Goal: Task Accomplishment & Management: Manage account settings

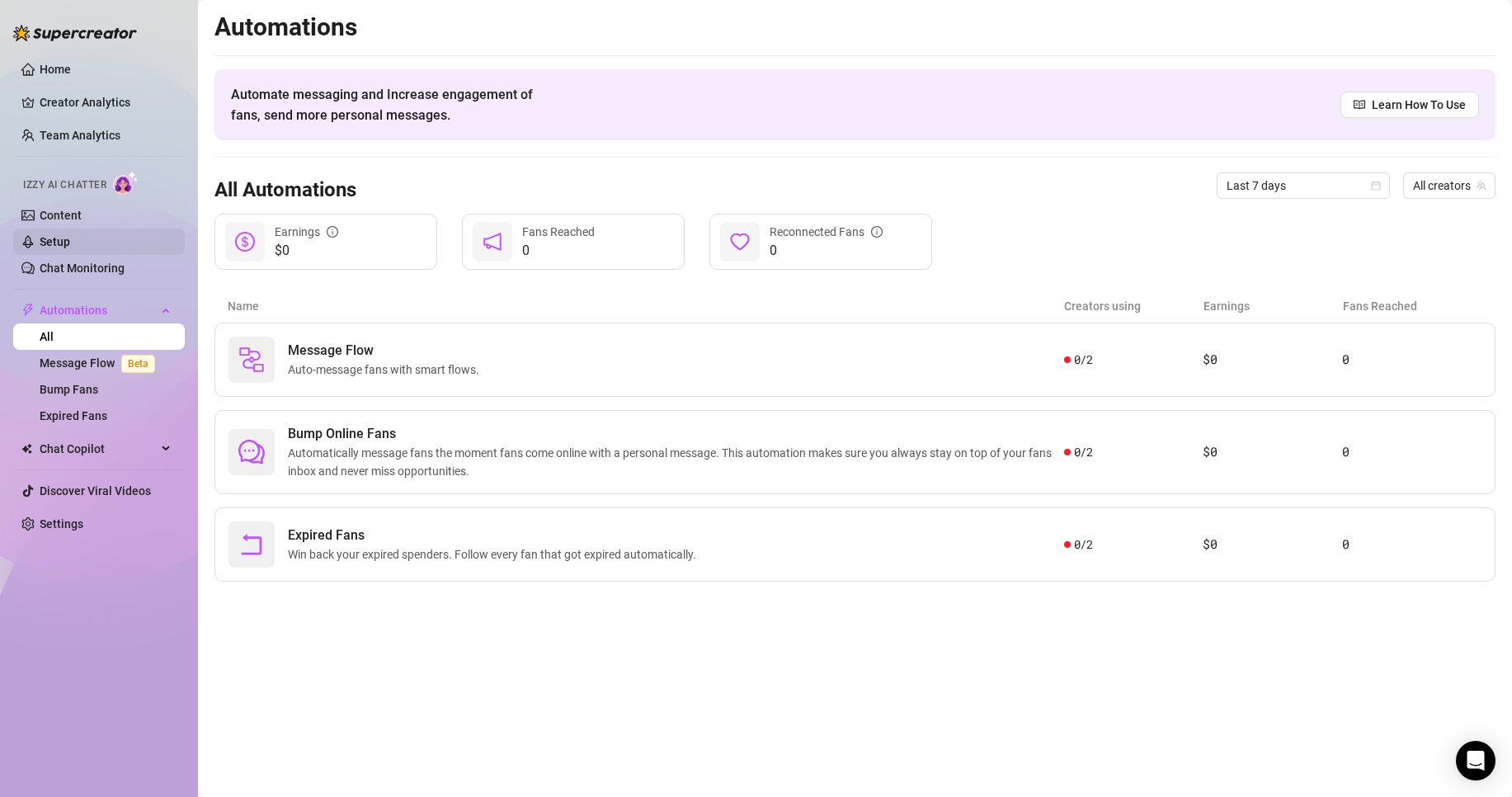
click at [70, 245] on link "Setup" at bounding box center [55, 241] width 31 height 13
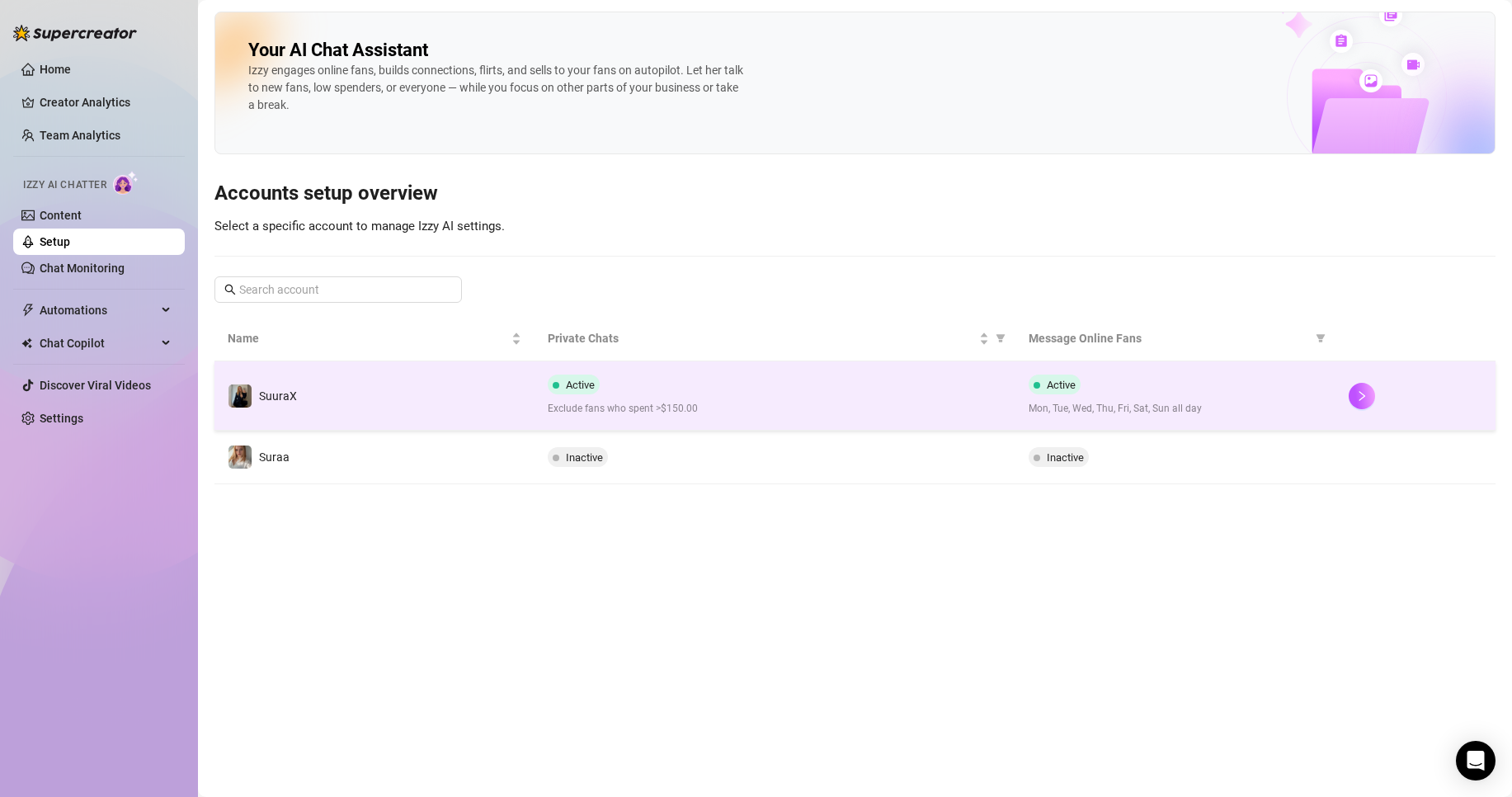
click at [360, 375] on td "SuuraX" at bounding box center [375, 396] width 320 height 69
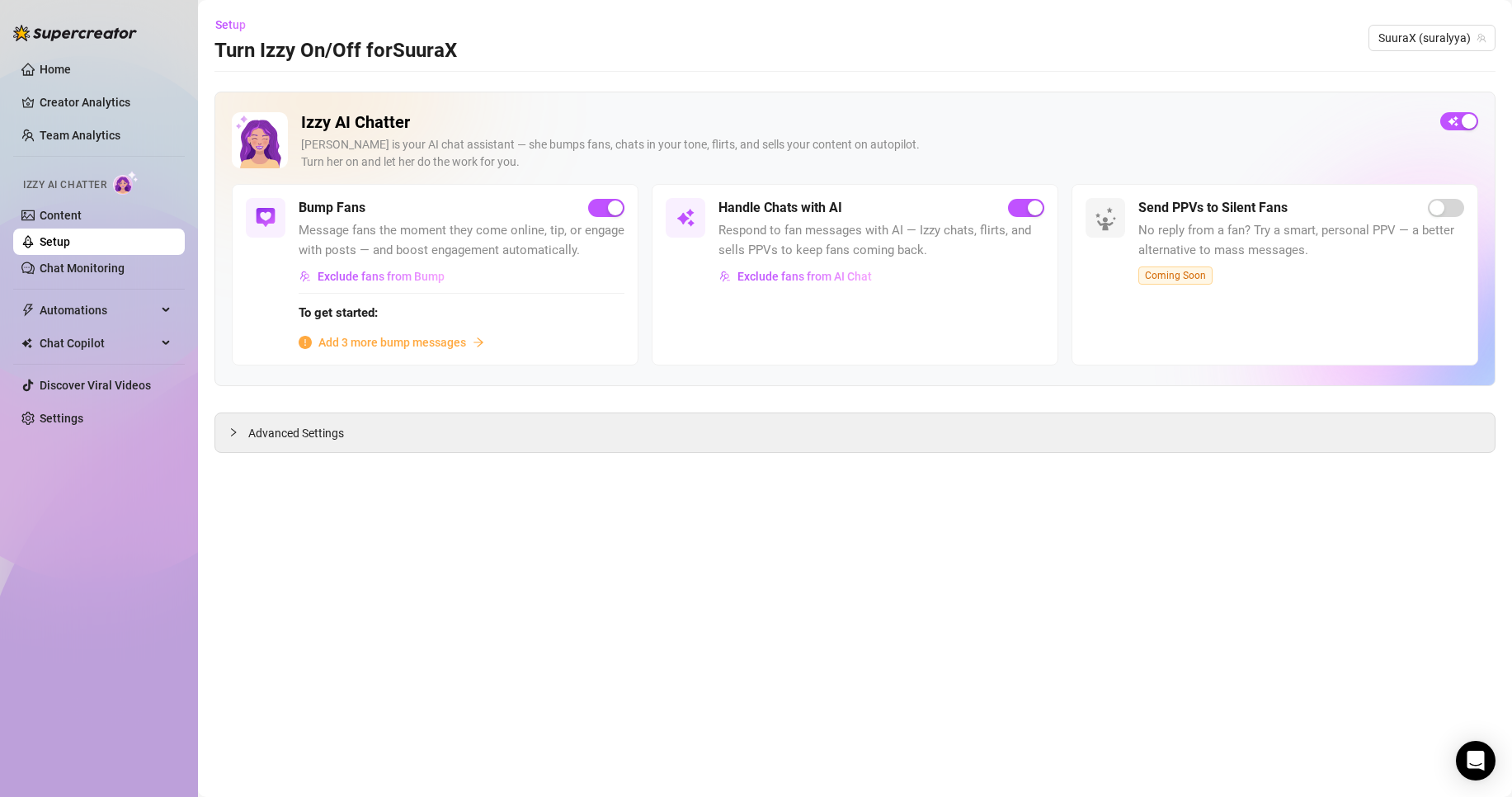
click at [428, 344] on span "Add 3 more bump messages" at bounding box center [392, 342] width 148 height 18
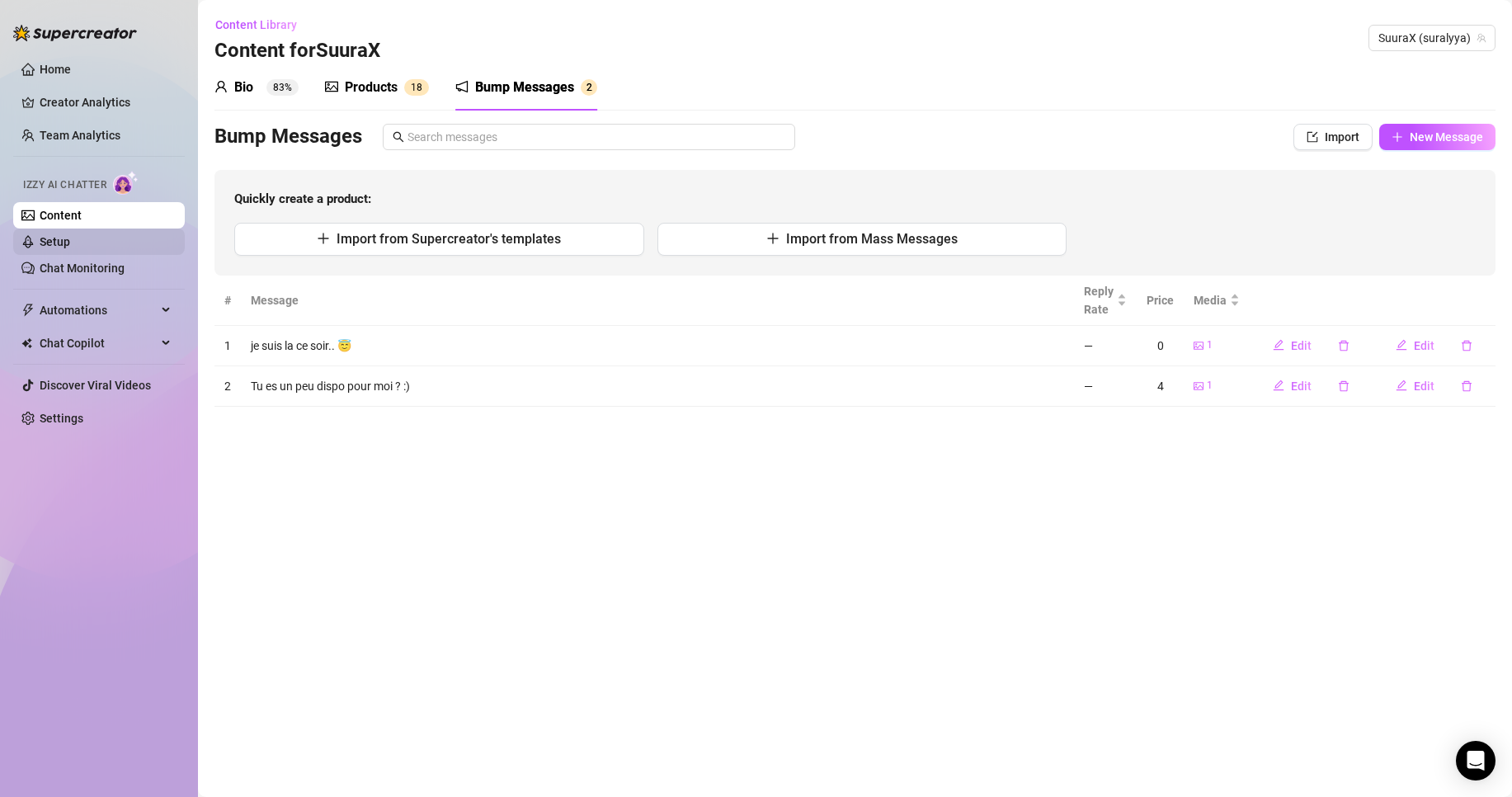
click at [70, 238] on link "Setup" at bounding box center [55, 241] width 31 height 13
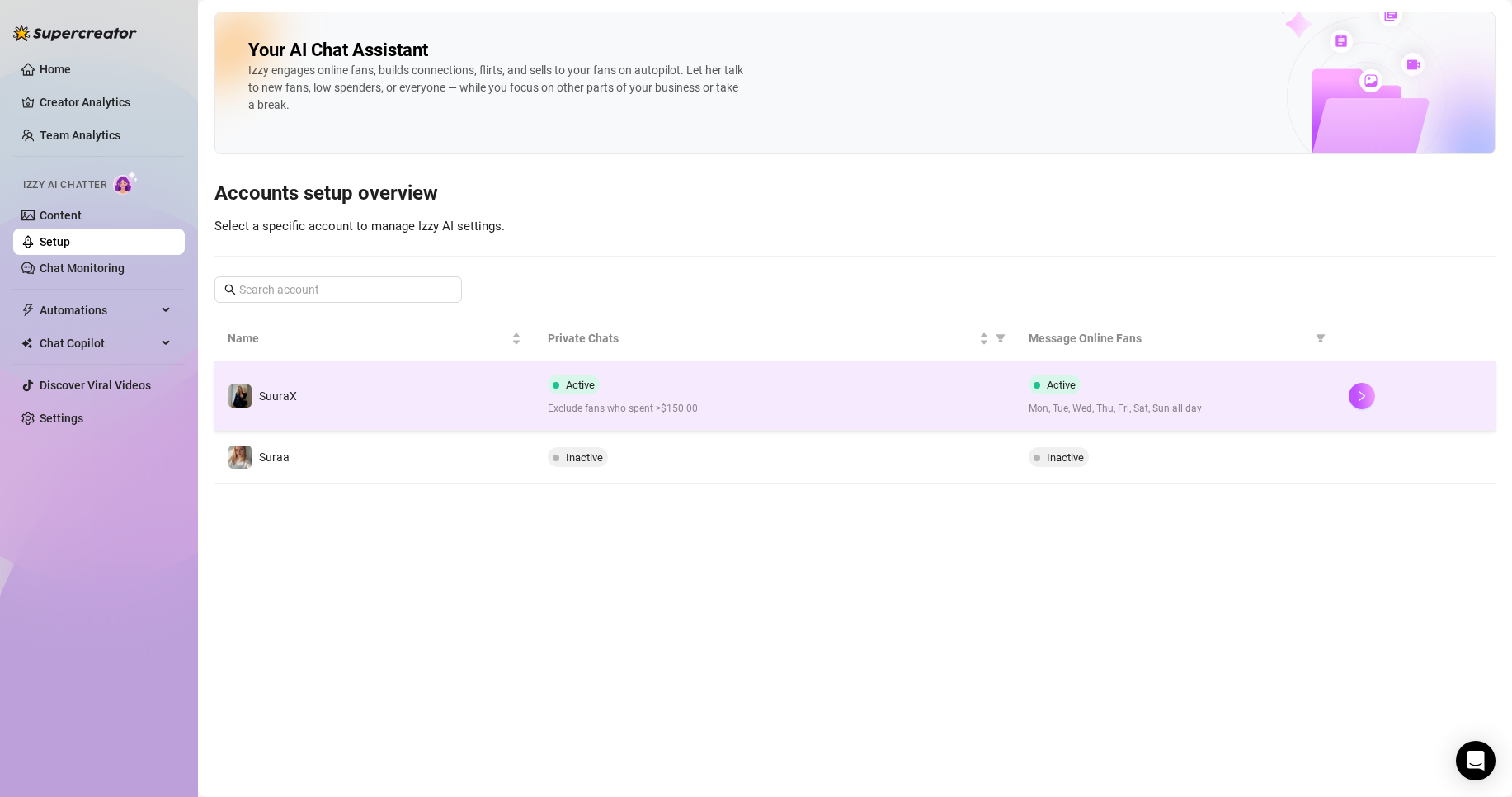
click at [460, 381] on td "SuuraX" at bounding box center [375, 396] width 320 height 69
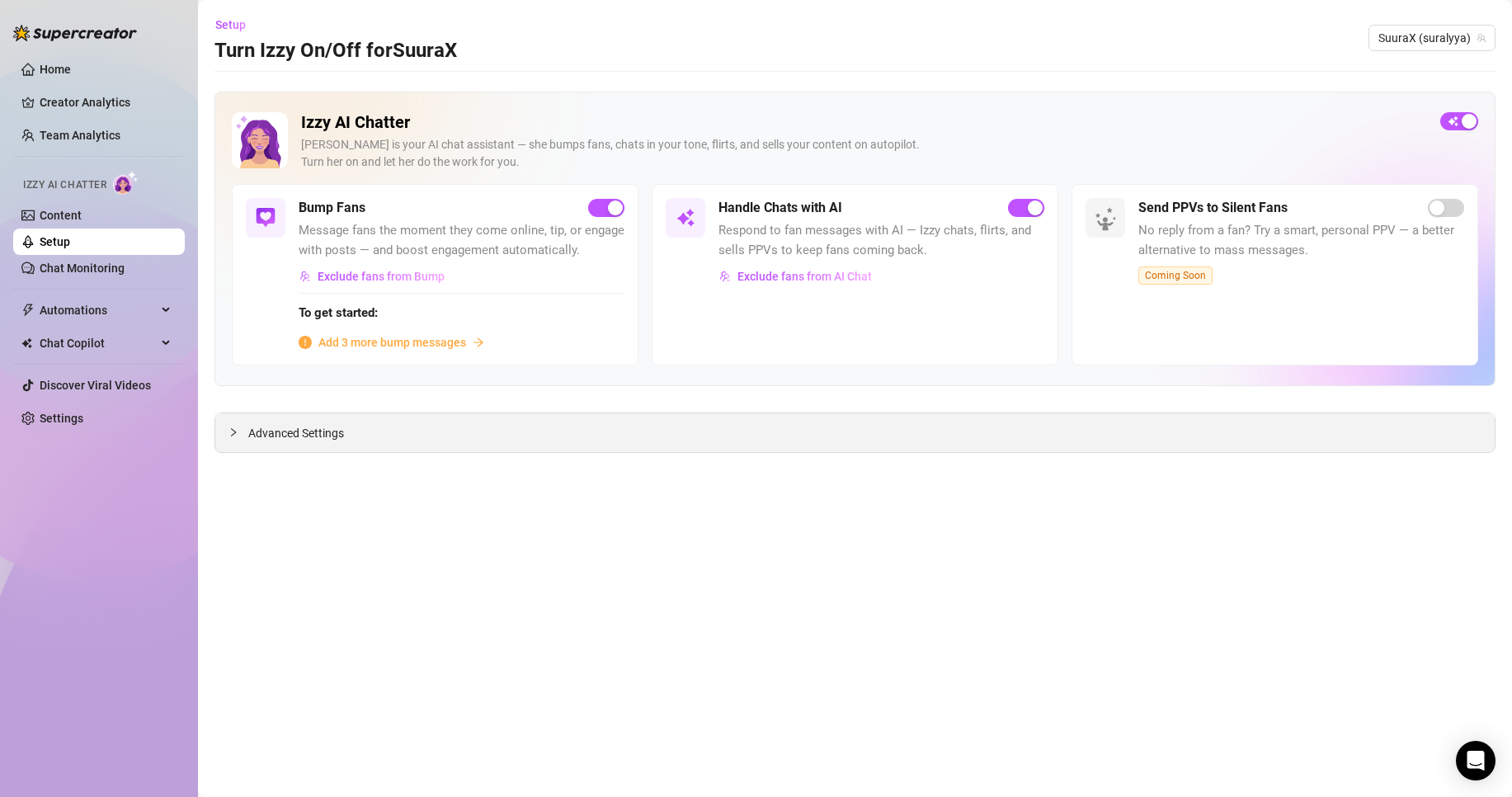
click at [681, 451] on div "Advanced Settings" at bounding box center [855, 433] width 1279 height 39
click at [824, 282] on span "Exclude fans from AI Chat" at bounding box center [804, 276] width 135 height 13
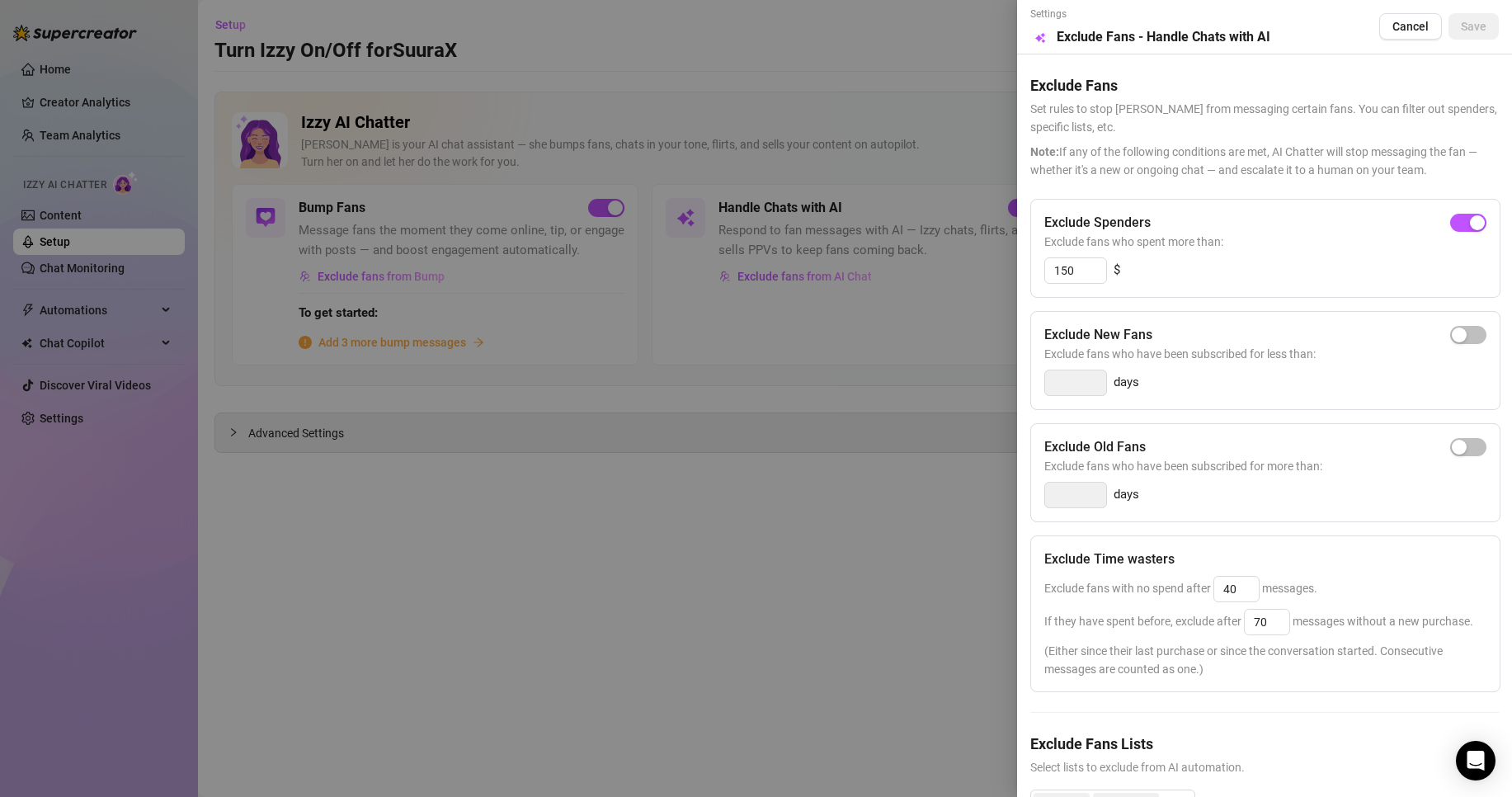
scroll to position [107, 0]
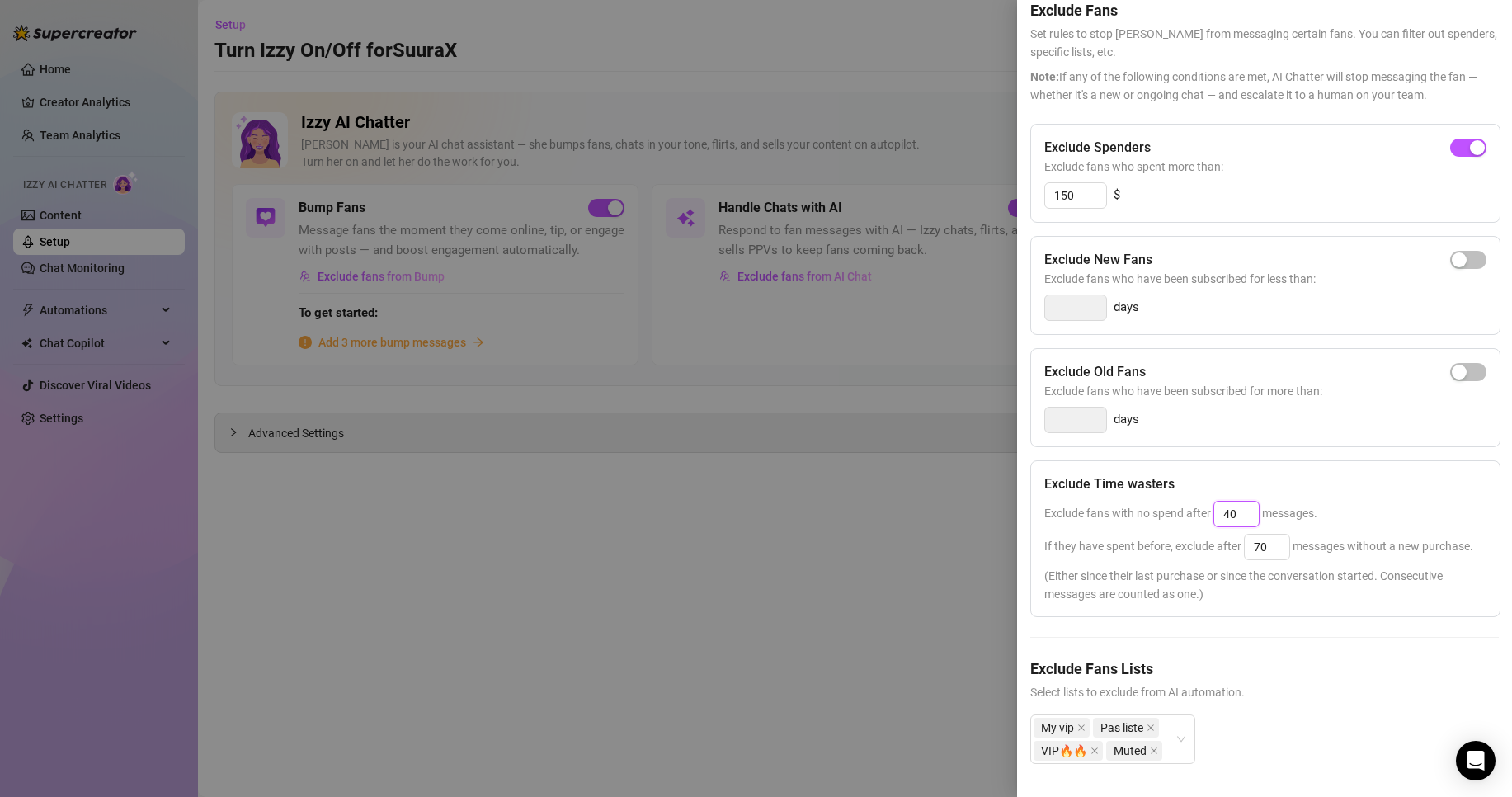
drag, startPoint x: 1247, startPoint y: 483, endPoint x: 1204, endPoint y: 484, distance: 43.0
click at [1207, 507] on span "Exclude fans with no spend after 40 messages." at bounding box center [1180, 513] width 273 height 13
type input "30"
drag, startPoint x: 1283, startPoint y: 523, endPoint x: 1198, endPoint y: 526, distance: 85.1
click at [1200, 534] on div "If they have spent before, exclude after 70 messages without a new purchase." at bounding box center [1265, 547] width 442 height 26
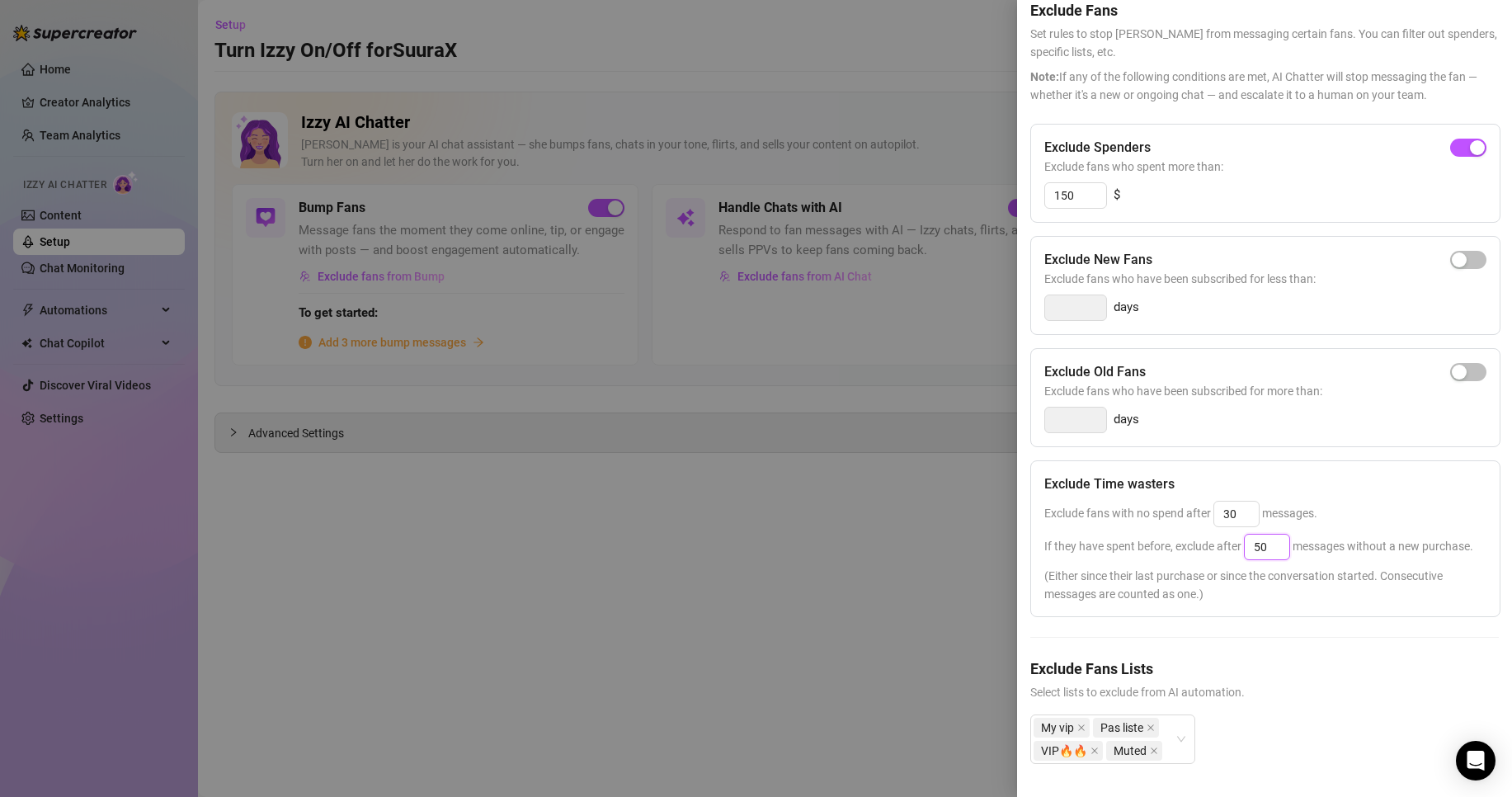
scroll to position [0, 0]
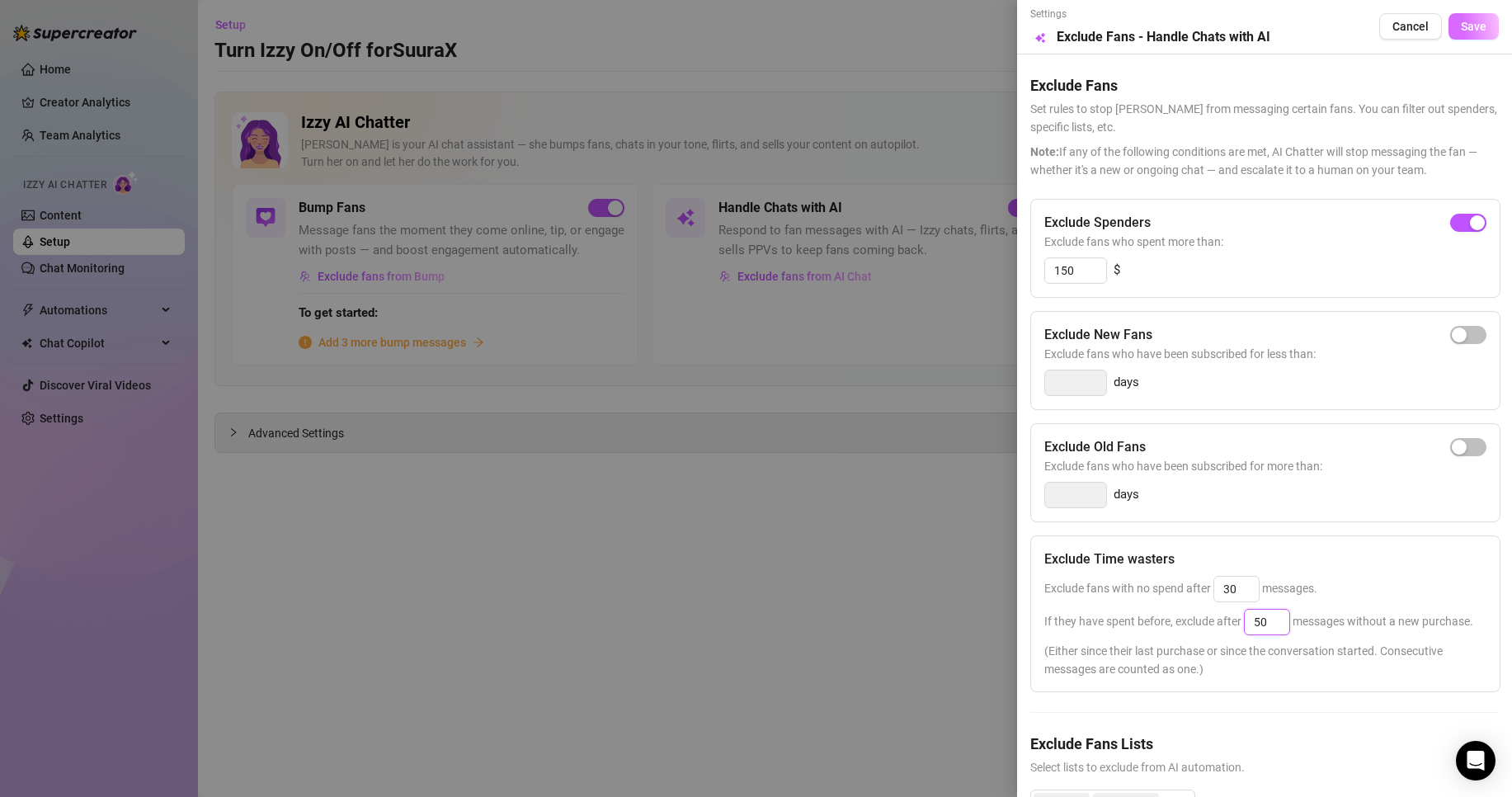
type input "50"
click at [1465, 36] on button "Save" at bounding box center [1473, 26] width 50 height 26
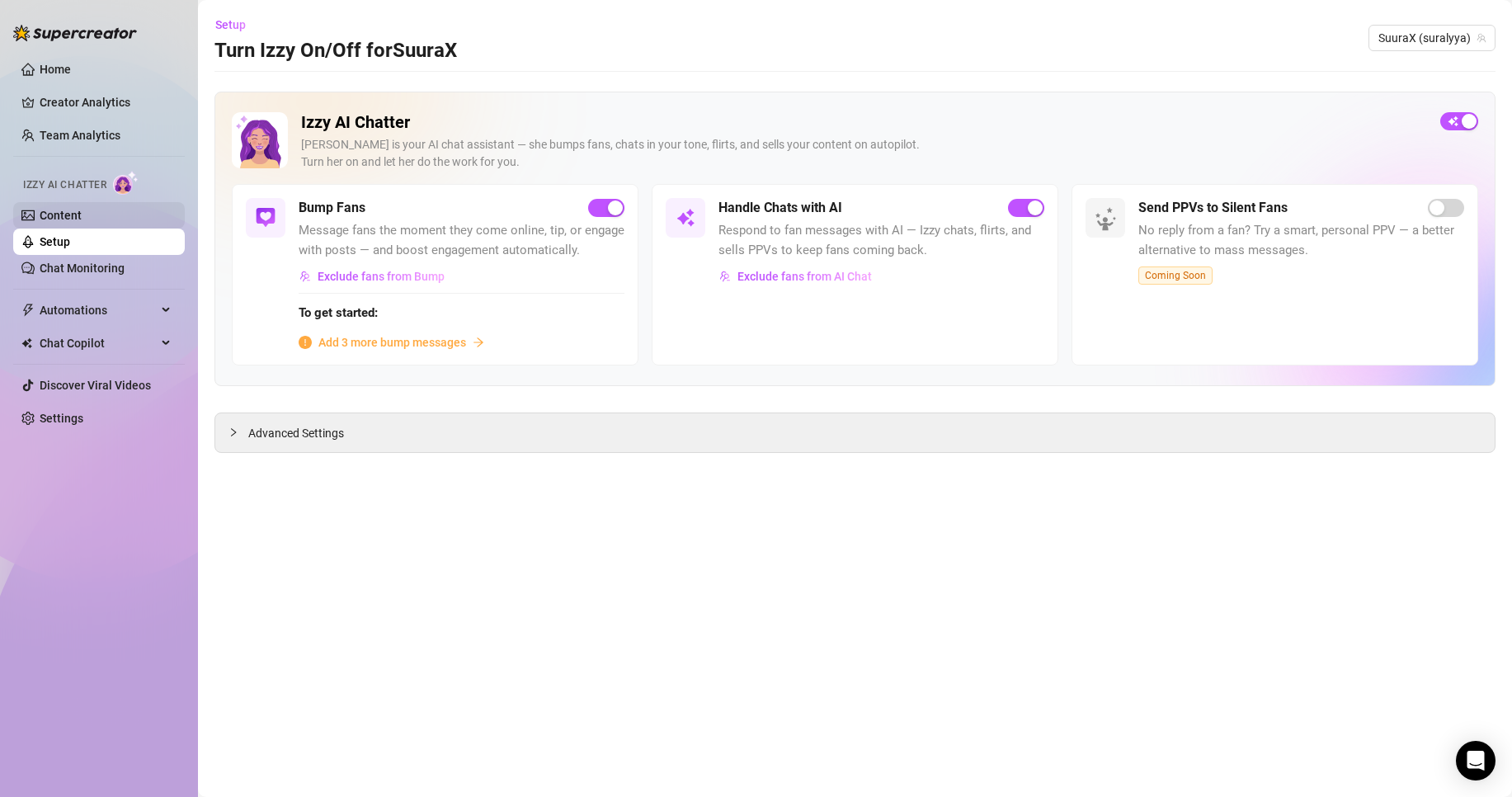
click at [82, 222] on link "Content" at bounding box center [61, 215] width 42 height 13
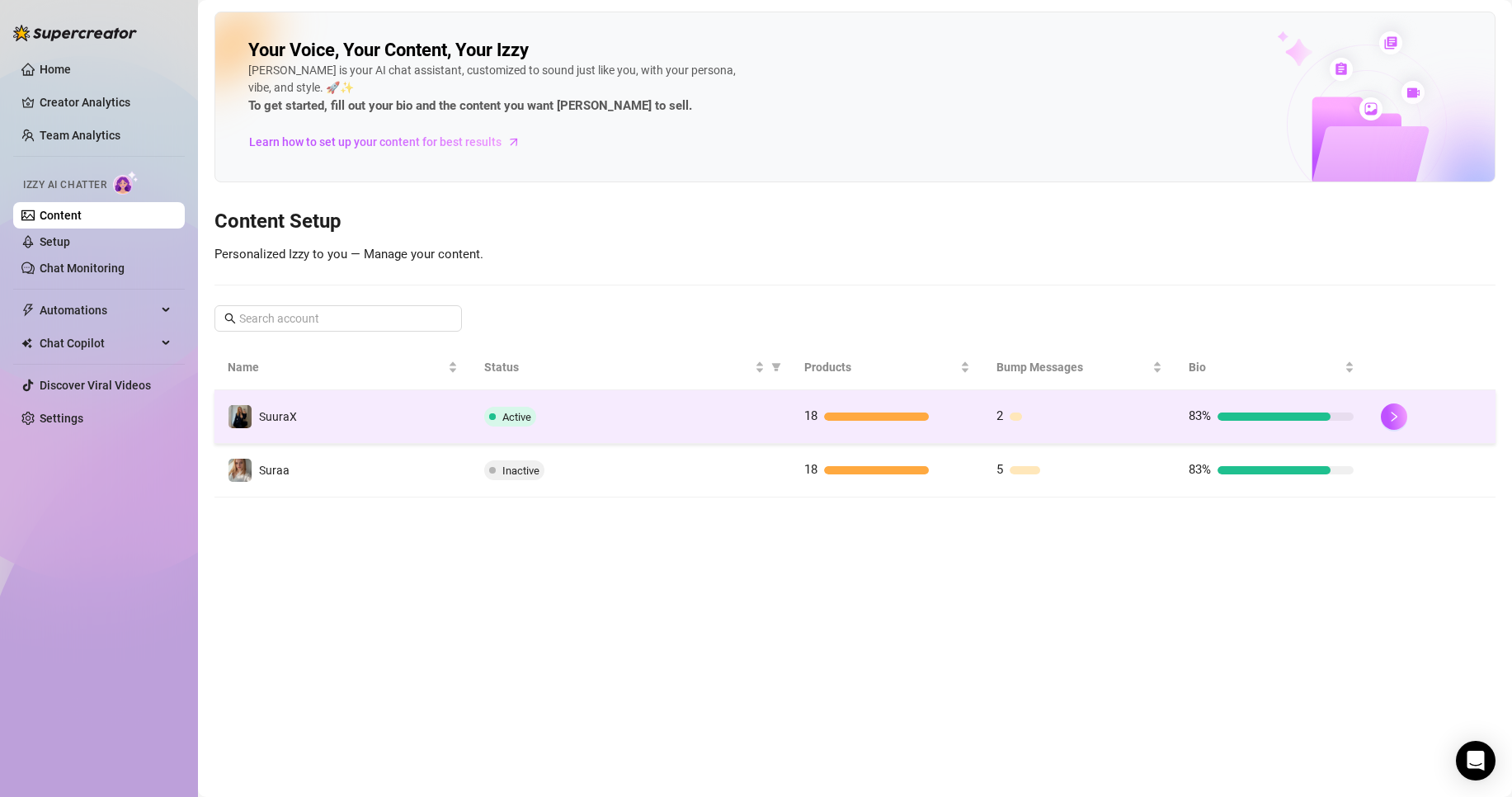
click at [409, 399] on td "SuuraX" at bounding box center [343, 417] width 257 height 54
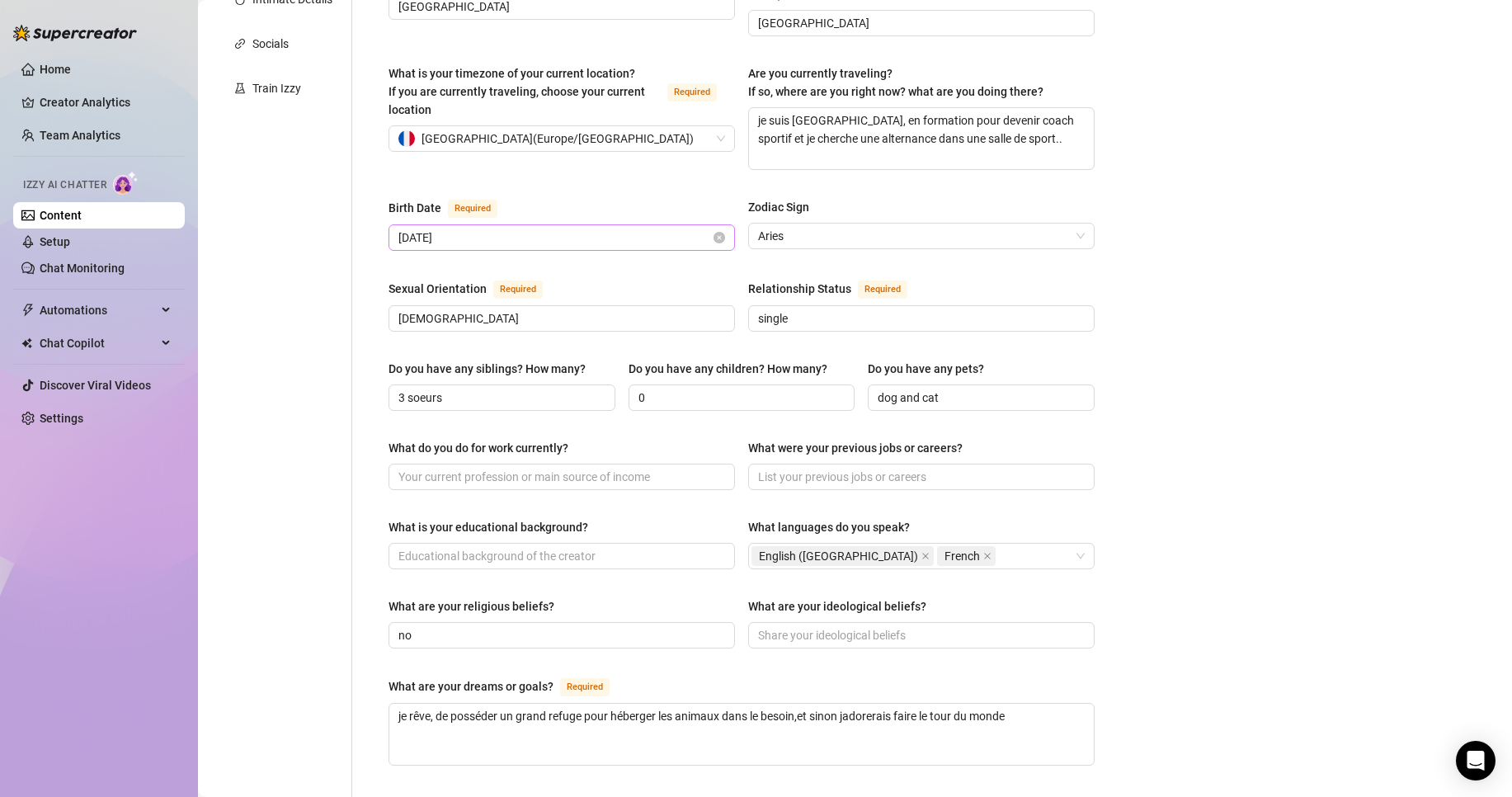
scroll to position [395, 0]
click at [401, 390] on input "3 soeurs" at bounding box center [500, 398] width 204 height 18
click at [403, 390] on input "3 soeurs" at bounding box center [500, 398] width 204 height 18
click at [563, 390] on input "0 soeurs" at bounding box center [500, 398] width 204 height 18
drag, startPoint x: 493, startPoint y: 368, endPoint x: 303, endPoint y: 384, distance: 190.7
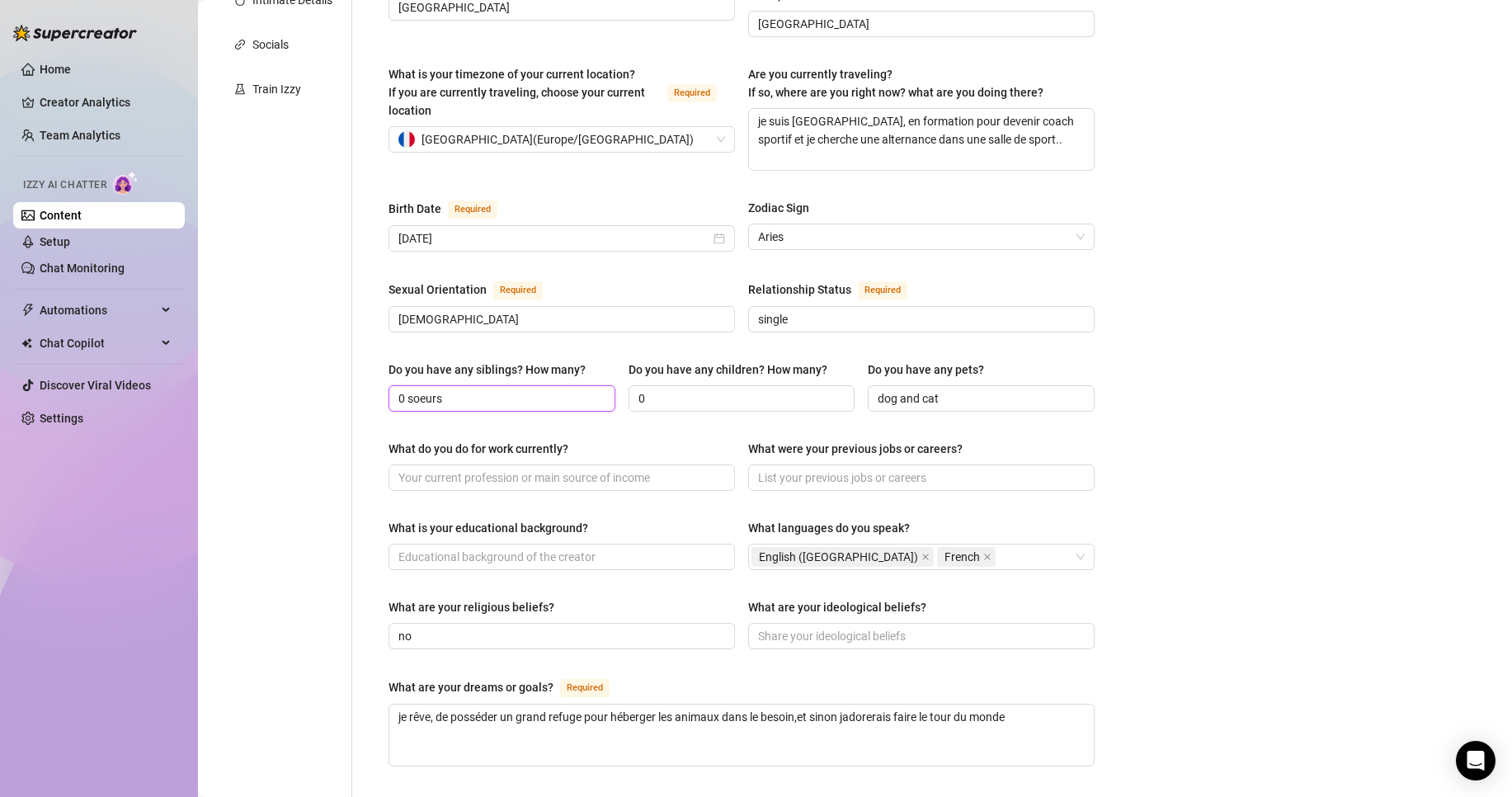
click at [303, 384] on div "Personal Info Chatting Lifestyle Physique Content Intimate Details Socials Trai…" at bounding box center [662, 453] width 896 height 1383
type input "s"
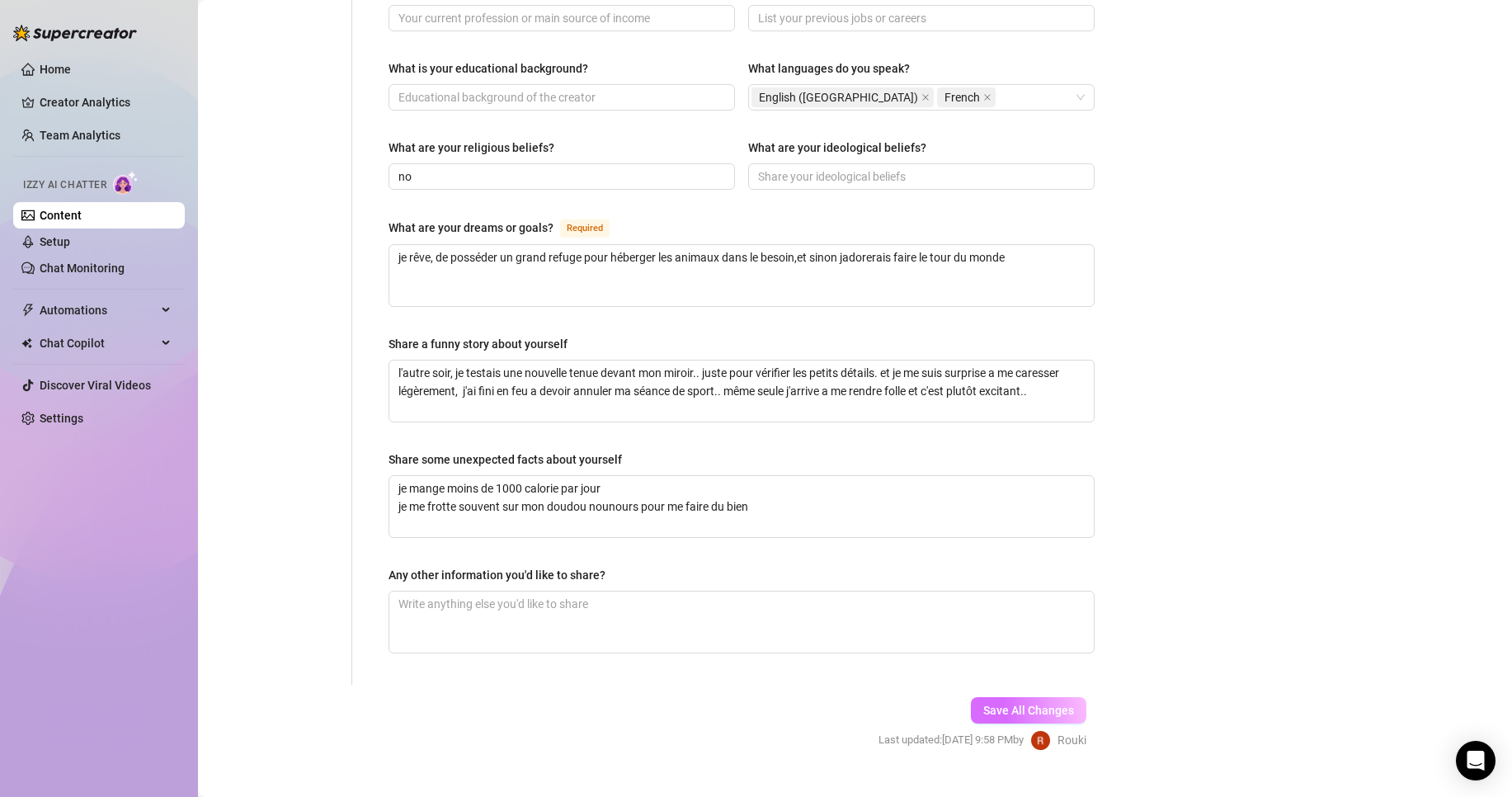
type input "0"
click at [1019, 704] on span "Save All Changes" at bounding box center [1028, 710] width 91 height 13
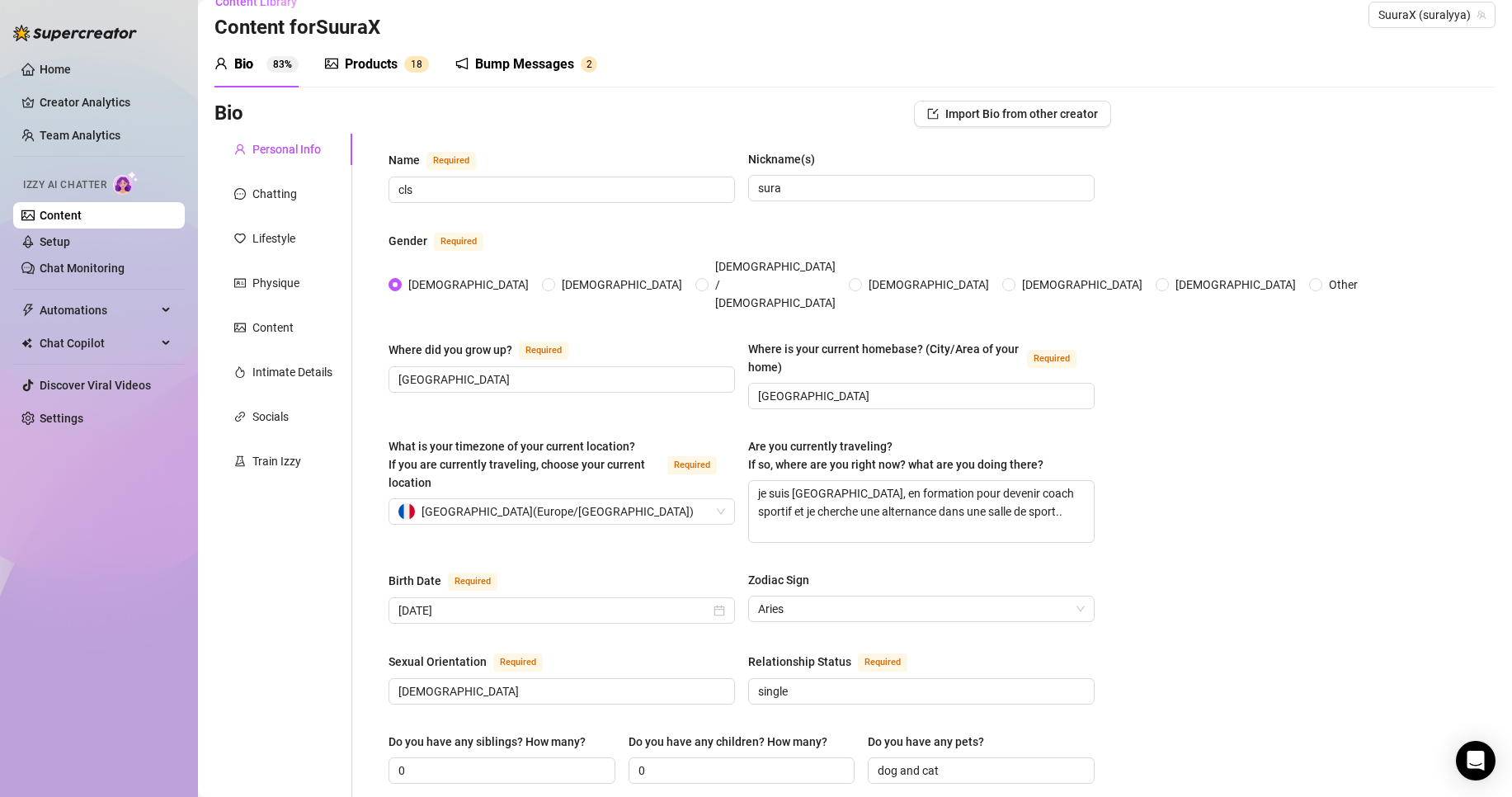
scroll to position [0, 0]
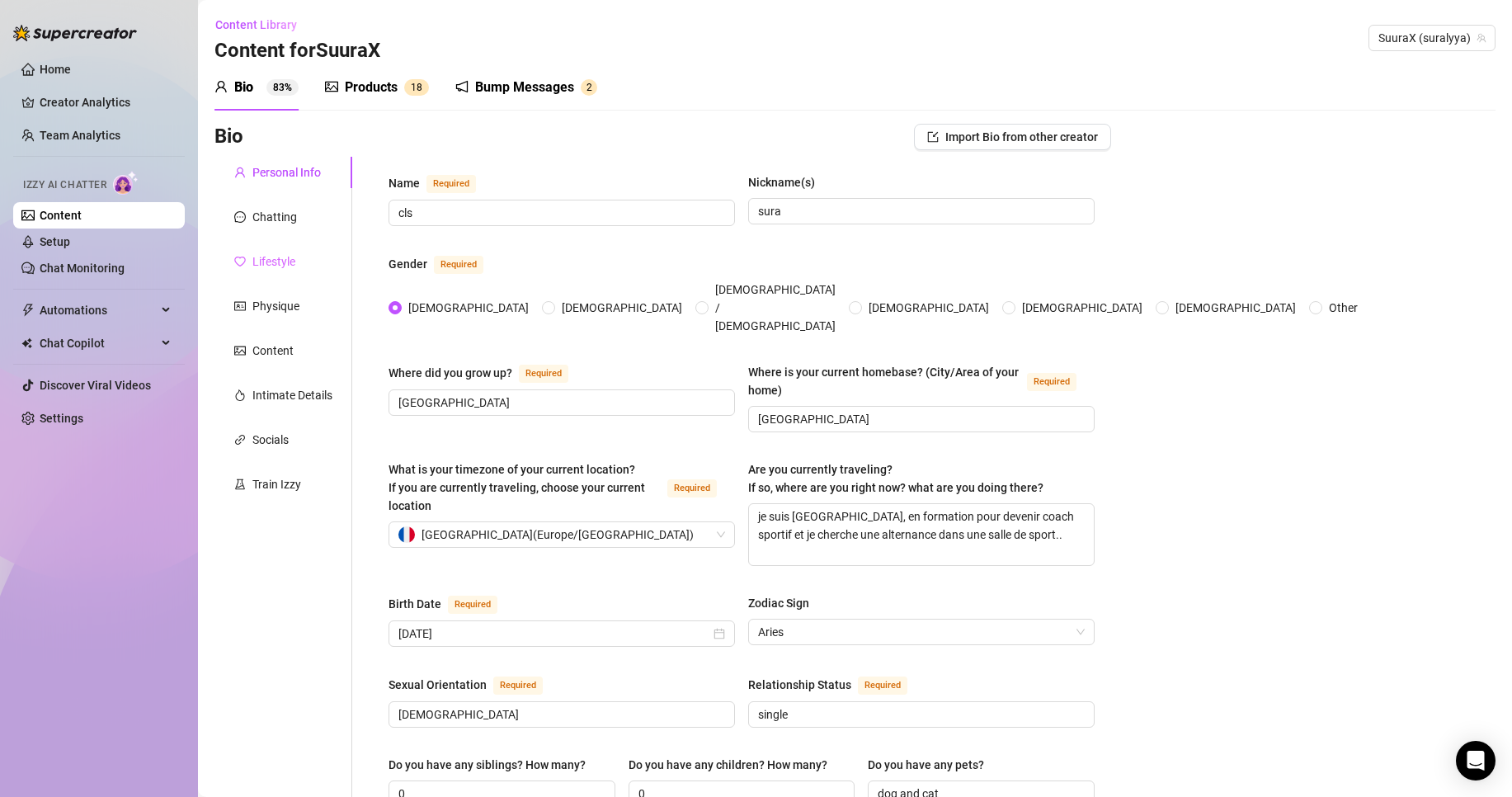
click at [285, 247] on div "Lifestyle" at bounding box center [283, 261] width 138 height 32
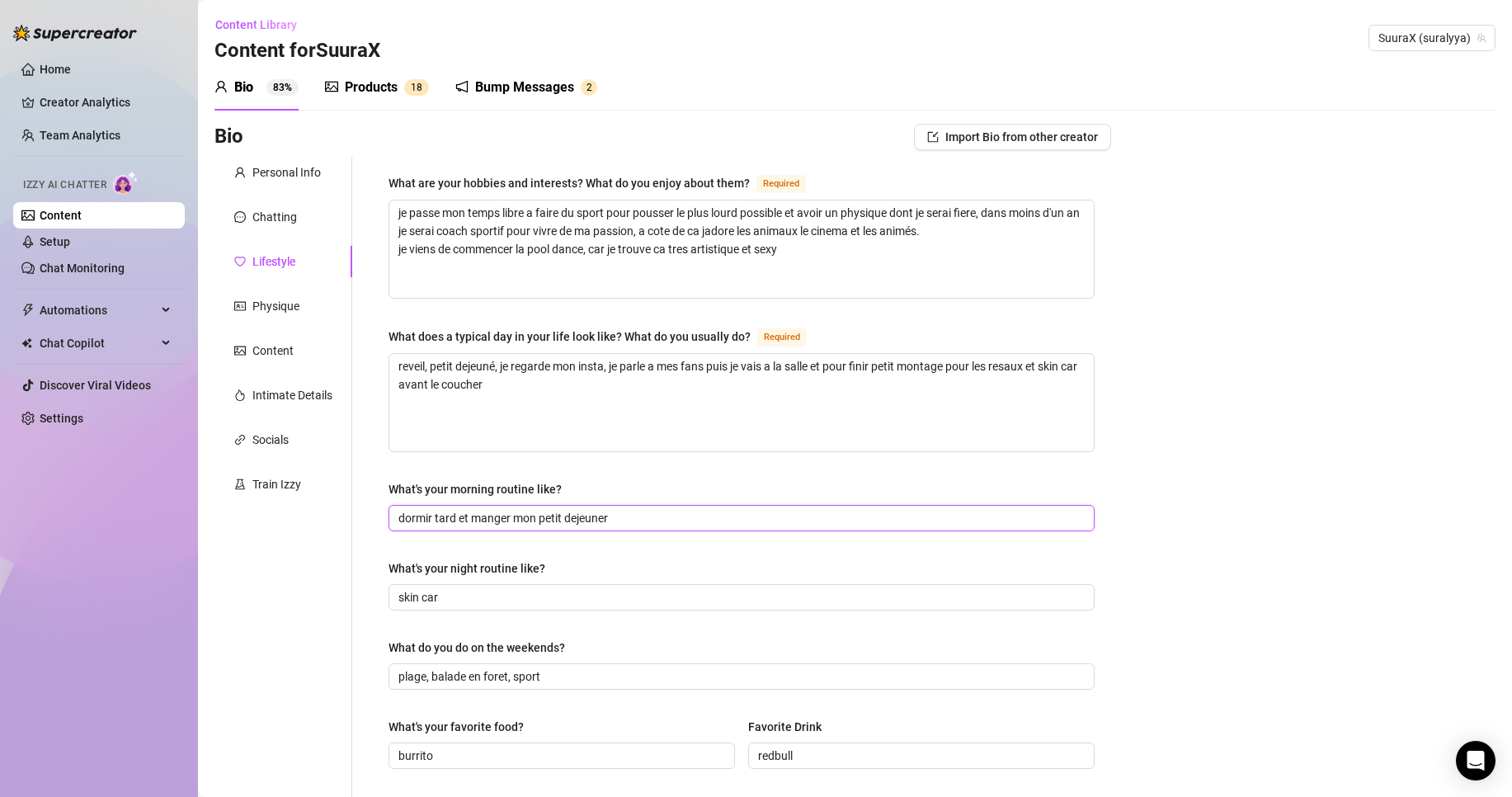
click at [623, 515] on input "dormir tard et manger mon petit dejeuner" at bounding box center [740, 518] width 683 height 18
drag, startPoint x: 623, startPoint y: 515, endPoint x: 395, endPoint y: 510, distance: 228.1
click at [395, 510] on span "dormir tard et manger mon petit dejeuner" at bounding box center [741, 518] width 706 height 26
click at [402, 596] on input "skin car" at bounding box center [740, 597] width 683 height 18
drag, startPoint x: 402, startPoint y: 596, endPoint x: 484, endPoint y: 603, distance: 82.3
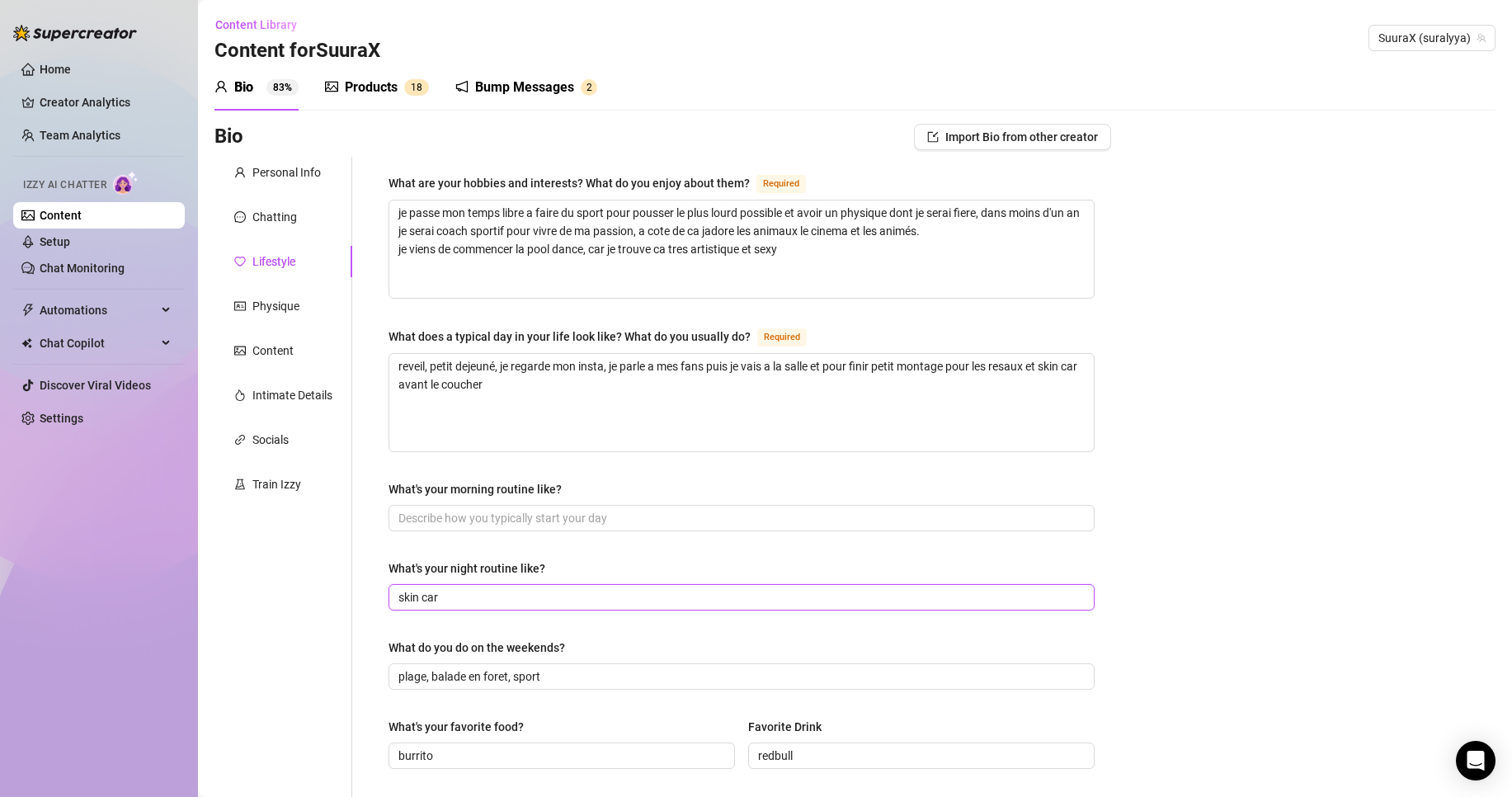
click at [484, 603] on input "skin car" at bounding box center [740, 597] width 683 height 18
type input "je rentre de la salle ensuite douche skincare ect ensuite je me pose devant un …"
click at [414, 521] on input "What's your morning routine like?" at bounding box center [740, 518] width 683 height 18
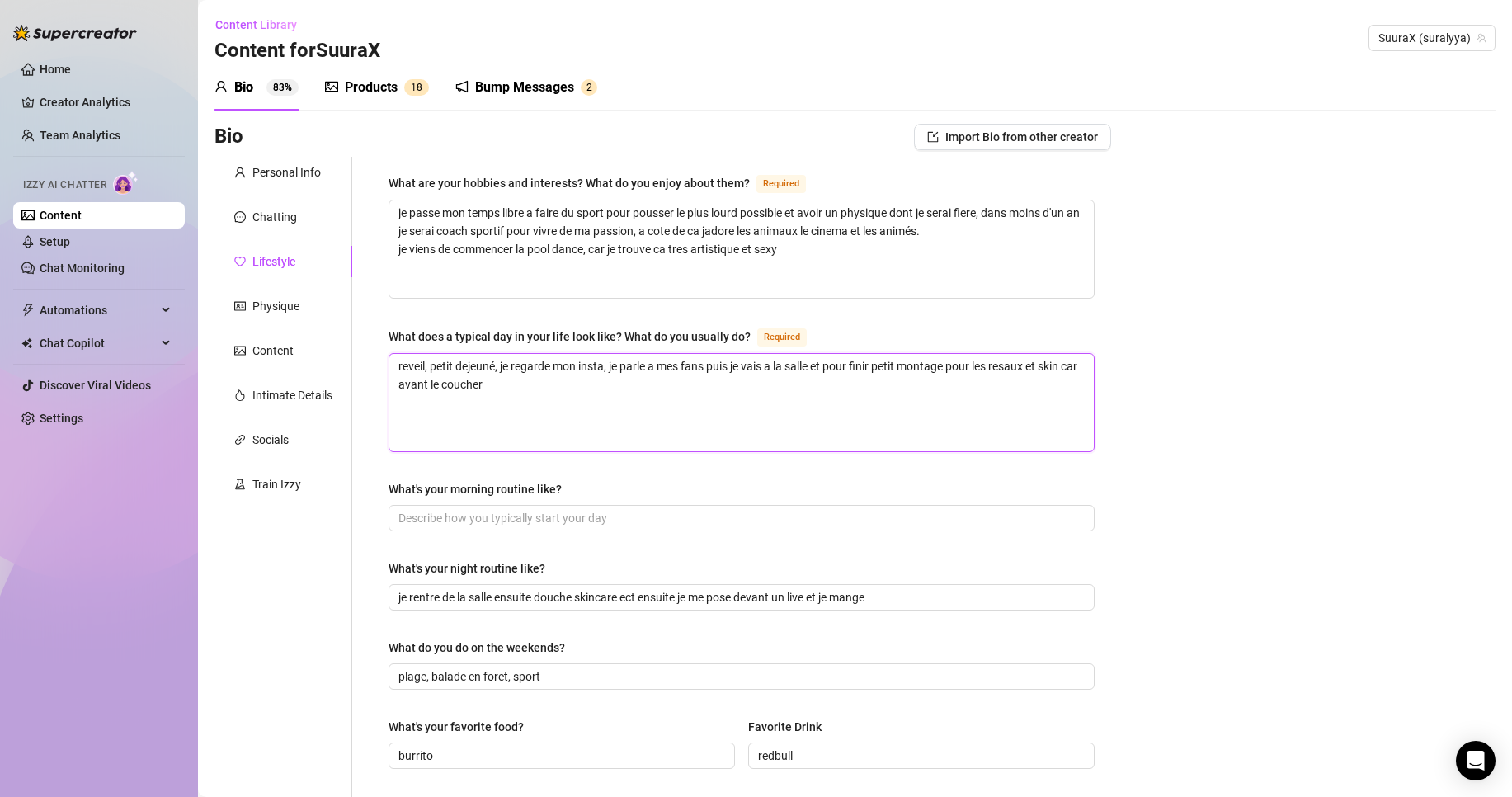
click at [395, 387] on textarea "reveil, petit dejeuné, je regarde mon insta, je parle a mes fans puis je vais a…" at bounding box center [741, 402] width 705 height 98
type textarea "reveil, petit dejeuné, je regarde mon insta, je parle a mes fans puis je vais a…"
click at [436, 384] on textarea "reveil, petit dejeuné, je regarde mon insta, je parle a mes fans puis je vais a…" at bounding box center [741, 402] width 705 height 98
type textarea "reveil, petit dejeuné, je regarde mon insta, je parle a mes fans puis je vais a…"
click at [812, 590] on input "je rentre de la salle ensuite douche skincare ect ensuite je me pose devant un …" at bounding box center [740, 597] width 683 height 18
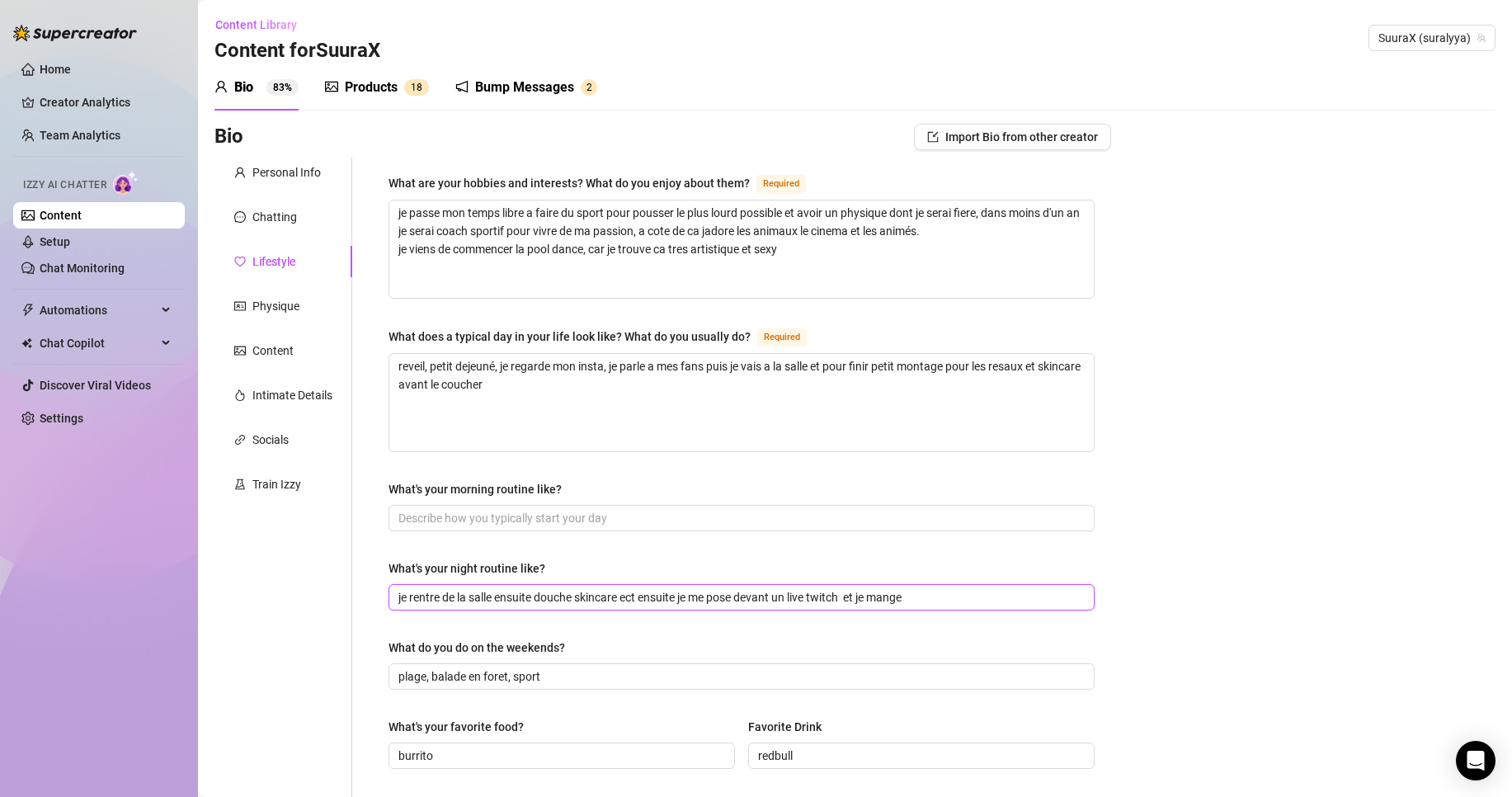
click at [812, 590] on input "je rentre de la salle ensuite douche skincare ect ensuite je me pose devant un …" at bounding box center [740, 597] width 683 height 18
click at [728, 510] on input "What's your morning routine like?" at bounding box center [740, 518] width 683 height 18
click at [849, 589] on input "je rentre de la salle ensuite douche skincare ect ensuite je me pose devant un …" at bounding box center [740, 597] width 683 height 18
type input "je rentre de la salle ensuite douche skincare ect ensuite je me pose devant un …"
click at [631, 514] on input "What's your morning routine like?" at bounding box center [740, 518] width 683 height 18
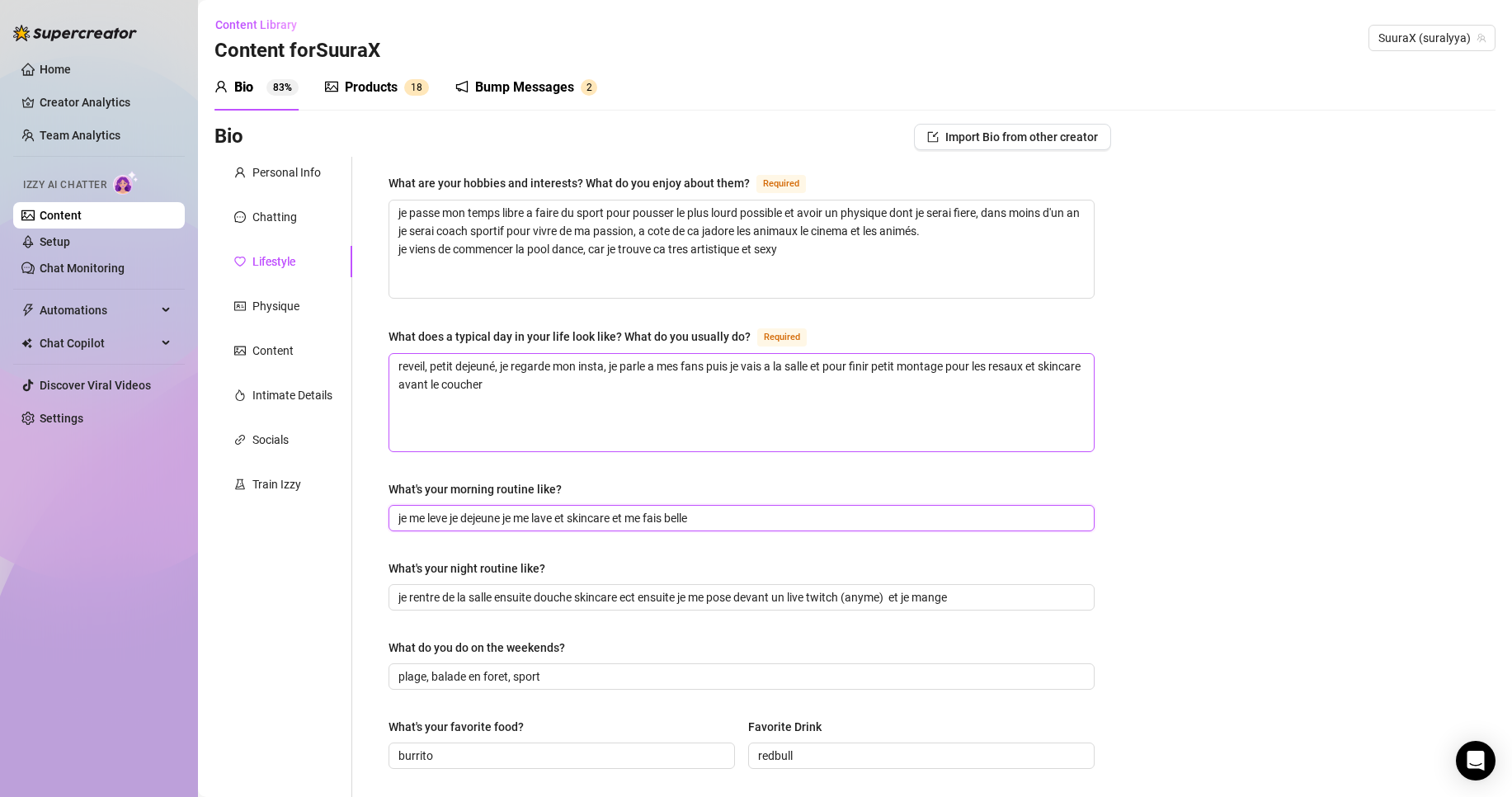
type input "je me leve je dejeune je me lave et skincare et me fais belle"
click at [639, 406] on textarea "reveil, petit dejeuné, je regarde mon insta, je parle a mes fans puis je vais a…" at bounding box center [741, 402] width 705 height 98
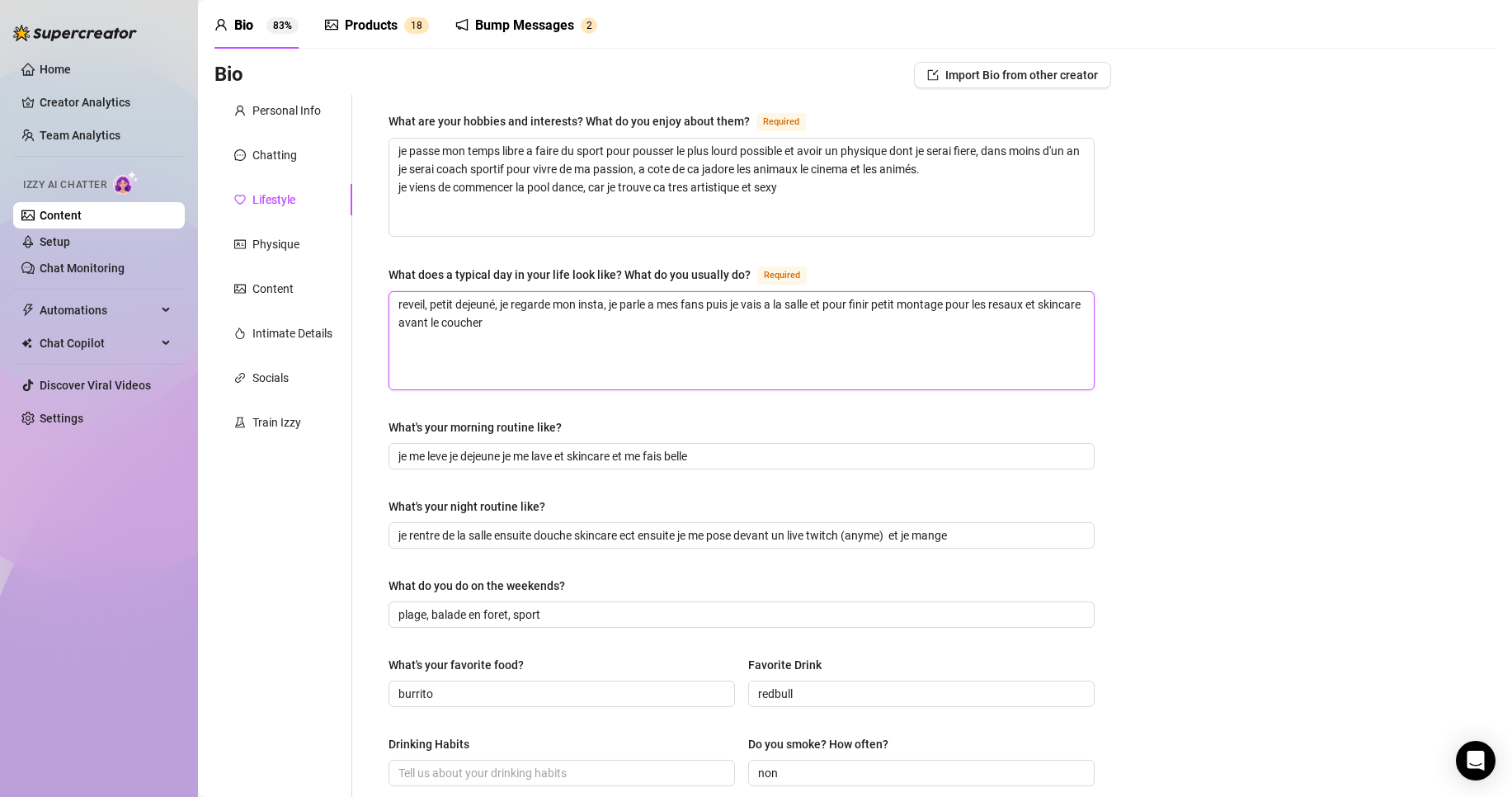
scroll to position [63, 0]
click at [856, 165] on textarea "je passe mon temps libre a faire du sport pour pousser le plus lourd possible e…" at bounding box center [741, 186] width 705 height 98
type textarea "je passe mon temps libre a faire du sport pour pousser le plus lourd possible e…"
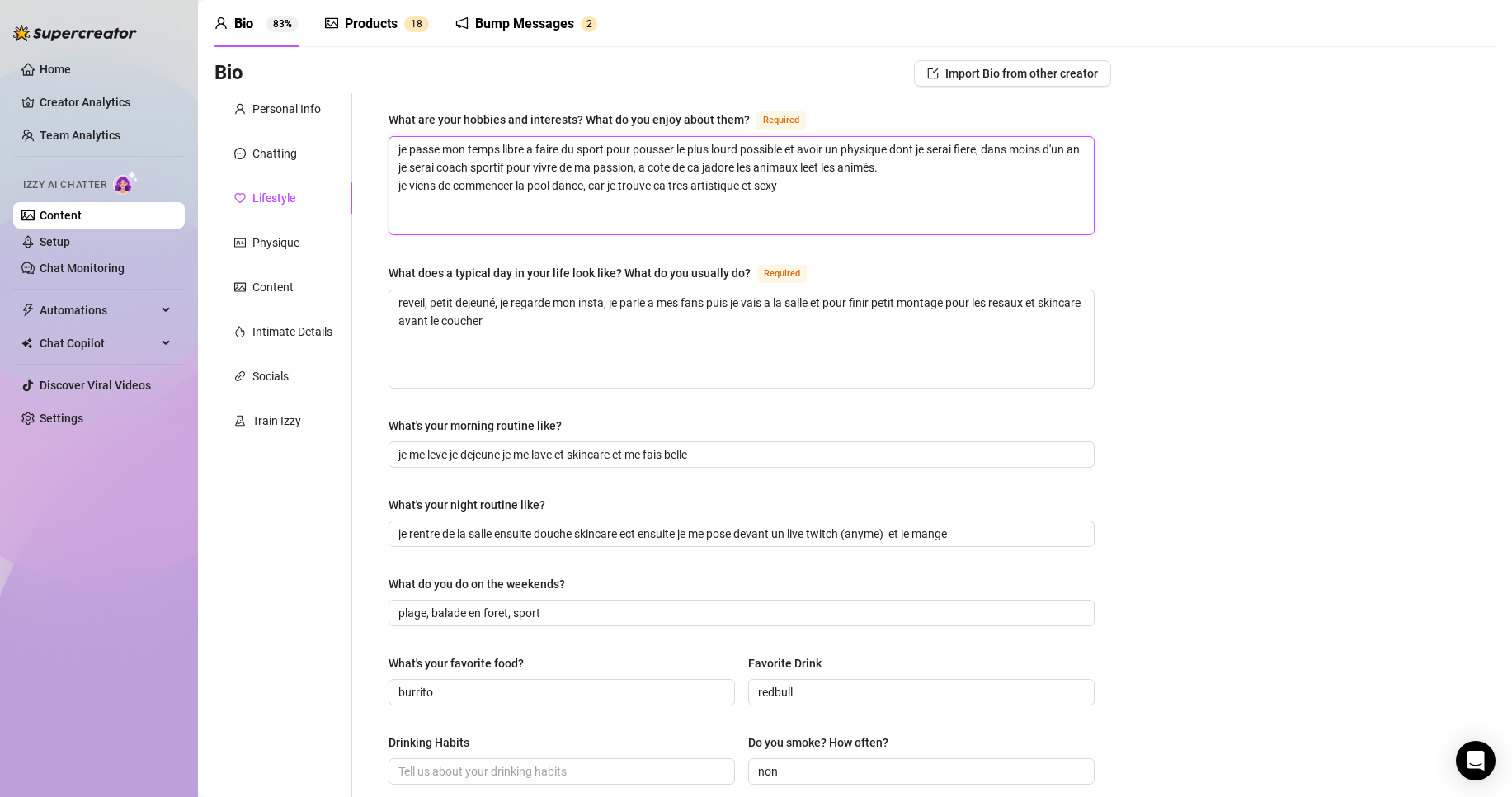
type textarea "je passe mon temps libre a faire du sport pour pousser le plus lourd possible e…"
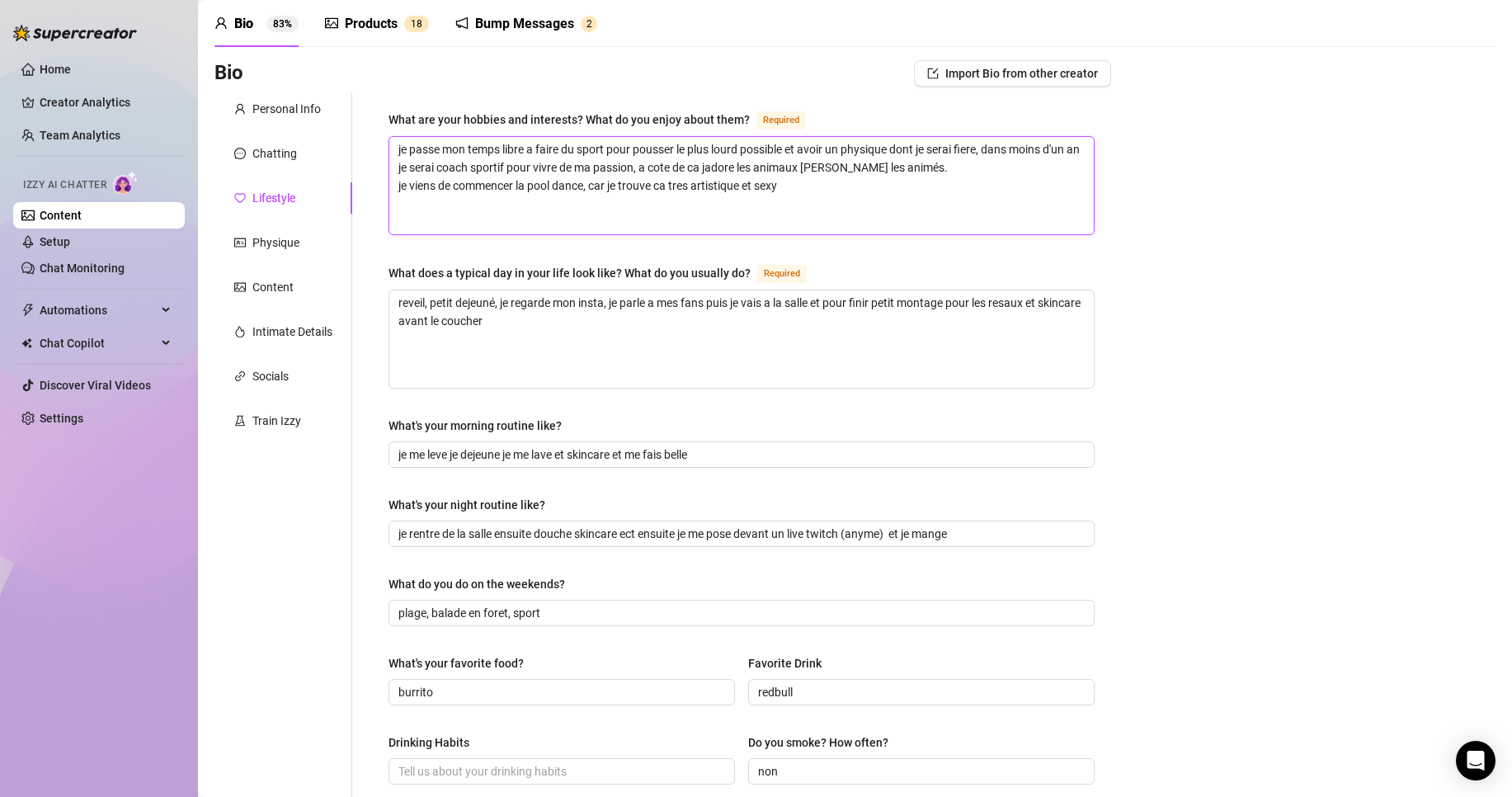
type textarea "je passe mon temps libre a faire du sport pour pousser le plus lourd possible e…"
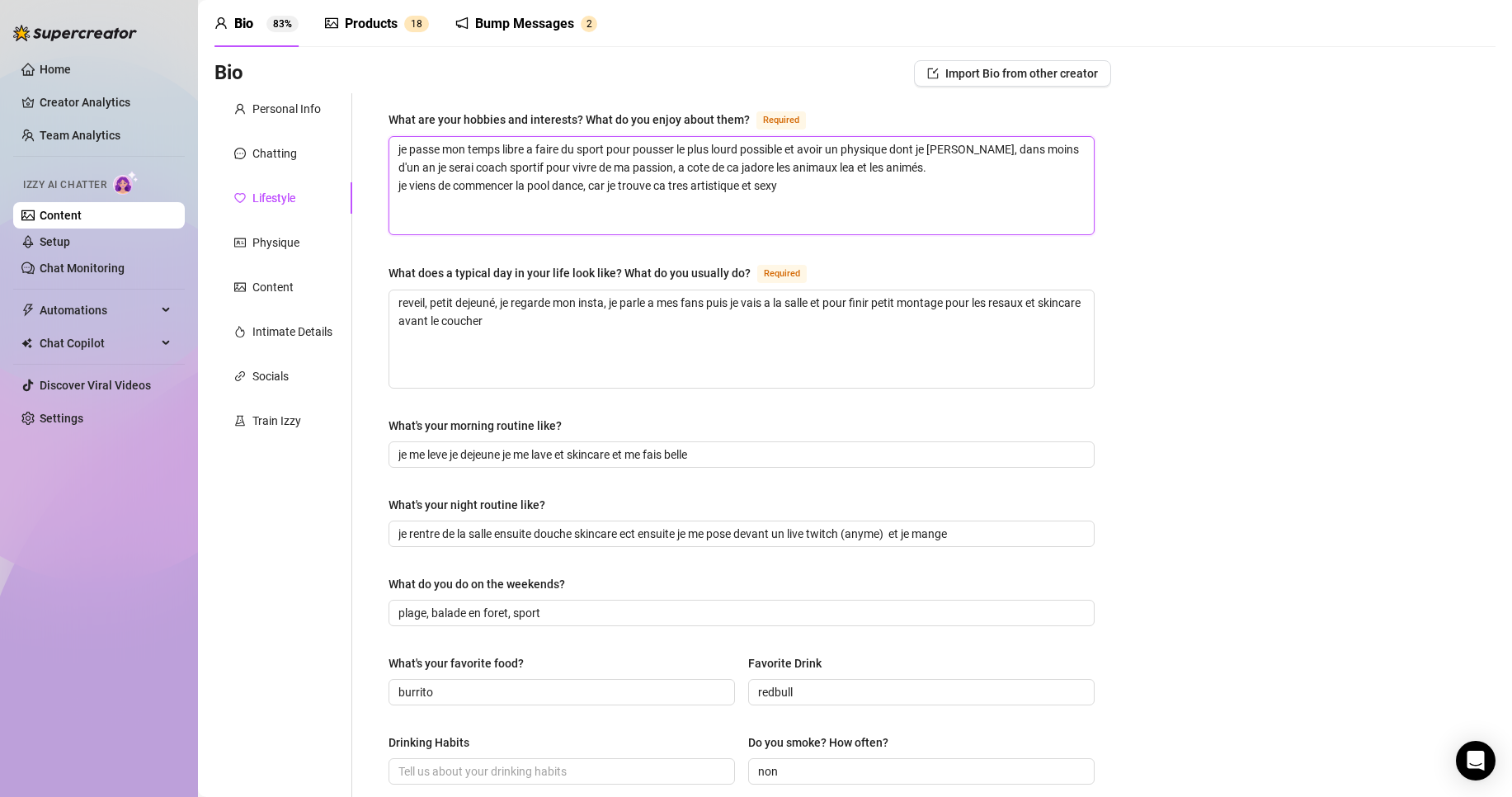
type textarea "je passe mon temps libre a faire du sport pour pousser le plus lourd possible e…"
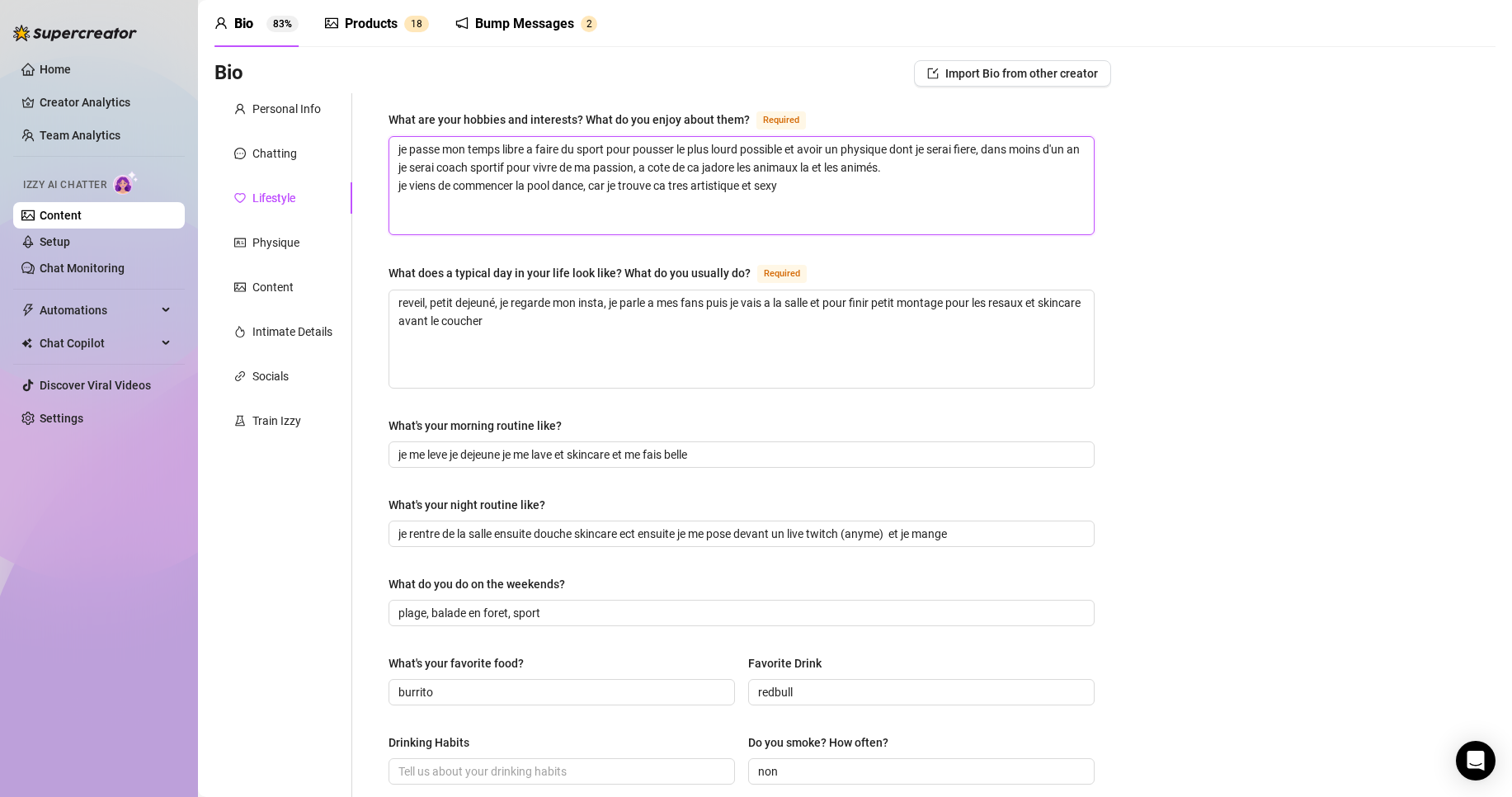
type textarea "je passe mon temps libre a faire du sport pour pousser le plus lourd possible e…"
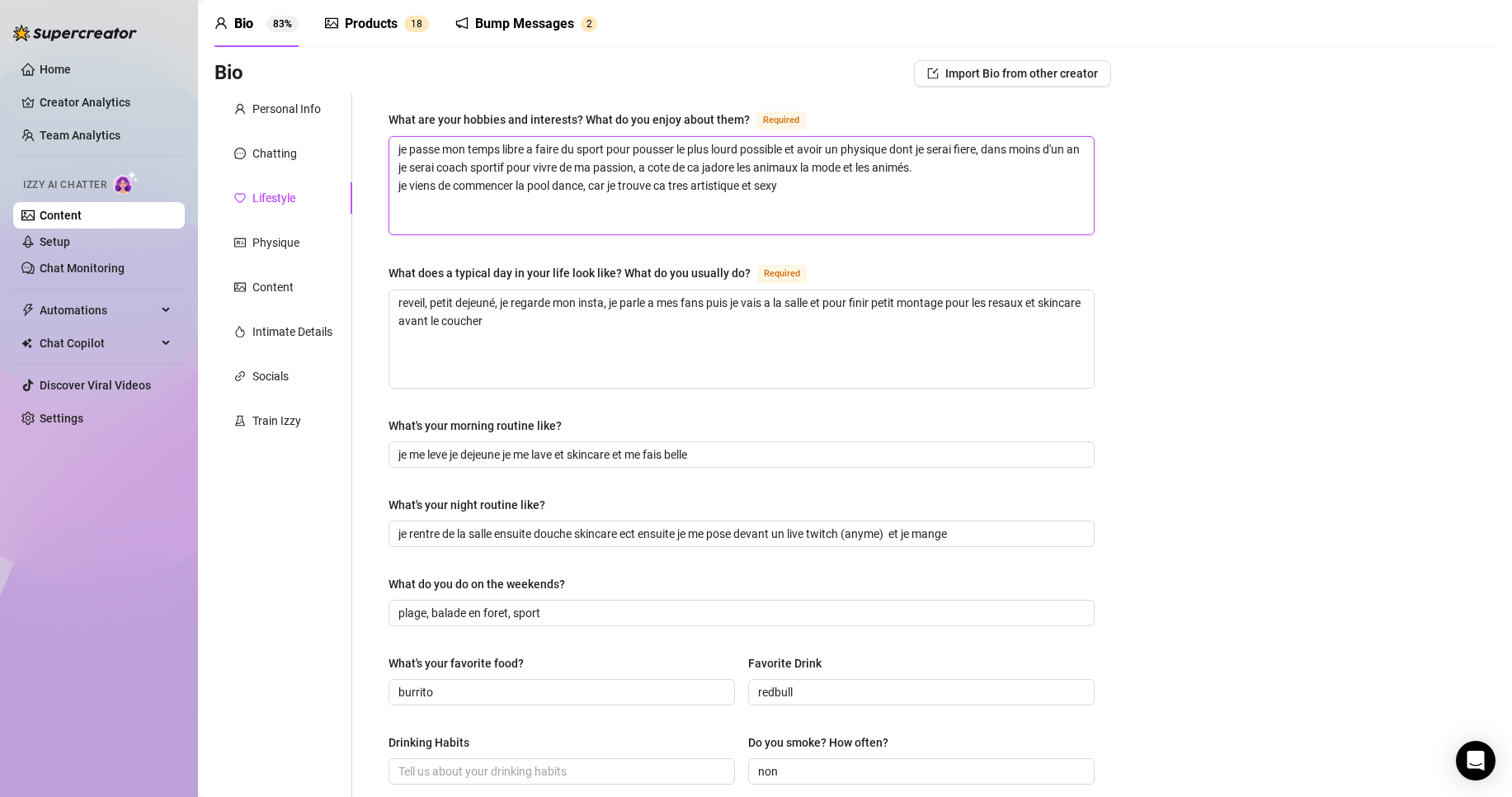
click at [914, 165] on textarea "je passe mon temps libre a faire du sport pour pousser le plus lourd possible e…" at bounding box center [741, 186] width 705 height 98
type textarea "je passe mon temps libre a faire du sport pour pousser le plus lourd possible e…"
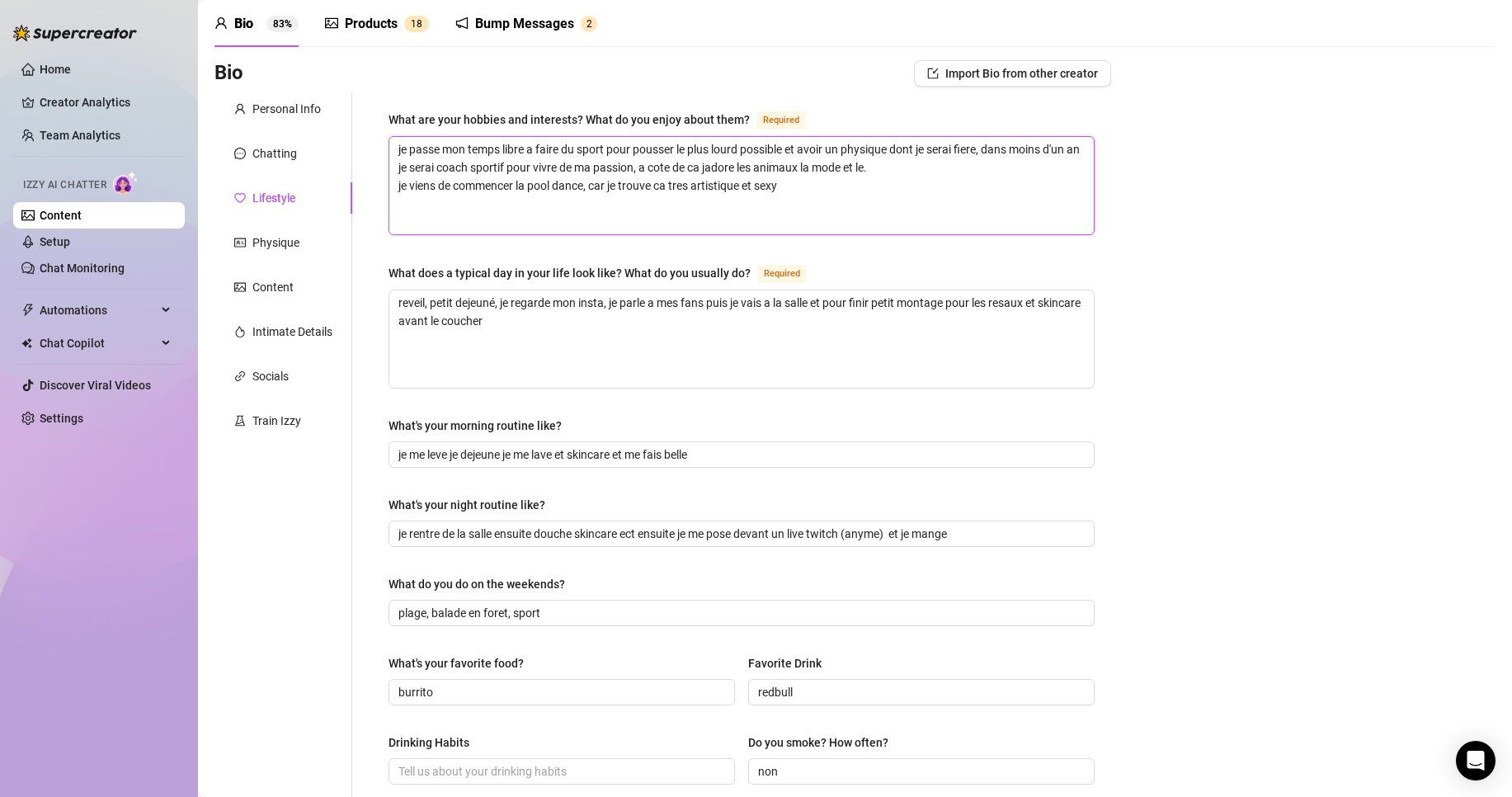
type textarea "je passe mon temps libre a faire du sport pour pousser le plus lourd possible e…"
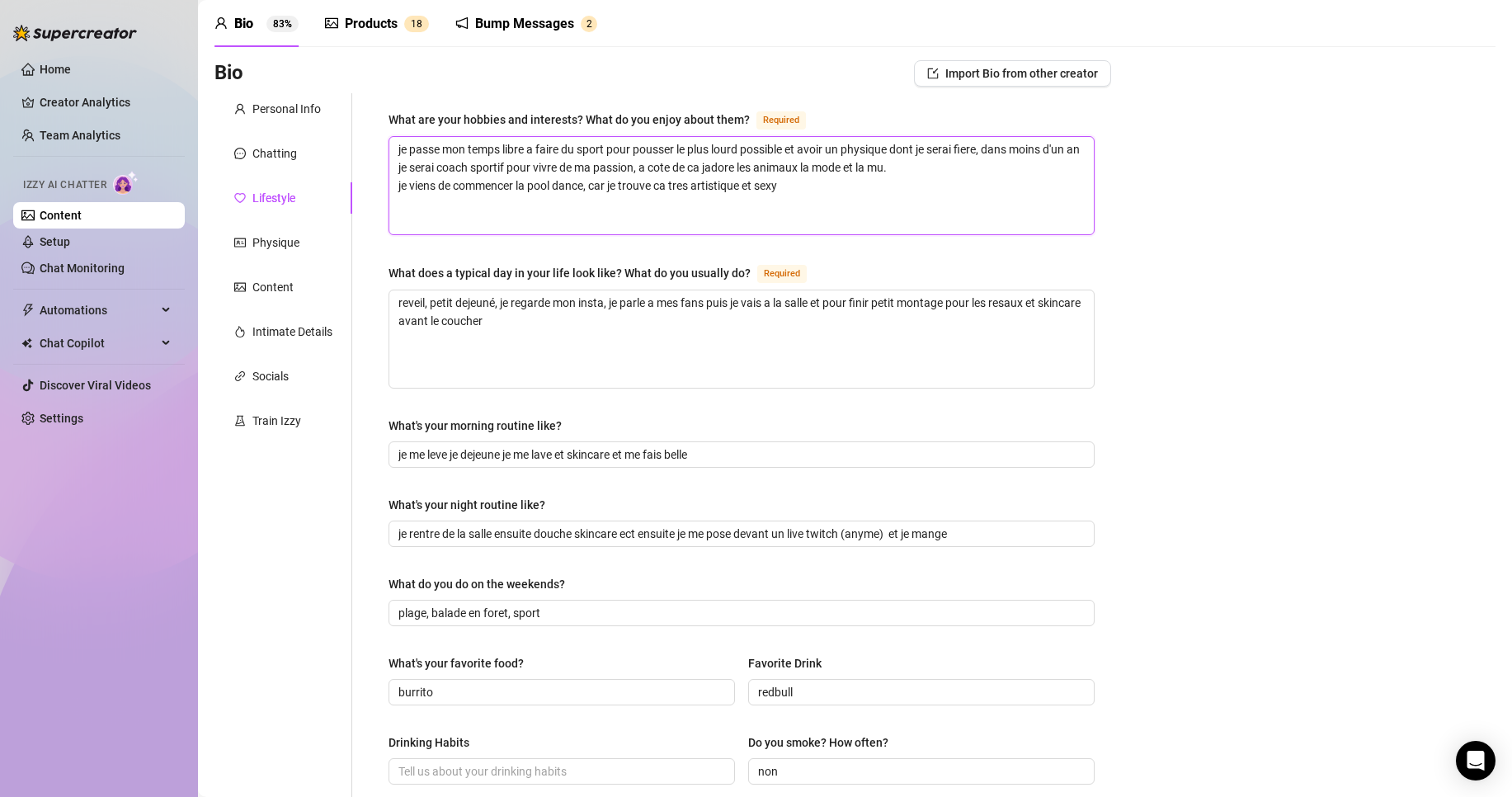
type textarea "je passe mon temps libre a faire du sport pour pousser le plus lourd possible e…"
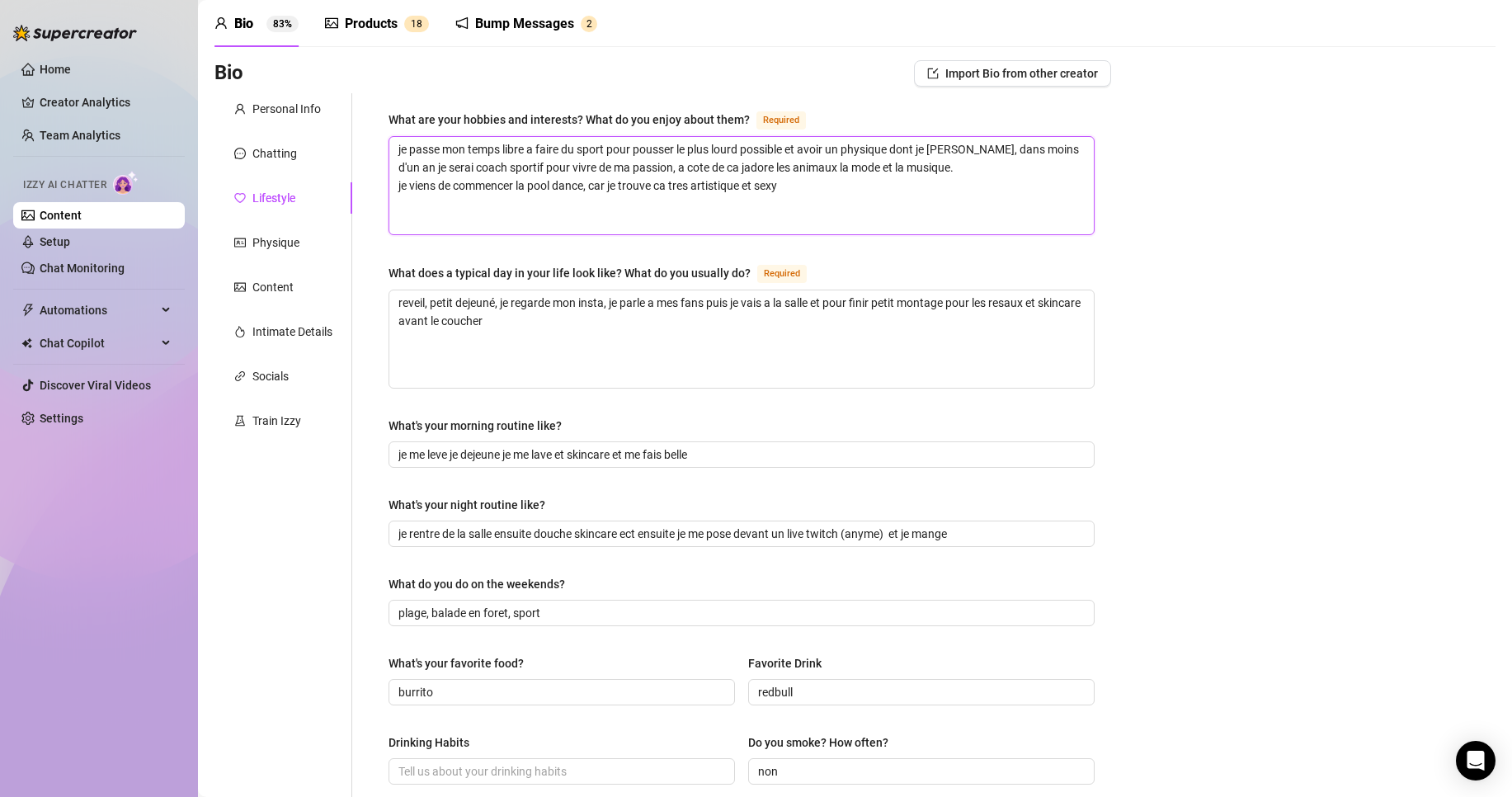
type textarea "je passe mon temps libre a faire du sport pour pousser le plus lourd possible e…"
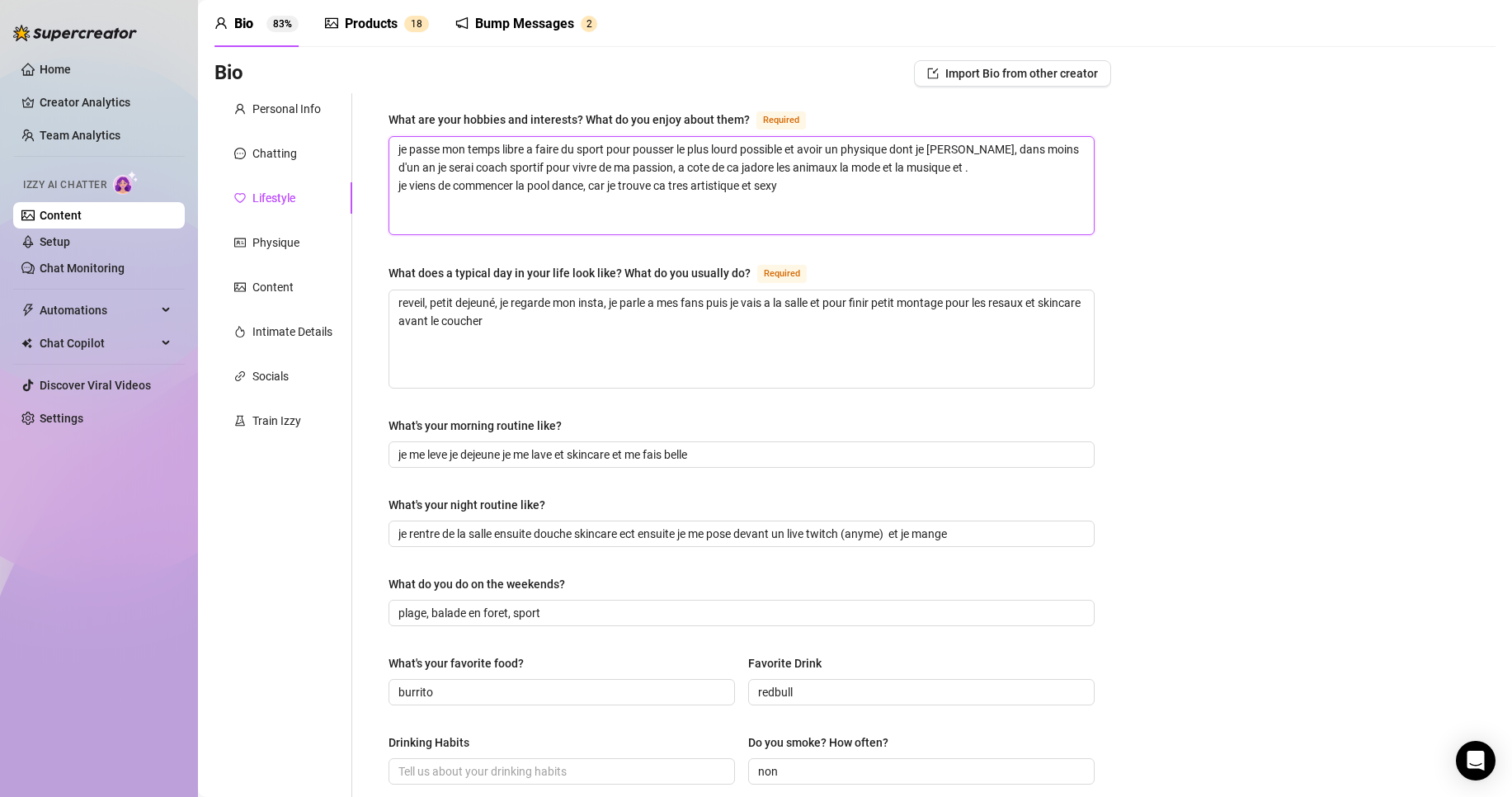
type textarea "je passe mon temps libre a faire du sport pour pousser le plus lourd possible e…"
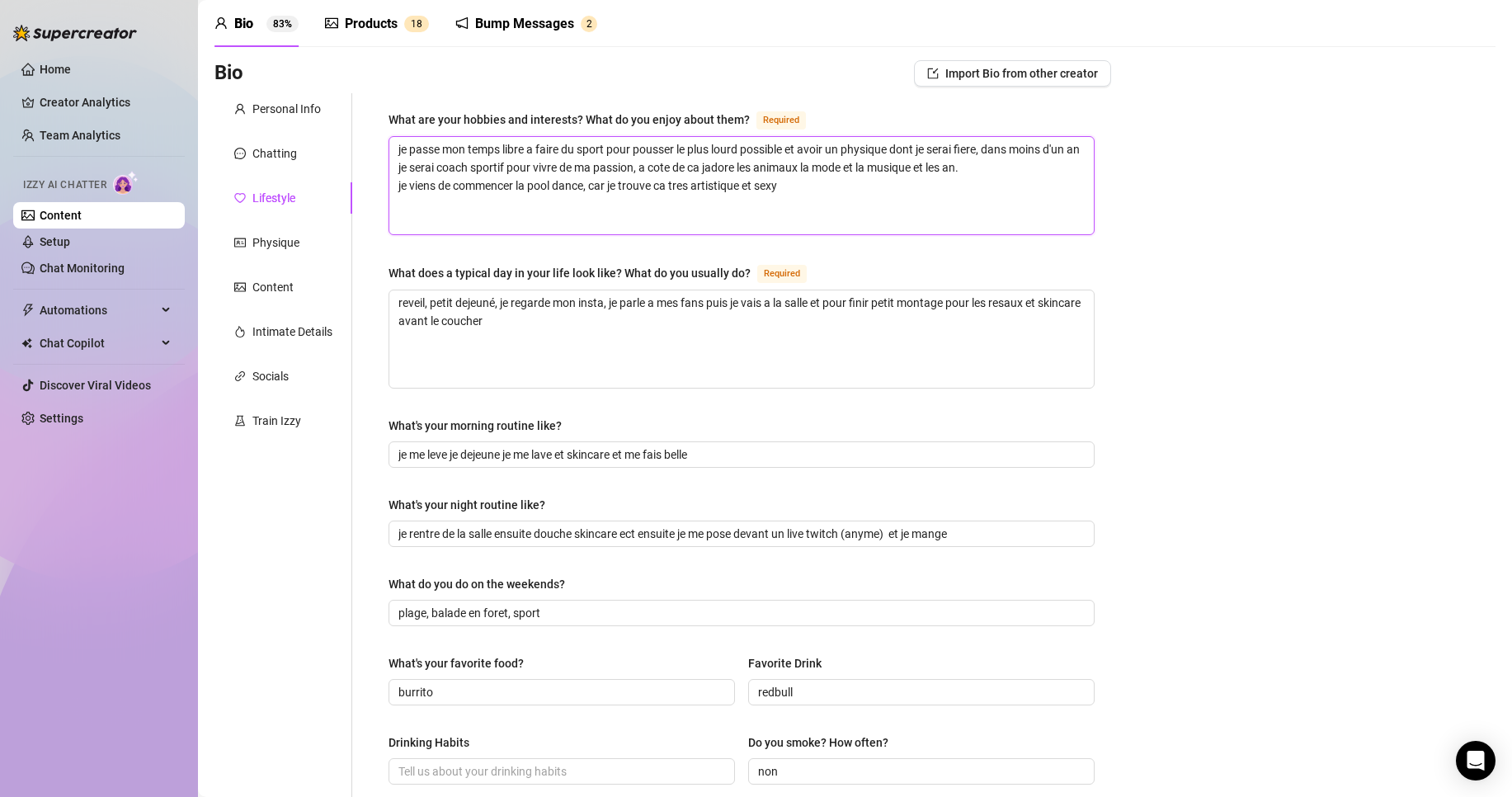
type textarea "je passe mon temps libre a faire du sport pour pousser le plus lourd possible e…"
click at [1338, 185] on div "Bio Import Bio from other creator Personal Info Chatting Lifestyle Physique Con…" at bounding box center [855, 679] width 1281 height 1239
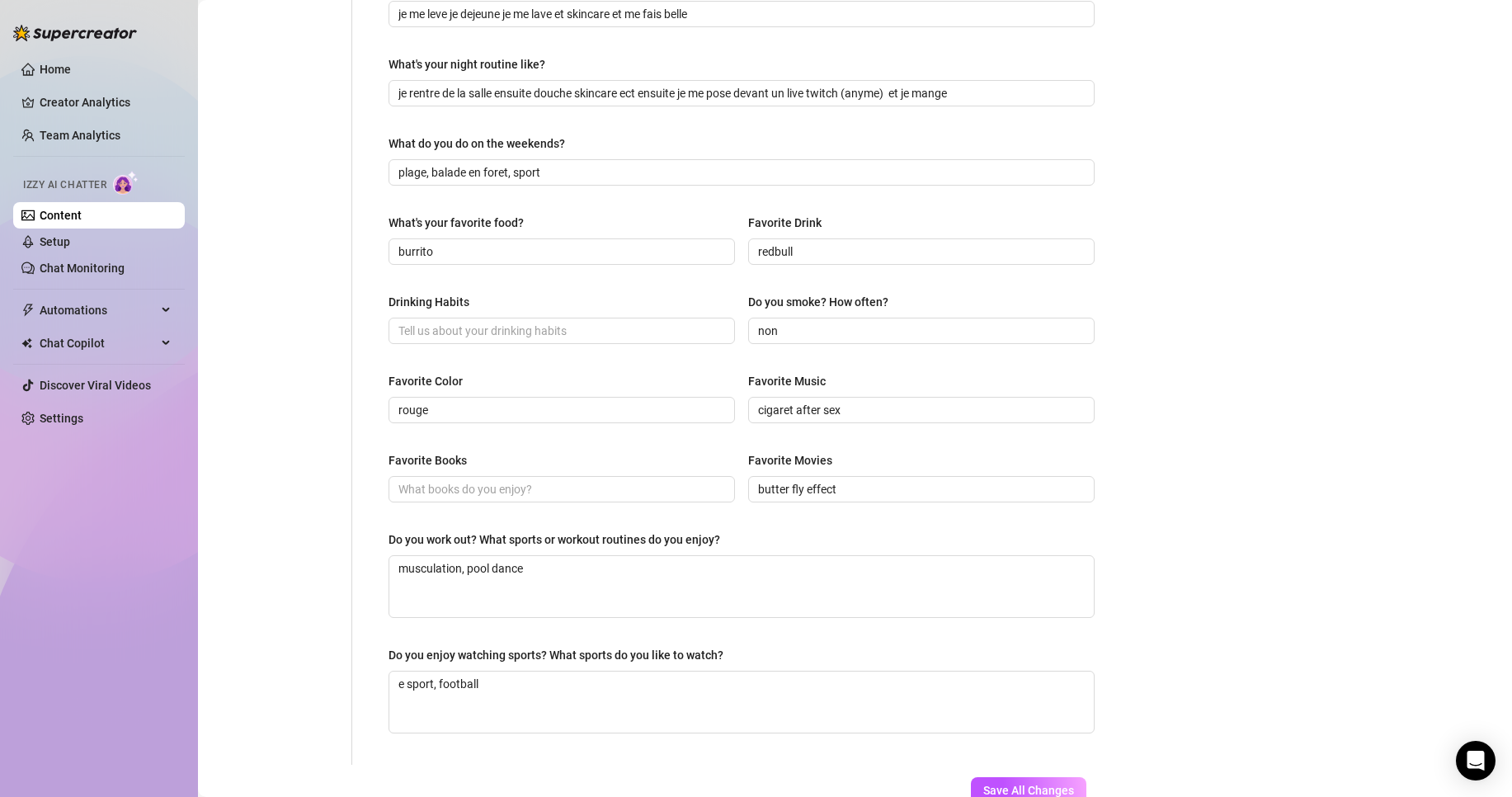
scroll to position [566, 0]
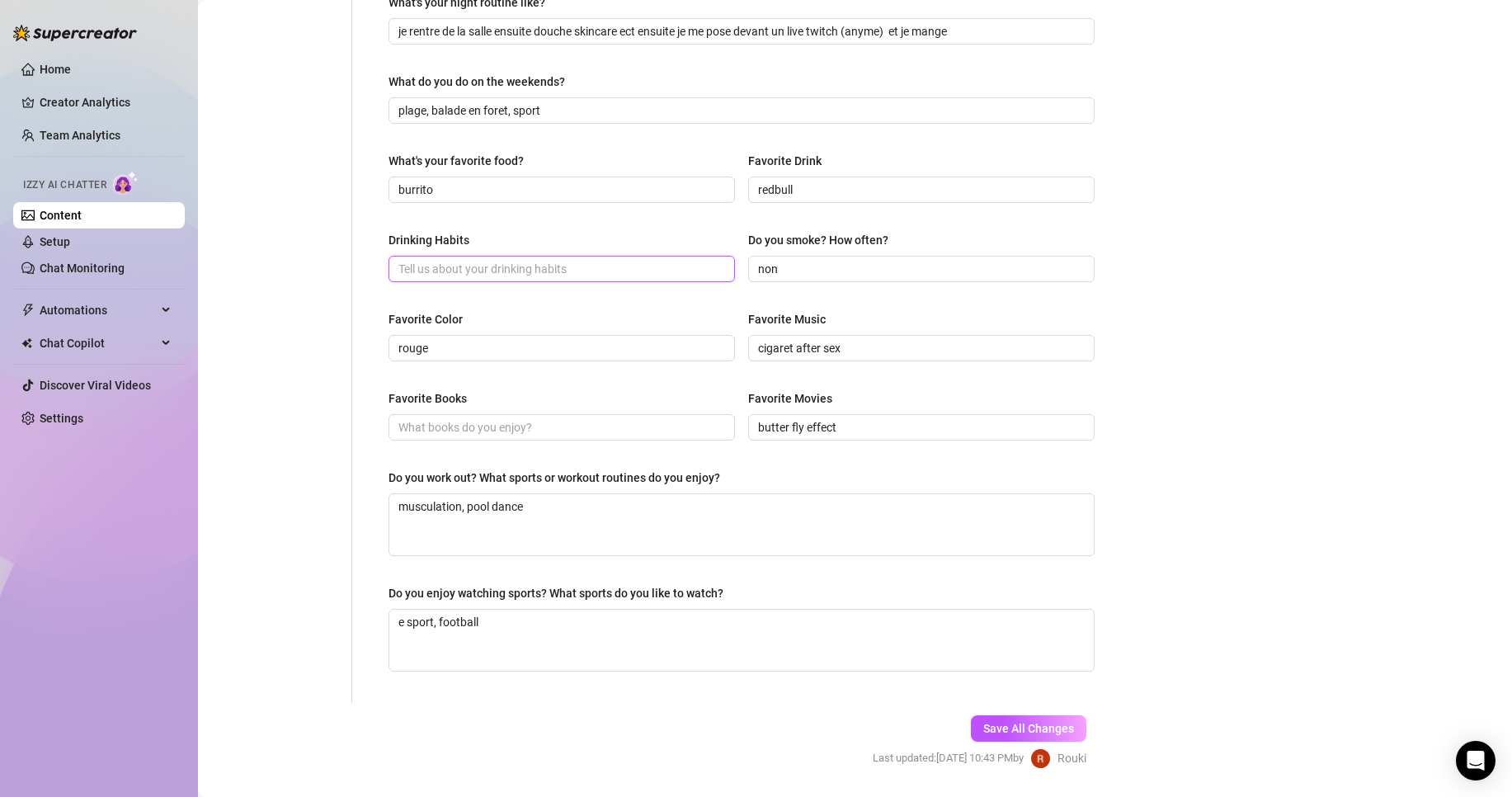
click at [527, 271] on input "Drinking Habits" at bounding box center [560, 268] width 324 height 18
click at [996, 724] on span "Save All Changes" at bounding box center [1028, 728] width 91 height 13
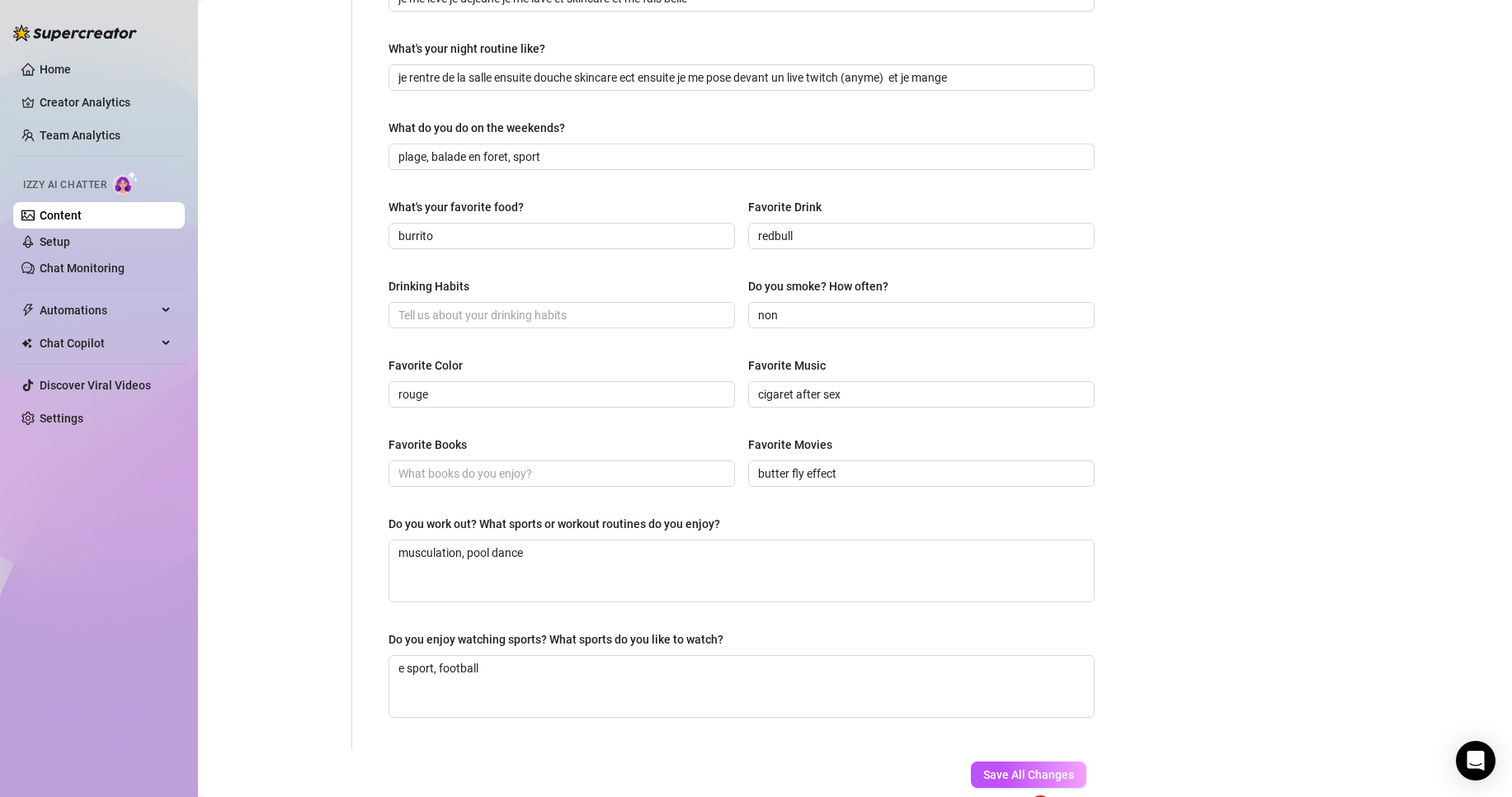
scroll to position [601, 0]
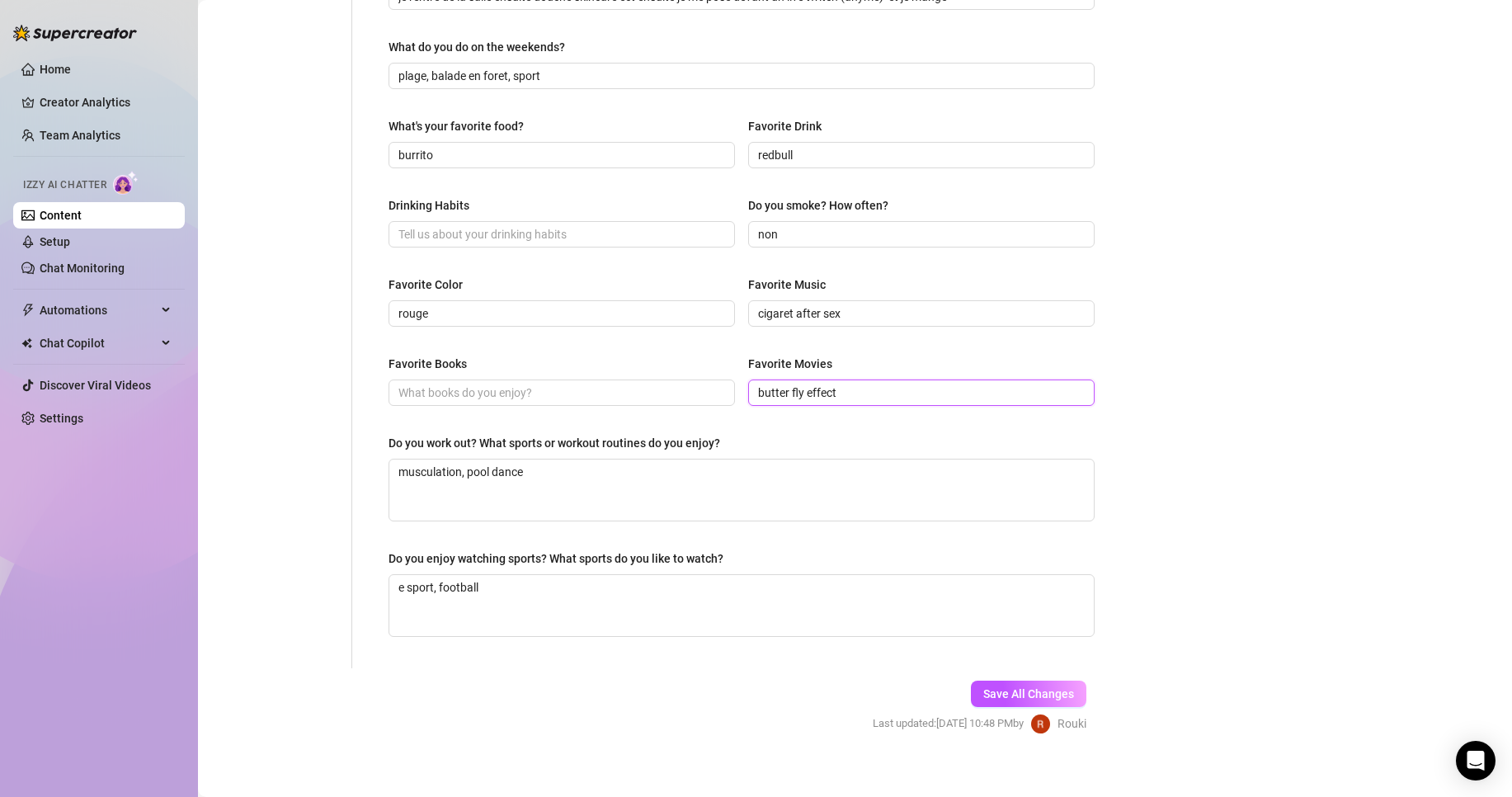
click at [890, 388] on input "butter fly effect" at bounding box center [920, 392] width 324 height 18
type input "b"
type input "fight club"
click at [449, 385] on input "Favorite Books" at bounding box center [560, 392] width 324 height 18
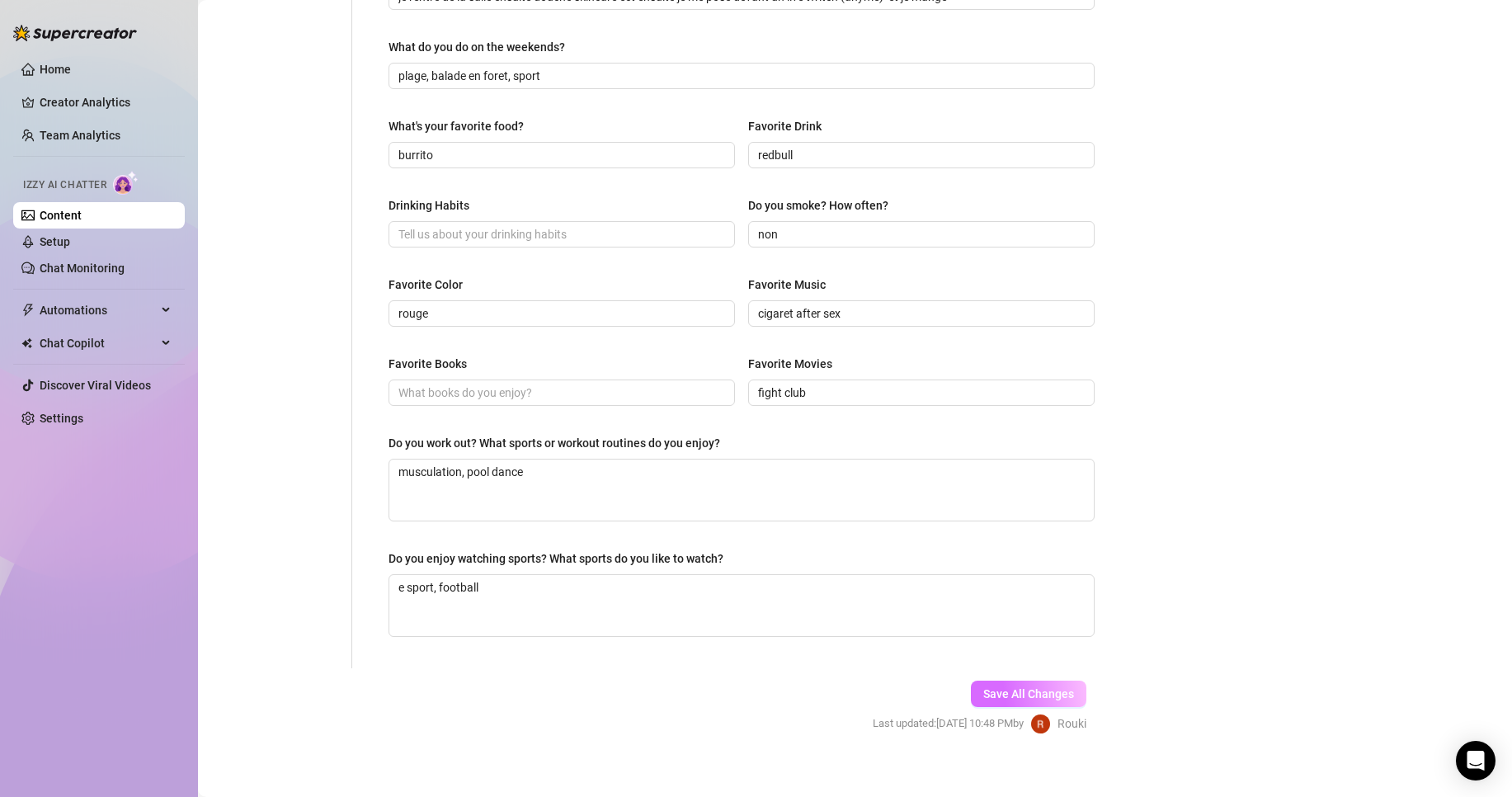
click at [1022, 689] on span "Save All Changes" at bounding box center [1028, 693] width 91 height 13
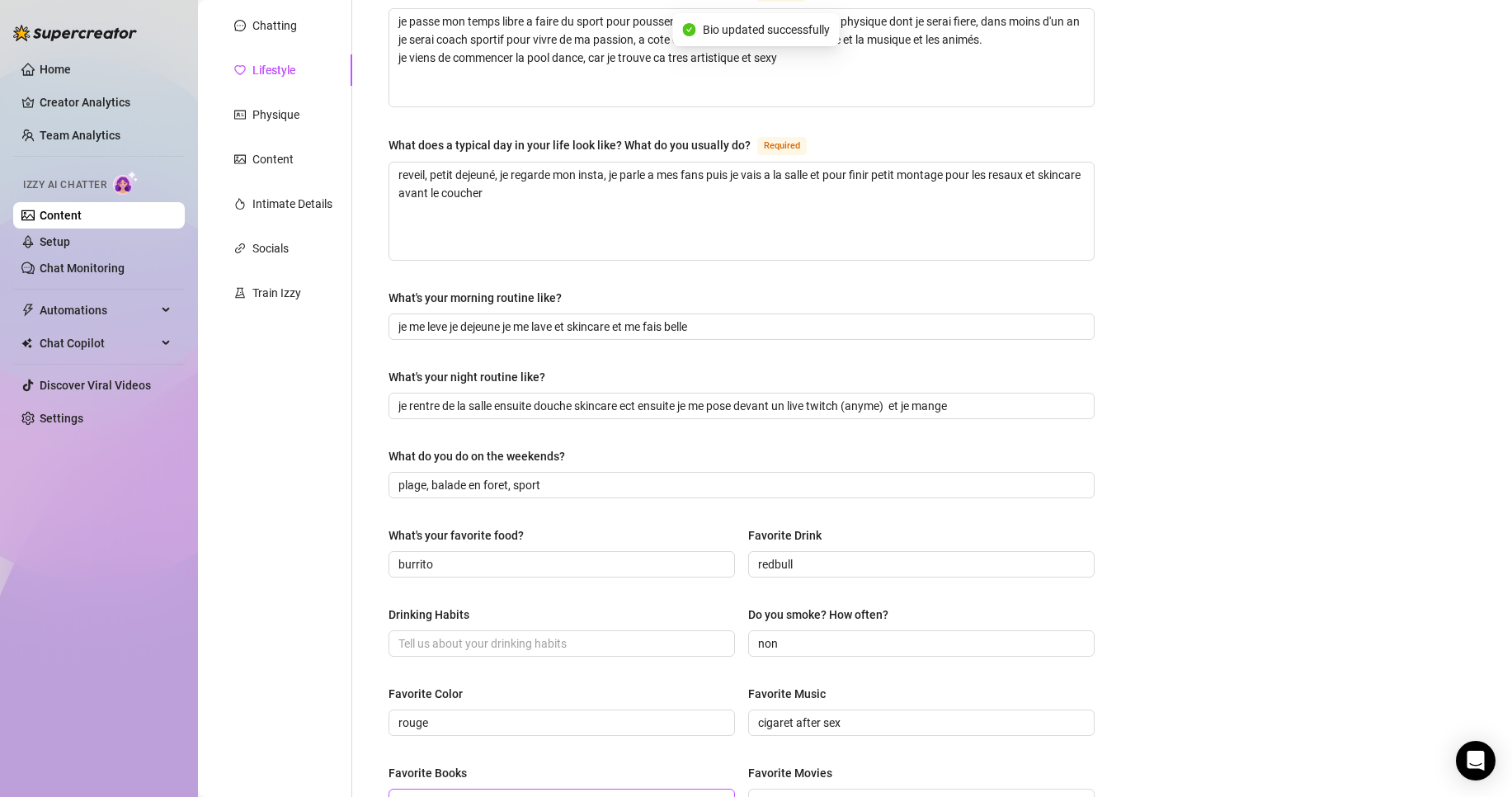
scroll to position [190, 0]
click at [310, 119] on div "Physique" at bounding box center [283, 116] width 138 height 32
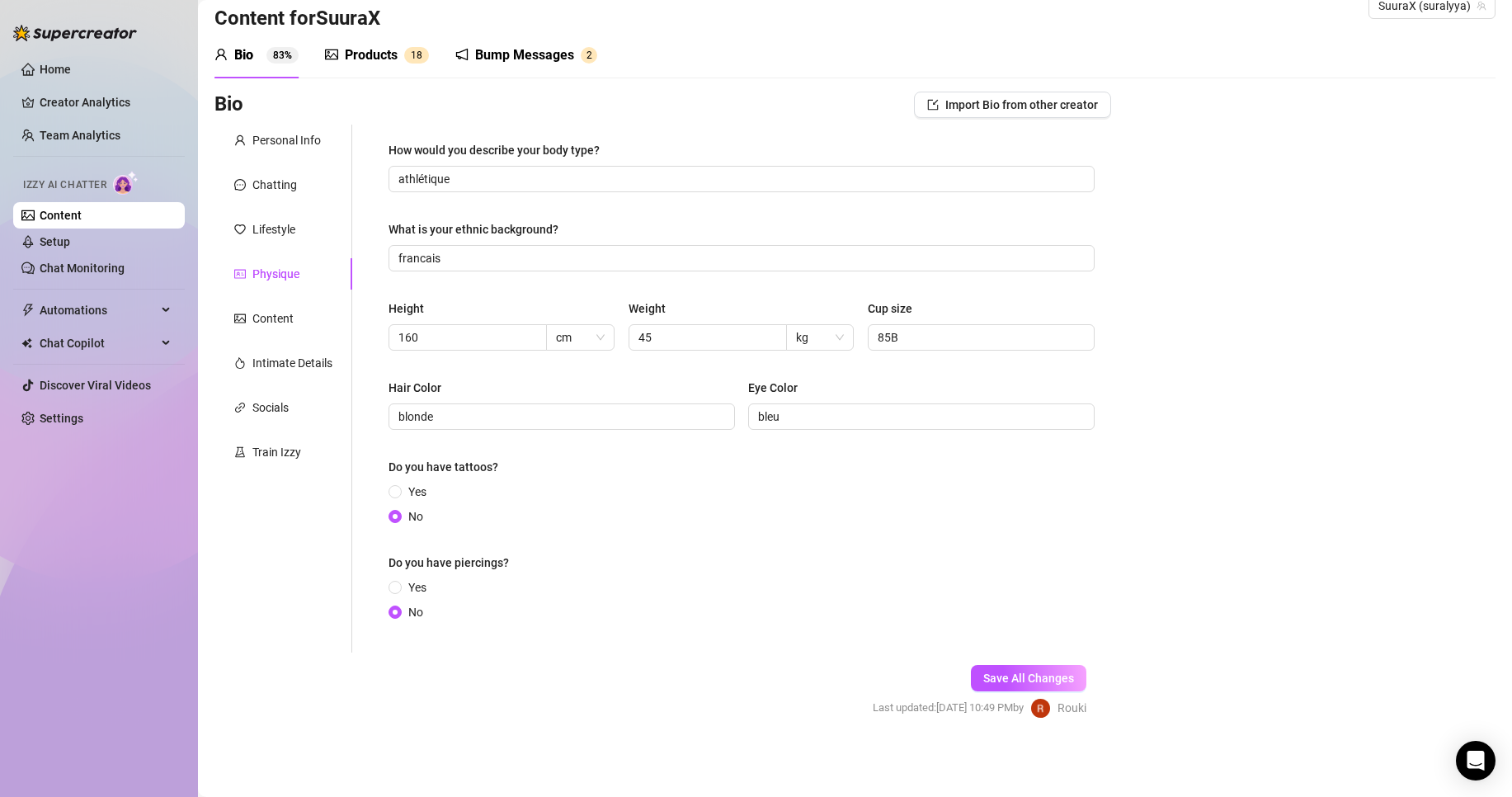
scroll to position [0, 0]
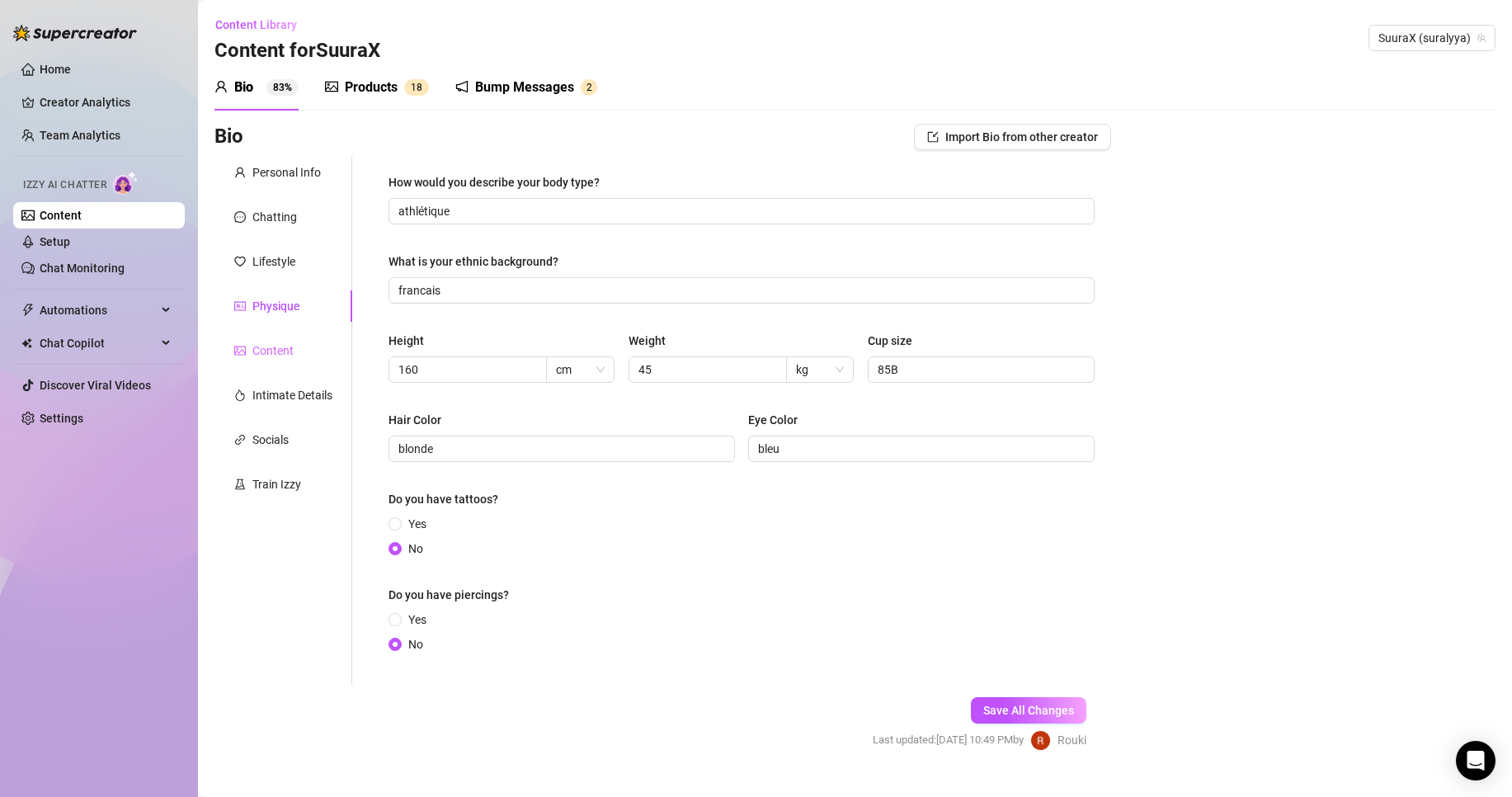
click at [268, 338] on div "Content" at bounding box center [283, 351] width 138 height 32
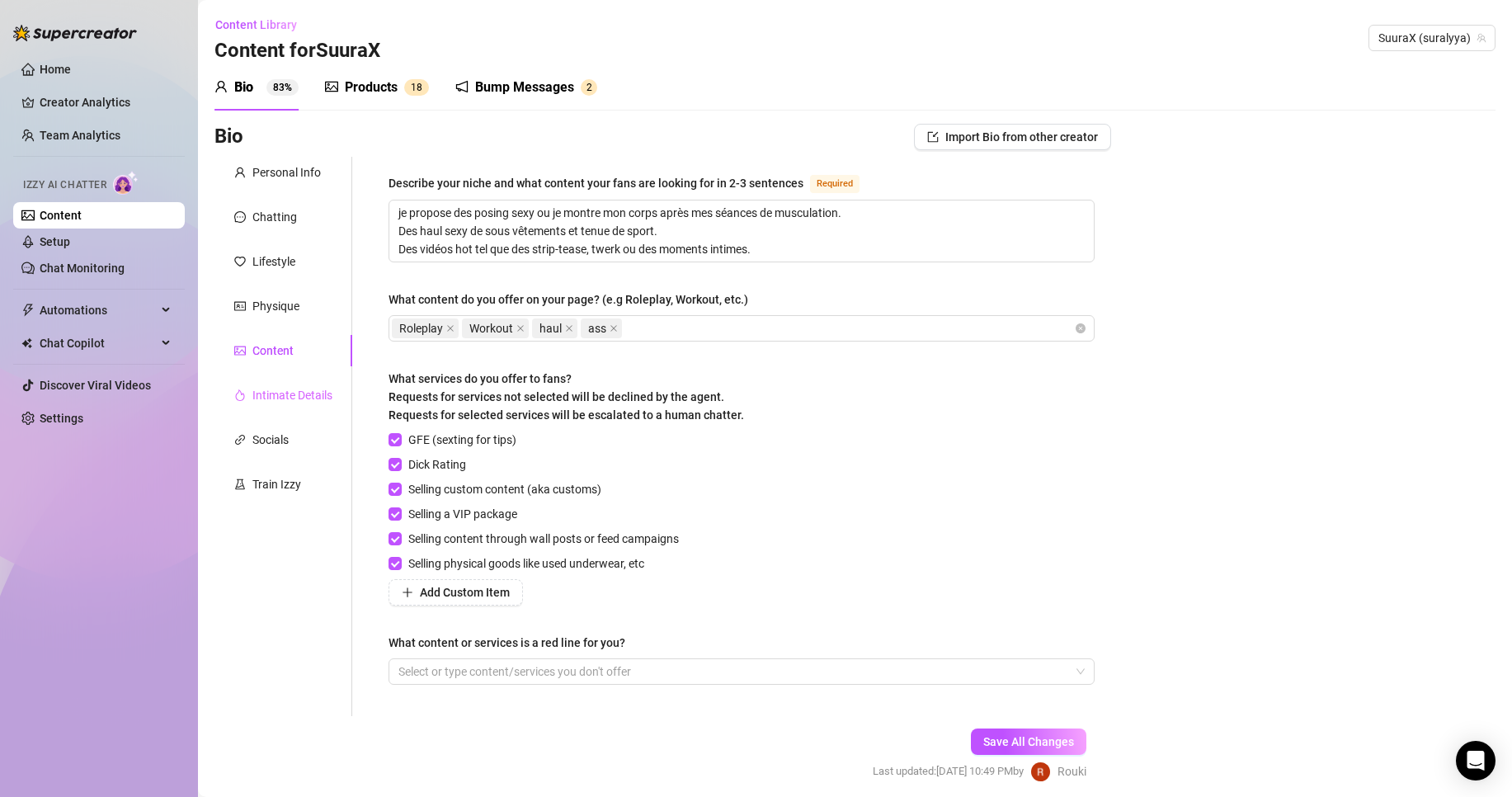
click at [296, 408] on div "Intimate Details" at bounding box center [283, 395] width 138 height 32
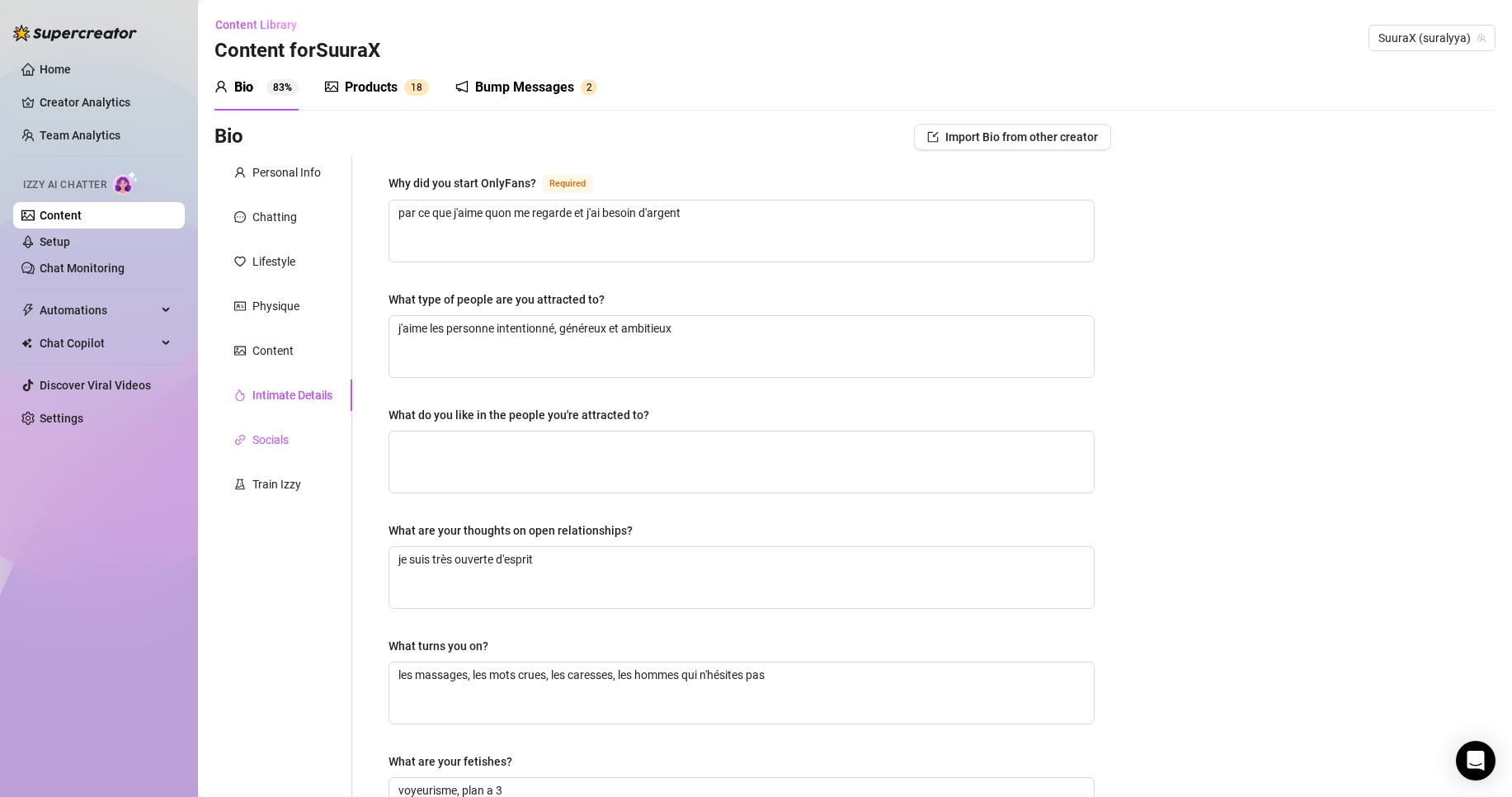
click at [285, 432] on div "Socials" at bounding box center [270, 439] width 36 height 18
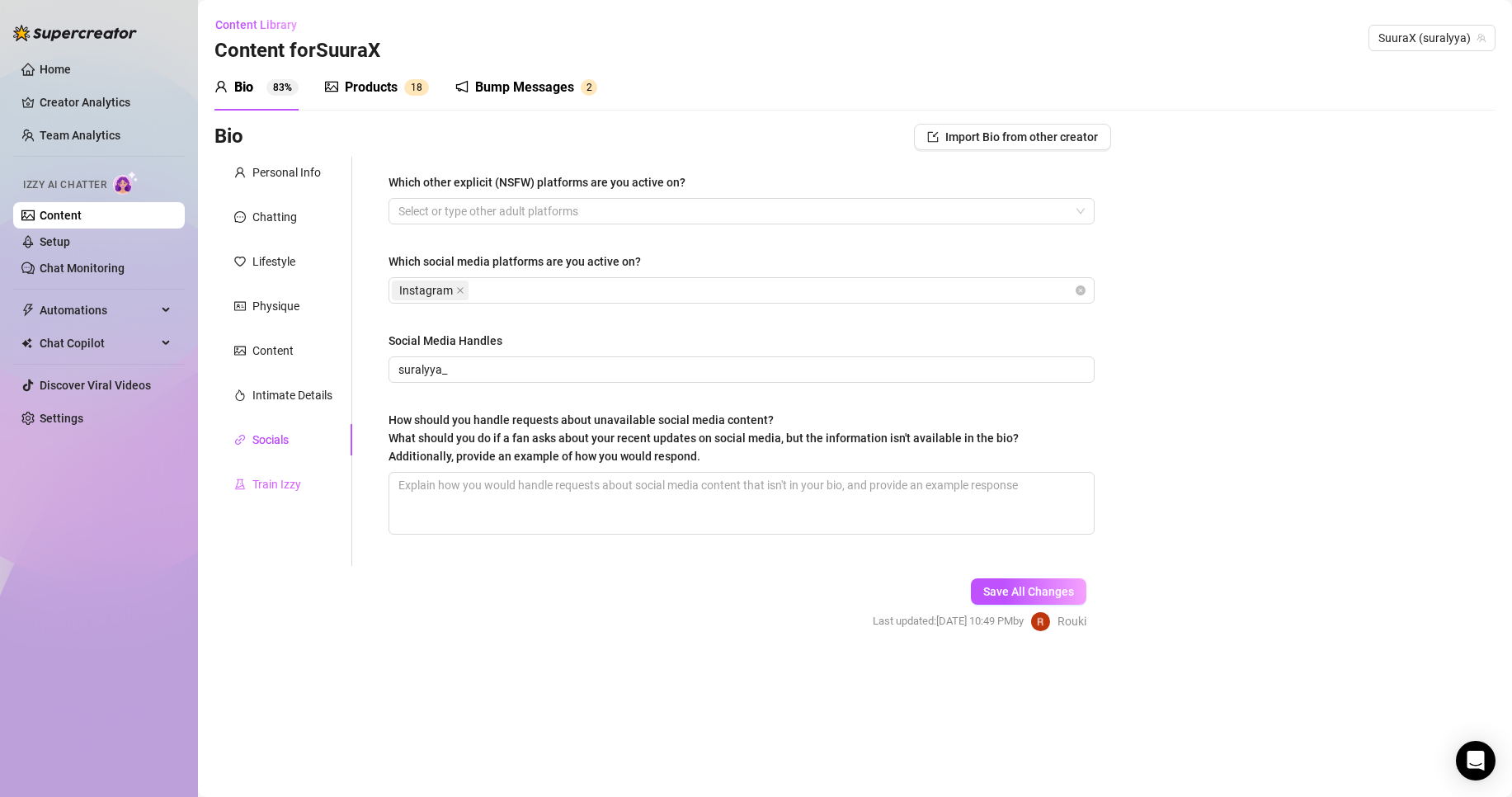
click at [302, 486] on div "Train Izzy" at bounding box center [283, 485] width 138 height 32
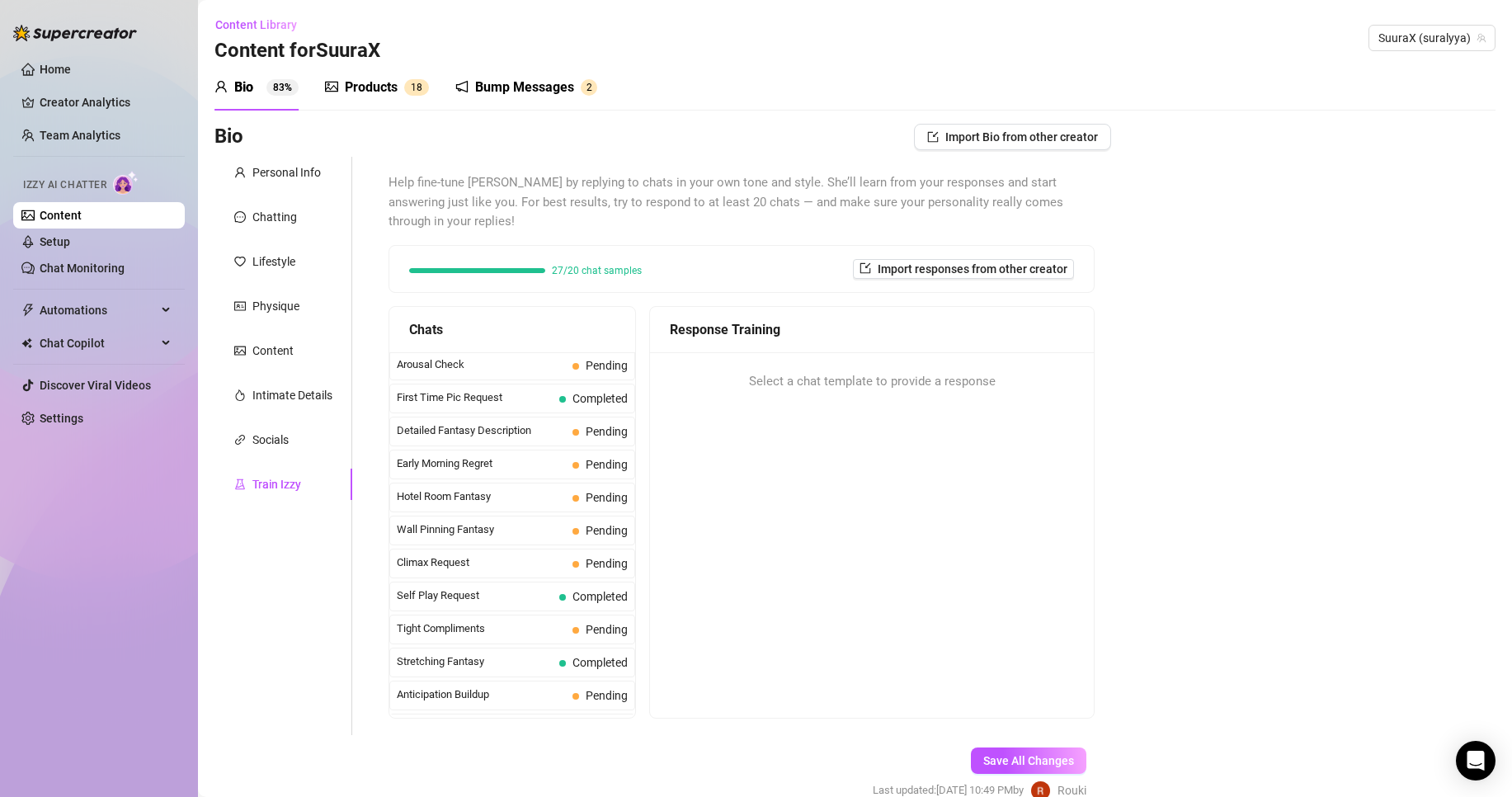
scroll to position [564, 0]
click at [559, 454] on span "Early Morning Regret" at bounding box center [481, 462] width 169 height 17
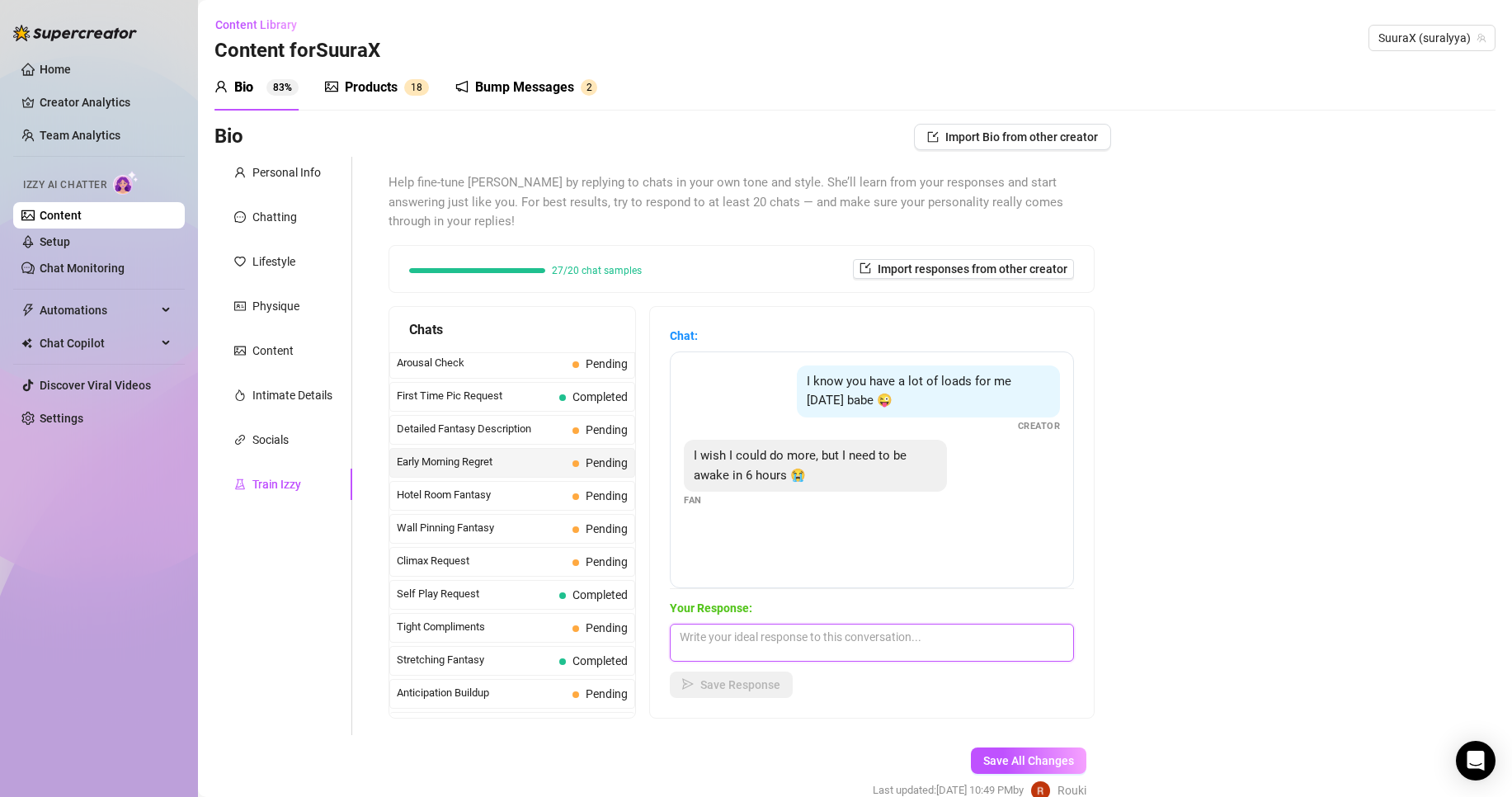
click at [742, 628] on textarea at bounding box center [871, 642] width 404 height 38
click at [692, 624] on textarea "je t'attends a ton reveil" at bounding box center [871, 642] width 404 height 38
click at [893, 624] on textarea "alors va dodo je t'attends a ton reveil" at bounding box center [871, 642] width 404 height 38
type textarea "alors va dodo je t'attends a ton reveil, fais de beaux reves"
click at [741, 678] on span "Save Response" at bounding box center [740, 684] width 80 height 13
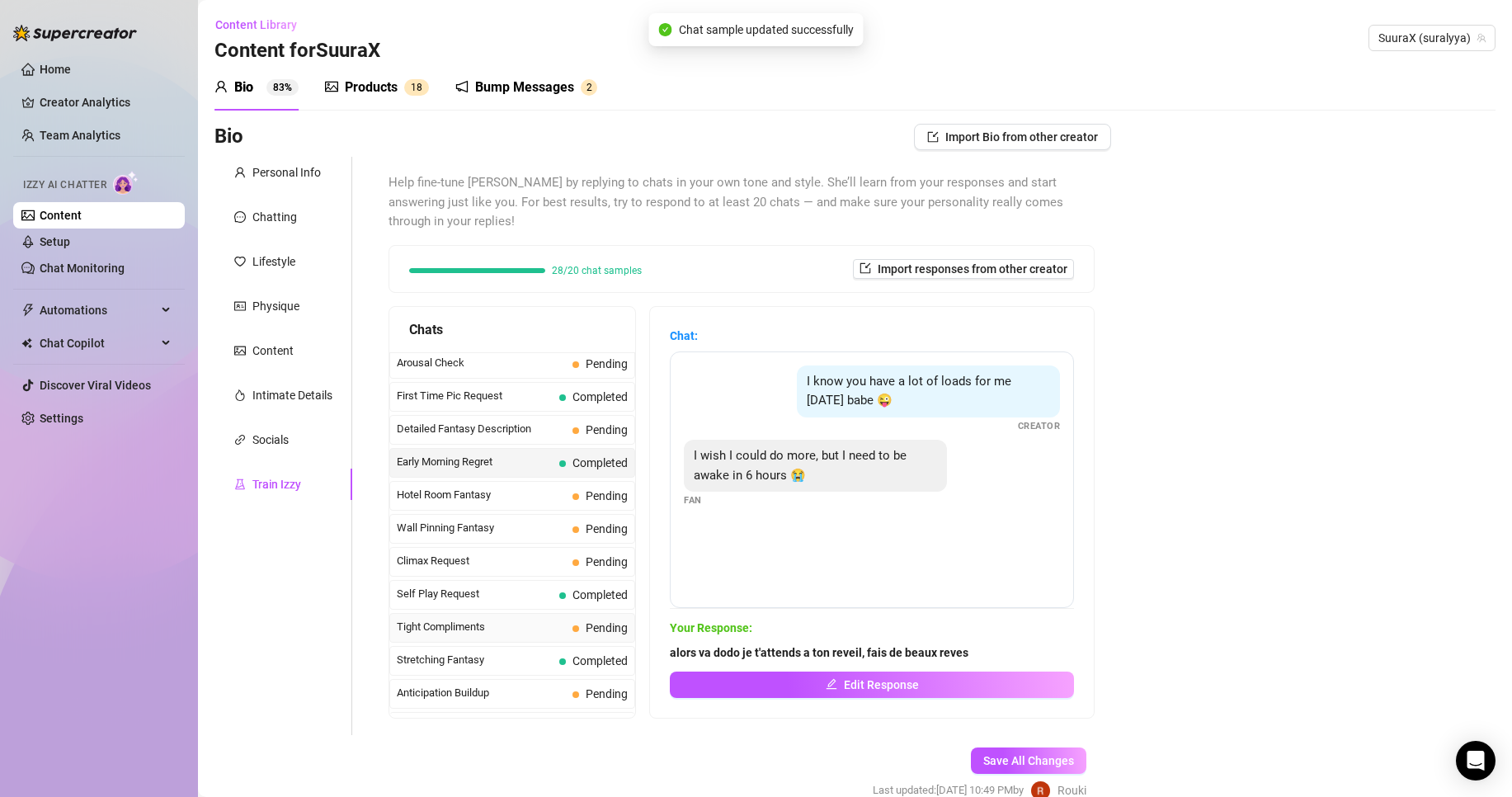
click at [521, 618] on span "Tight Compliments" at bounding box center [481, 626] width 169 height 17
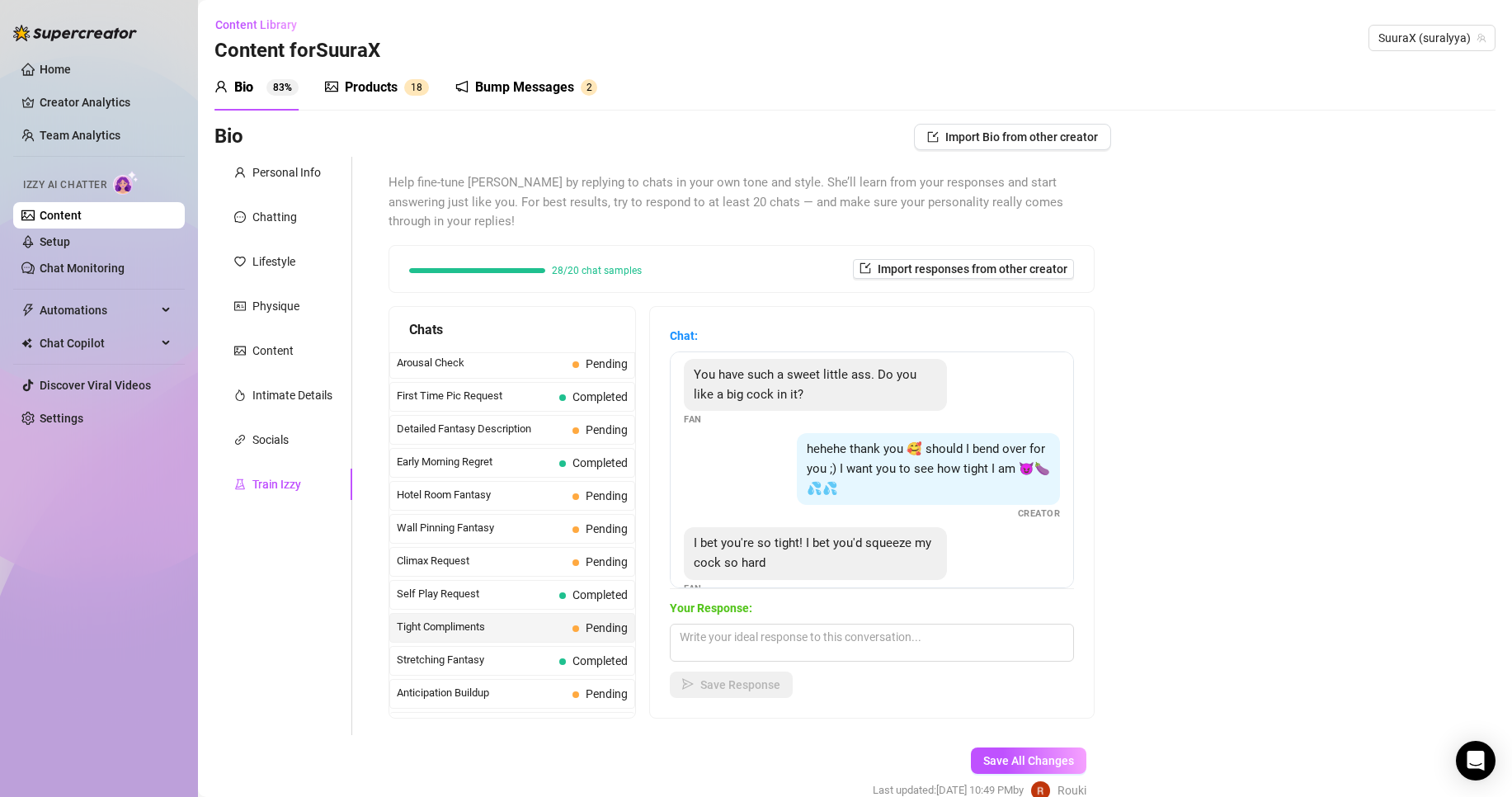
scroll to position [109, 0]
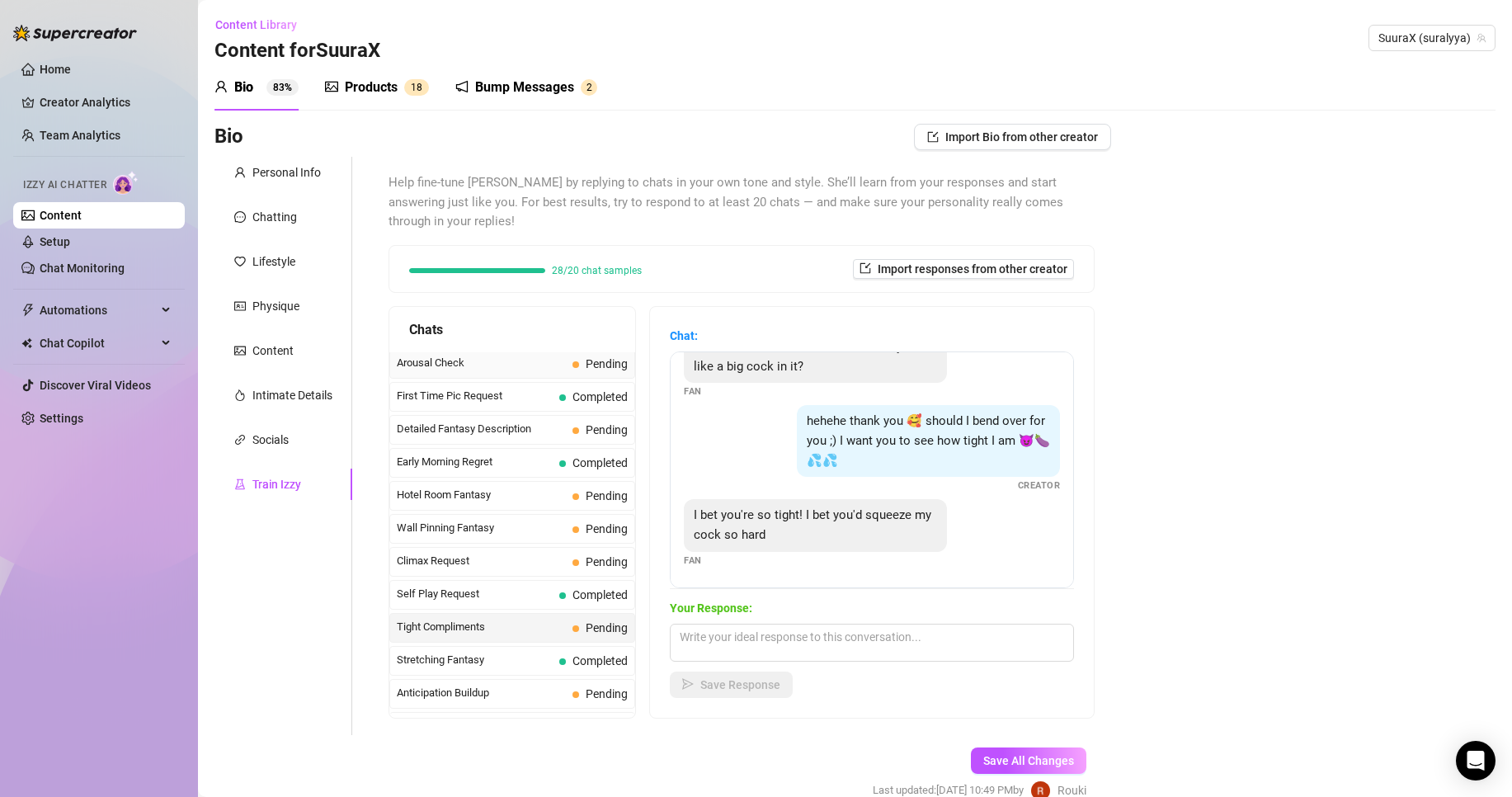
click at [501, 355] on span "Arousal Check" at bounding box center [481, 362] width 169 height 17
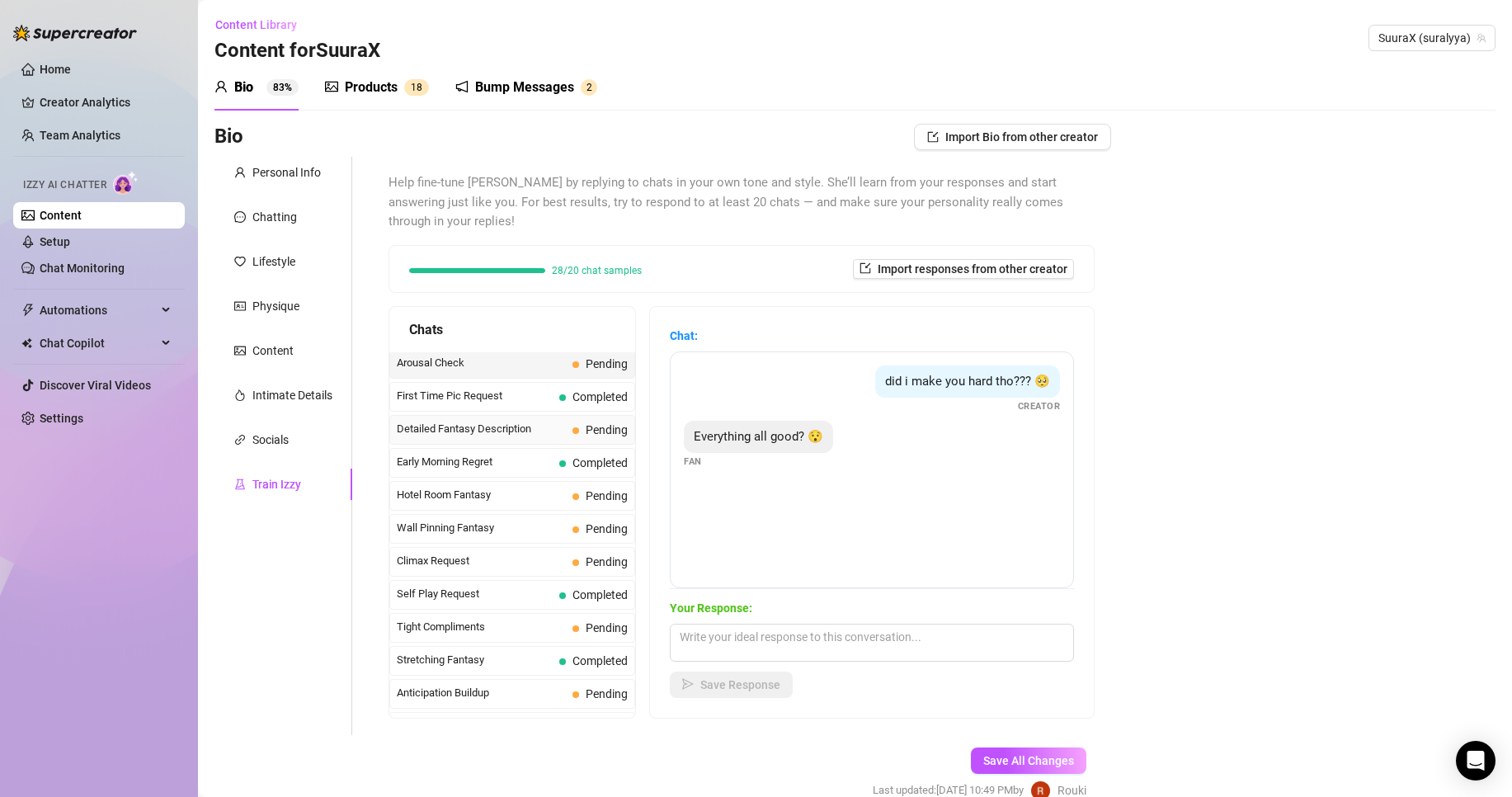
click at [525, 420] on span "Detailed Fantasy Description" at bounding box center [481, 428] width 169 height 17
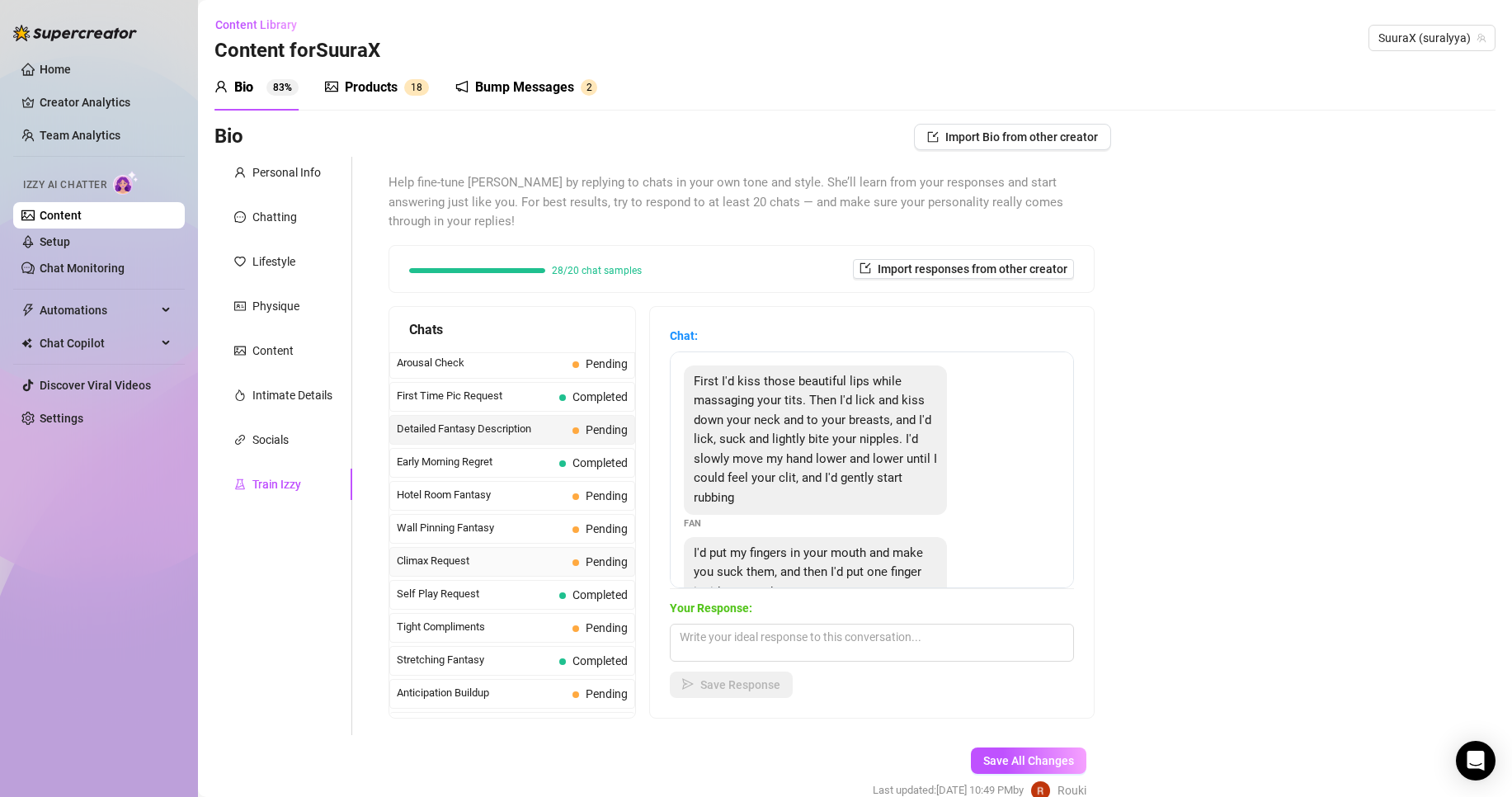
click at [530, 552] on span "Climax Request" at bounding box center [481, 560] width 169 height 17
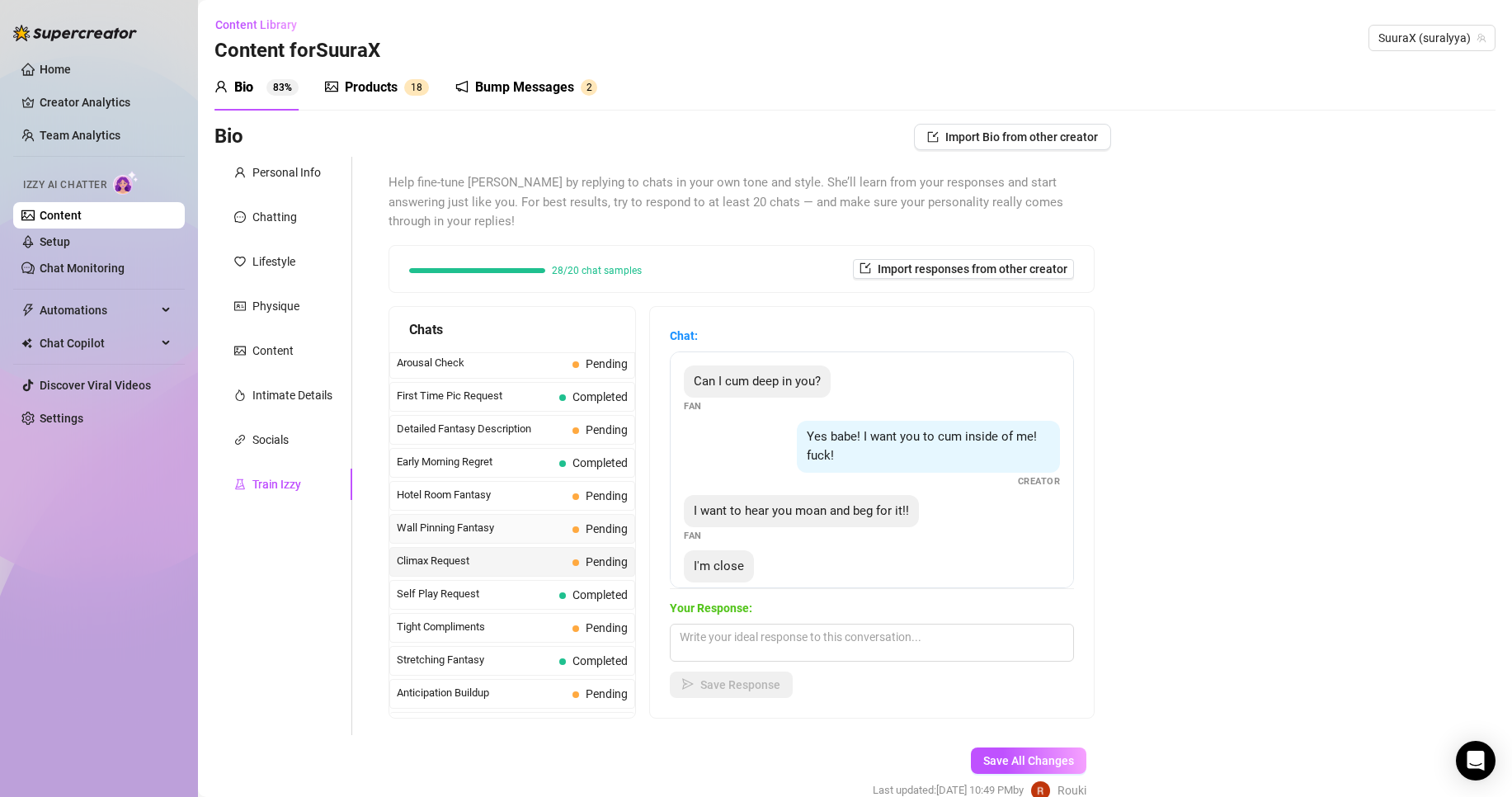
click at [533, 520] on span "Wall Pinning Fantasy" at bounding box center [481, 528] width 169 height 17
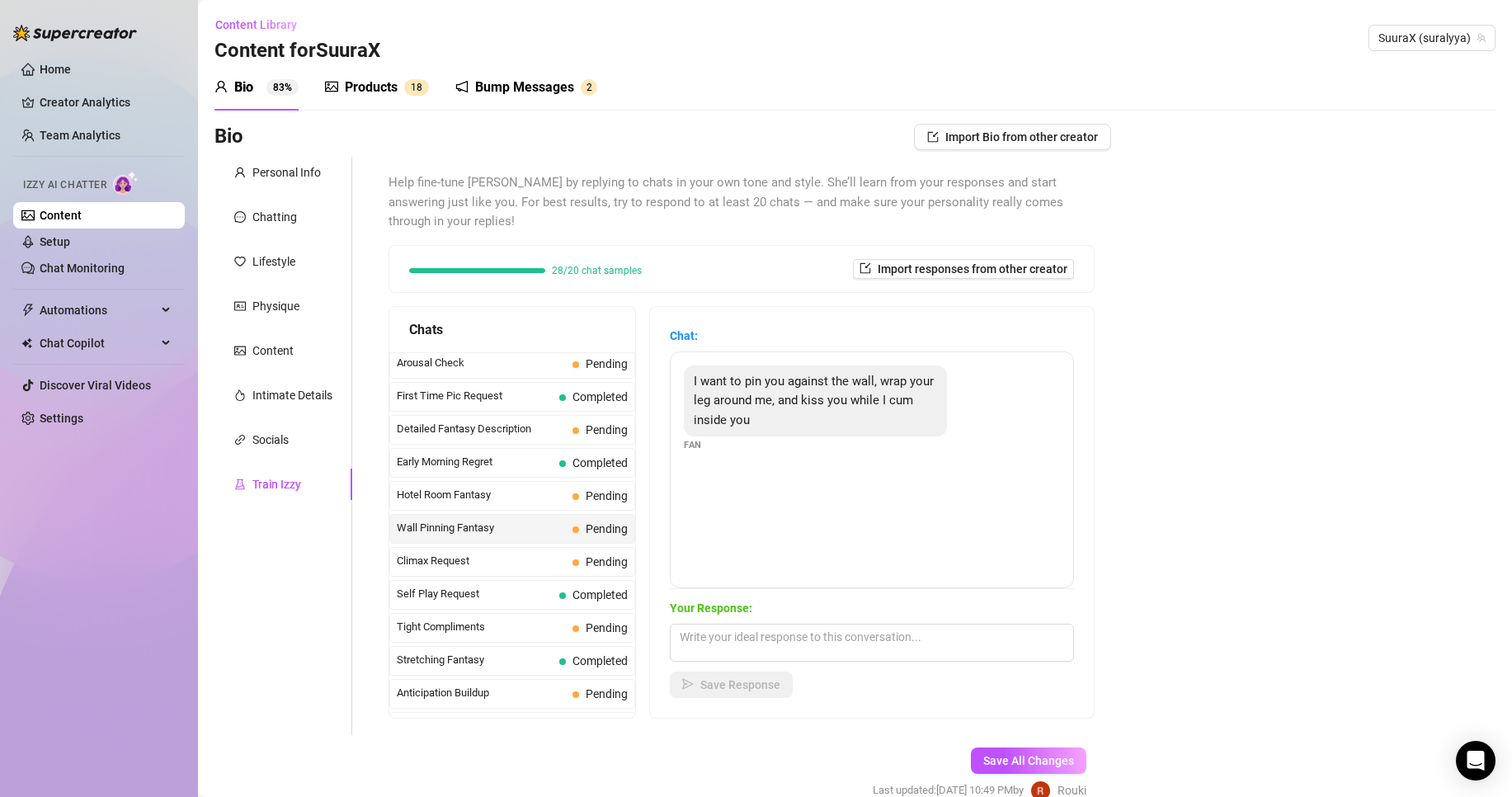
click at [705, 365] on div "I want to pin you against the wall, wrap your leg around me, and kiss you while…" at bounding box center [814, 401] width 263 height 72
drag, startPoint x: 708, startPoint y: 363, endPoint x: 828, endPoint y: 413, distance: 130.0
click at [828, 413] on div "I want to pin you against the wall, wrap your leg around me, and kiss you while…" at bounding box center [814, 401] width 263 height 72
drag, startPoint x: 776, startPoint y: 369, endPoint x: 756, endPoint y: 460, distance: 93.2
click at [756, 460] on div "I want to pin you against the wall, wrap your leg around me, and kiss you while…" at bounding box center [871, 469] width 404 height 237
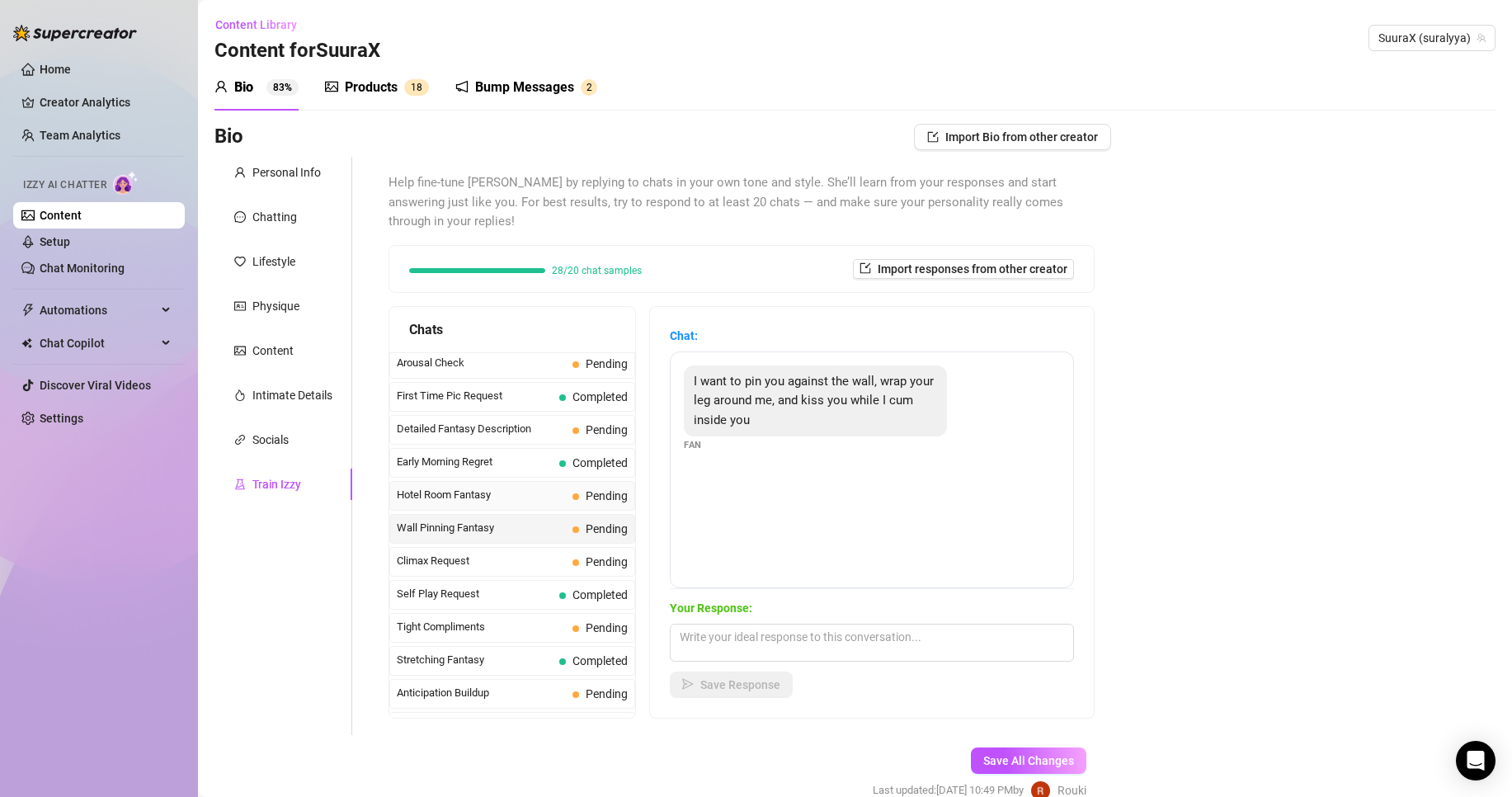
click at [492, 486] on span "Hotel Room Fantasy" at bounding box center [481, 494] width 169 height 17
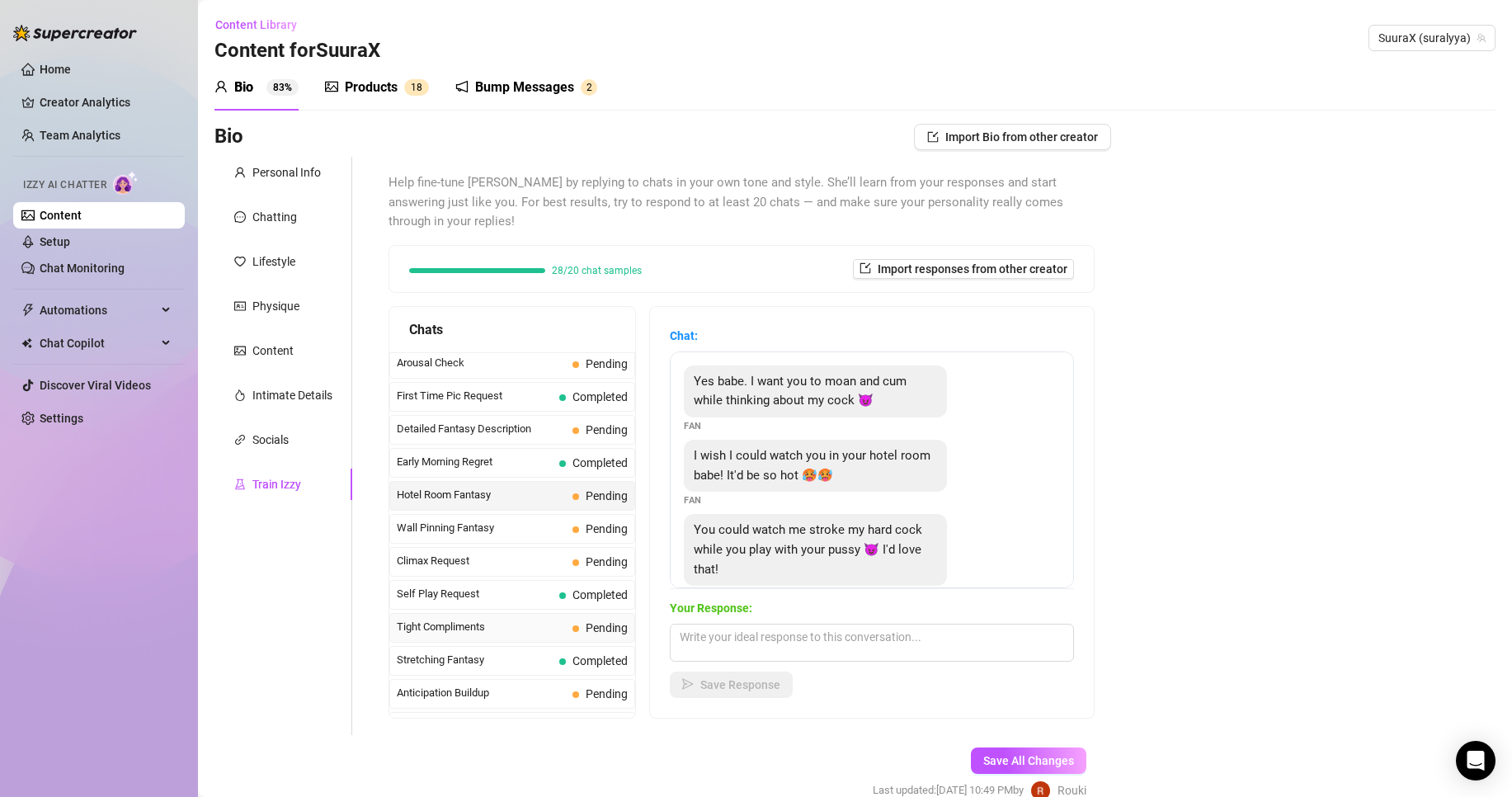
click at [565, 618] on span "Tight Compliments" at bounding box center [481, 626] width 169 height 17
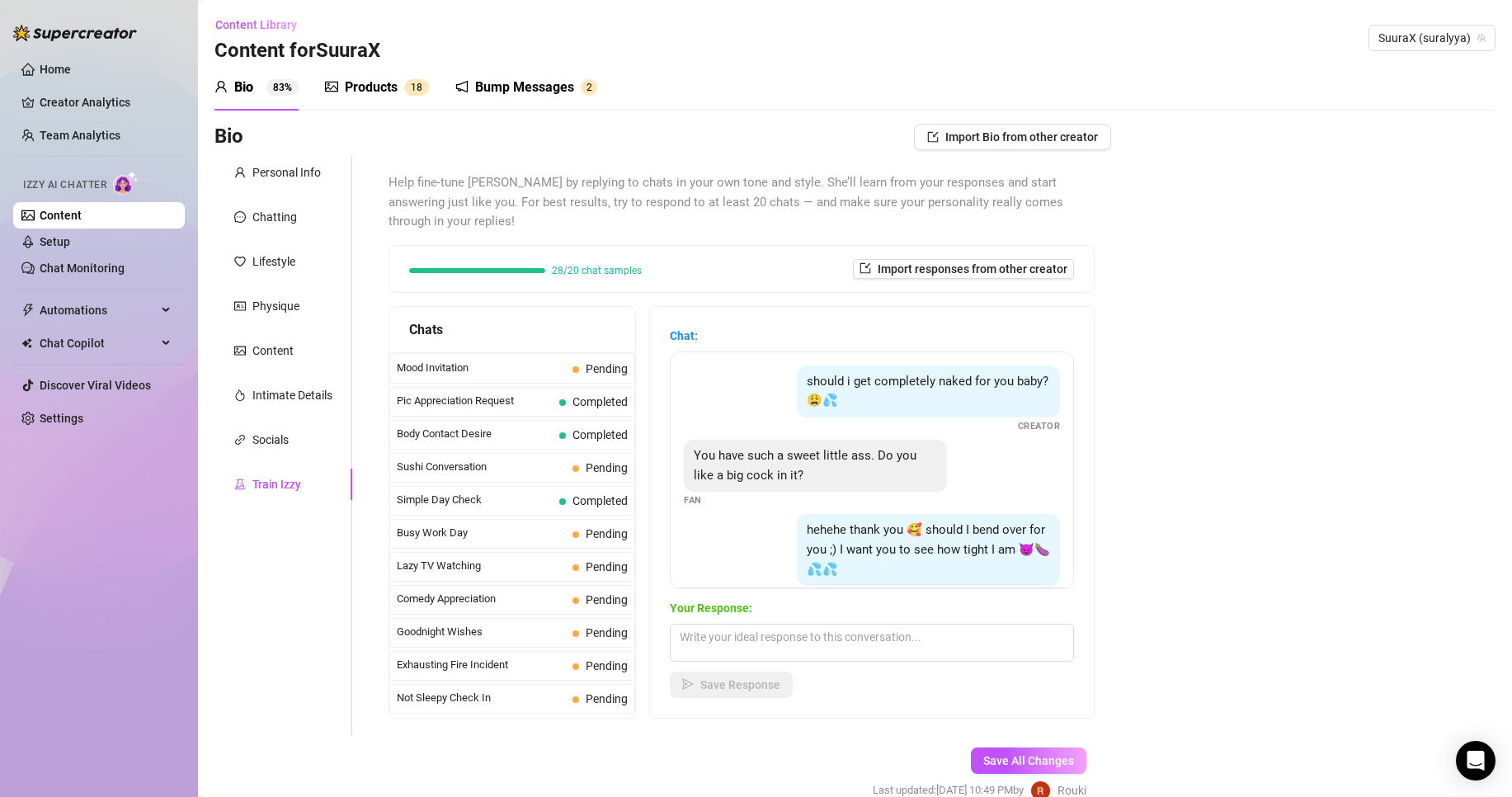
scroll to position [969, 0]
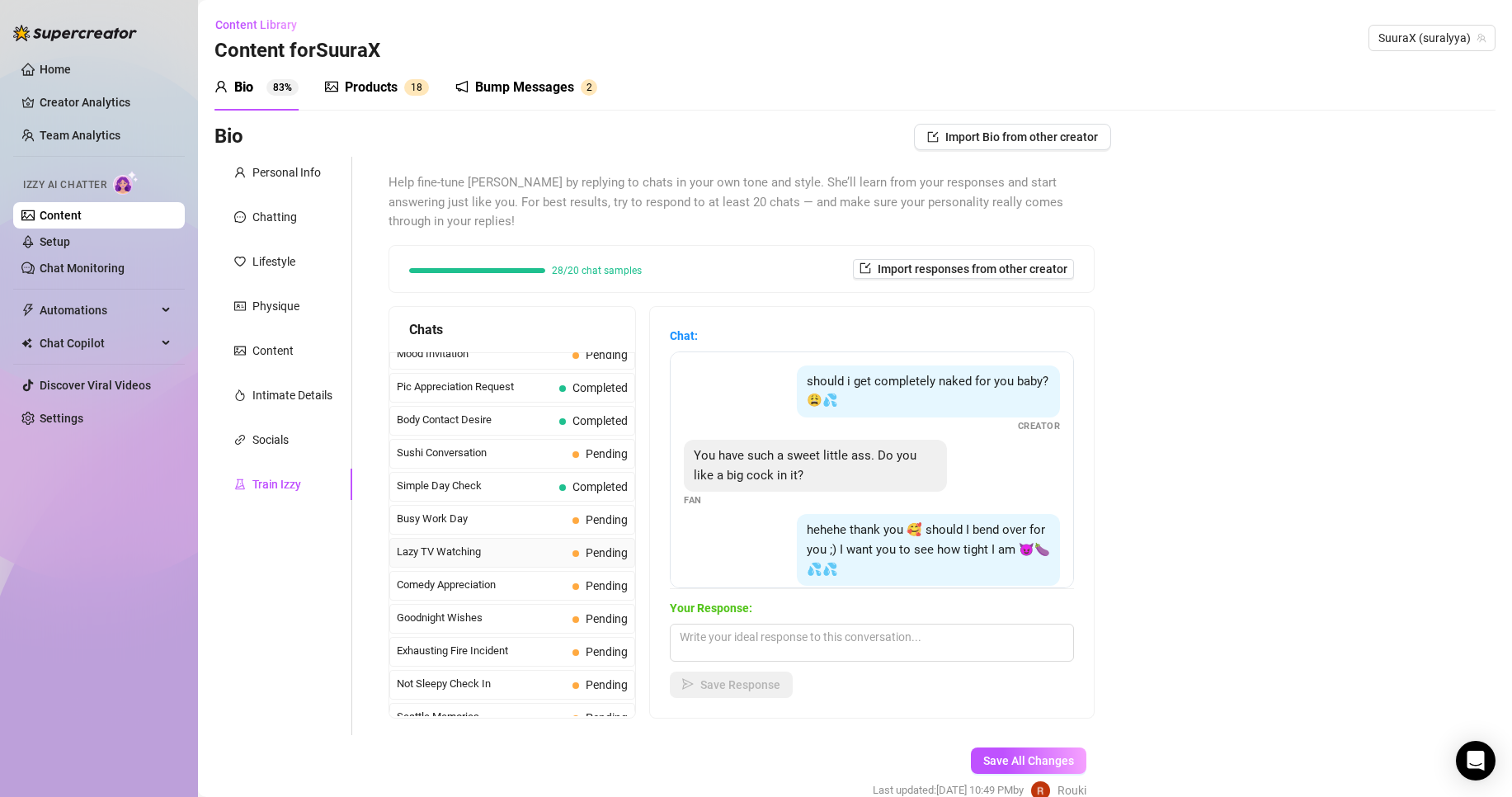
click at [565, 544] on span "Lazy TV Watching" at bounding box center [481, 552] width 169 height 17
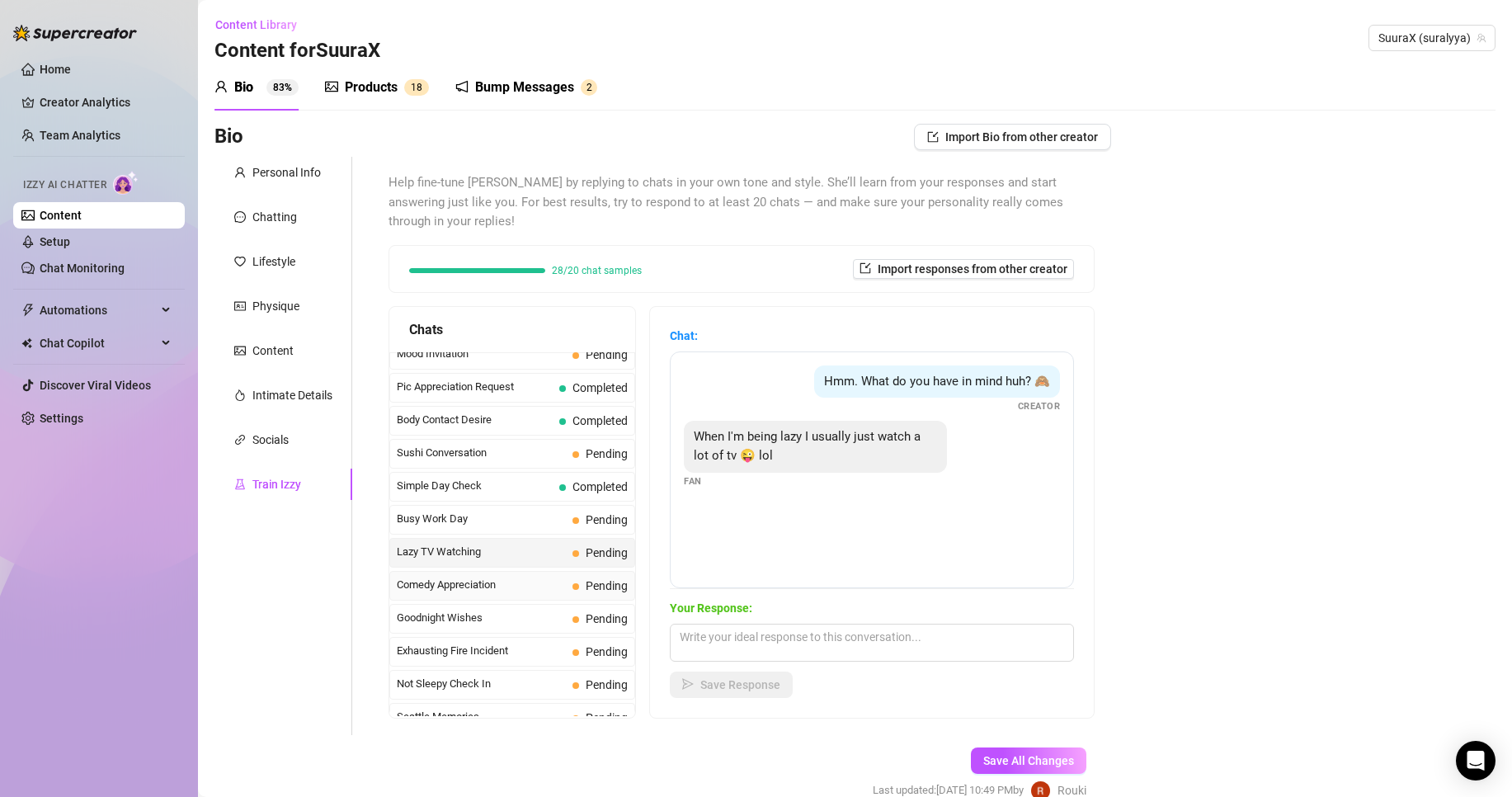
click at [588, 579] on span "Pending" at bounding box center [607, 585] width 42 height 13
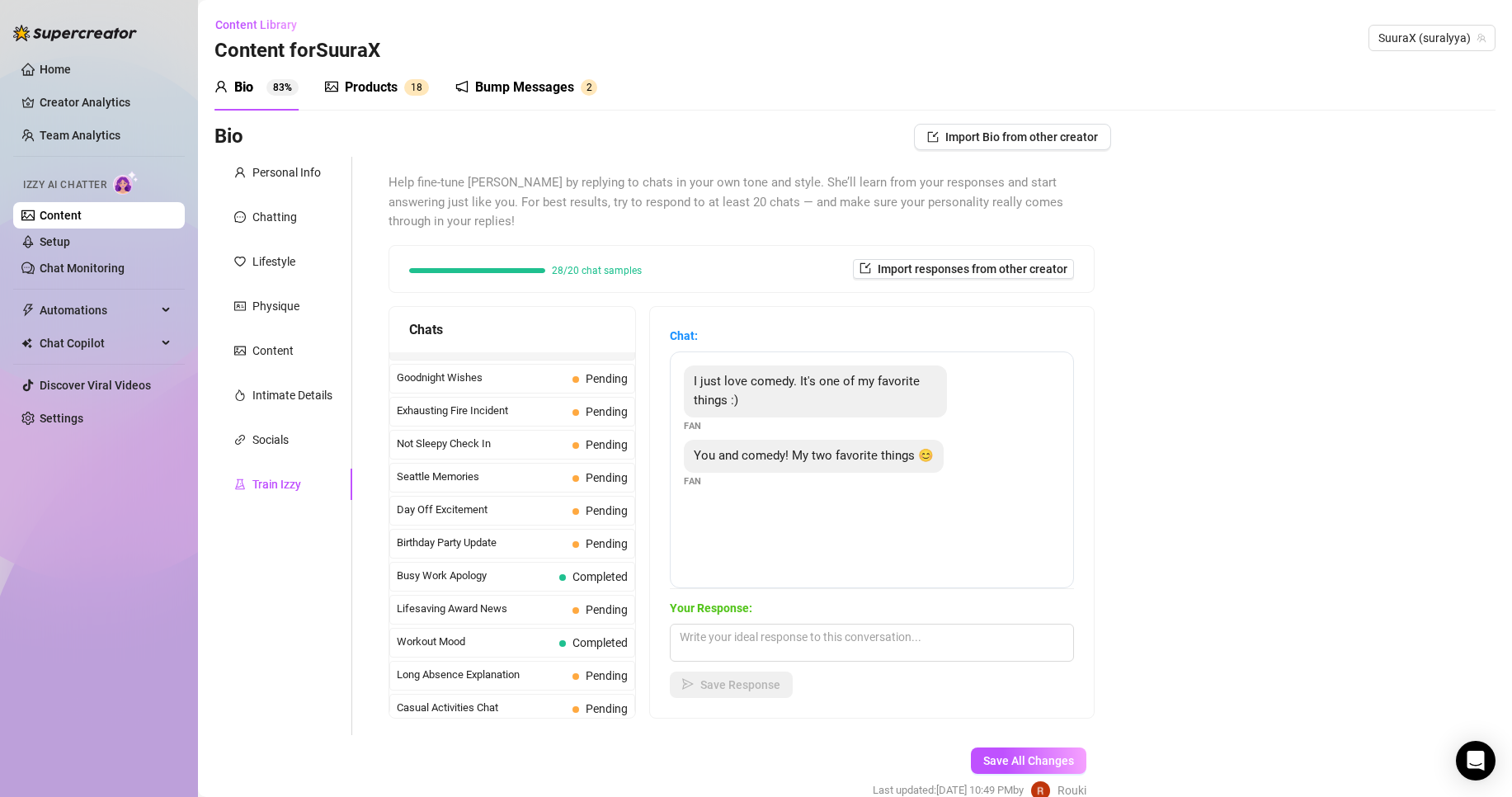
scroll to position [1226, 0]
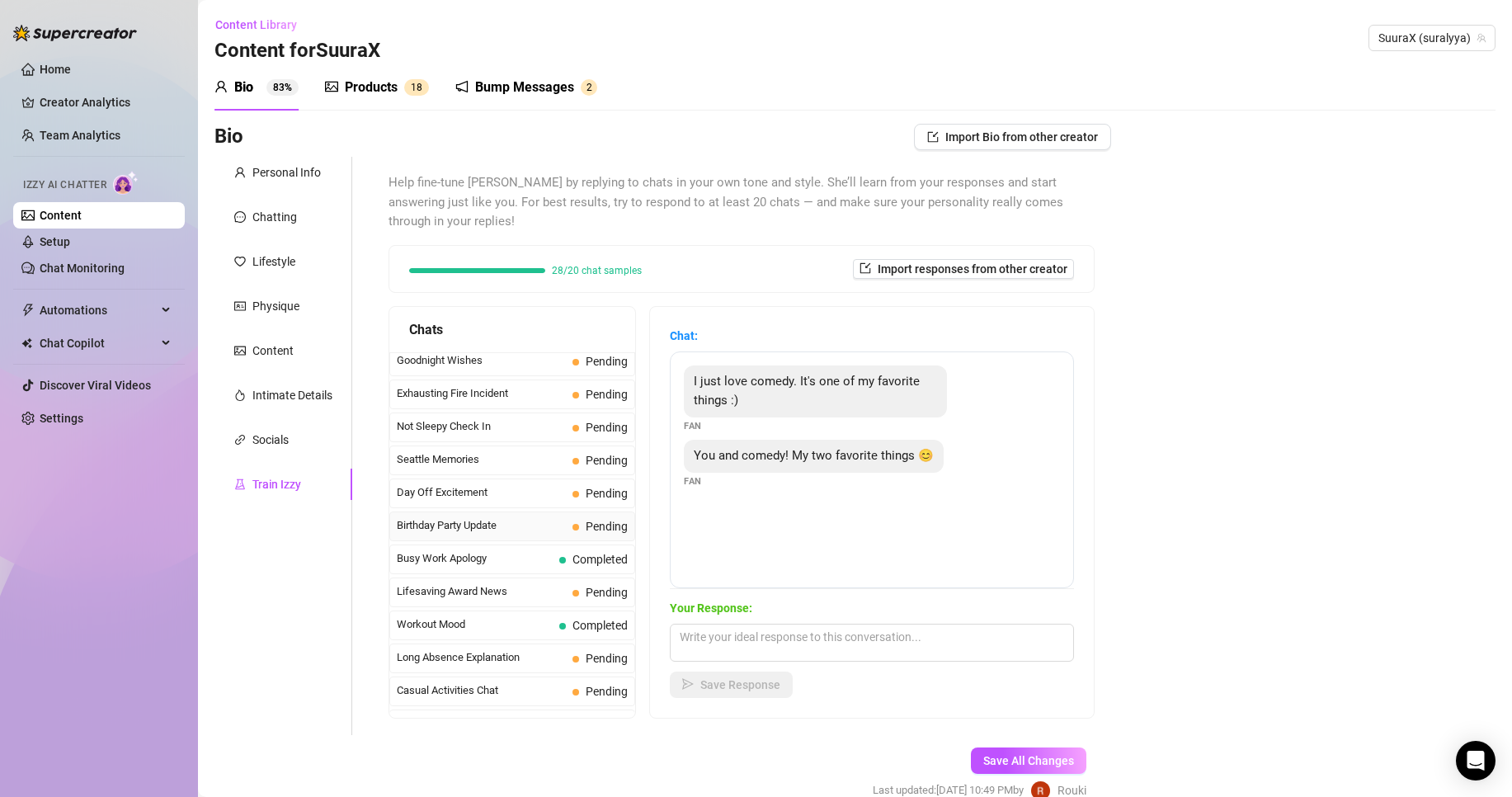
click at [556, 517] on span "Birthday Party Update" at bounding box center [481, 525] width 169 height 17
click at [537, 484] on span "Day Off Excitement" at bounding box center [481, 492] width 169 height 17
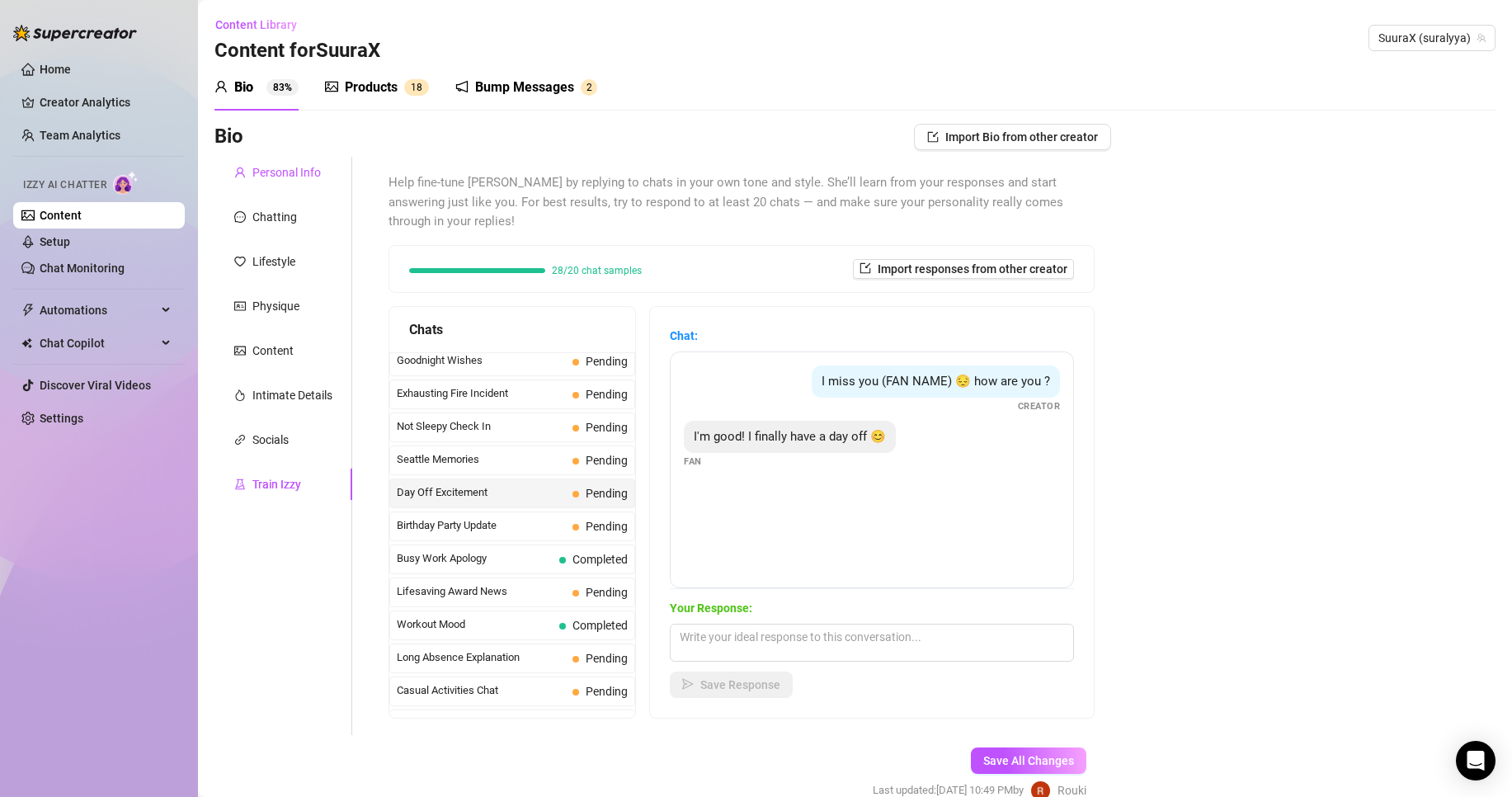
click at [292, 177] on div "Personal Info" at bounding box center [287, 172] width 69 height 18
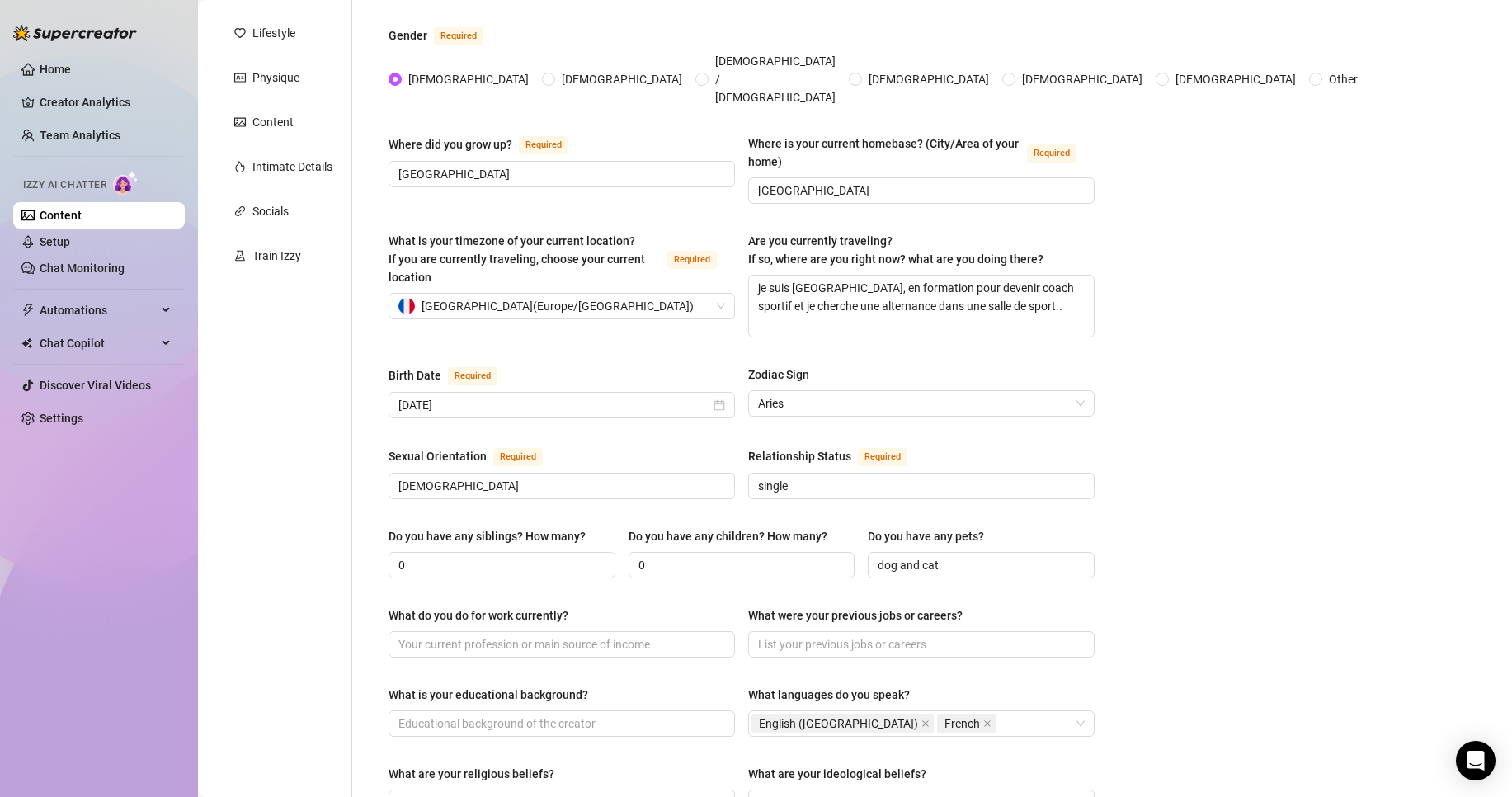
scroll to position [551, 0]
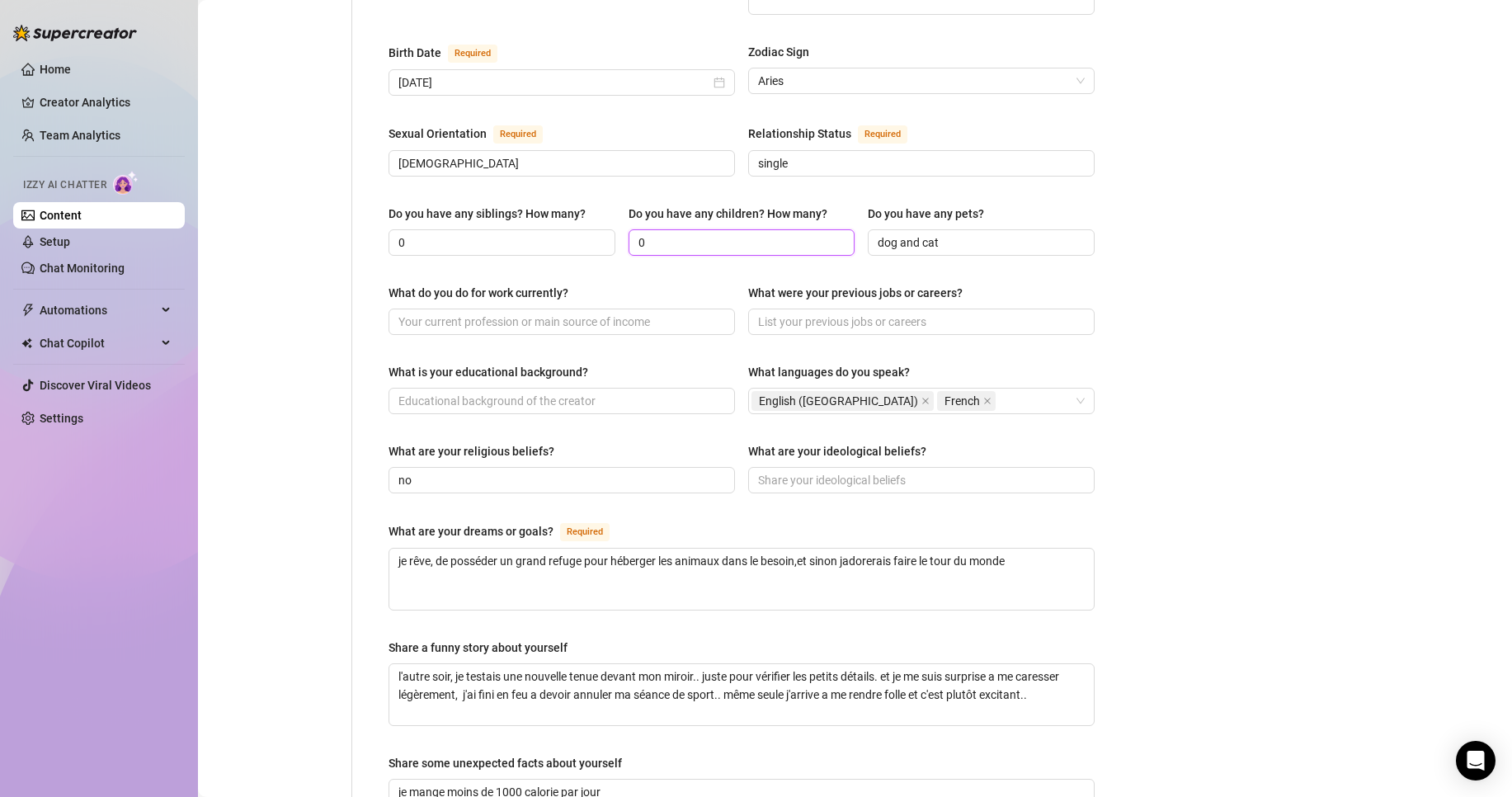
click at [668, 233] on input "0" at bounding box center [741, 242] width 204 height 18
type input "0"
click at [467, 442] on div "What are your religious beliefs?" at bounding box center [562, 455] width 347 height 25
click at [467, 467] on span "no" at bounding box center [562, 480] width 347 height 26
type input "n"
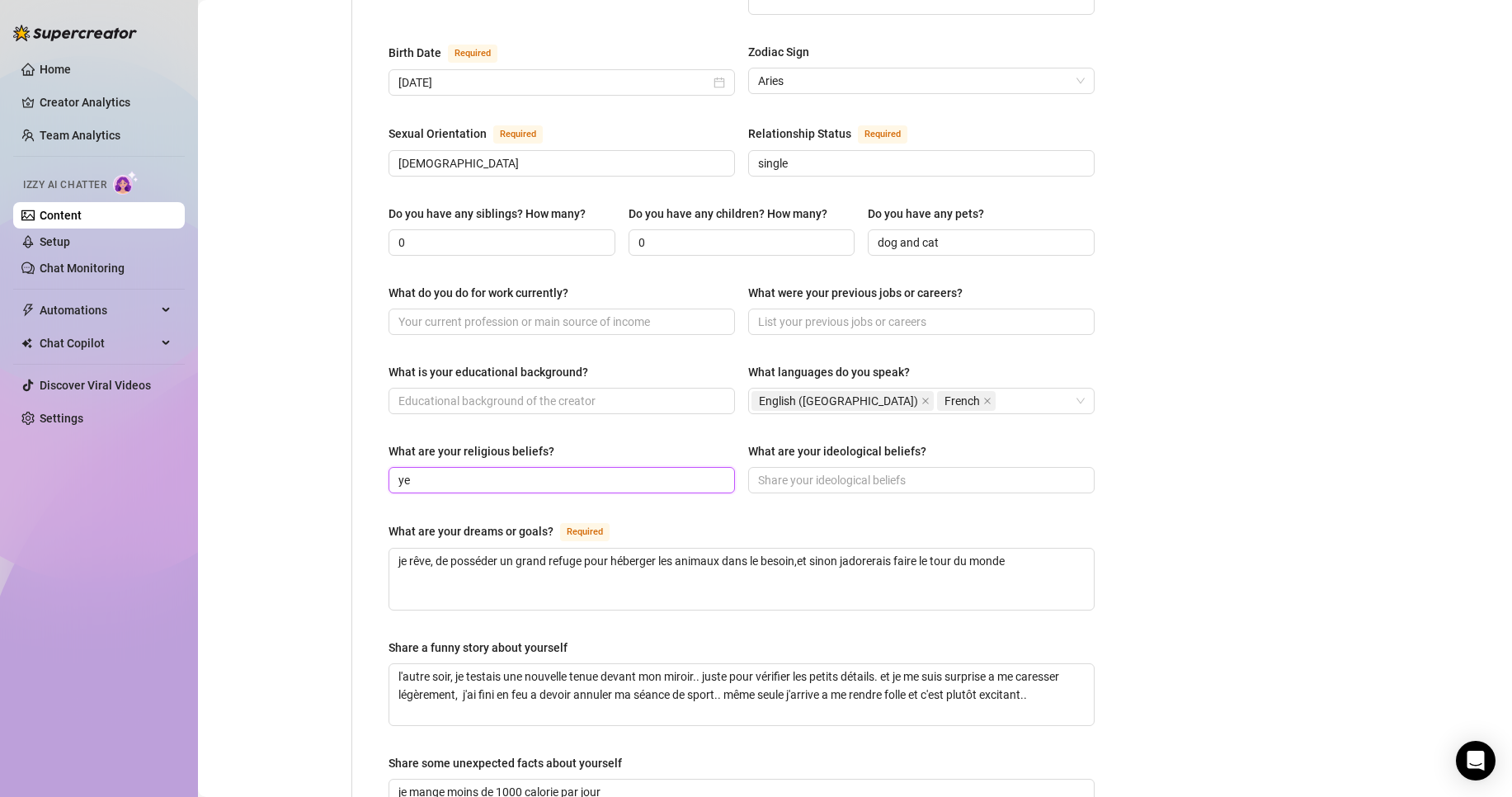
type input "y"
click at [1225, 337] on div "Bio Import Bio from other creator Personal Info Chatting Lifestyle Physique Con…" at bounding box center [855, 327] width 1281 height 1510
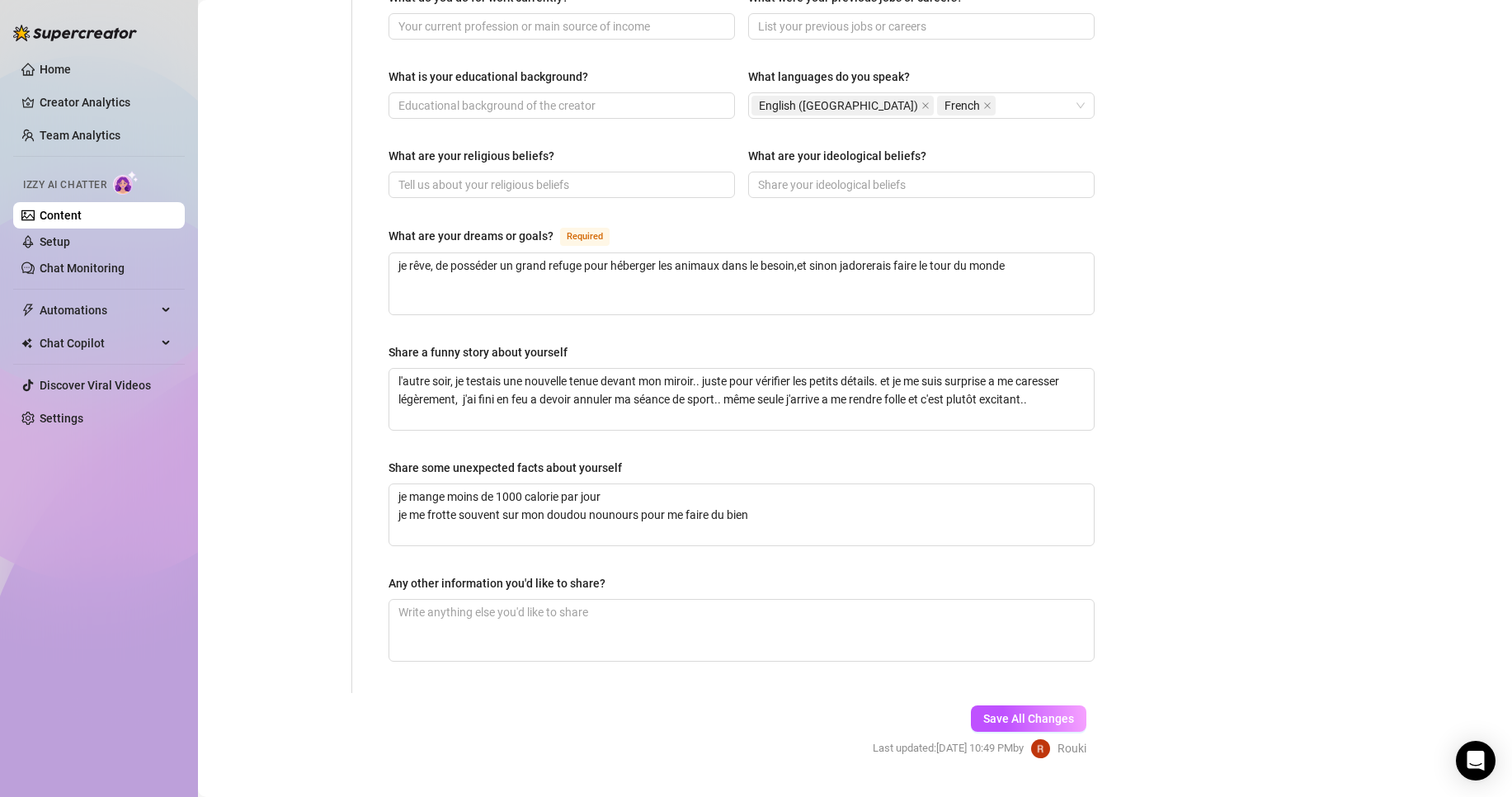
scroll to position [854, 0]
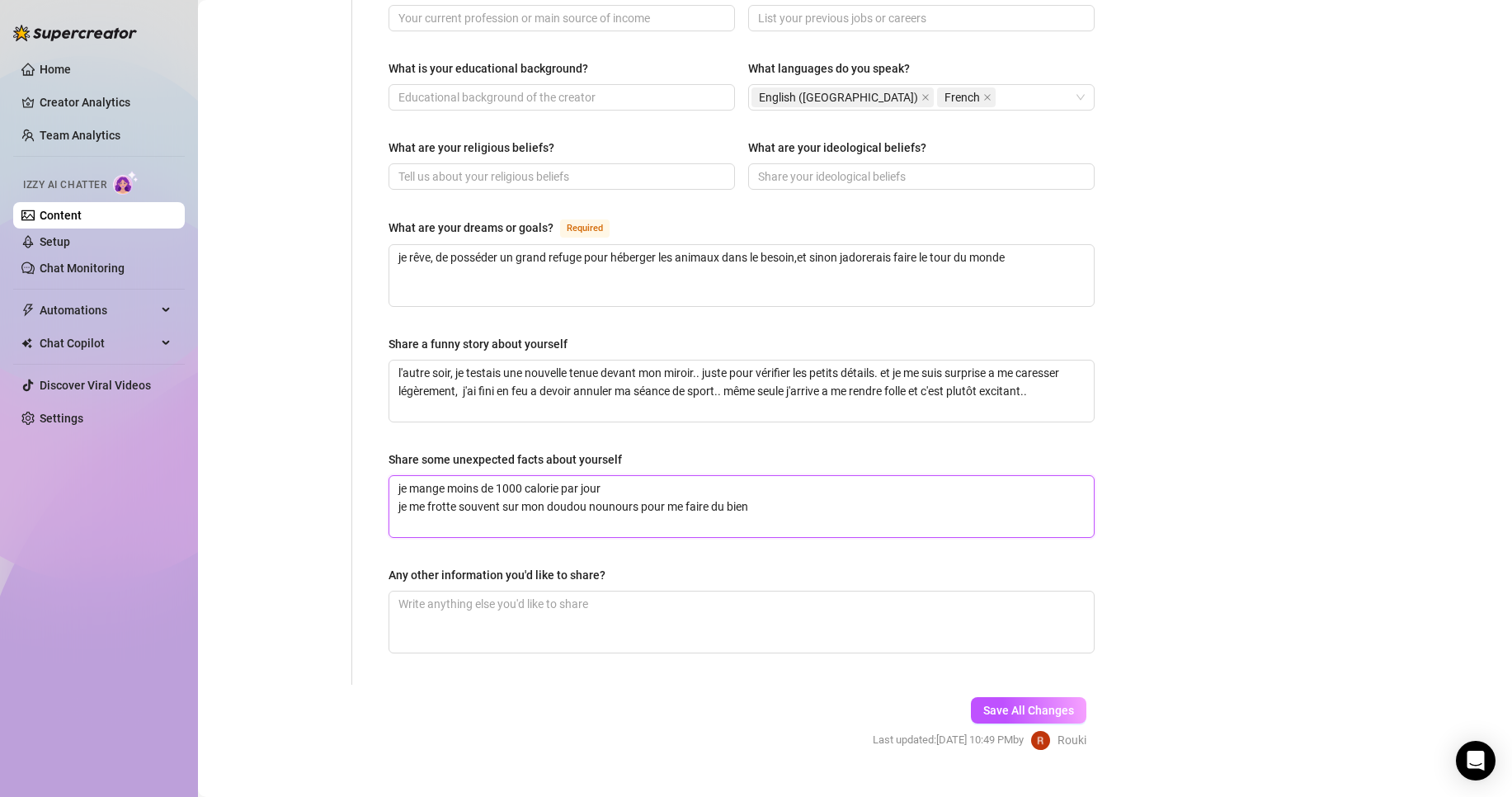
click at [404, 476] on textarea "je mange moins de 1000 calorie par jour je me frotte souvent sur mon doudou nou…" at bounding box center [741, 506] width 705 height 61
click at [675, 450] on div "Share some unexpected facts about yourself" at bounding box center [741, 463] width 706 height 25
click at [754, 476] on textarea "je mange moins de 1000 calorie par jour je me frotte souvent sur mon doudou nou…" at bounding box center [741, 506] width 705 height 61
drag, startPoint x: 754, startPoint y: 470, endPoint x: 399, endPoint y: 488, distance: 355.5
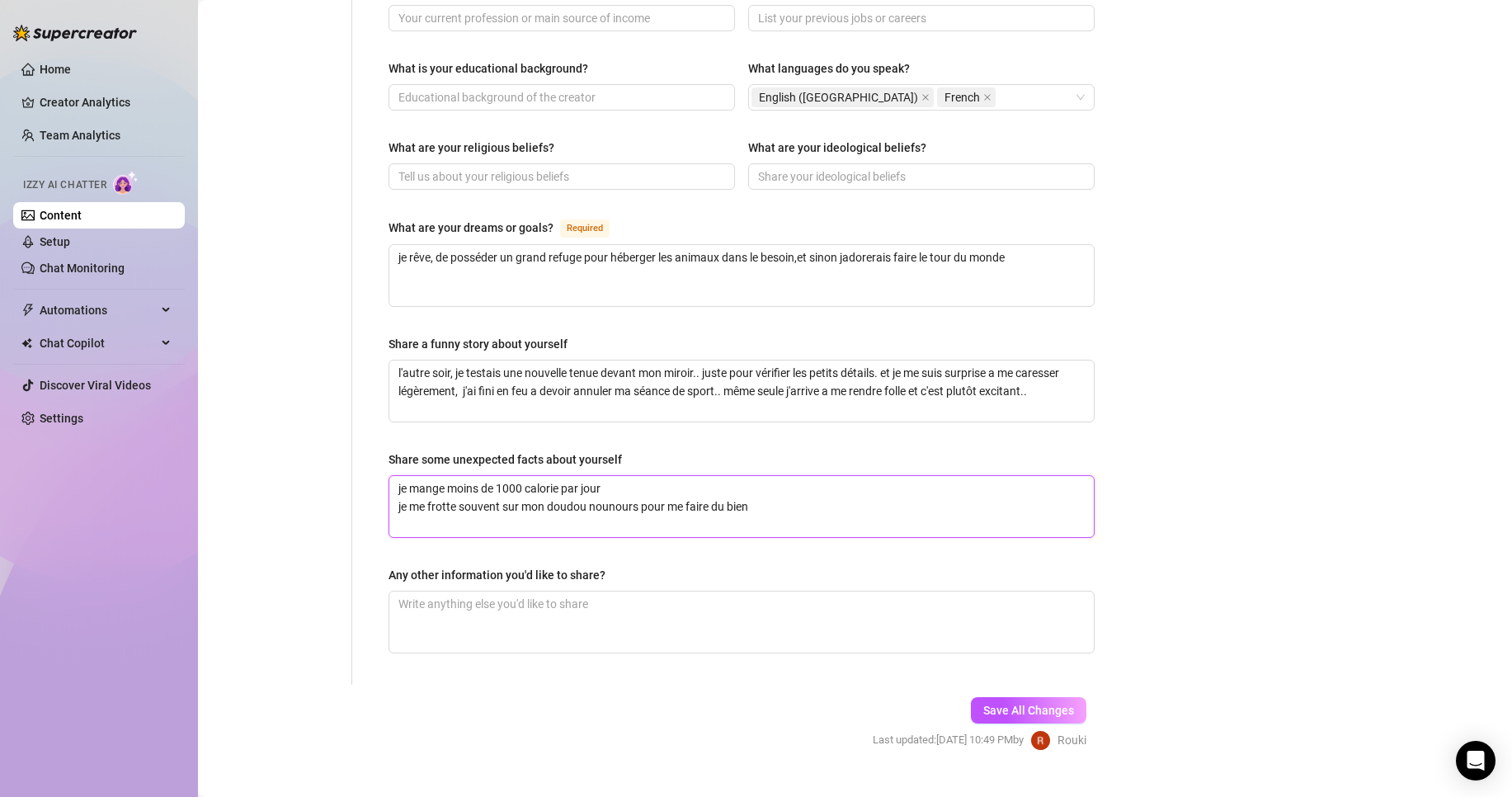
click at [399, 488] on textarea "je mange moins de 1000 calorie par jour je me frotte souvent sur mon doudou nou…" at bounding box center [741, 506] width 705 height 61
type textarea "je mange moins de 1000 calorie par jour"
drag, startPoint x: 398, startPoint y: 455, endPoint x: 659, endPoint y: 484, distance: 262.6
click at [659, 484] on textarea "je mange moins de 1000 calorie par jour" at bounding box center [741, 506] width 705 height 61
click at [407, 361] on textarea "l'autre soir, je testais une nouvelle tenue devant mon miroir.. juste pour véri…" at bounding box center [741, 391] width 705 height 61
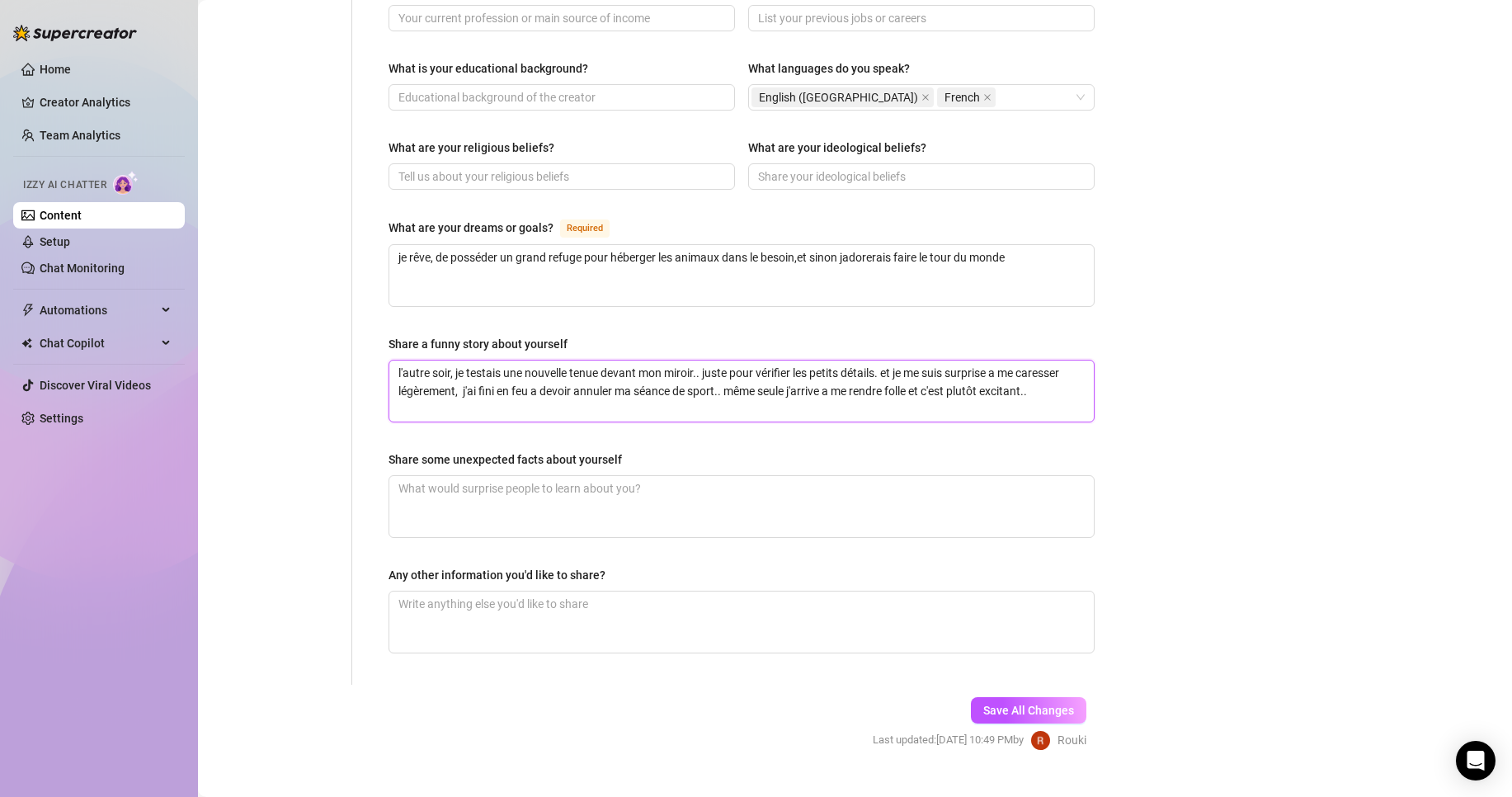
click at [407, 361] on textarea "l'autre soir, je testais une nouvelle tenue devant mon miroir.. juste pour véri…" at bounding box center [741, 391] width 705 height 61
click at [686, 450] on div "Share some unexpected facts about yourself" at bounding box center [741, 463] width 706 height 25
drag, startPoint x: 393, startPoint y: 339, endPoint x: 629, endPoint y: 385, distance: 240.4
click at [629, 385] on textarea "l'autre soir, je testais une nouvelle tenue devant mon miroir.. juste pour véri…" at bounding box center [741, 391] width 705 height 61
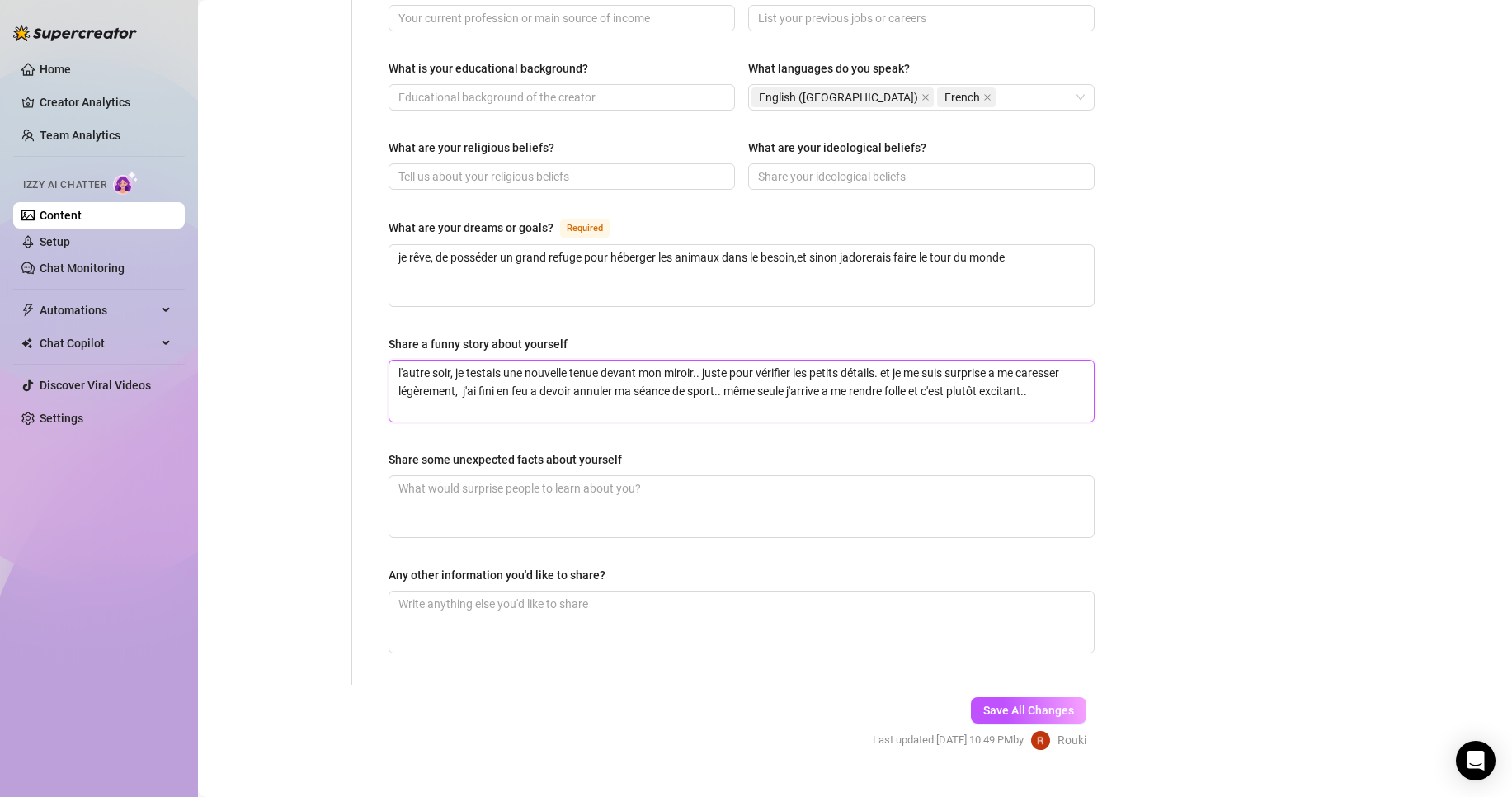
click at [629, 385] on textarea "l'autre soir, je testais une nouvelle tenue devant mon miroir.. juste pour véri…" at bounding box center [741, 391] width 705 height 61
click at [622, 496] on textarea "Share some unexpected facts about yourself" at bounding box center [741, 506] width 705 height 61
click at [398, 361] on textarea "l'autre soir, je testais une nouvelle tenue devant mon miroir.. juste pour véri…" at bounding box center [741, 391] width 705 height 61
click at [1059, 704] on span "Save All Changes" at bounding box center [1028, 710] width 91 height 13
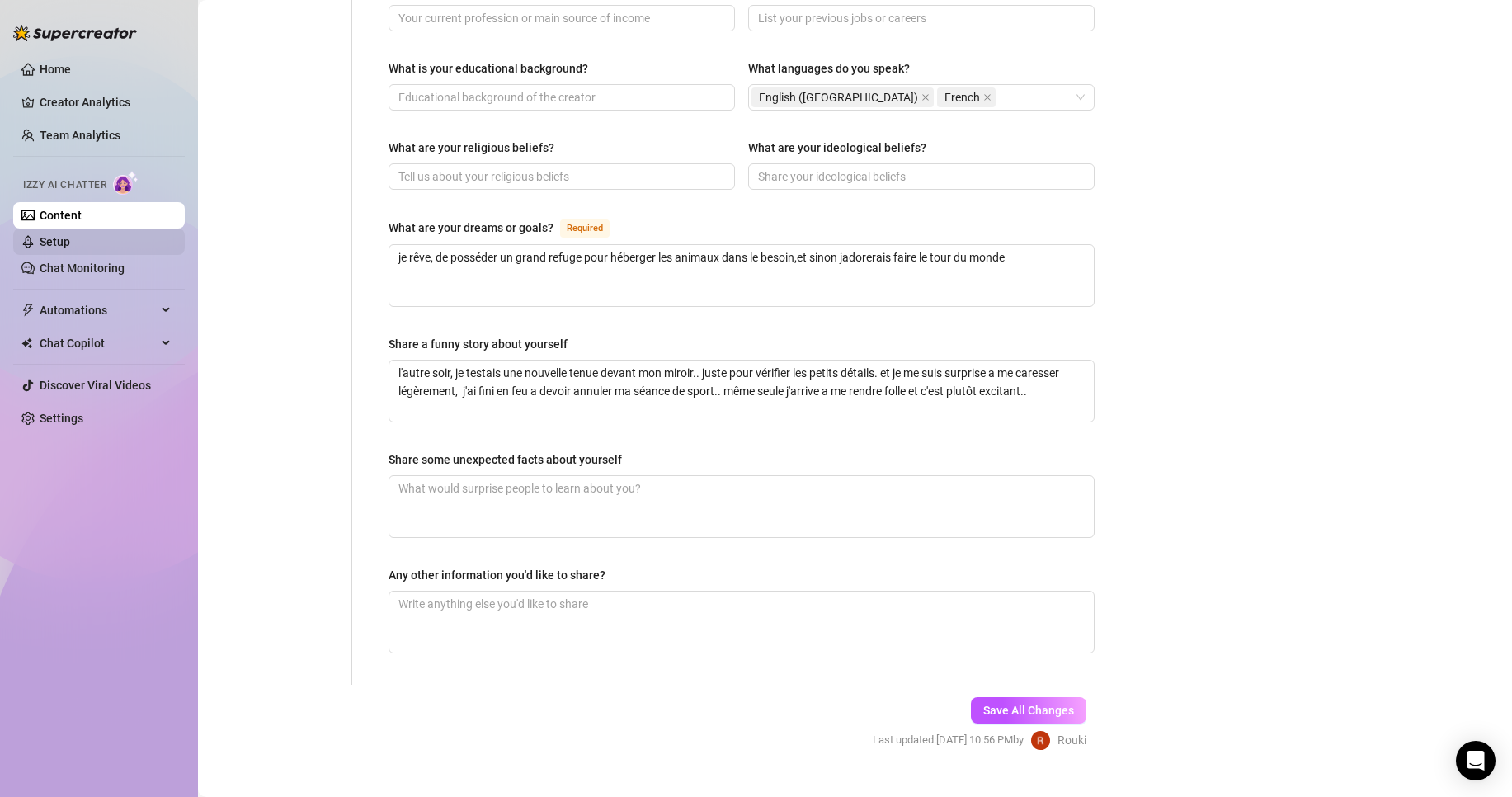
click at [53, 239] on link "Setup" at bounding box center [55, 241] width 31 height 13
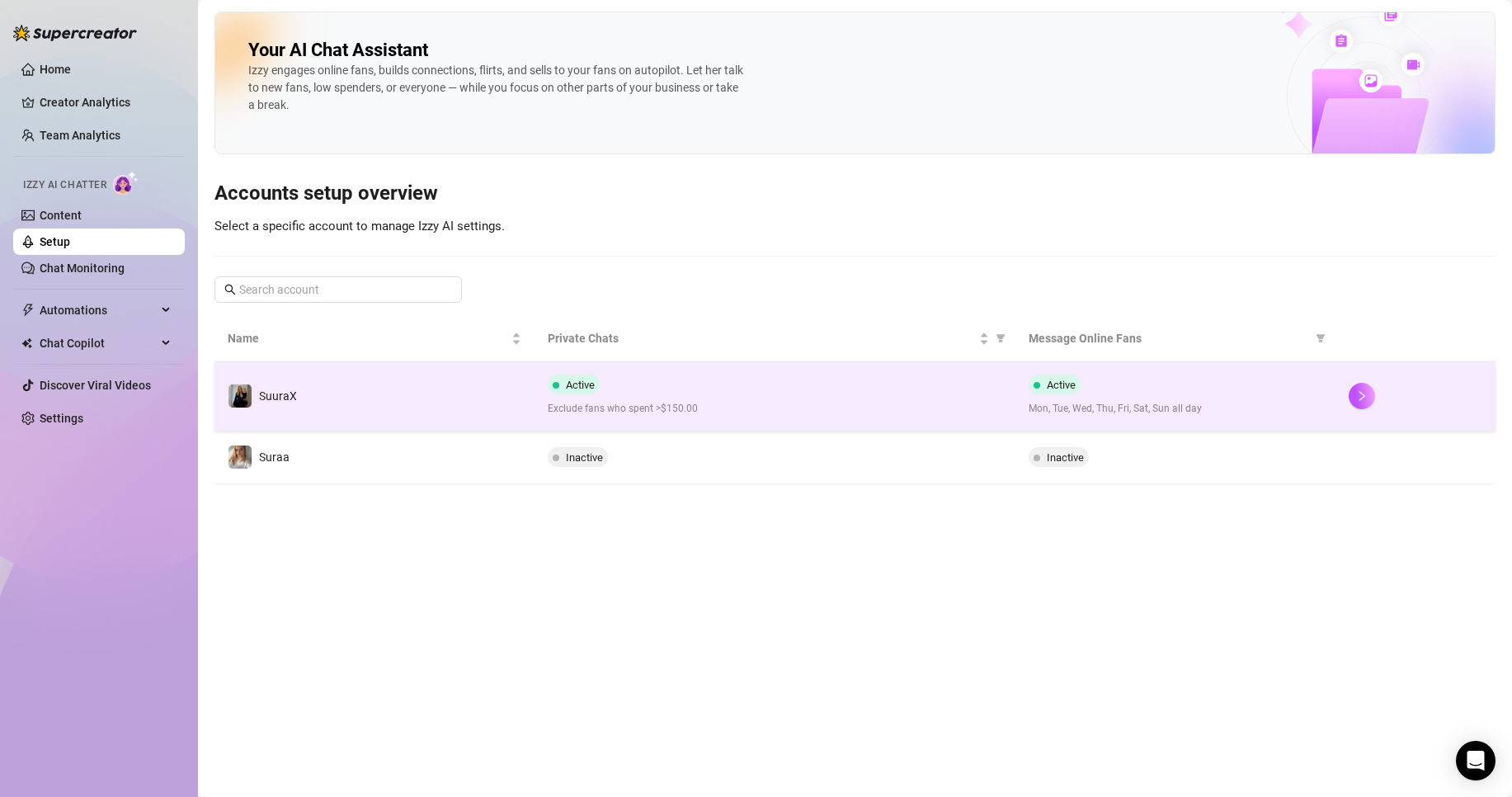
click at [685, 411] on span "Exclude fans who spent >$150.00" at bounding box center [775, 409] width 454 height 16
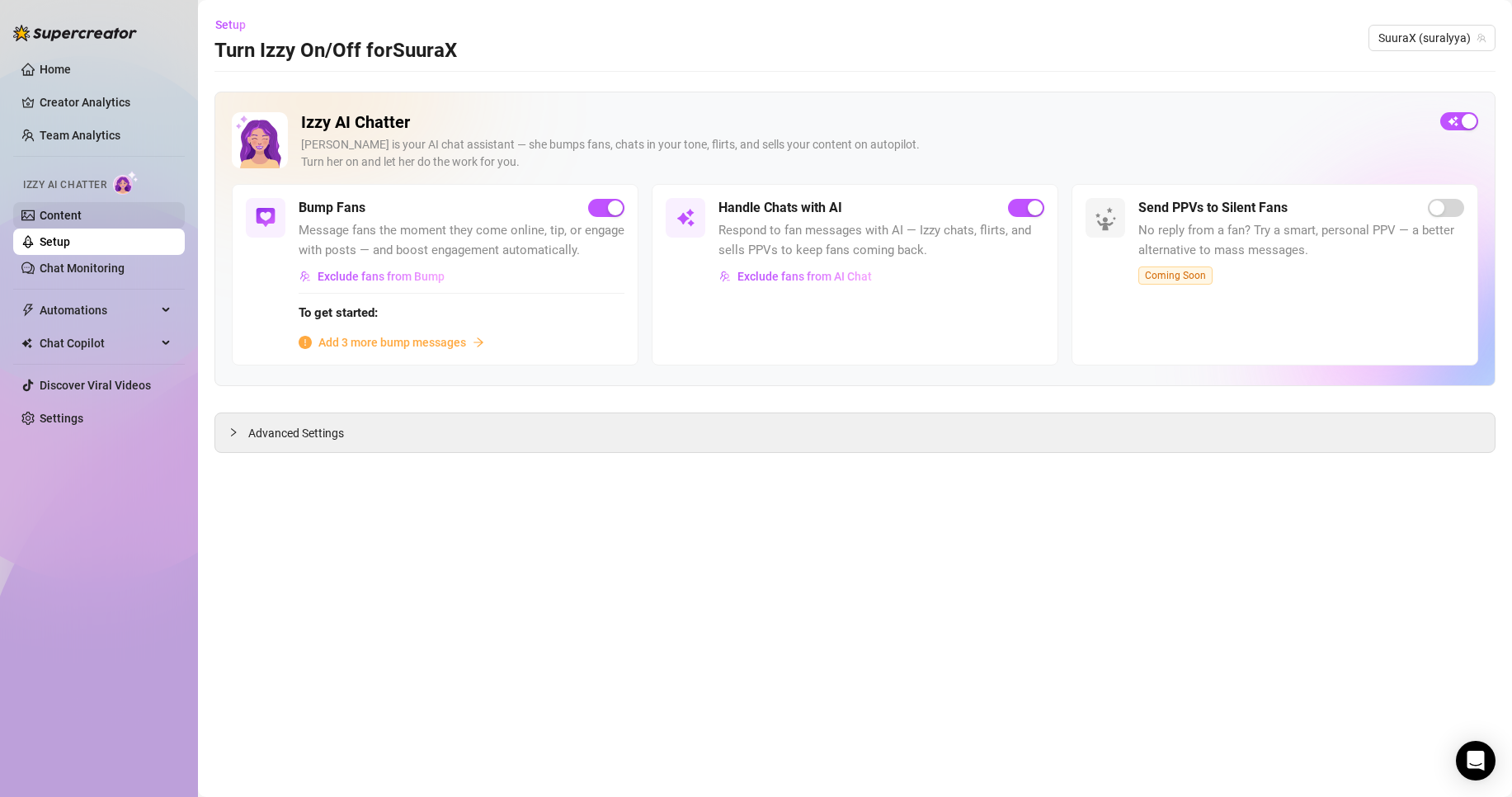
click at [64, 208] on link "Content" at bounding box center [61, 215] width 42 height 13
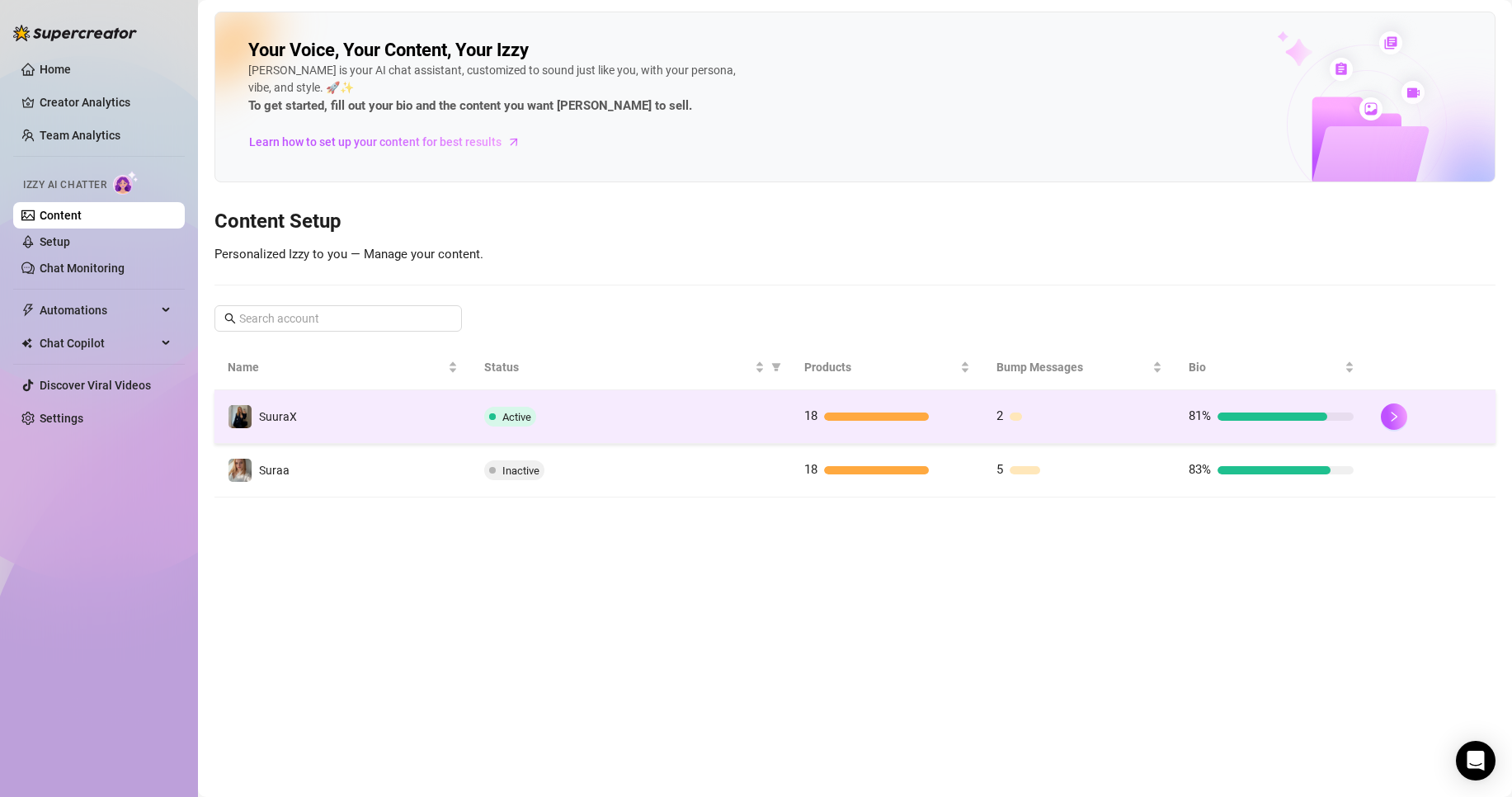
click at [464, 422] on td "SuuraX" at bounding box center [343, 417] width 257 height 54
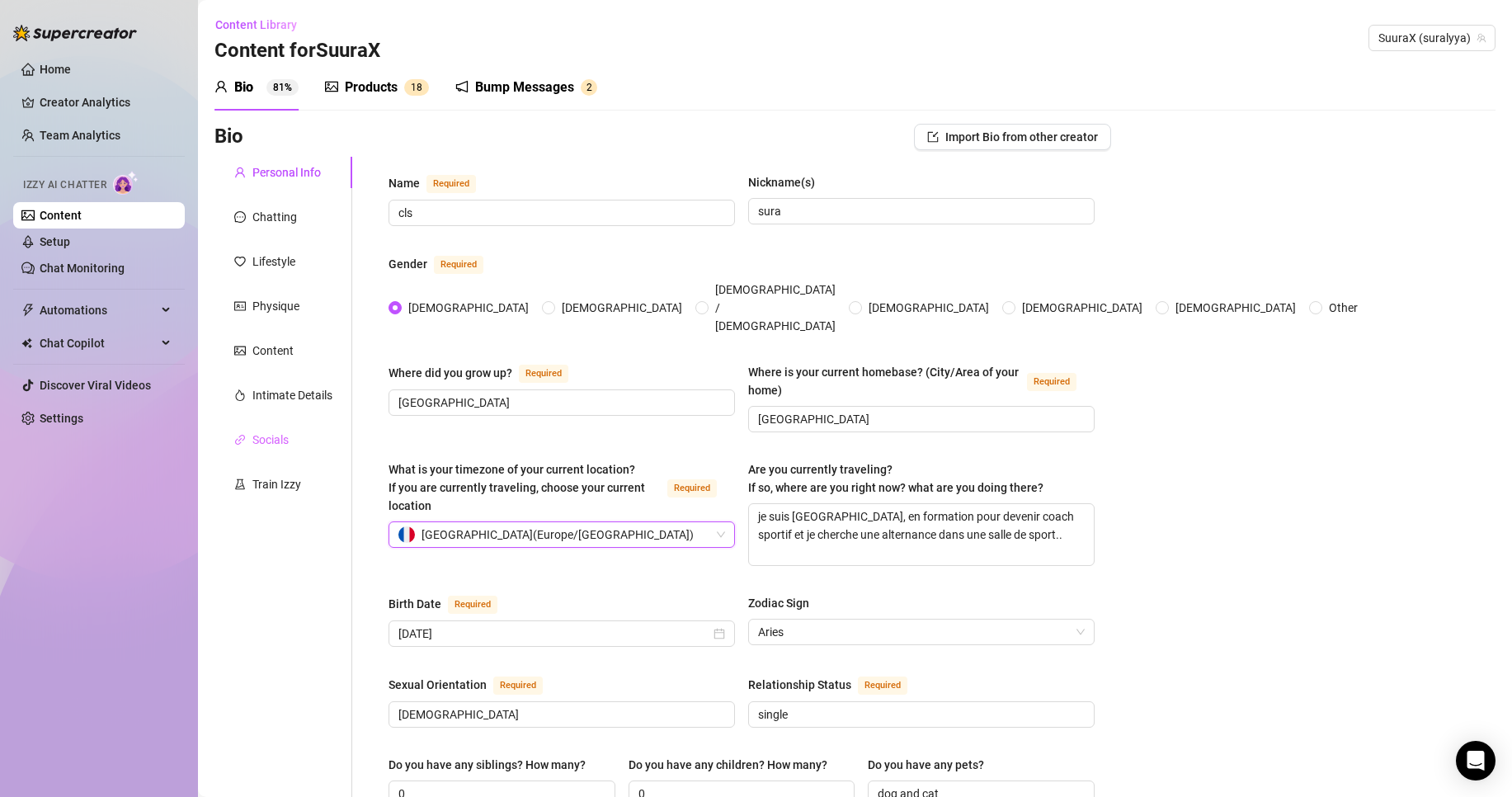
click at [277, 449] on div "Socials" at bounding box center [283, 440] width 138 height 32
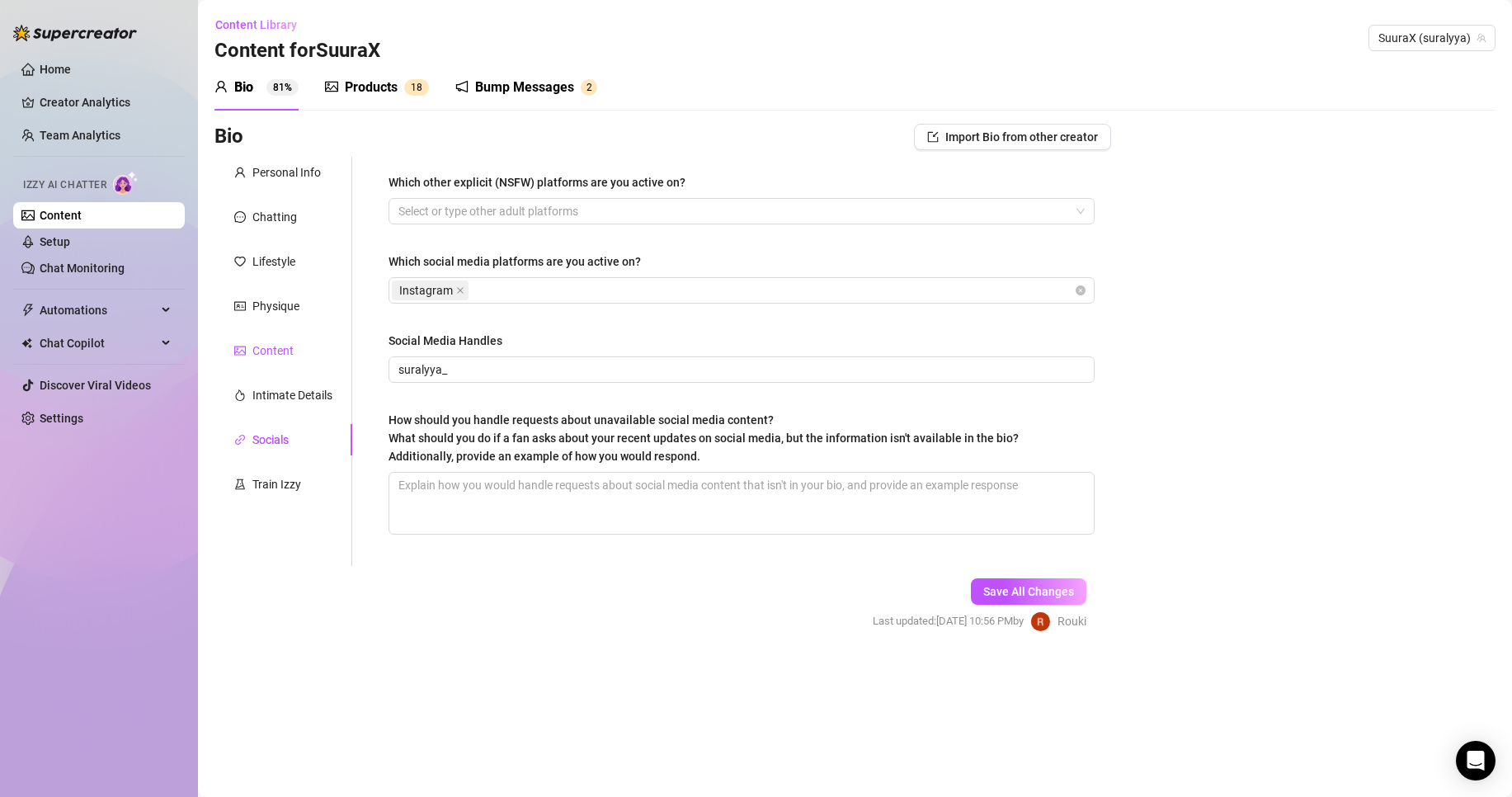
click at [261, 359] on div "Content" at bounding box center [273, 350] width 41 height 18
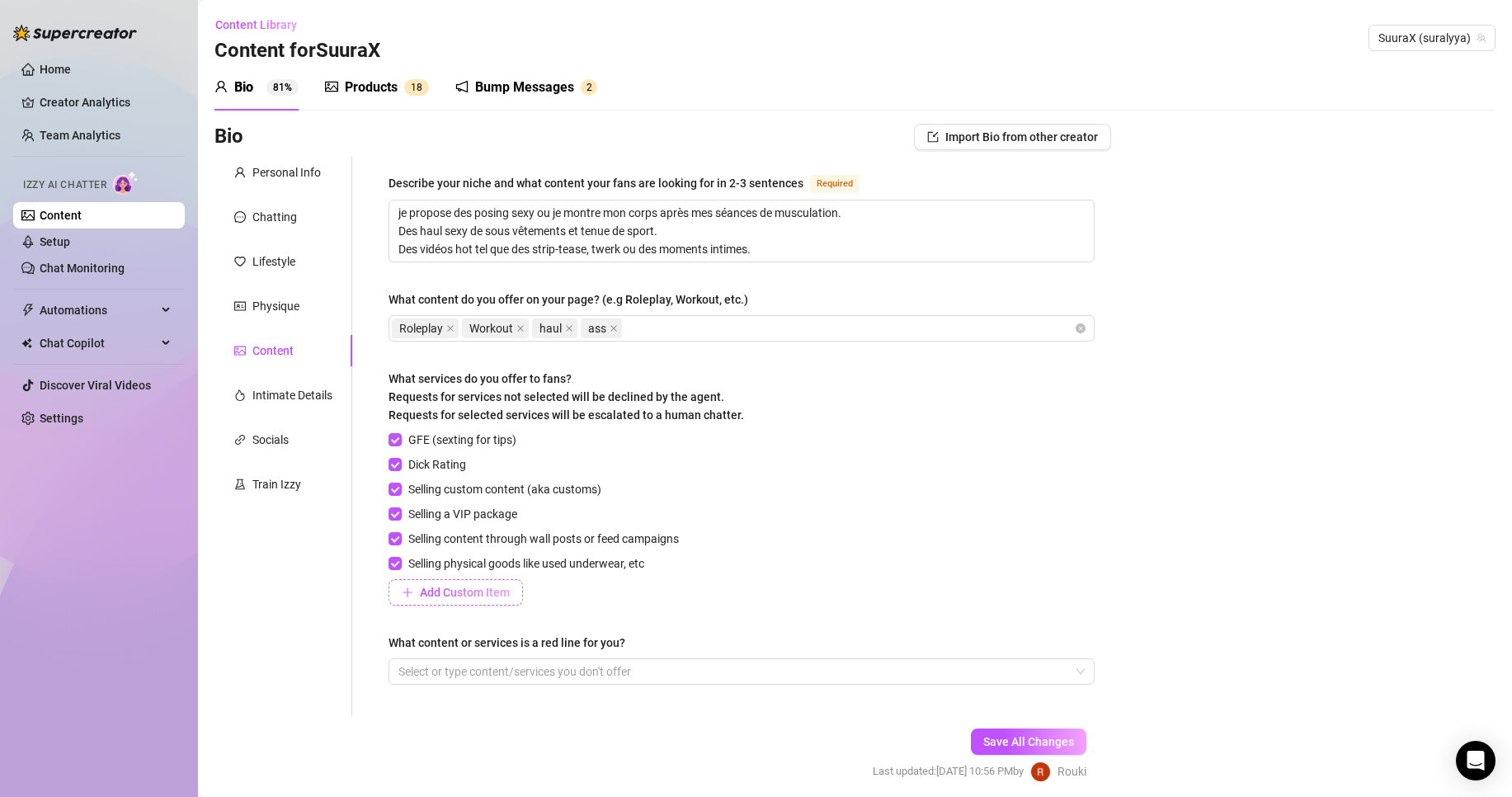
click at [451, 593] on span "Add Custom Item" at bounding box center [464, 592] width 90 height 13
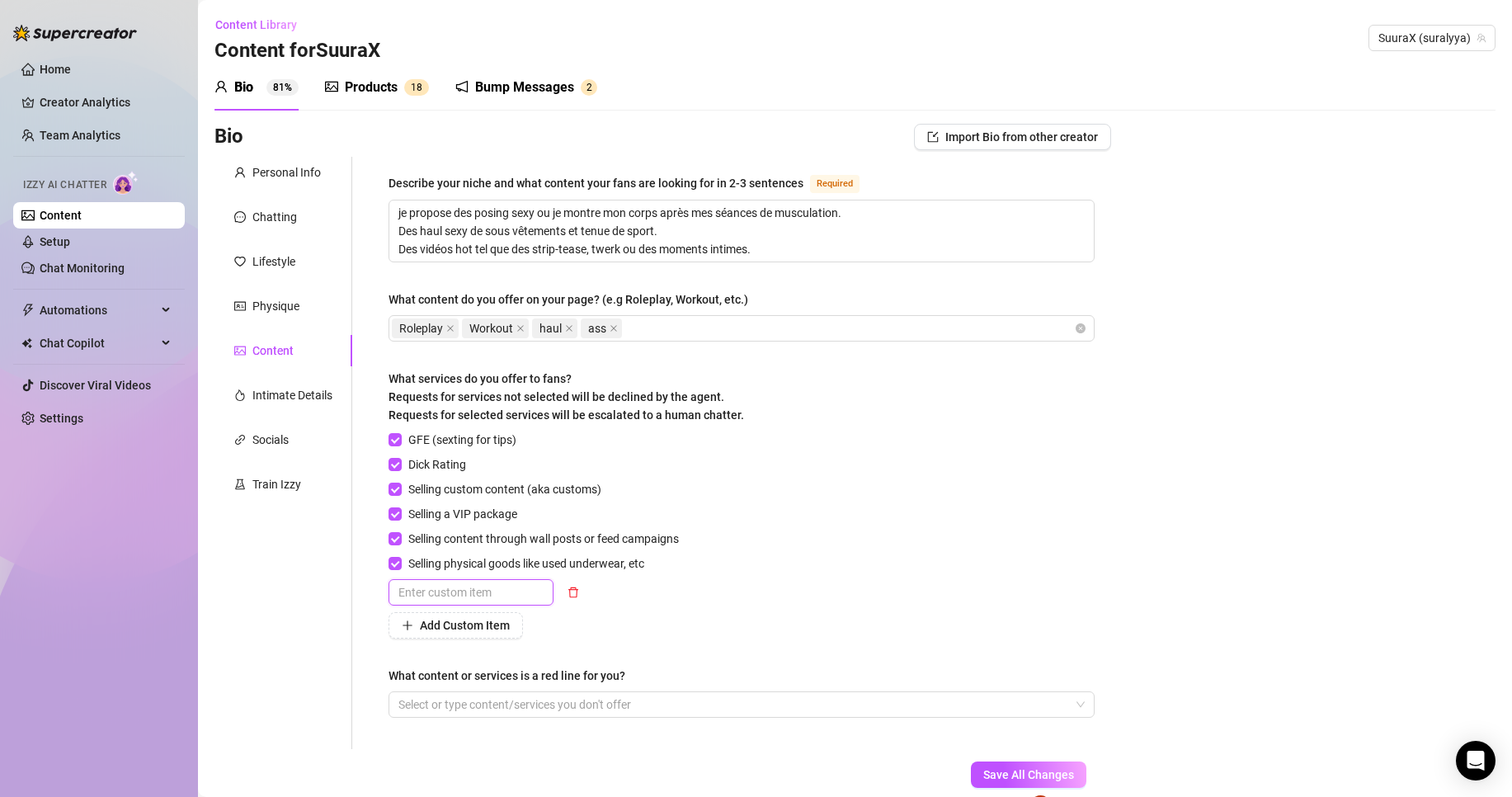
click at [483, 596] on input "text" at bounding box center [471, 592] width 165 height 26
type input "sexy try on haul"
click at [485, 629] on span "Add Custom Item" at bounding box center [464, 625] width 90 height 13
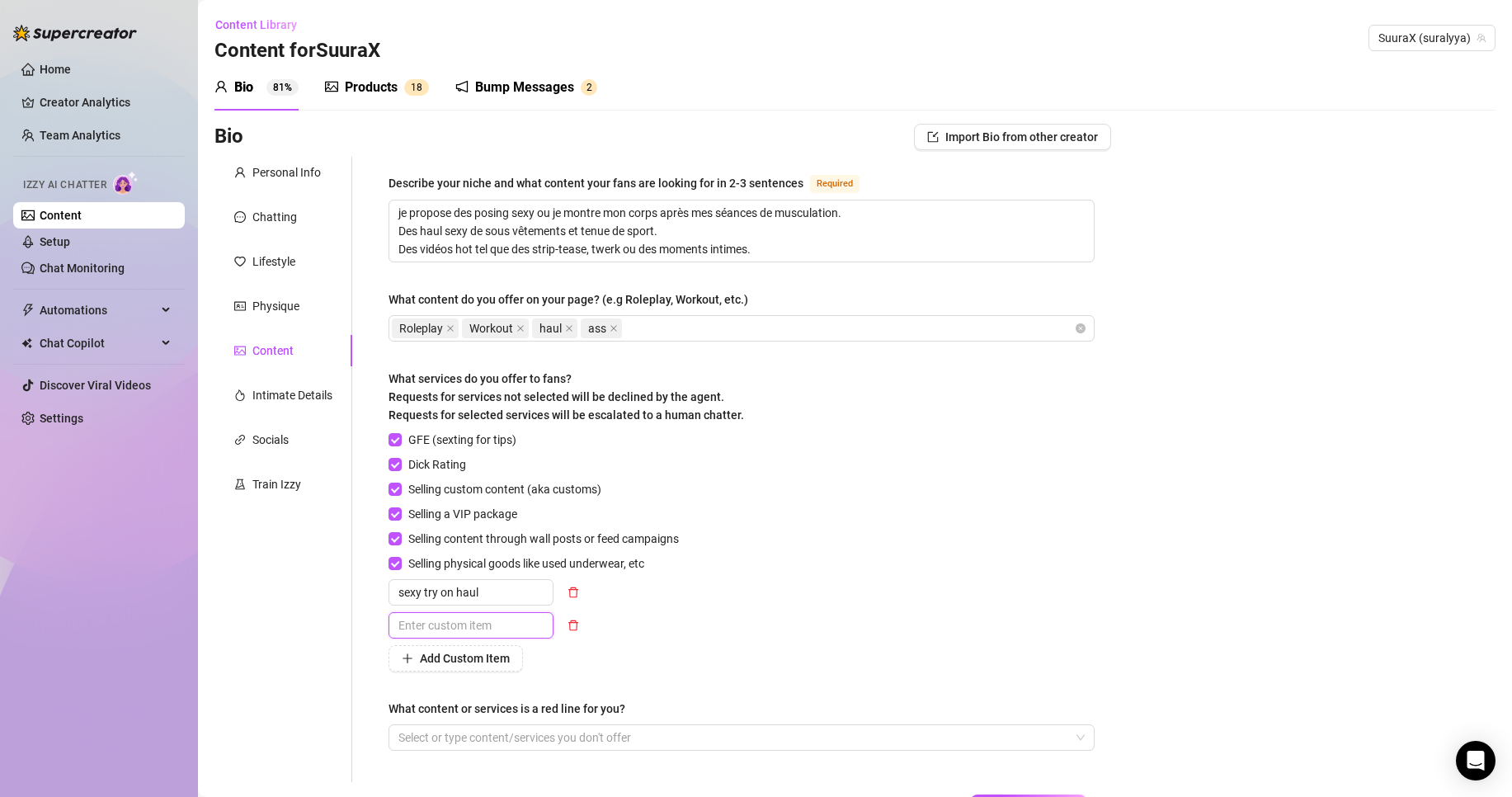
click at [461, 623] on input "text" at bounding box center [471, 625] width 165 height 26
click at [523, 718] on div "What content or services is a red line for you?" at bounding box center [741, 712] width 706 height 25
click at [520, 740] on div at bounding box center [732, 737] width 682 height 23
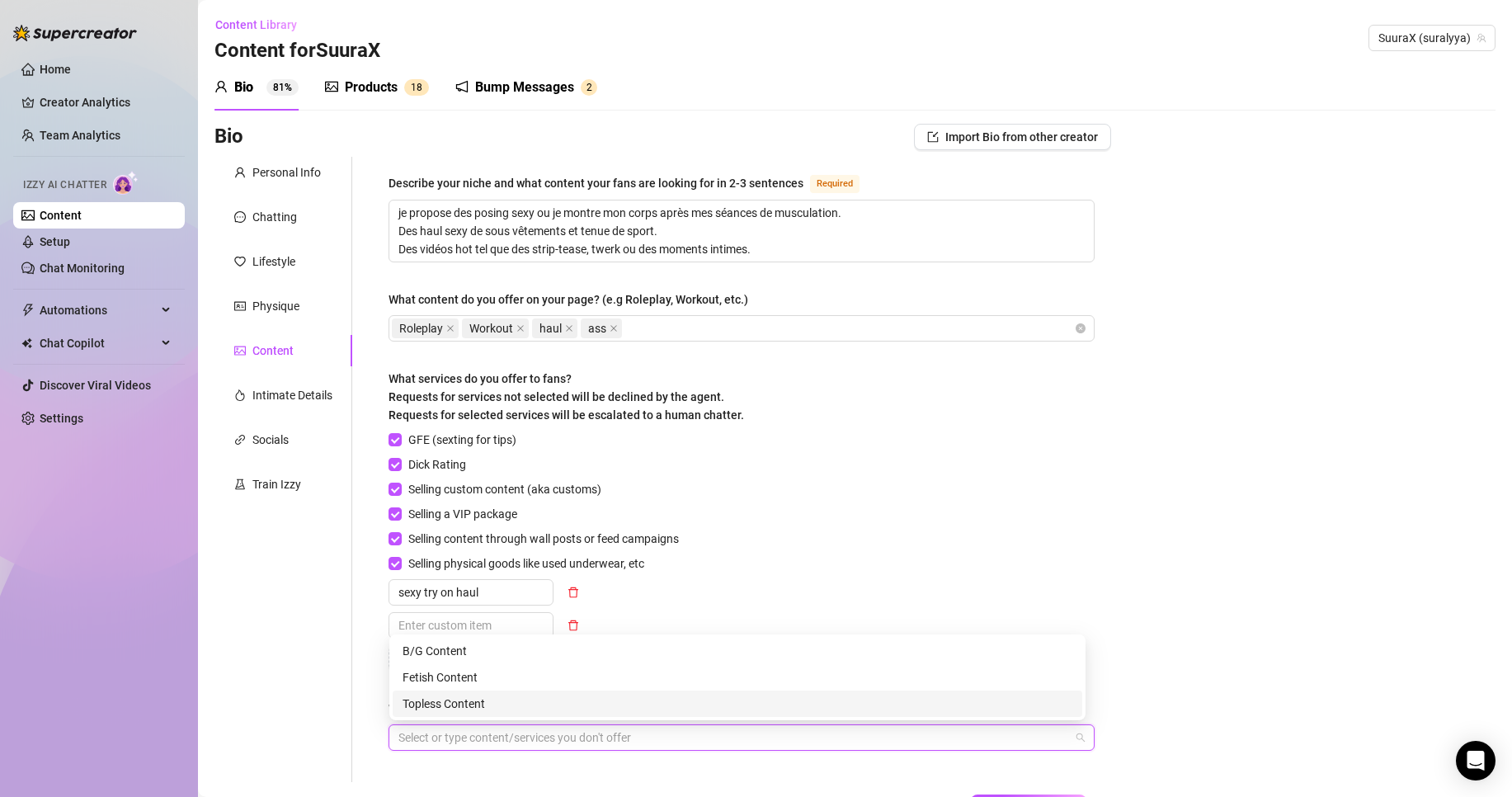
click at [437, 735] on div at bounding box center [732, 737] width 682 height 23
type input "je ne montre pas ma chatte sauf pour les vip"
type input "j"
click at [734, 747] on div "je ne montre pas ma chatte sauf pour les vip" at bounding box center [732, 737] width 682 height 23
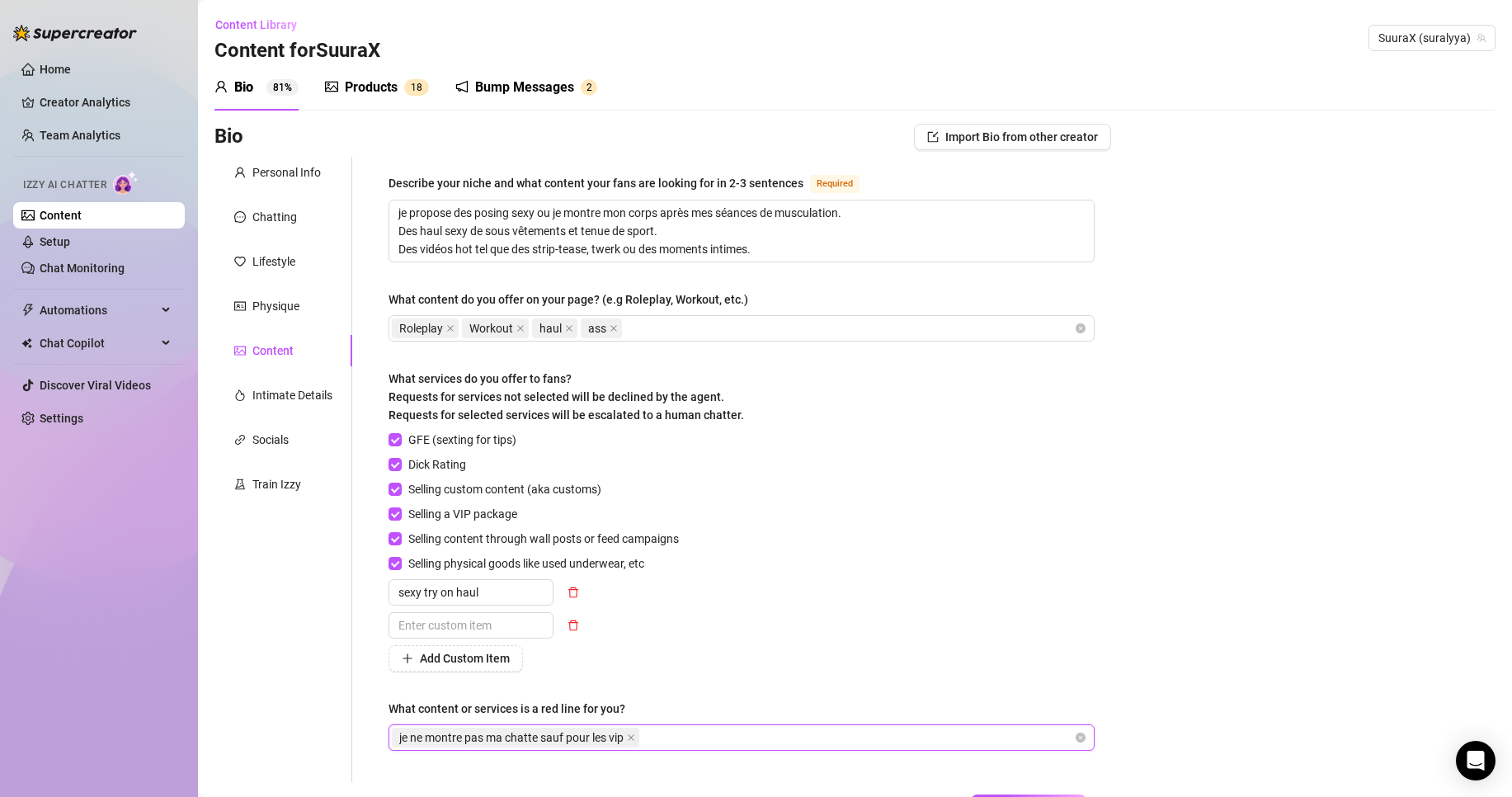
click at [665, 746] on div "je ne montre pas ma chatte sauf pour les vip" at bounding box center [732, 737] width 682 height 23
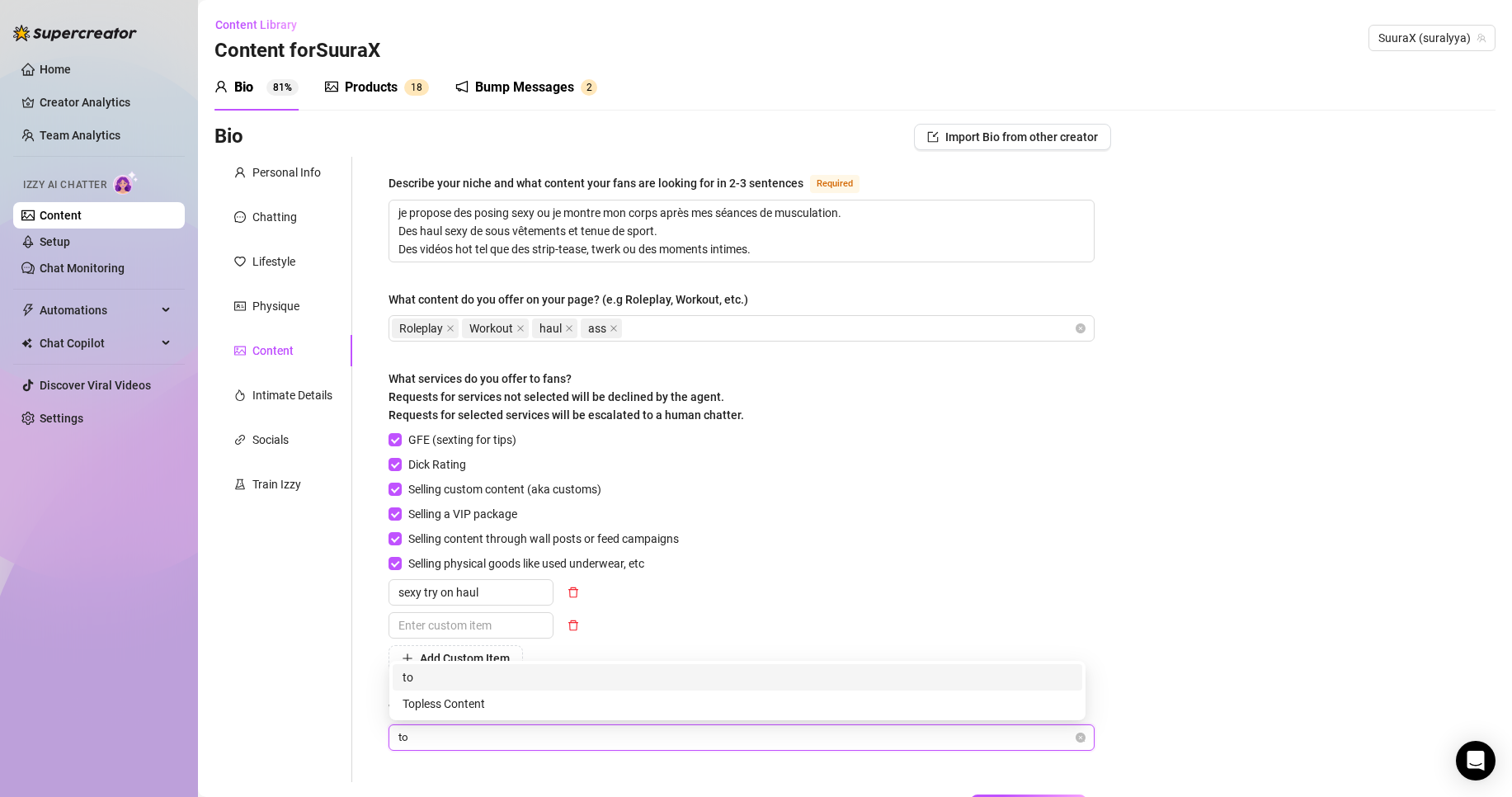
type input "t"
type input "l"
click at [509, 735] on input "je ne montre ma chatte qu'au vip" at bounding box center [483, 737] width 169 height 20
type input "je ne montre ma chatte et joue avec des jouets sexuelle en video qu'au vip"
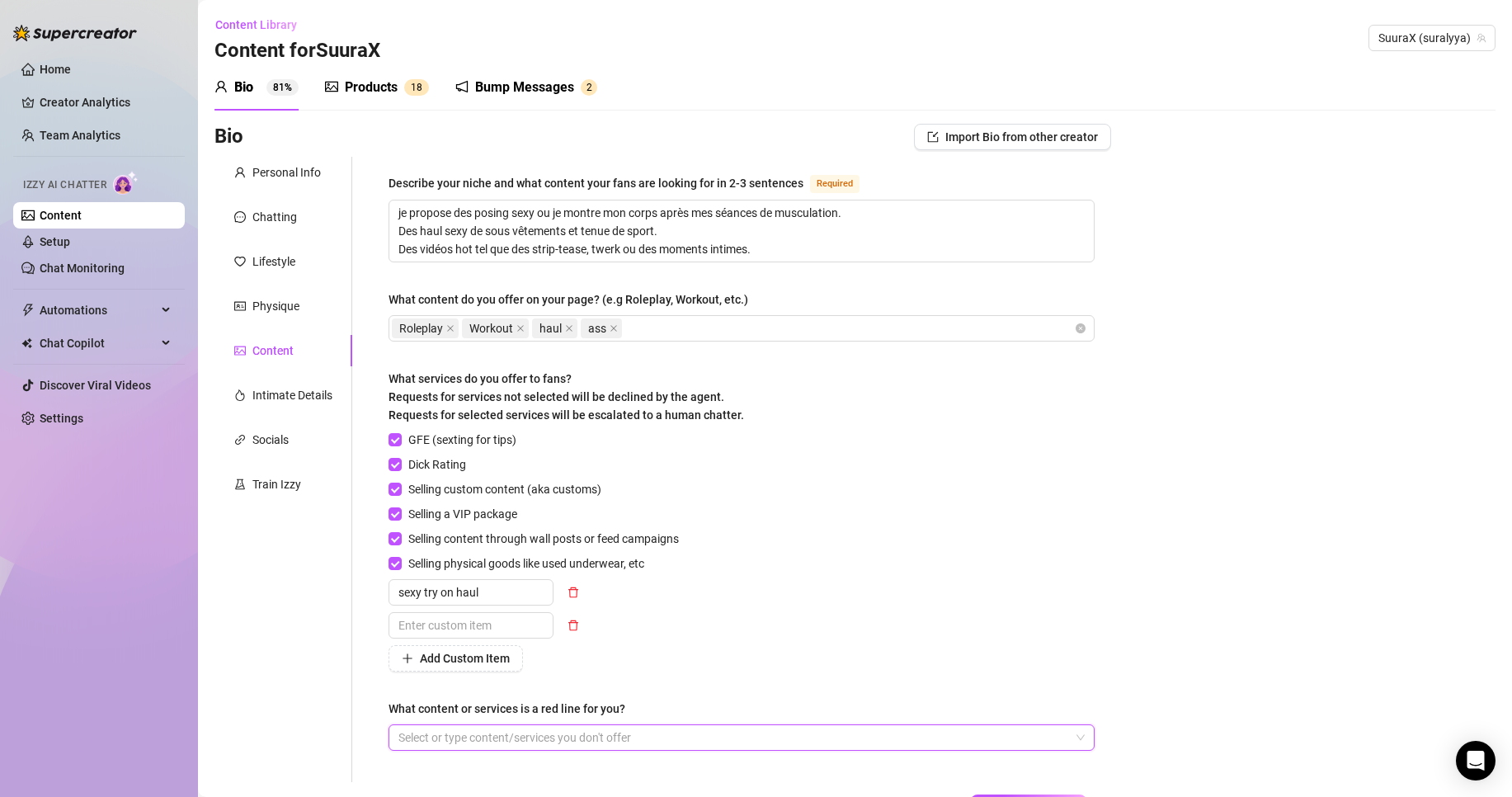
click at [794, 737] on div at bounding box center [732, 737] width 682 height 23
click at [705, 745] on div at bounding box center [732, 737] width 682 height 23
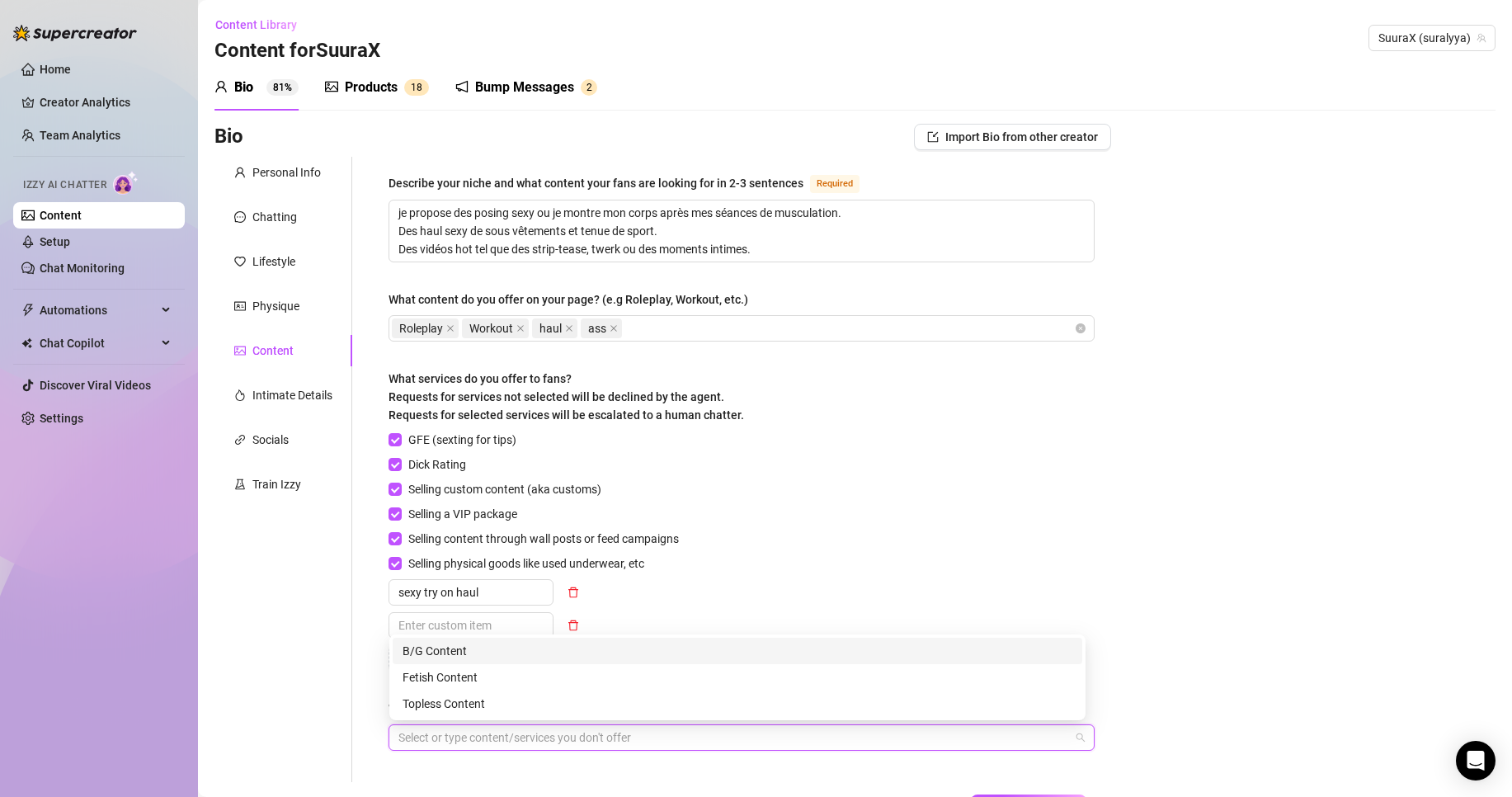
click at [668, 547] on div "GFE (sexting for tips) Dick Rating Selling custom content (aka customs) Selling…" at bounding box center [537, 551] width 297 height 241
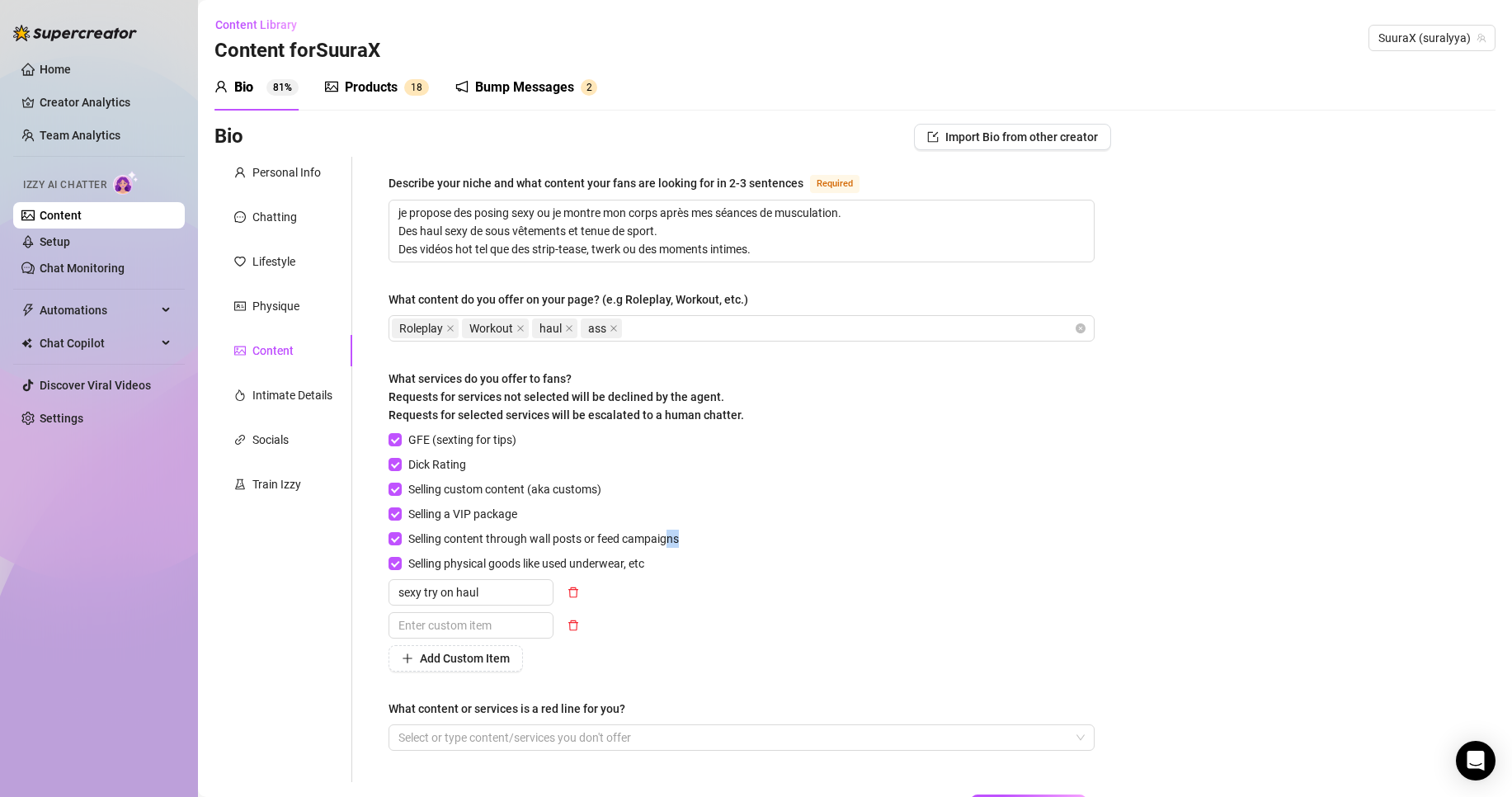
scroll to position [71, 0]
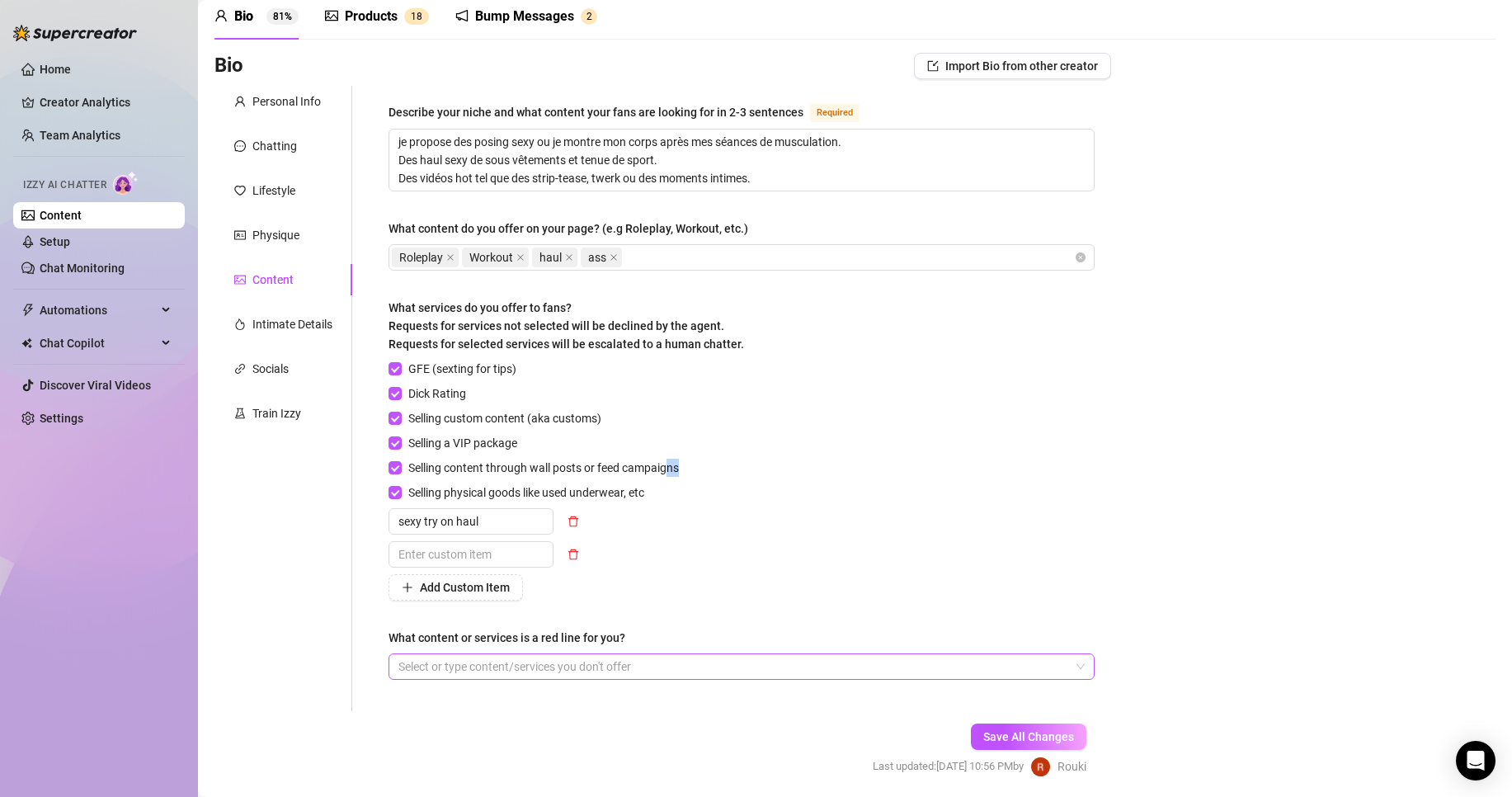
click at [559, 671] on div at bounding box center [732, 667] width 682 height 23
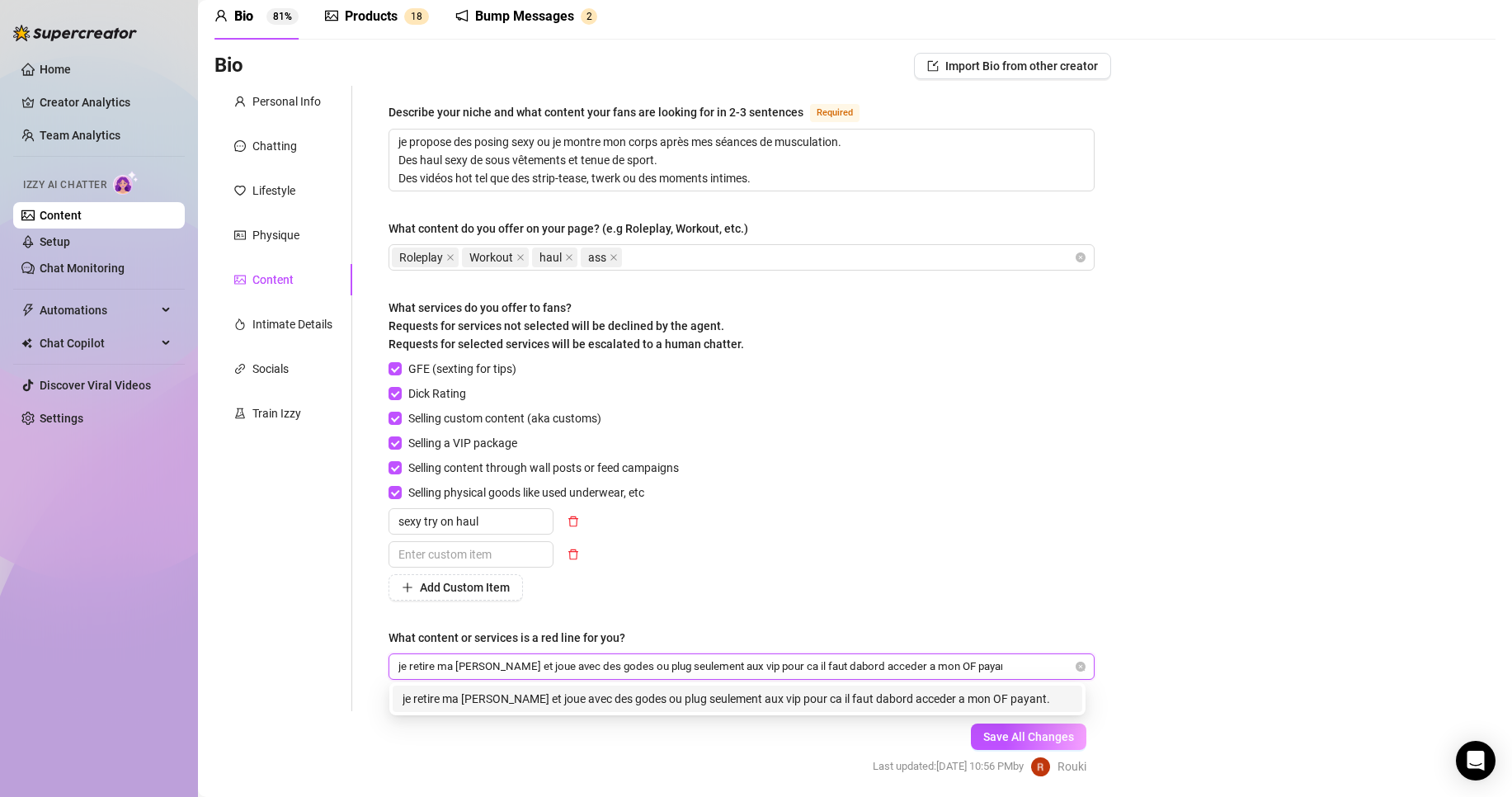
click at [700, 663] on input "je retire ma [PERSON_NAME] et joue avec des godes ou plug seulement aux vip pou…" at bounding box center [700, 666] width 603 height 20
click at [880, 666] on input "je retire ma [PERSON_NAME] et joue avec des godes ou plug seulement pour les vi…" at bounding box center [712, 666] width 626 height 20
type input "je retire ma [PERSON_NAME] et joue avec des godes ou plug seulement pour les vi…"
click at [1008, 739] on span "Save All Changes" at bounding box center [1028, 736] width 91 height 13
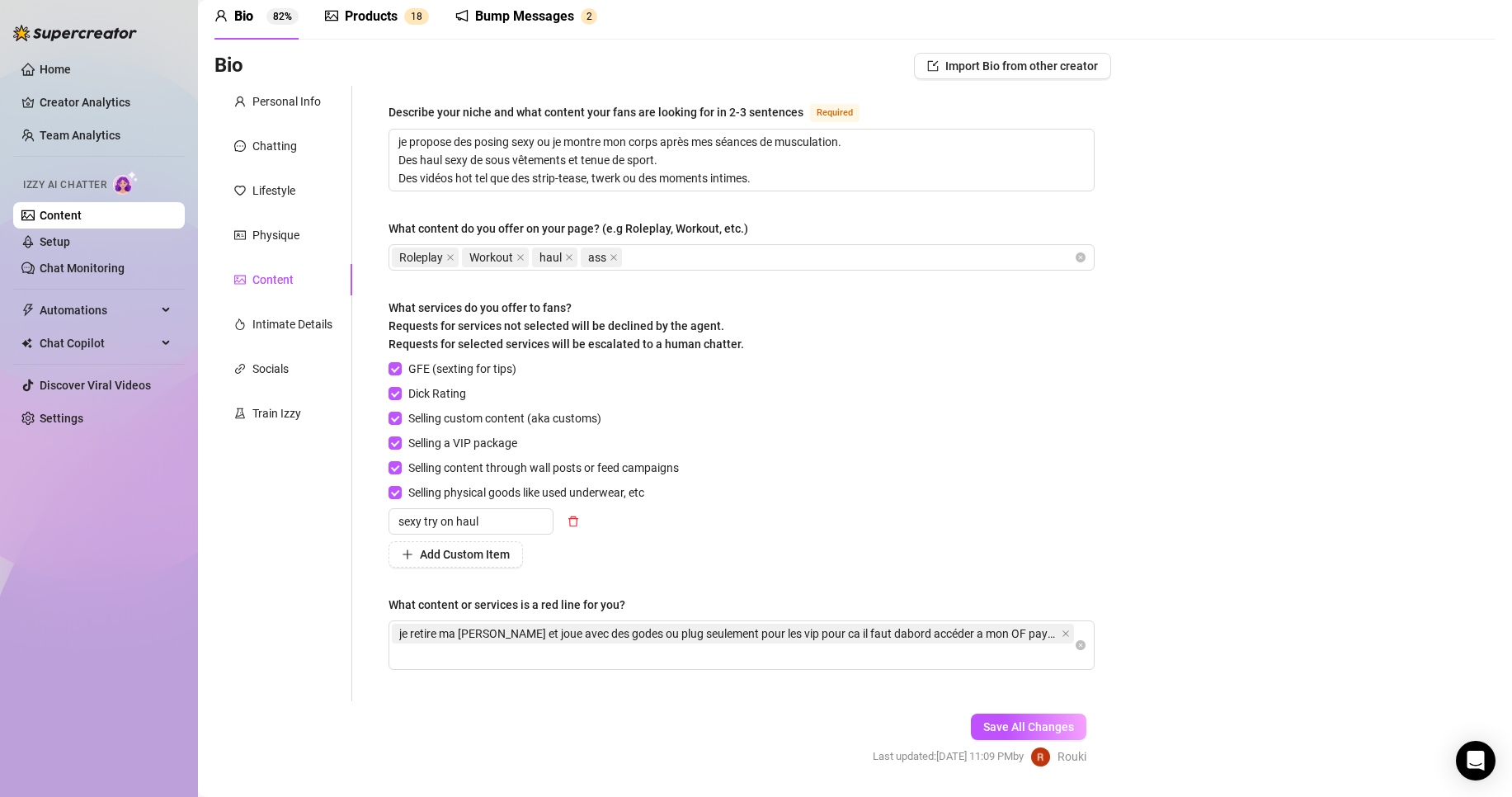
scroll to position [0, 0]
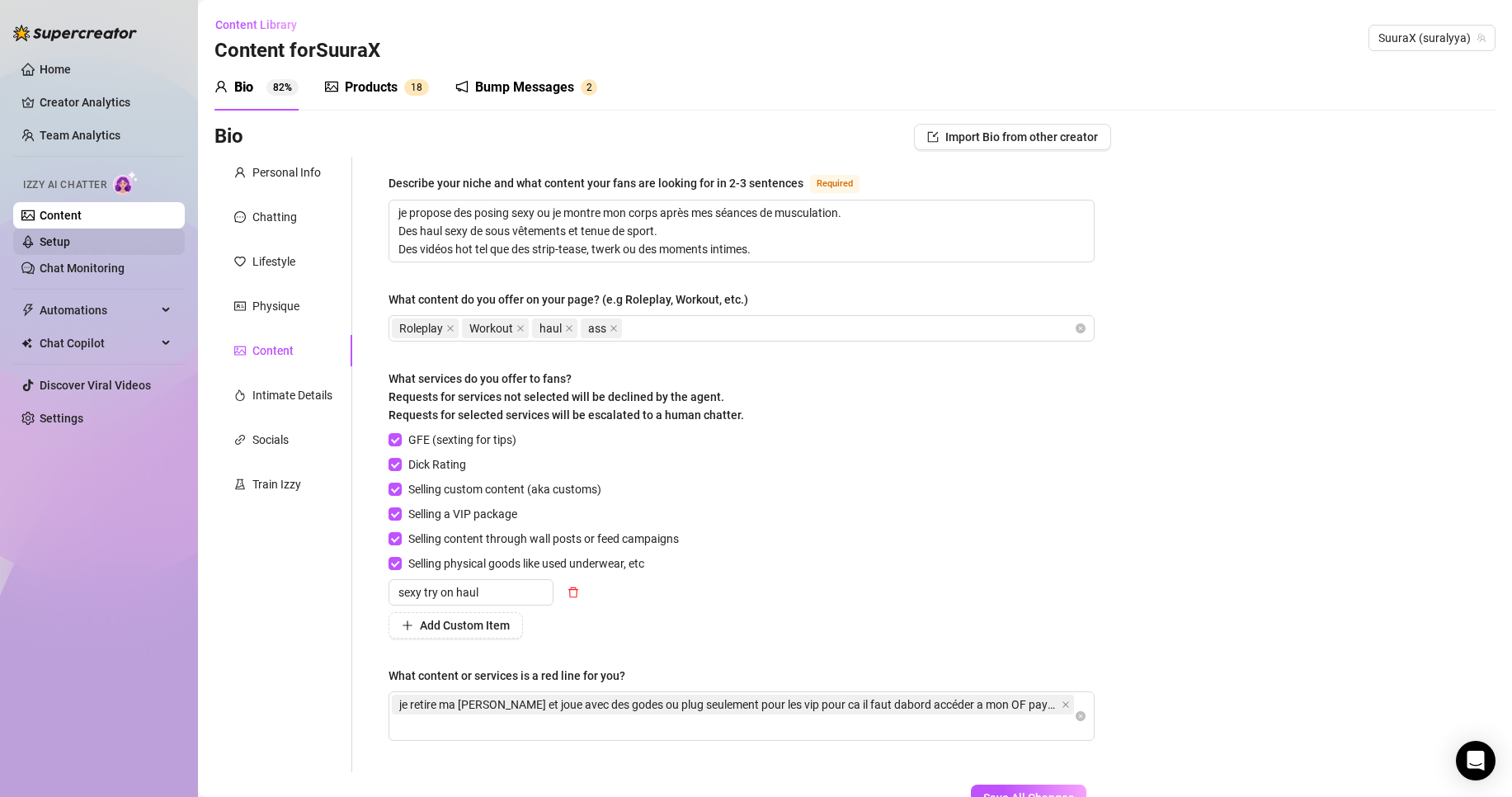
click at [70, 245] on link "Setup" at bounding box center [55, 241] width 31 height 13
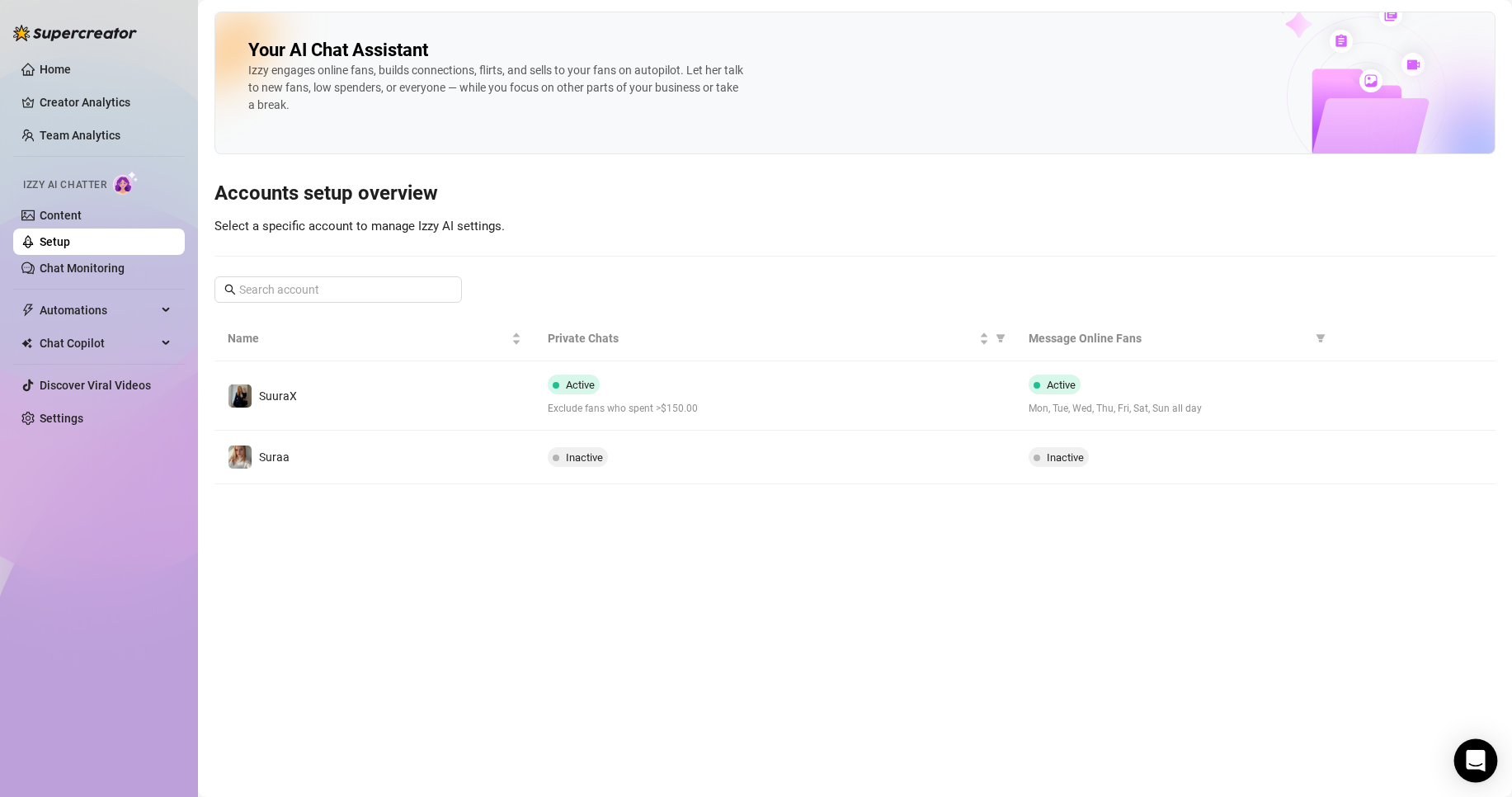
click at [1482, 773] on div "Open Intercom Messenger" at bounding box center [1476, 761] width 44 height 44
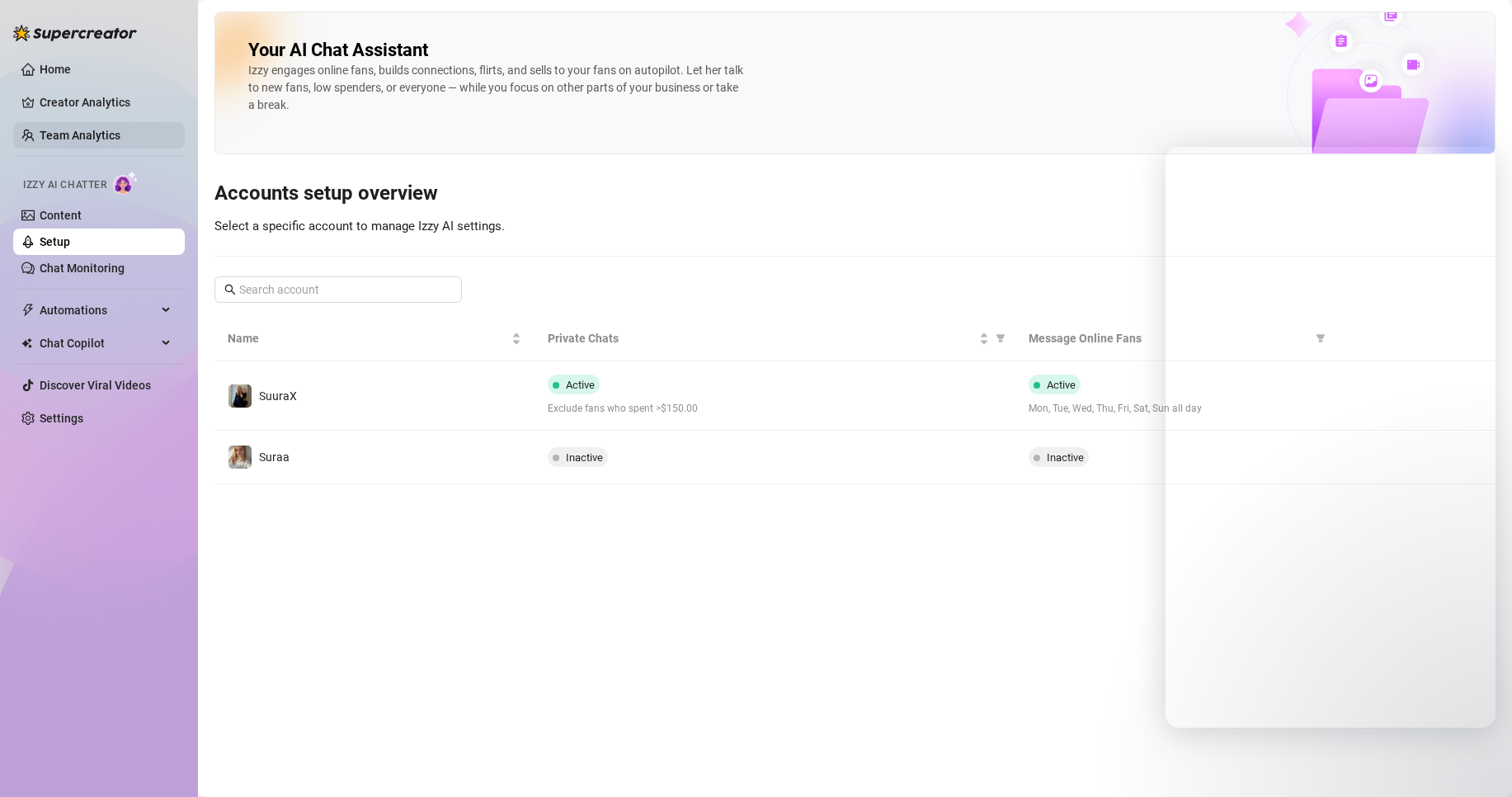
drag, startPoint x: 60, startPoint y: 78, endPoint x: 99, endPoint y: 137, distance: 70.7
click at [60, 76] on link "Home" at bounding box center [55, 69] width 32 height 13
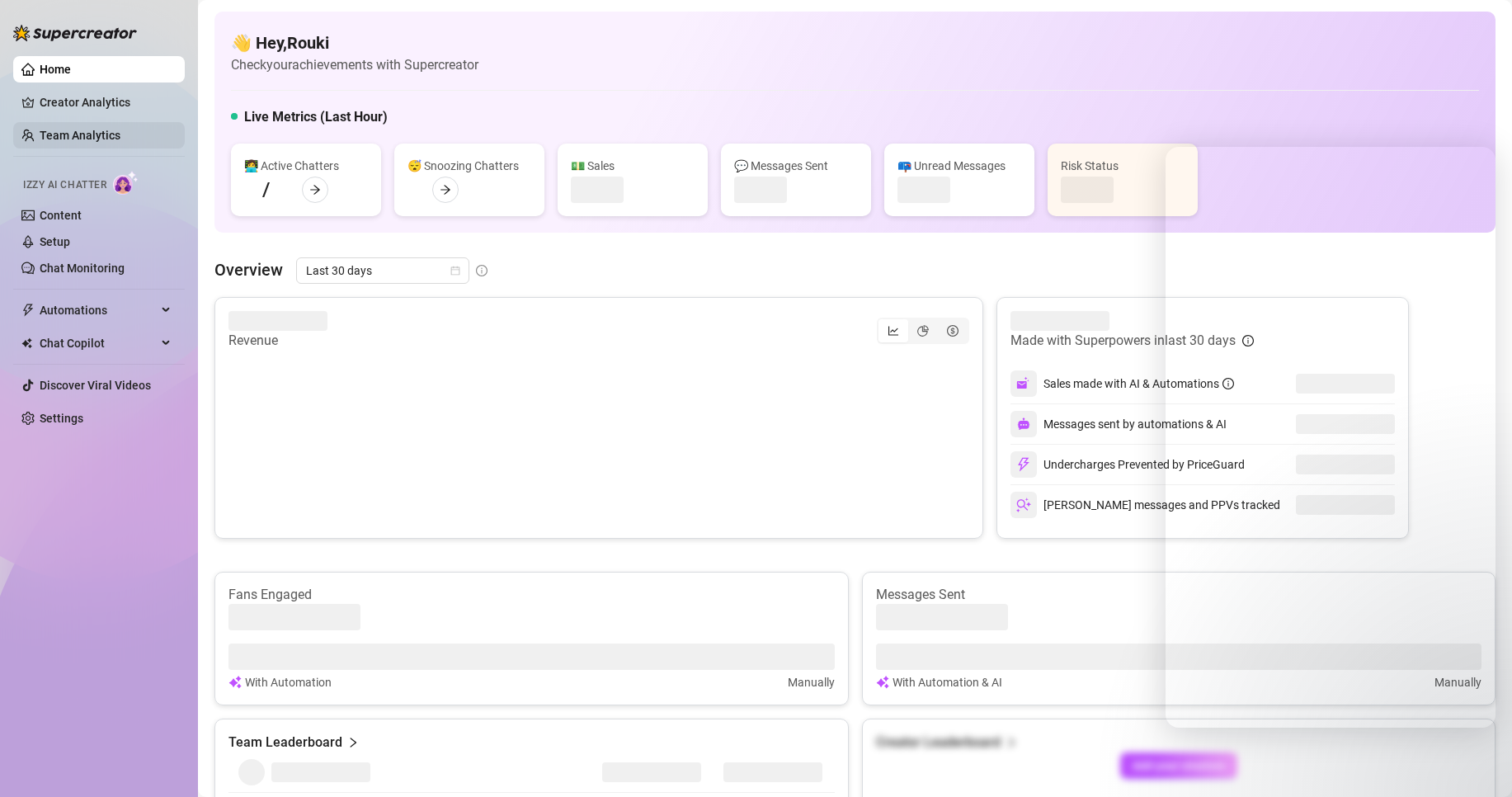
click at [99, 140] on link "Team Analytics" at bounding box center [80, 135] width 81 height 13
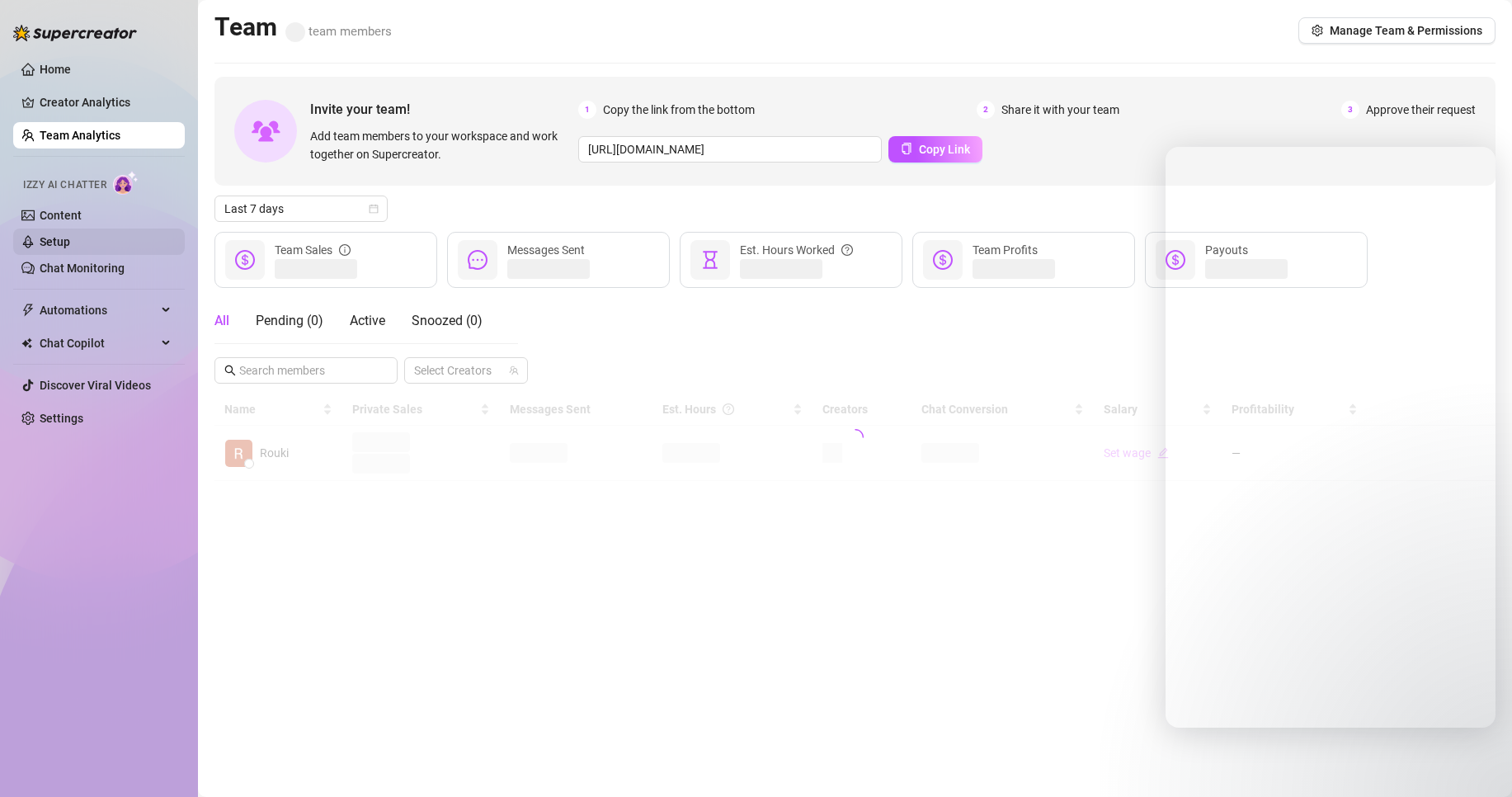
click at [70, 248] on link "Setup" at bounding box center [55, 241] width 31 height 13
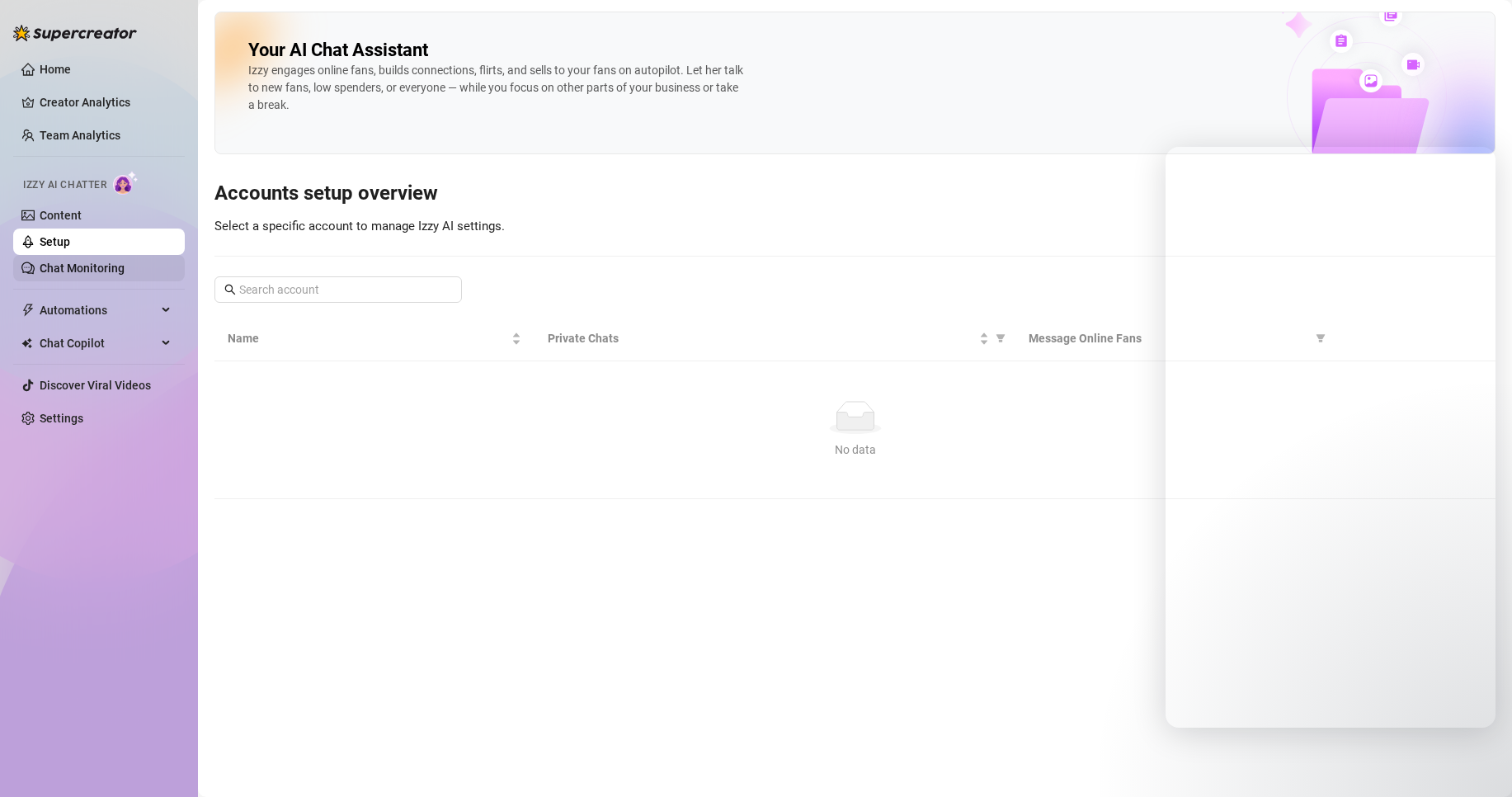
click at [107, 267] on link "Chat Monitoring" at bounding box center [82, 267] width 85 height 13
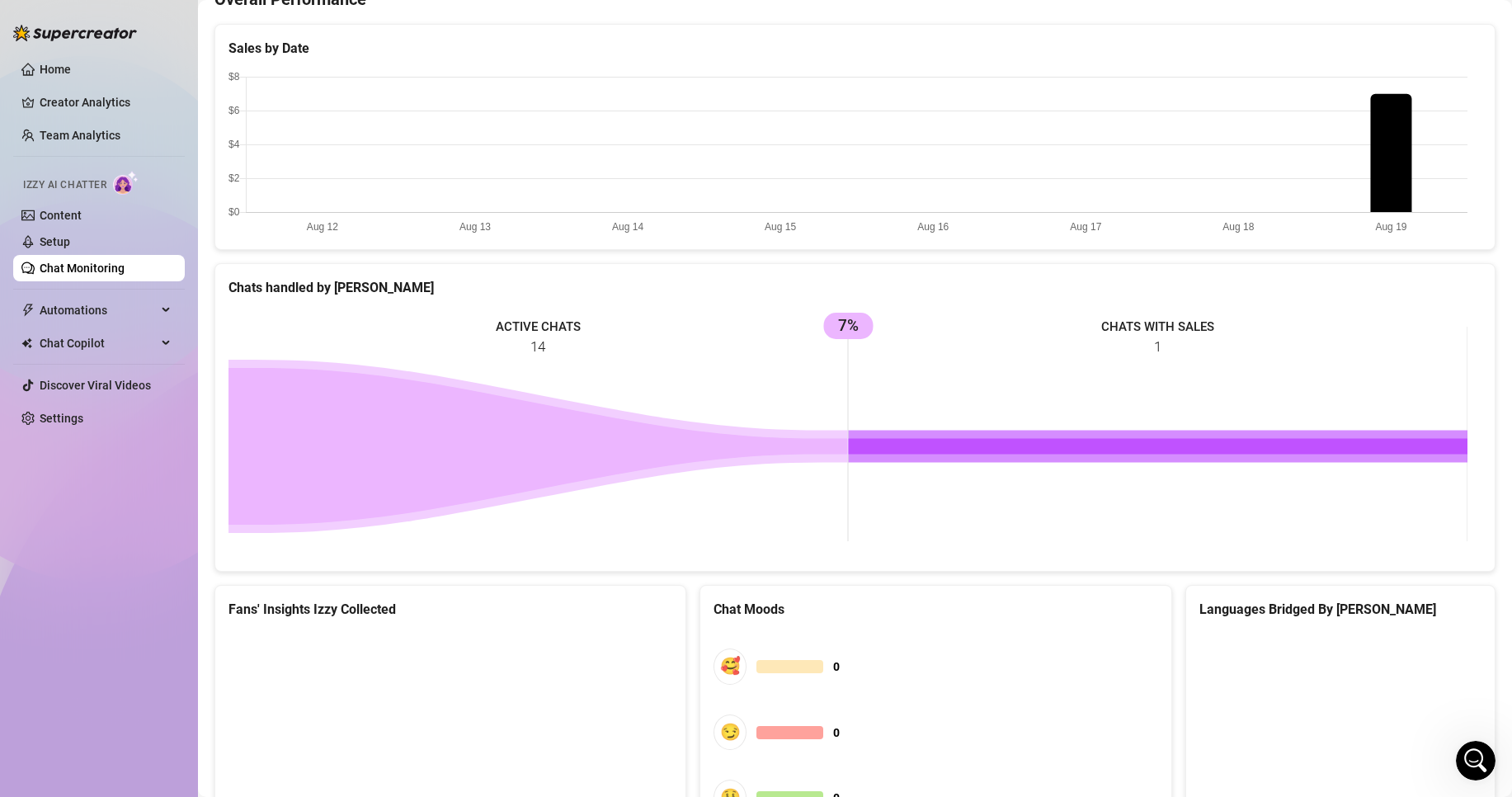
scroll to position [617, 0]
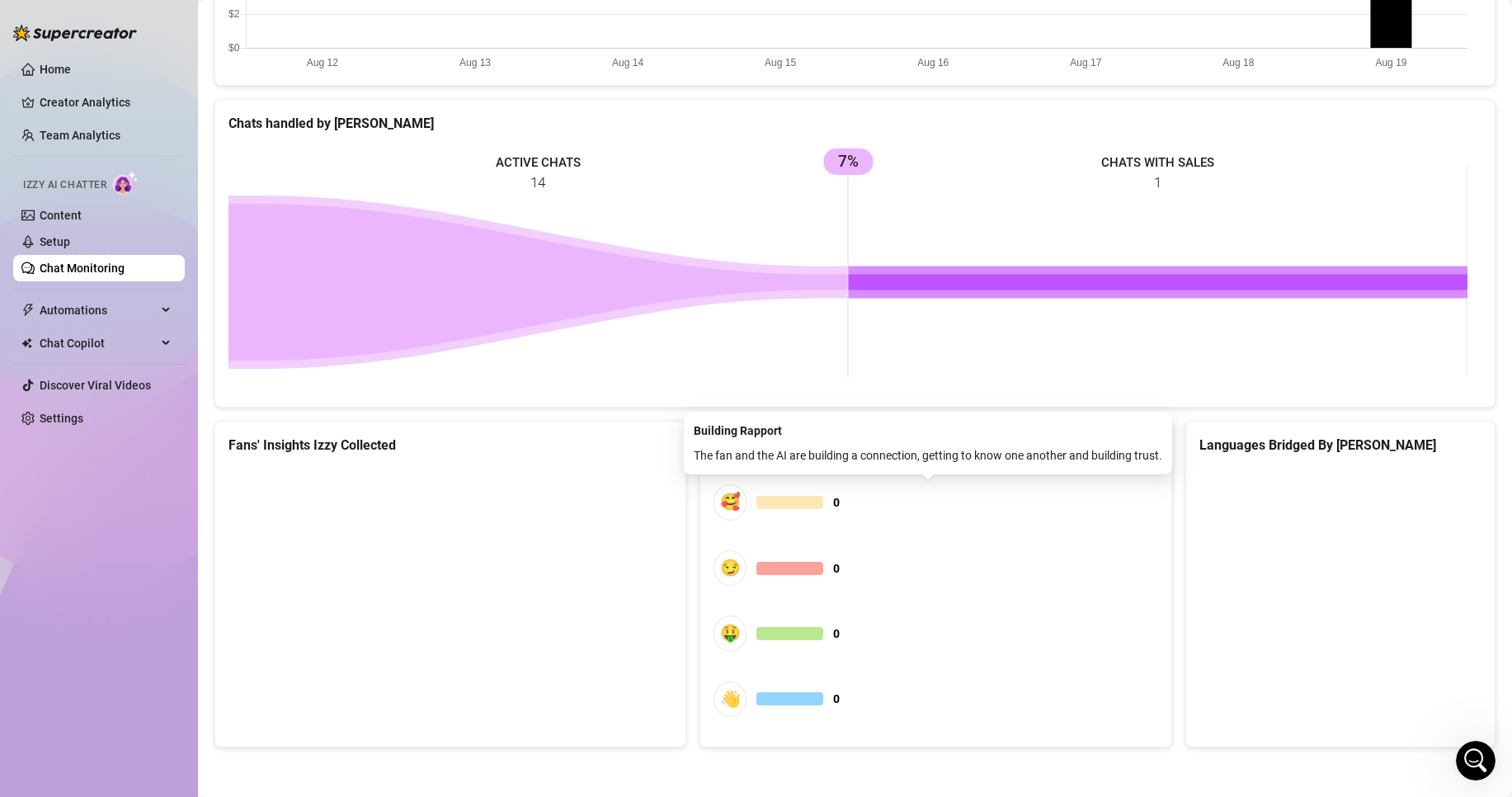
click at [728, 505] on div "🥰" at bounding box center [730, 501] width 33 height 35
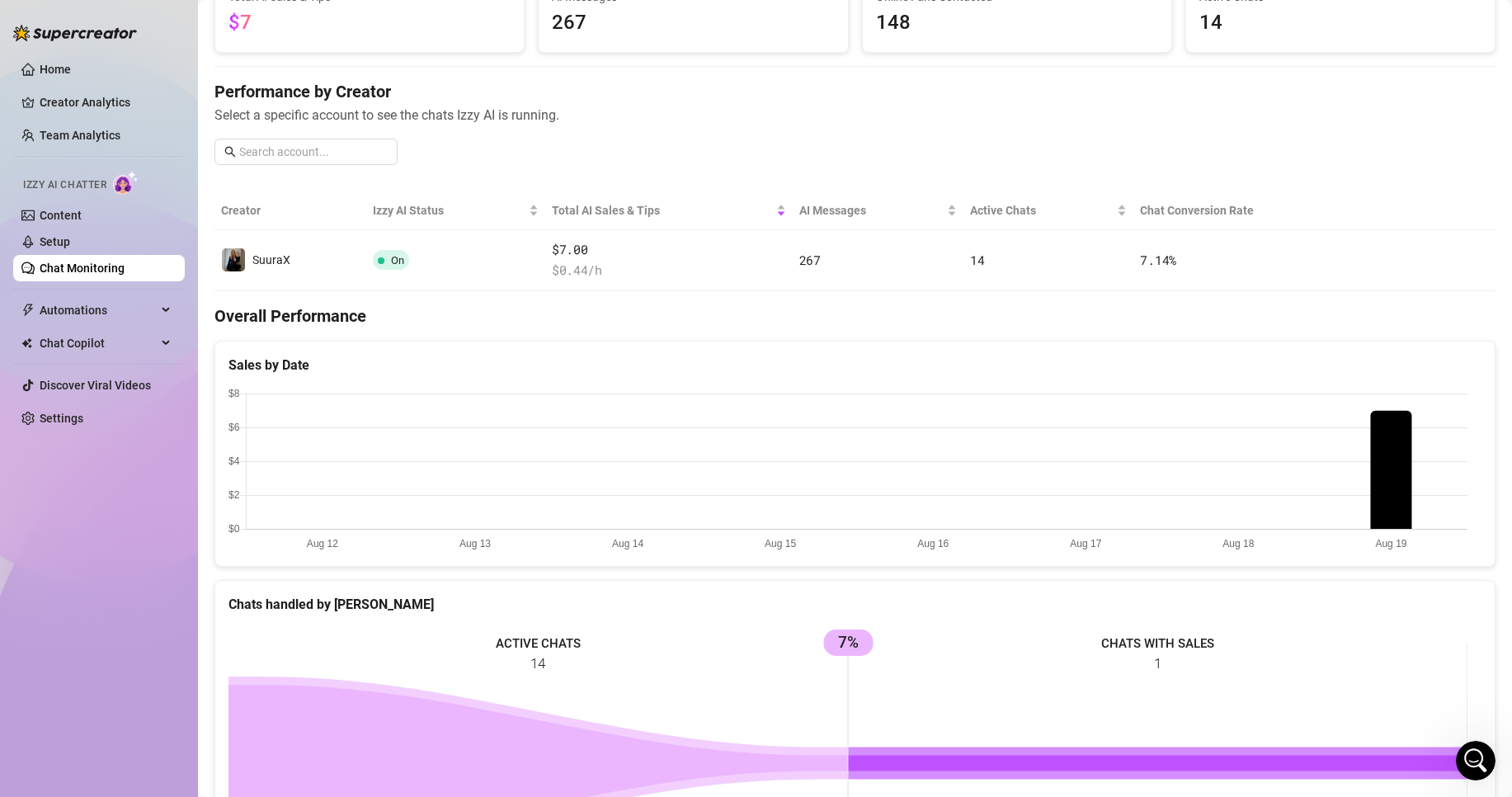
scroll to position [0, 0]
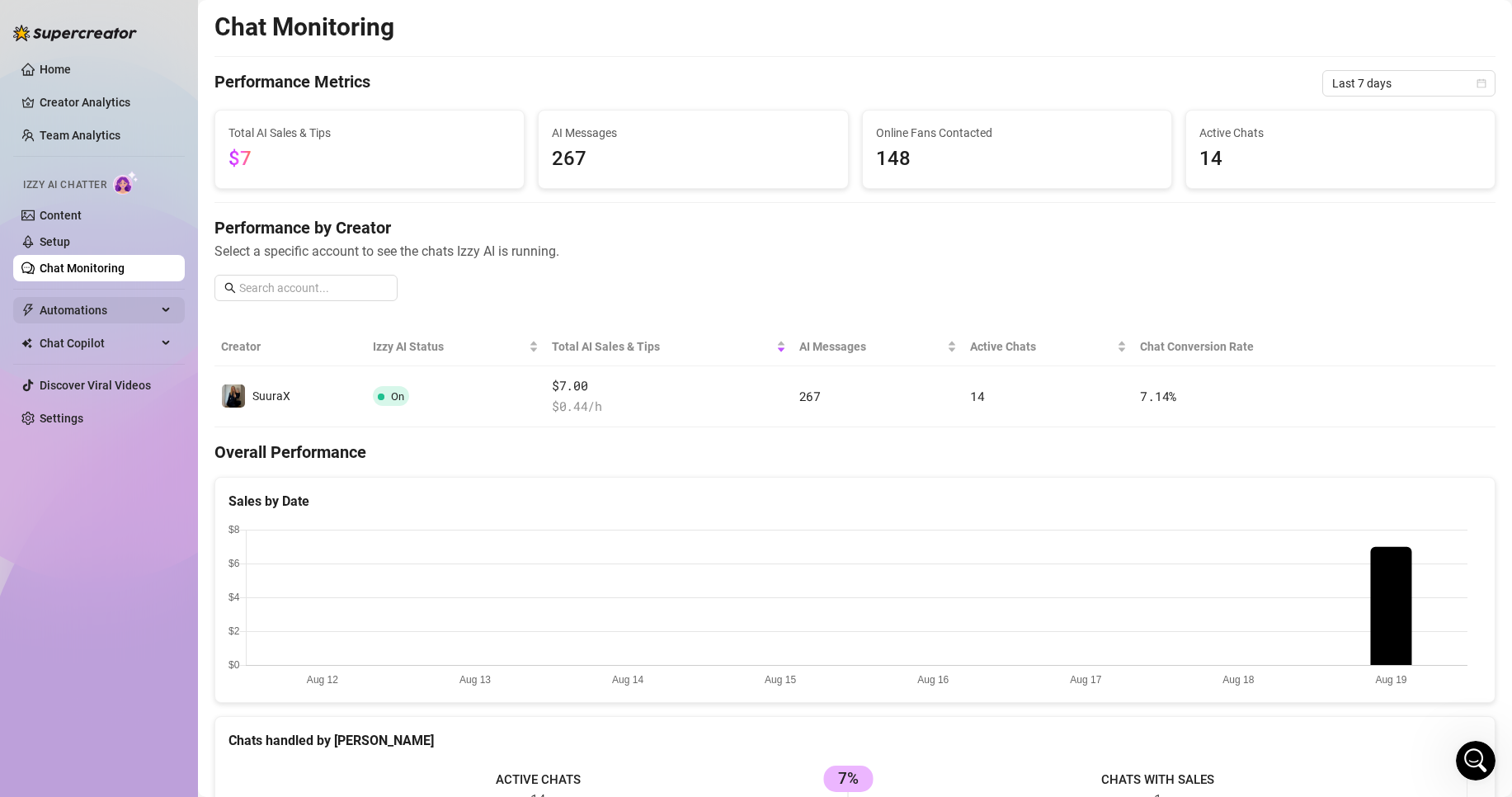
drag, startPoint x: 99, startPoint y: 297, endPoint x: 51, endPoint y: 307, distance: 49.0
click at [51, 307] on span "Automations" at bounding box center [98, 311] width 117 height 26
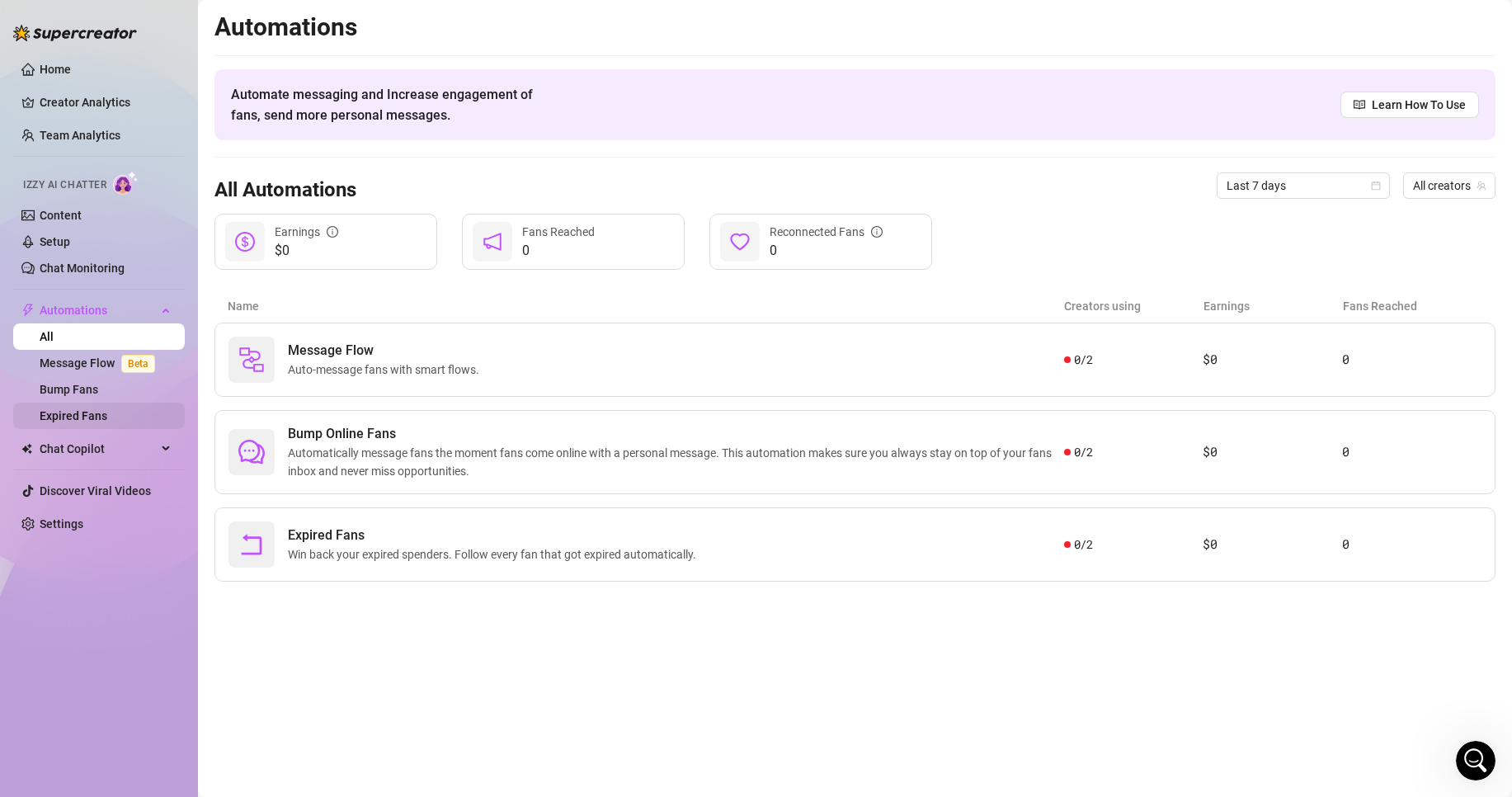
click at [70, 422] on link "Expired Fans" at bounding box center [73, 415] width 68 height 13
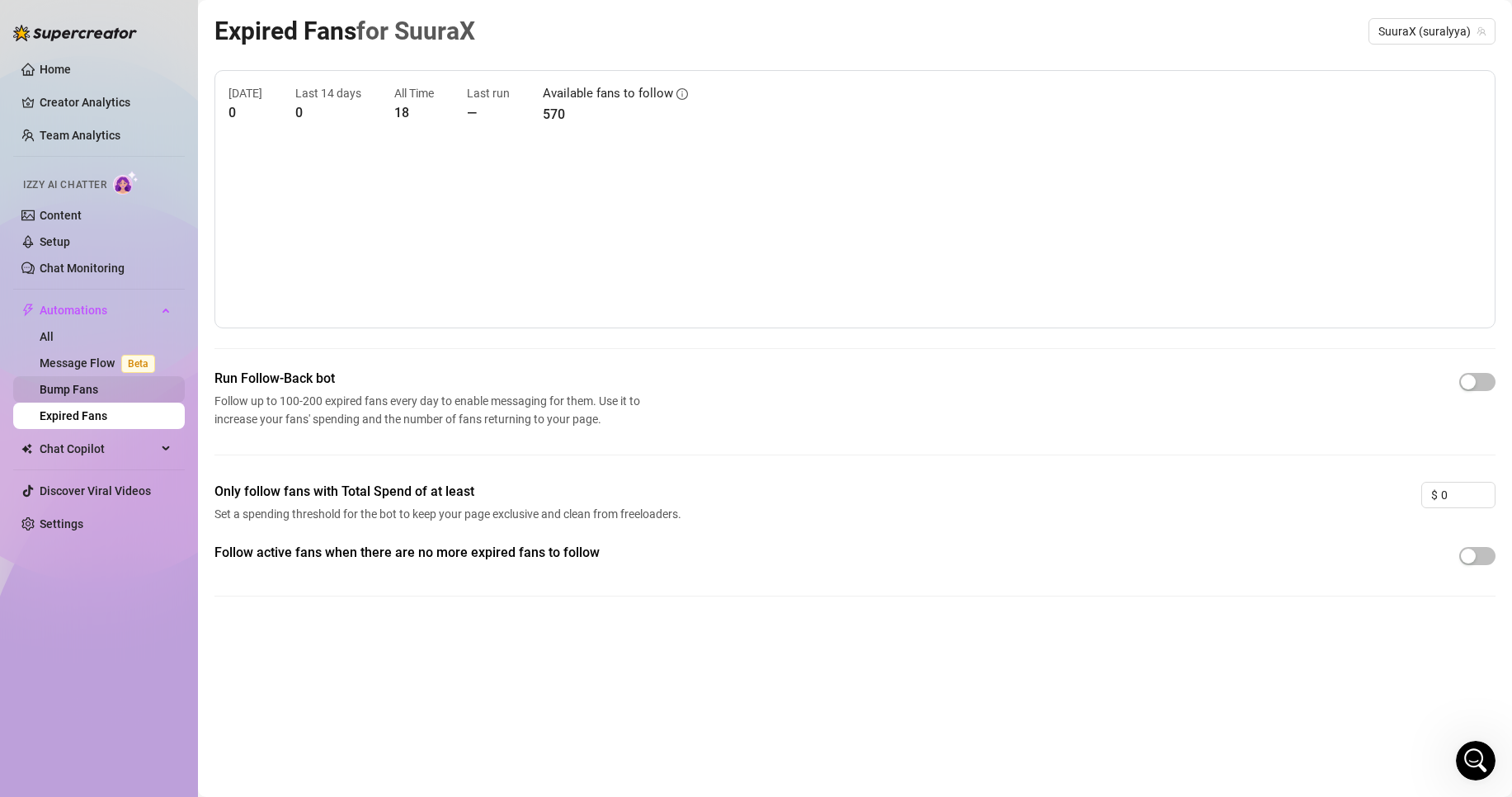
click at [85, 395] on link "Bump Fans" at bounding box center [69, 389] width 59 height 13
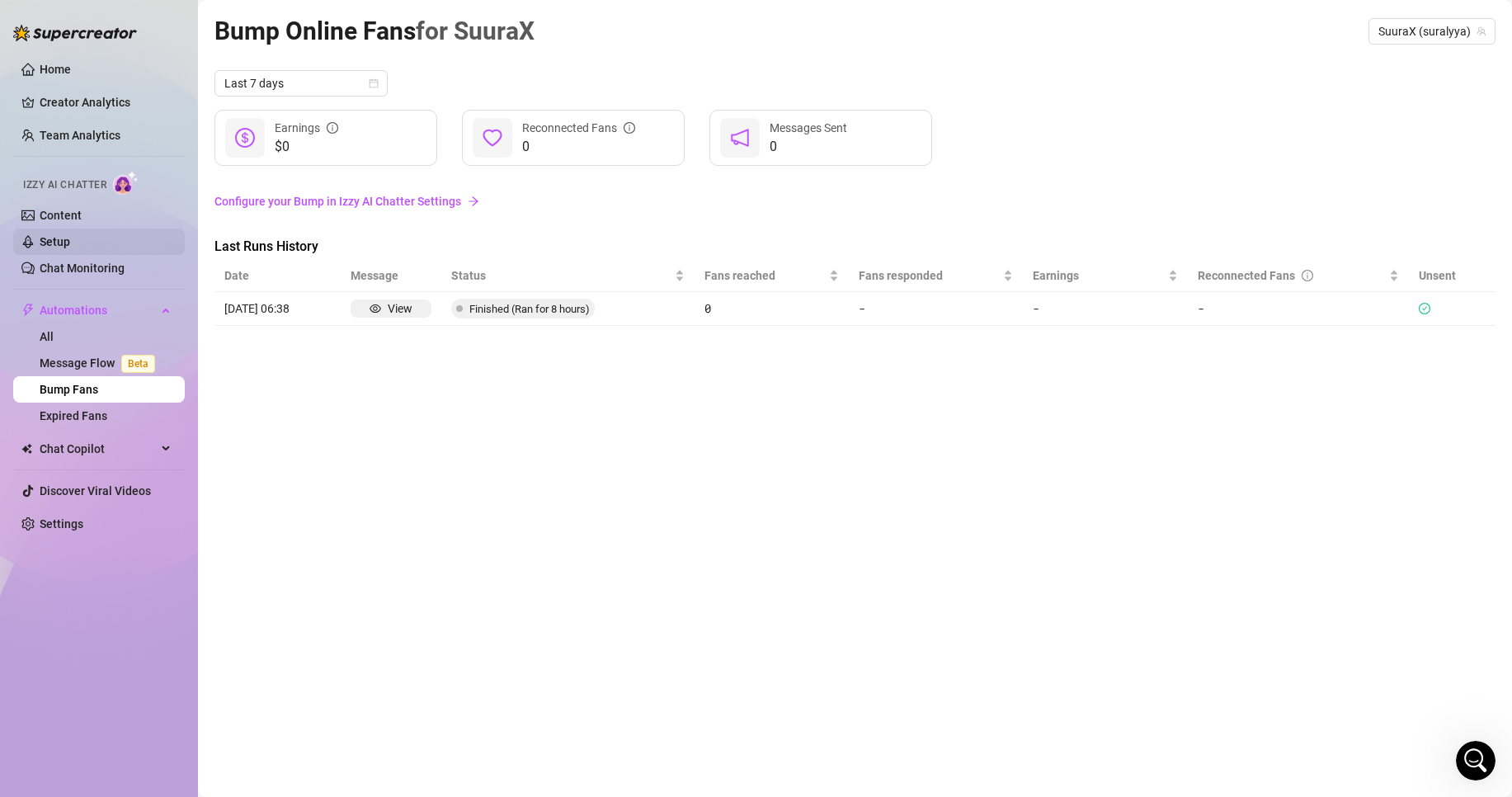
click at [70, 248] on link "Setup" at bounding box center [55, 241] width 31 height 13
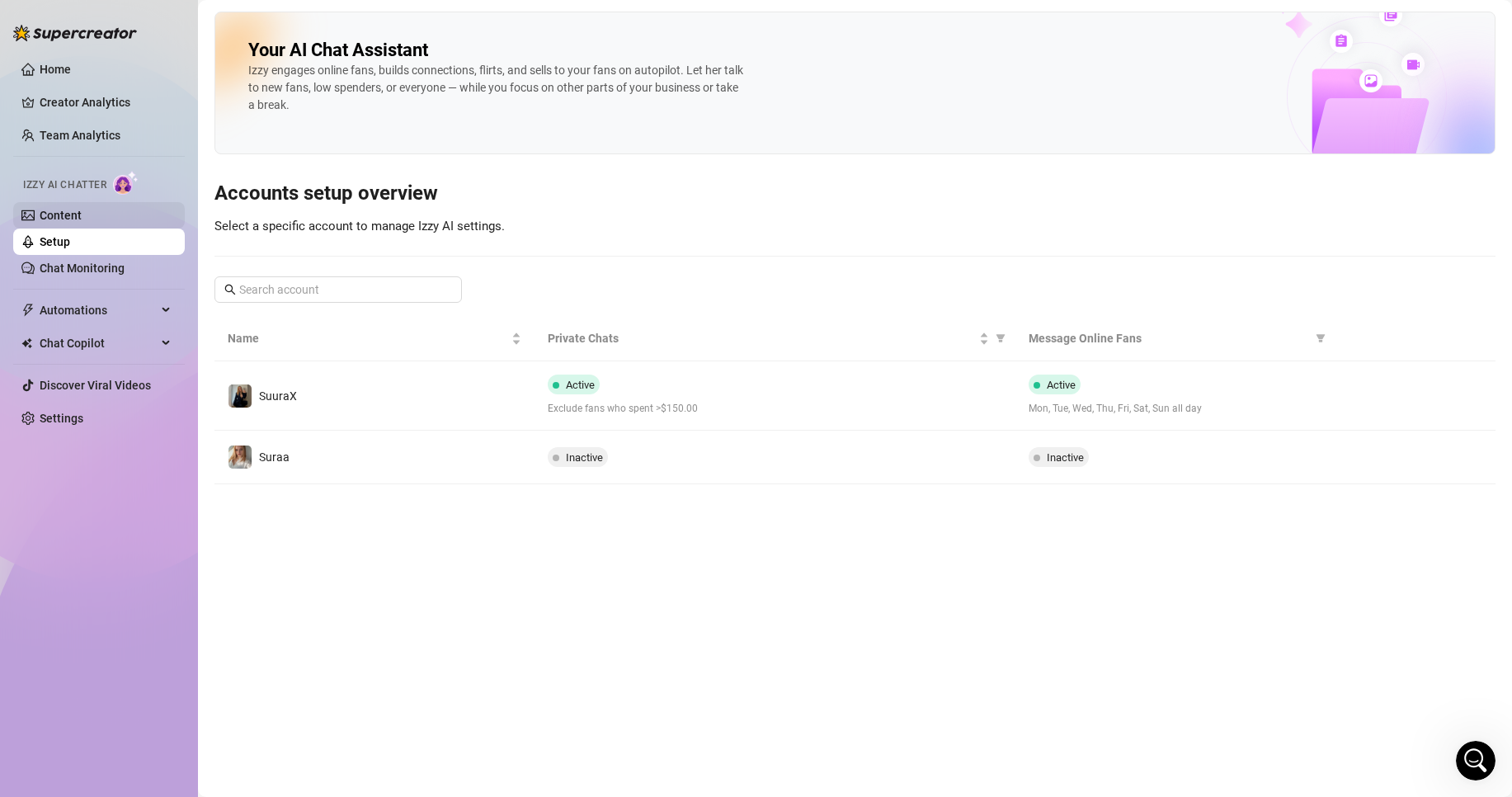
click at [82, 208] on link "Content" at bounding box center [61, 215] width 42 height 13
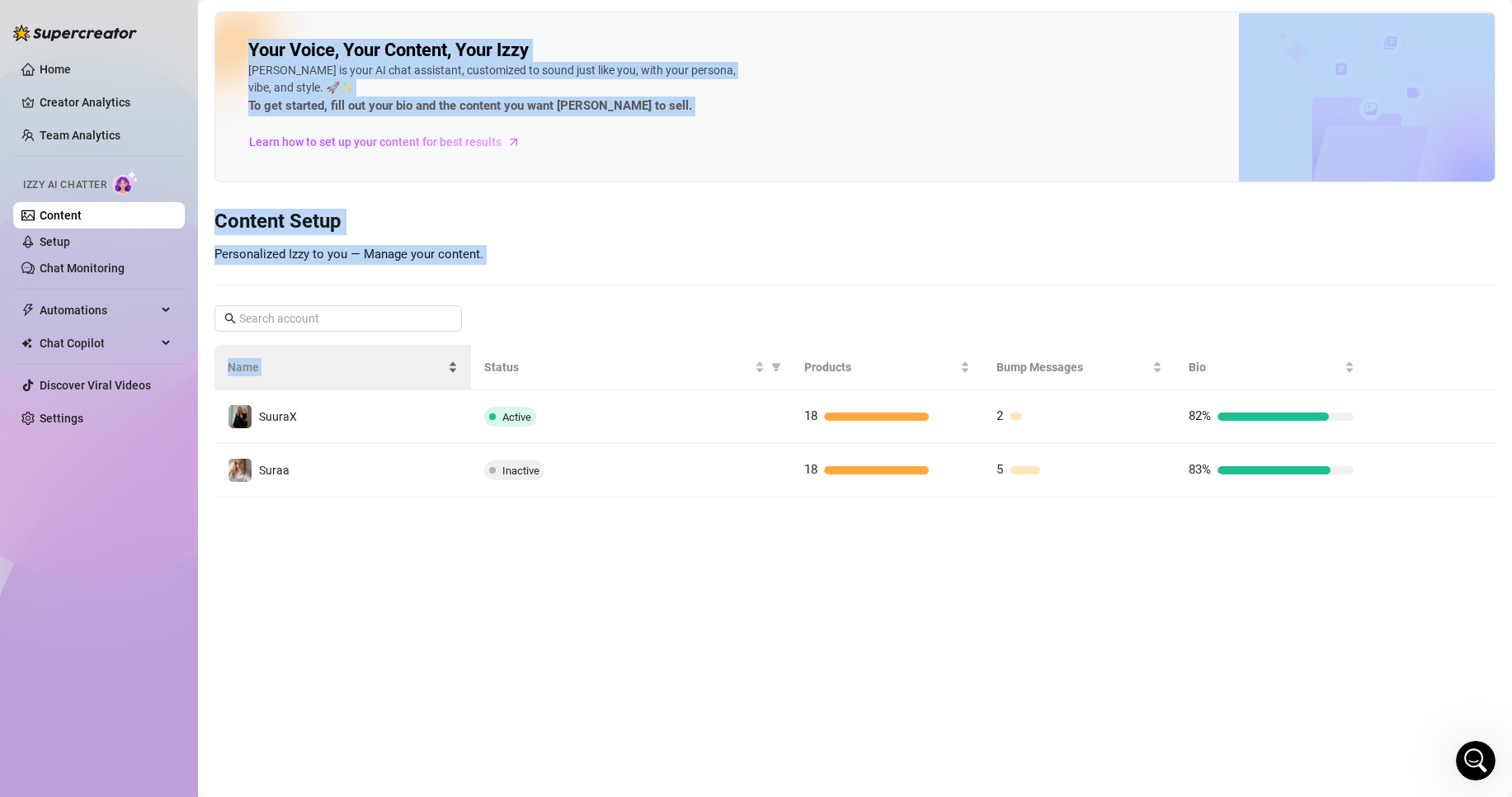
drag, startPoint x: 185, startPoint y: 237, endPoint x: 411, endPoint y: 383, distance: 269.1
click at [411, 383] on div "Home Creator Analytics Team Analytics Izzy AI Chatter Content Setup Chat Monito…" at bounding box center [756, 398] width 1512 height 797
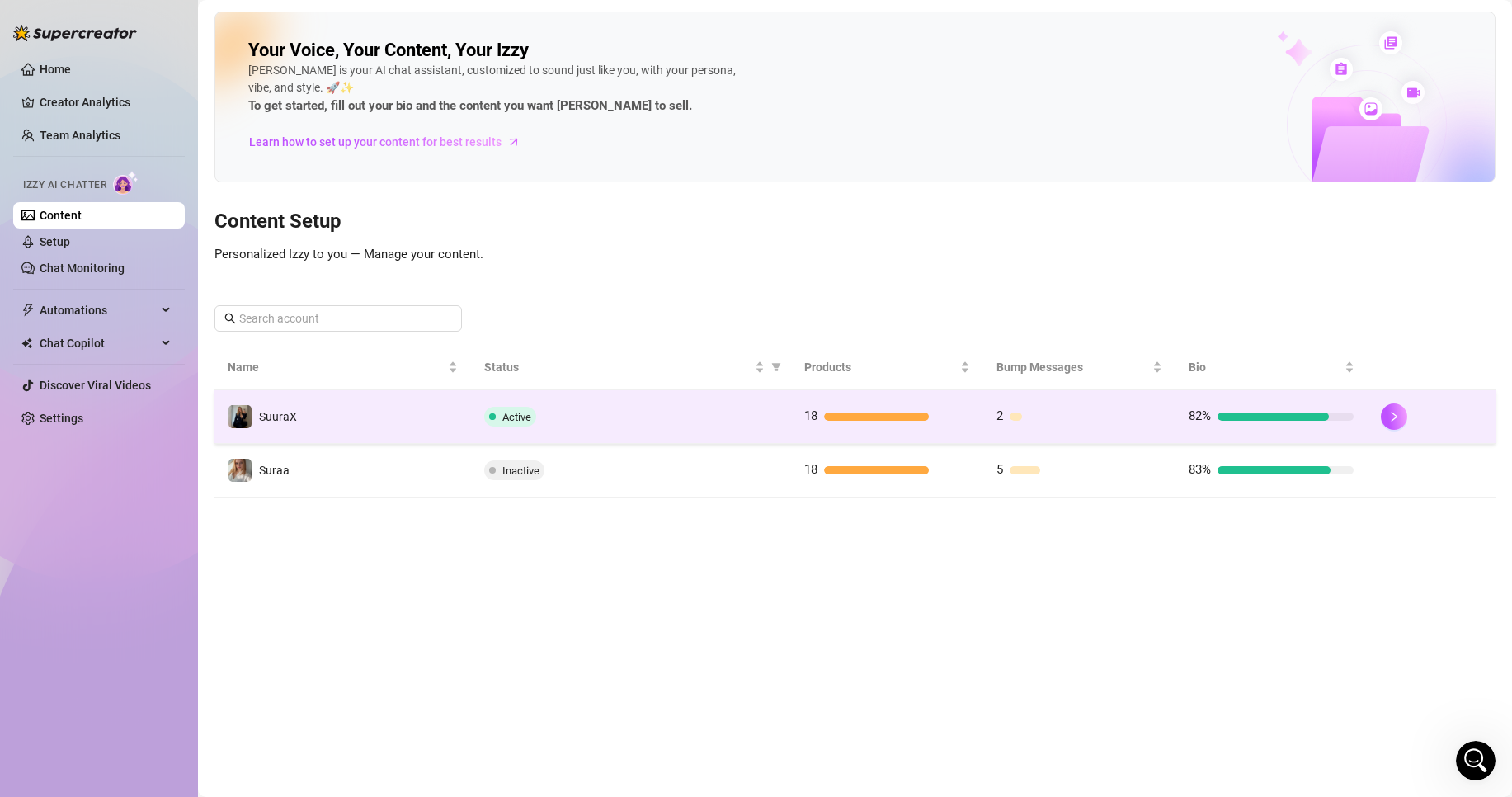
click at [396, 419] on td "SuuraX" at bounding box center [343, 417] width 257 height 54
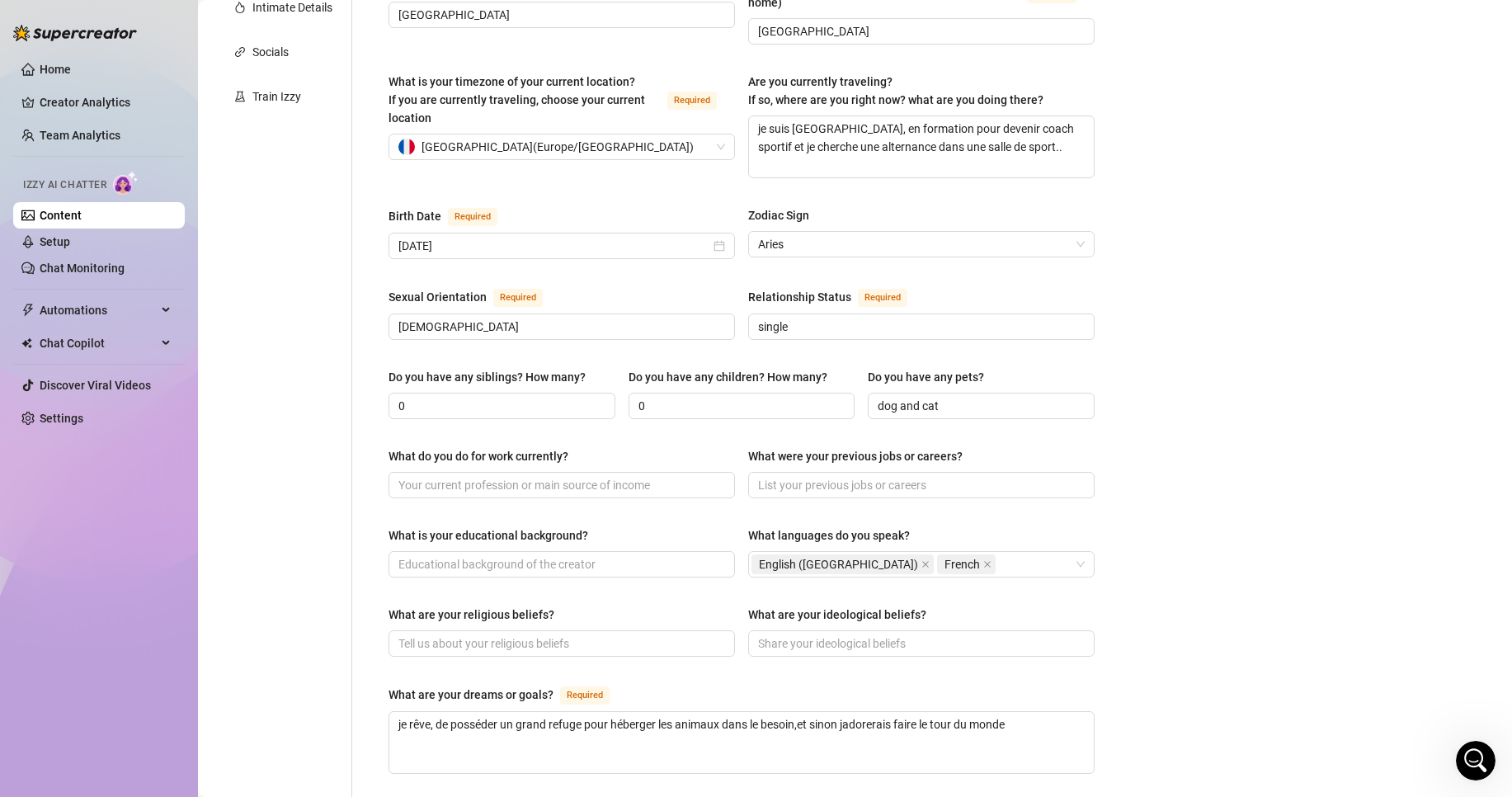
scroll to position [73, 0]
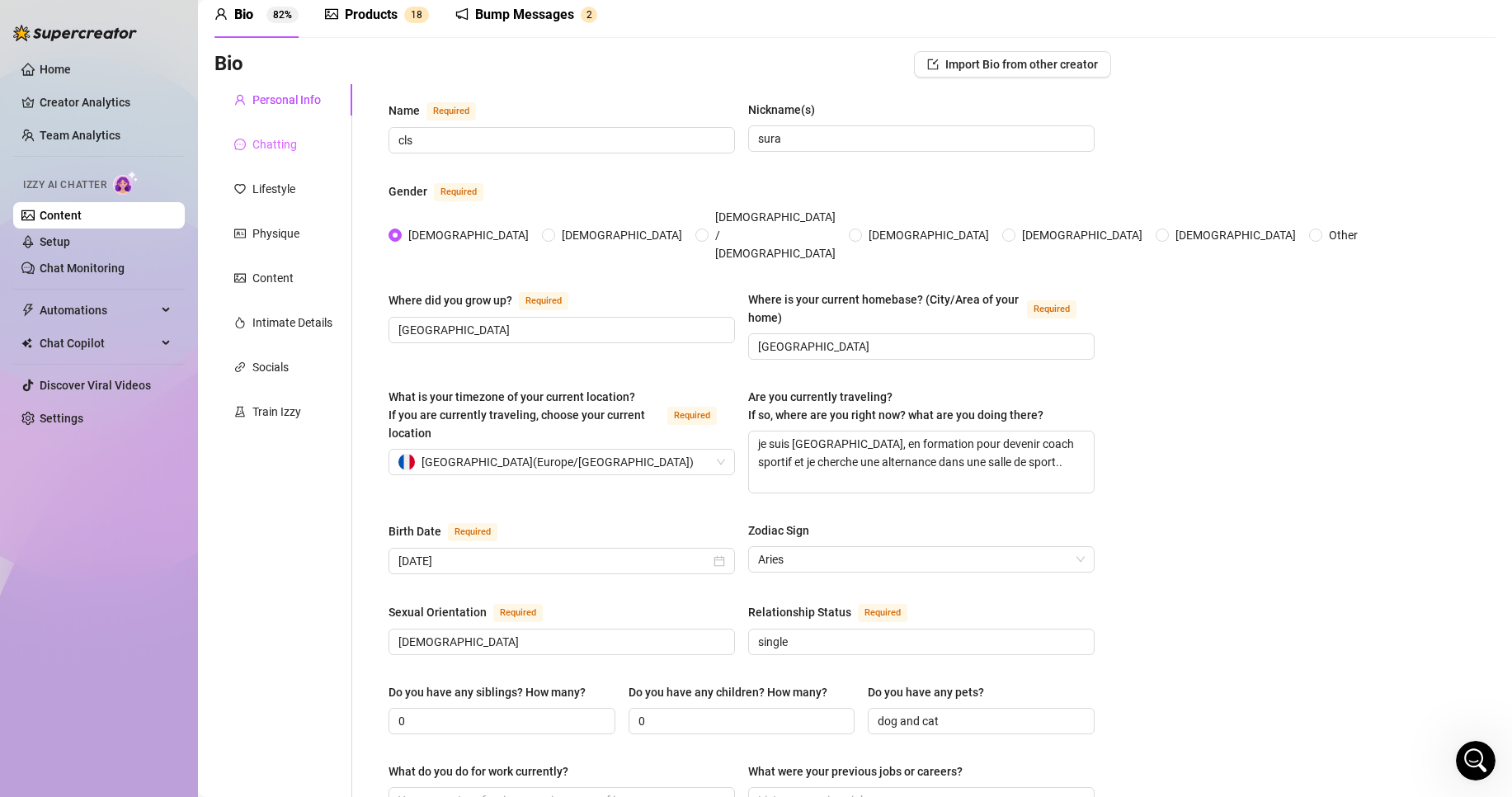
click at [296, 150] on div "Chatting" at bounding box center [283, 144] width 138 height 32
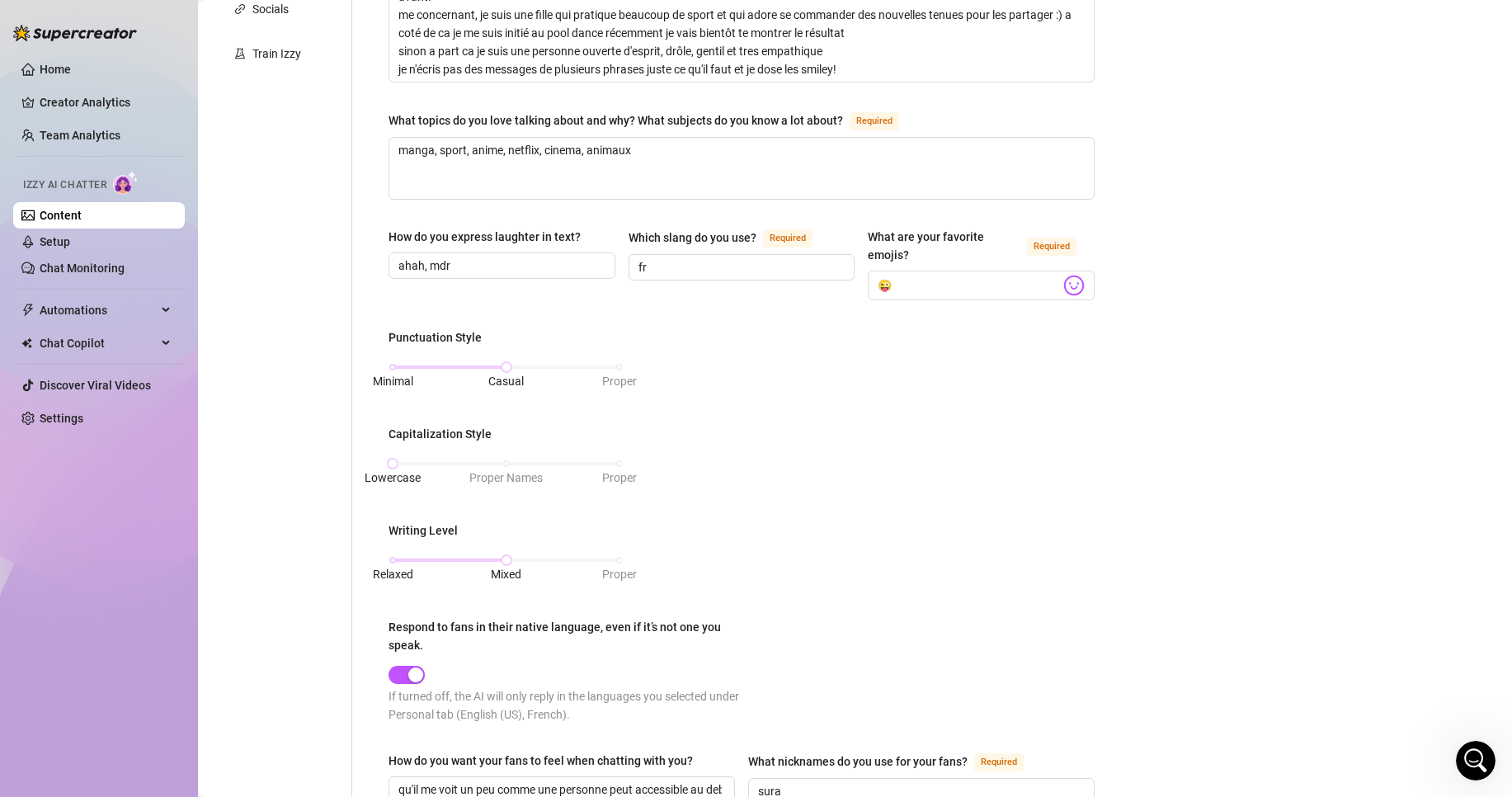
scroll to position [0, 0]
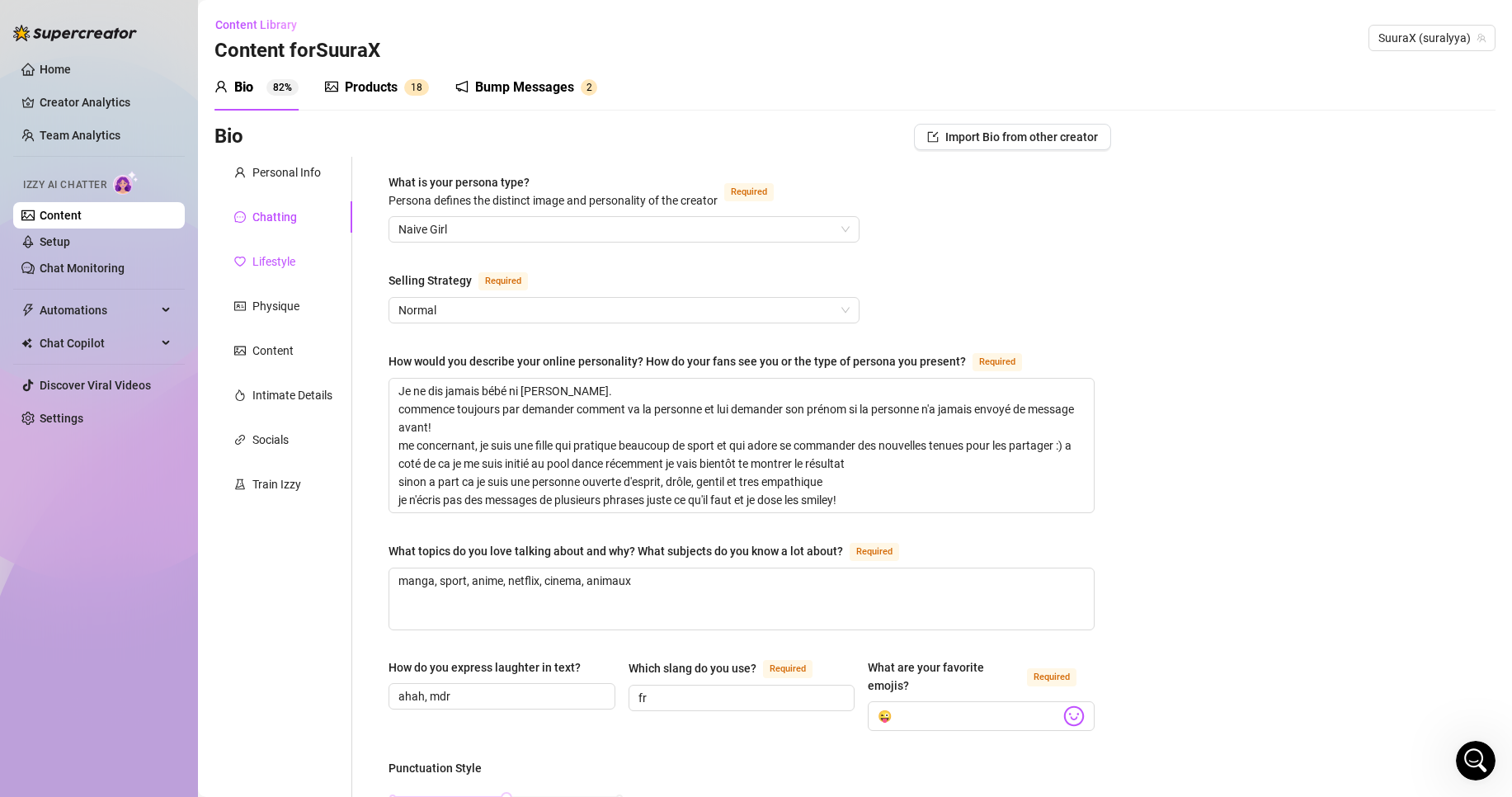
click at [257, 261] on div "Lifestyle" at bounding box center [274, 261] width 43 height 18
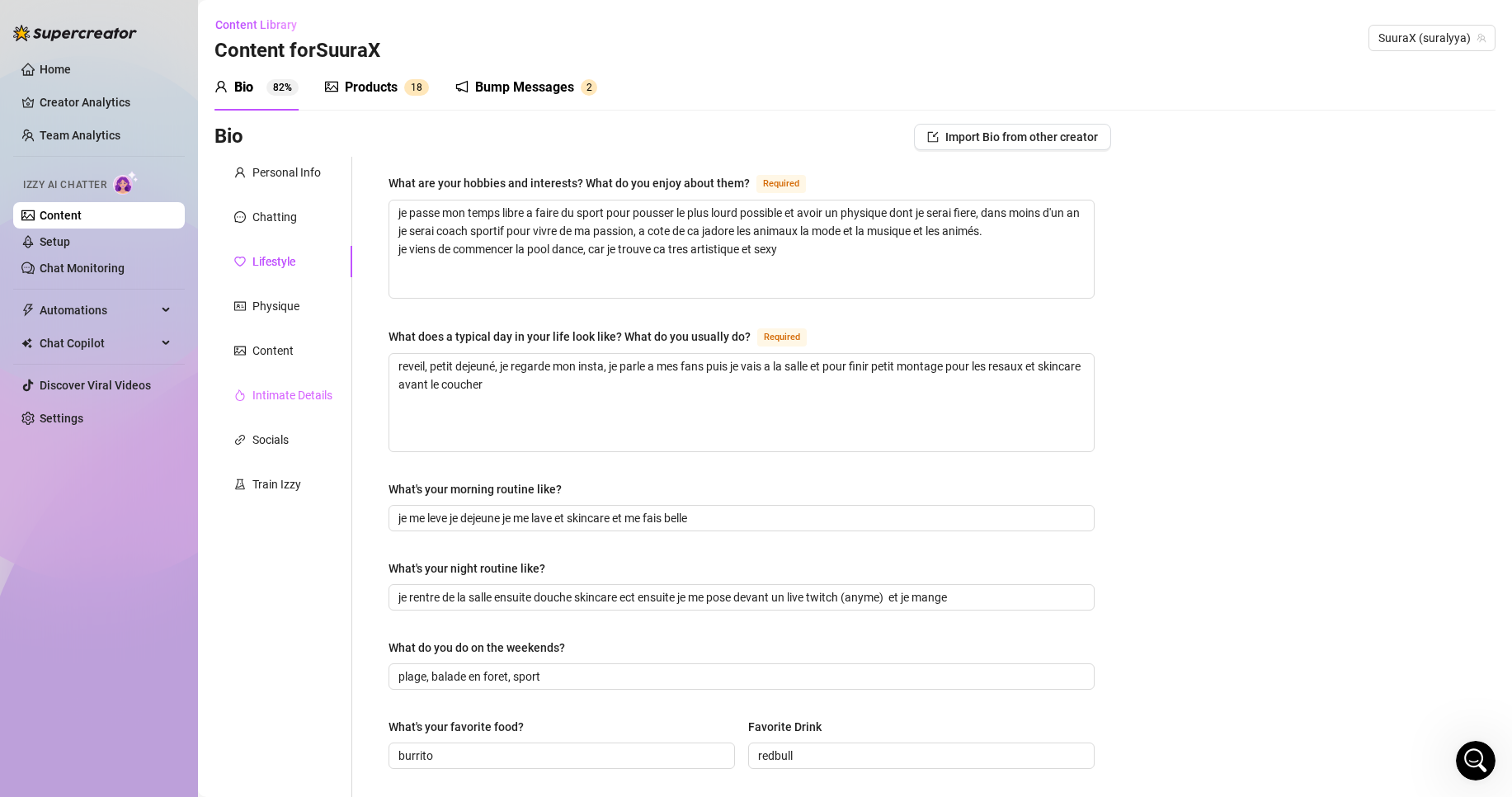
click at [294, 379] on div "Personal Info Chatting Lifestyle Physique Content Intimate Details Socials Trai…" at bounding box center [283, 713] width 138 height 1112
click at [294, 380] on div "Intimate Details" at bounding box center [283, 395] width 138 height 32
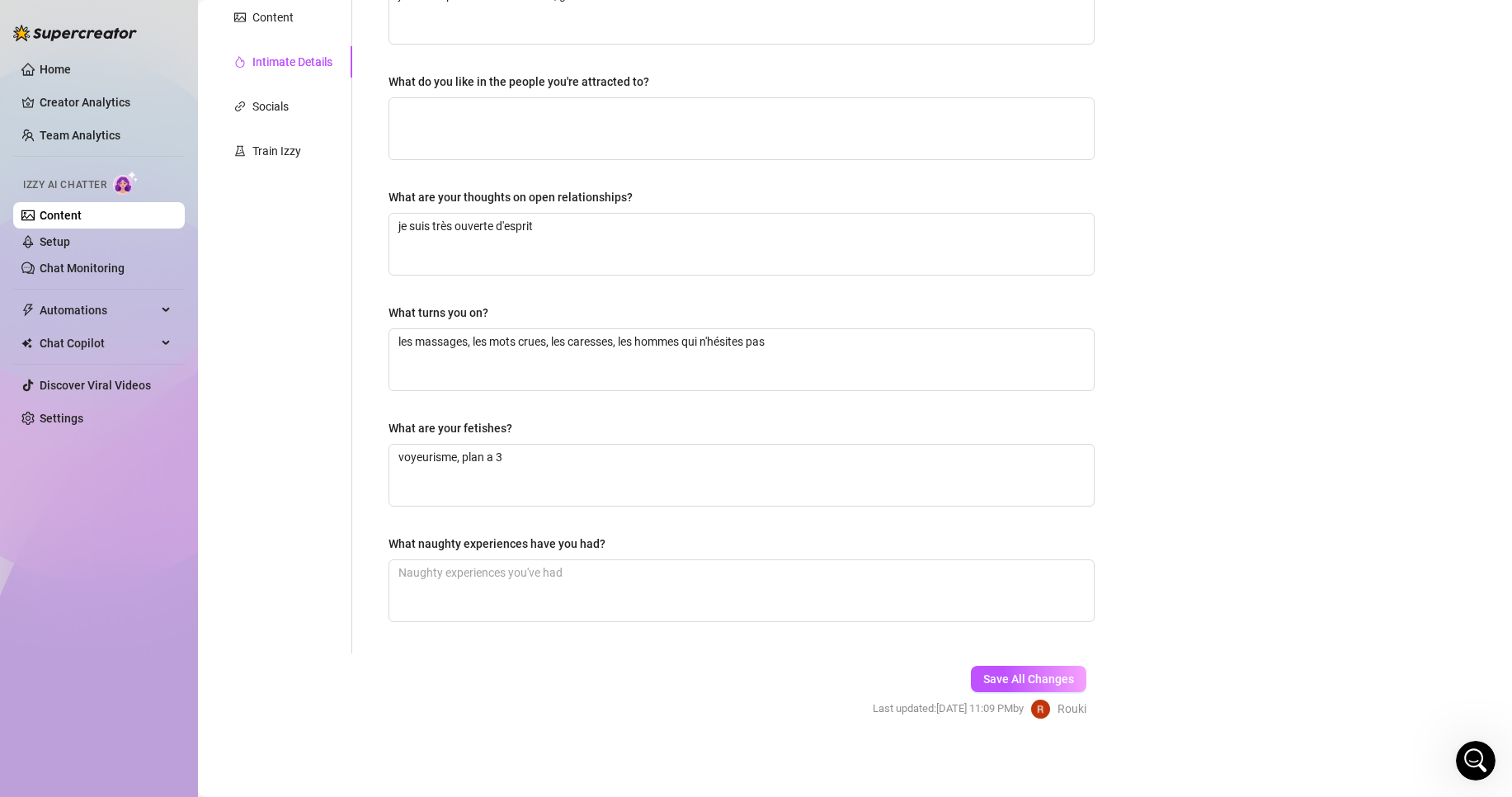
scroll to position [260, 0]
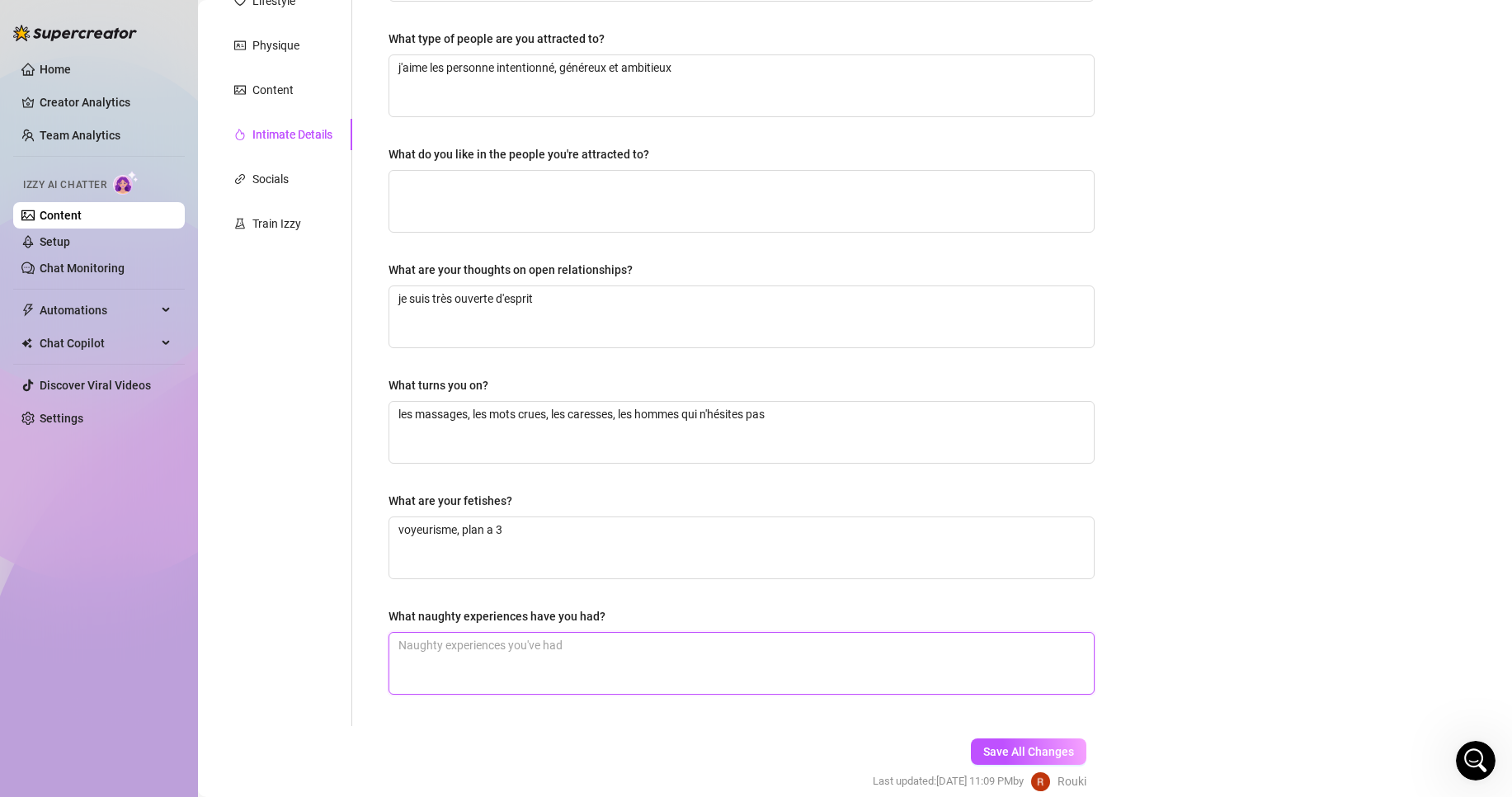
click at [532, 652] on textarea "What naughty experiences have you had?" at bounding box center [741, 662] width 705 height 61
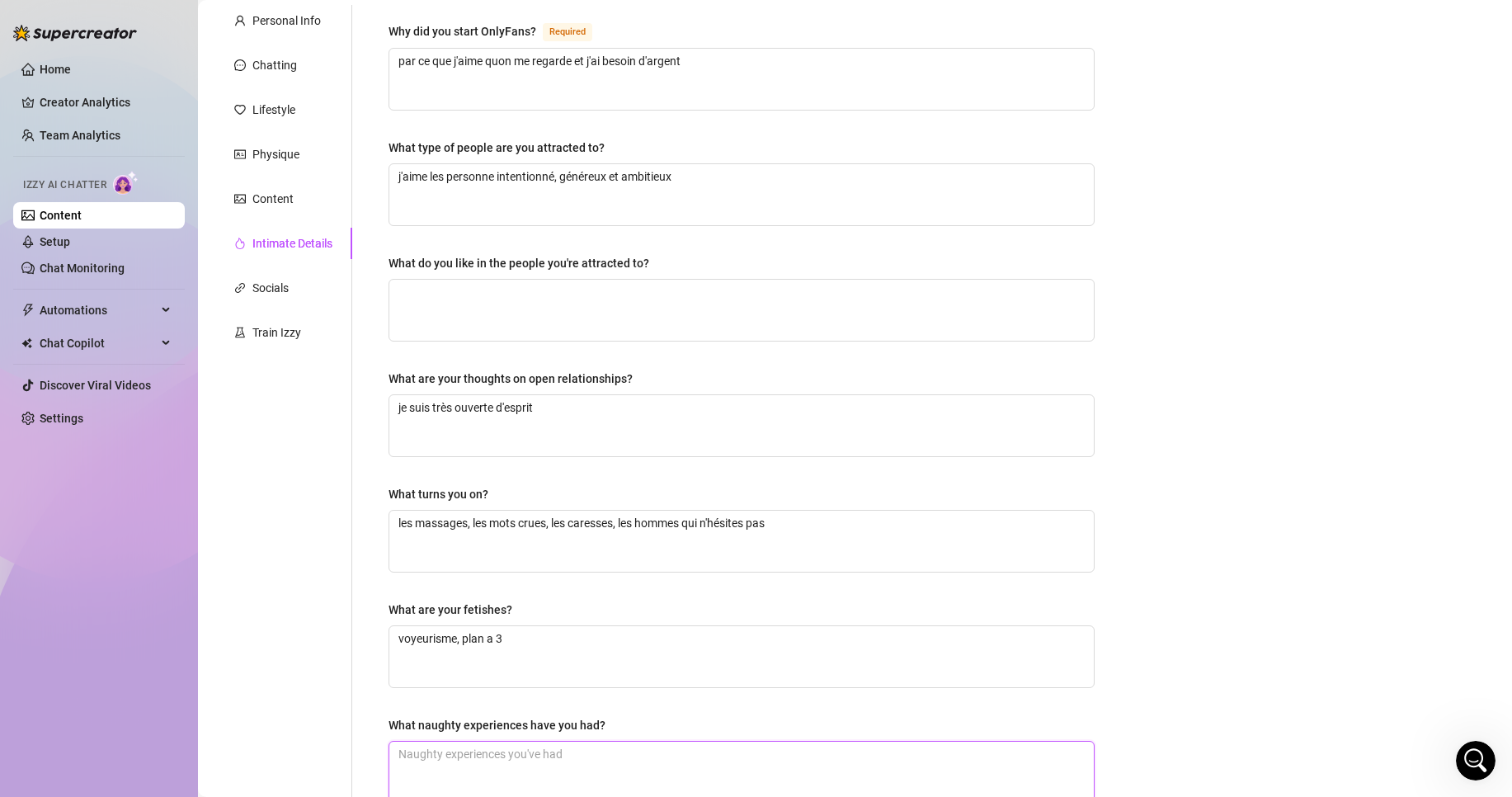
scroll to position [151, 0]
click at [284, 292] on div "Socials" at bounding box center [270, 289] width 36 height 18
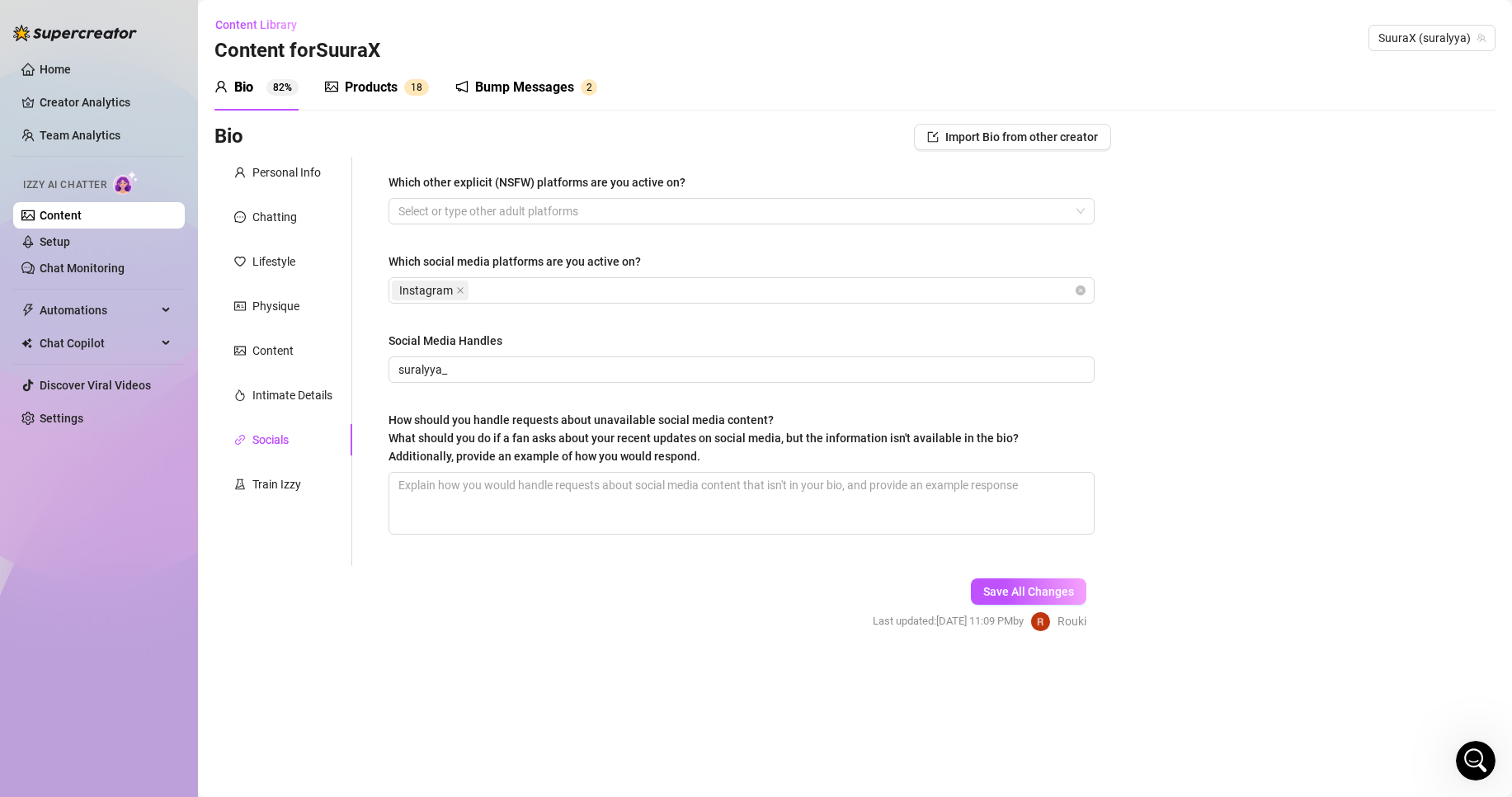
scroll to position [0, 0]
click at [303, 475] on div "Train Izzy" at bounding box center [283, 485] width 138 height 32
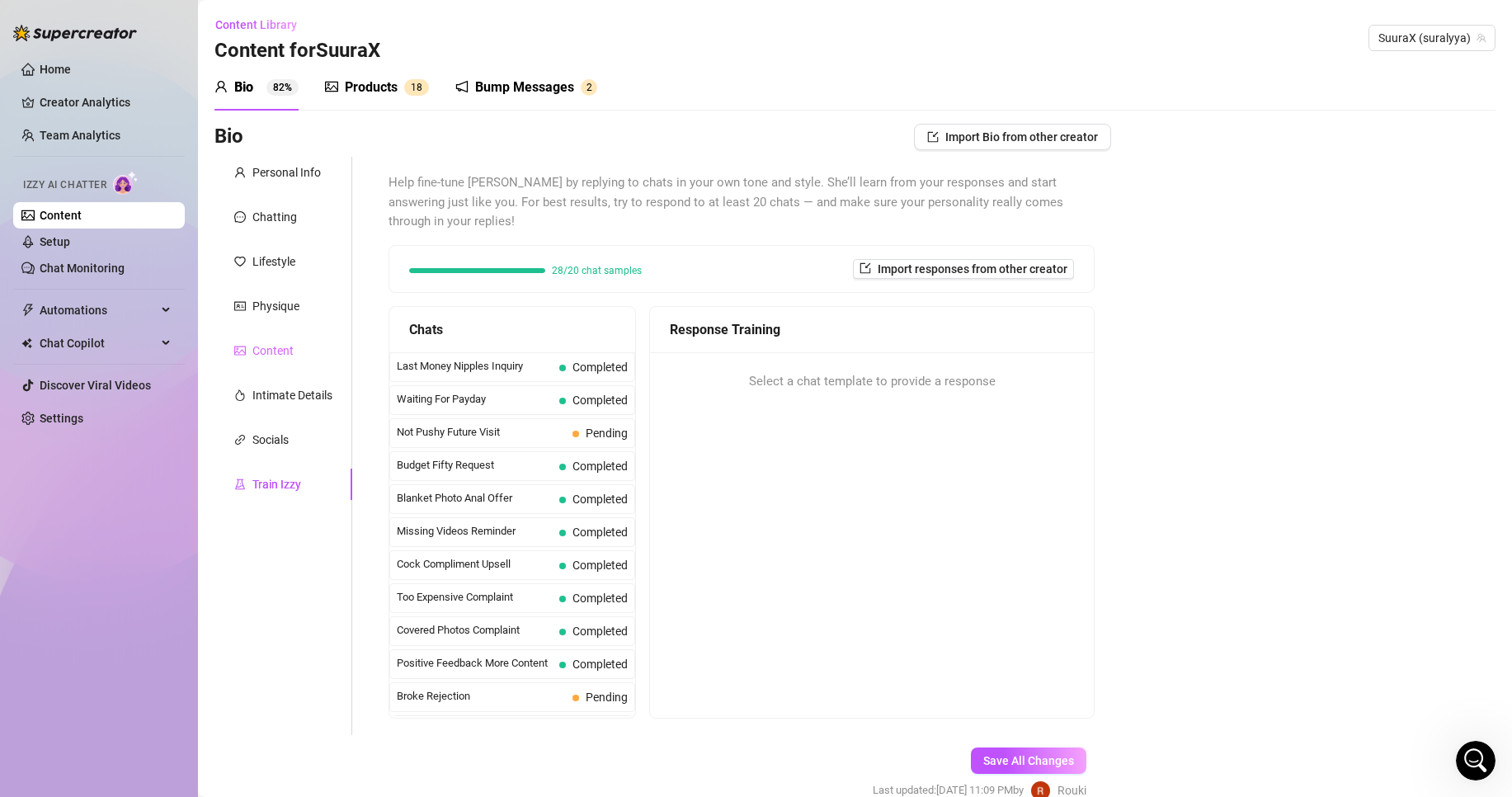
click at [302, 355] on div "Content" at bounding box center [283, 351] width 138 height 32
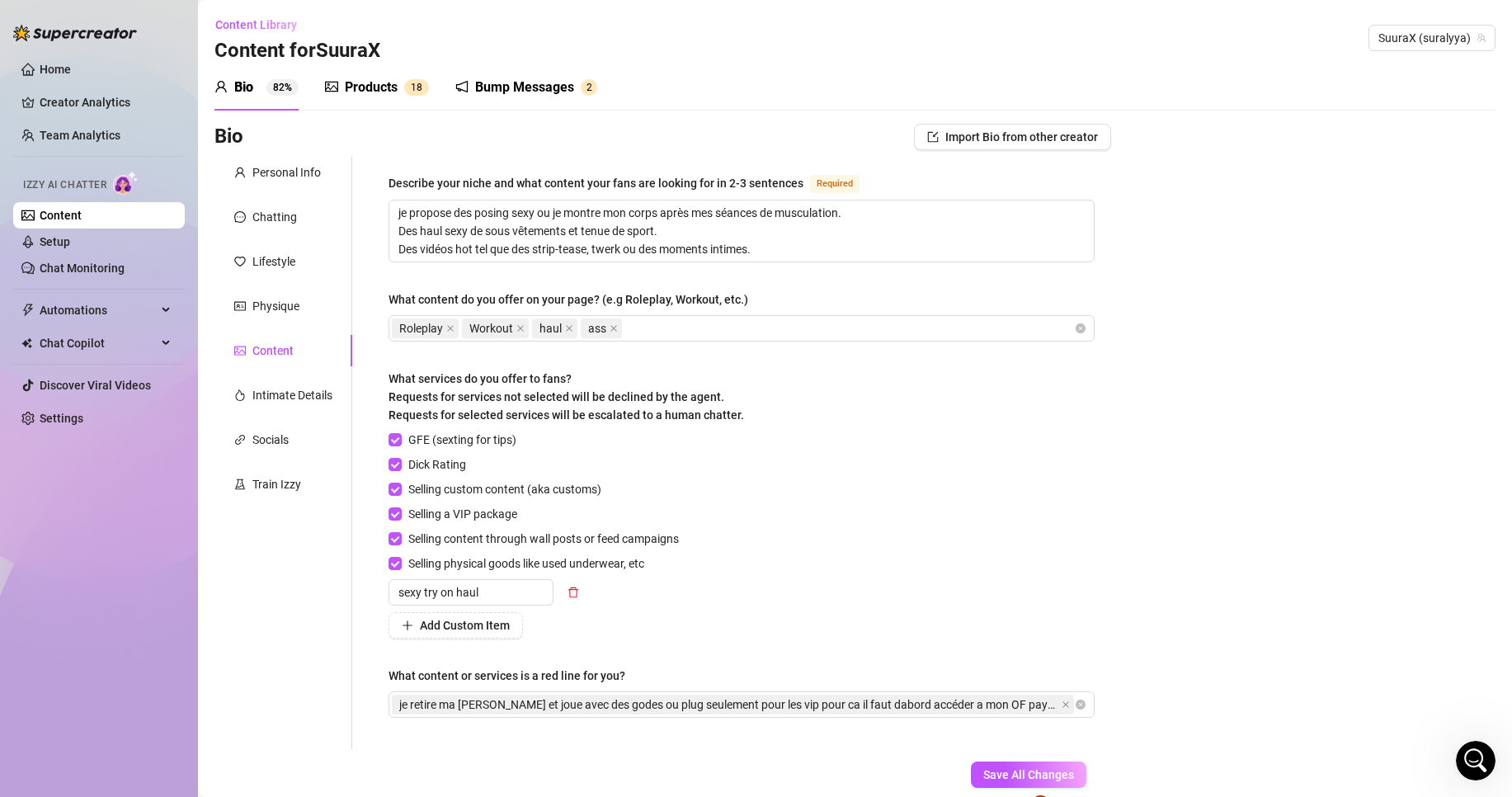
scroll to position [96, 0]
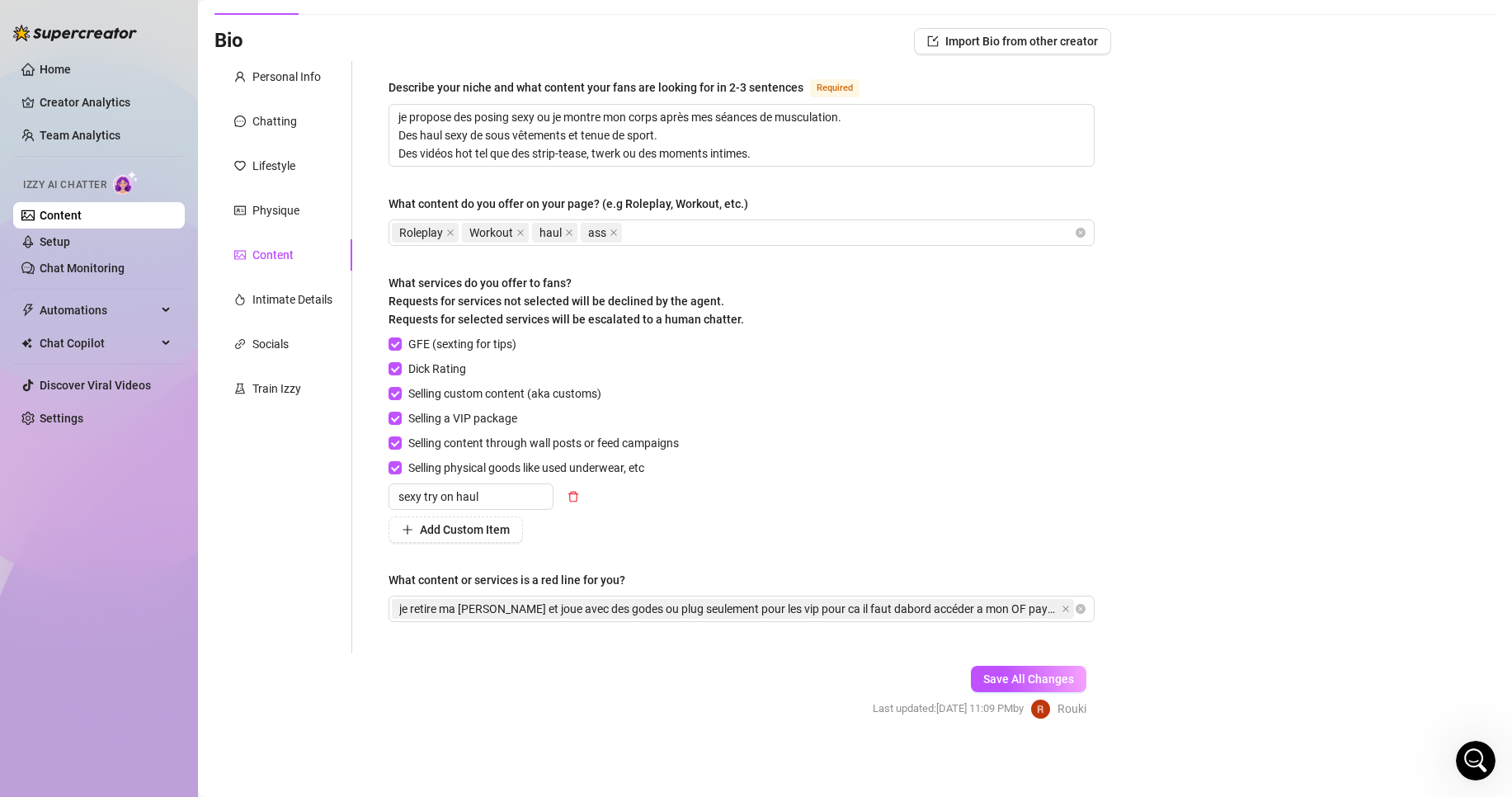
click at [1083, 486] on div "GFE (sexting for tips) Dick Rating Selling custom content (aka customs) Selling…" at bounding box center [741, 439] width 706 height 208
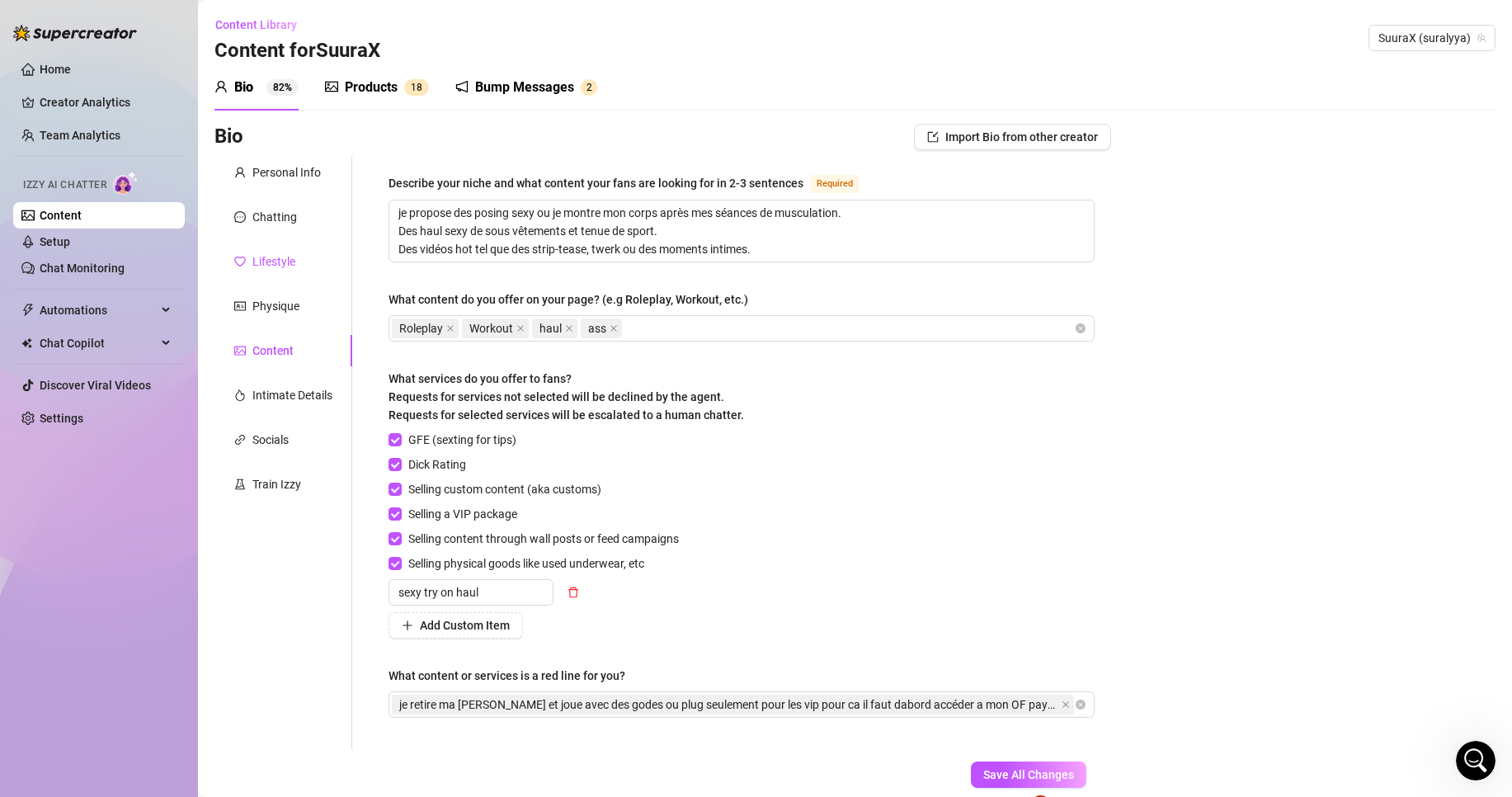
click at [275, 270] on div "Lifestyle" at bounding box center [274, 261] width 43 height 18
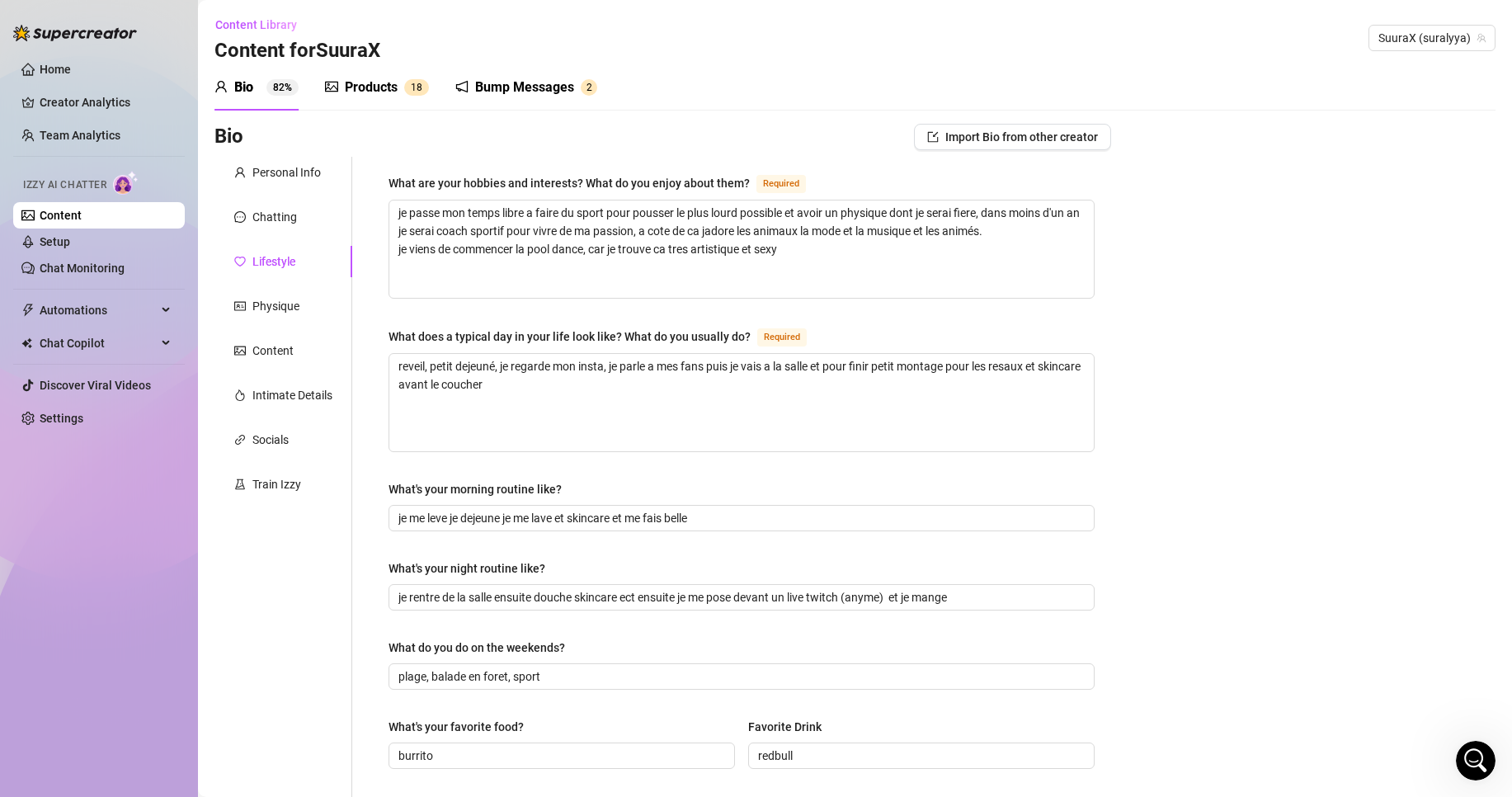
click at [290, 196] on div "Personal Info Chatting Lifestyle Physique Content Intimate Details Socials Trai…" at bounding box center [283, 713] width 138 height 1112
click at [279, 207] on div "Chatting" at bounding box center [283, 217] width 138 height 32
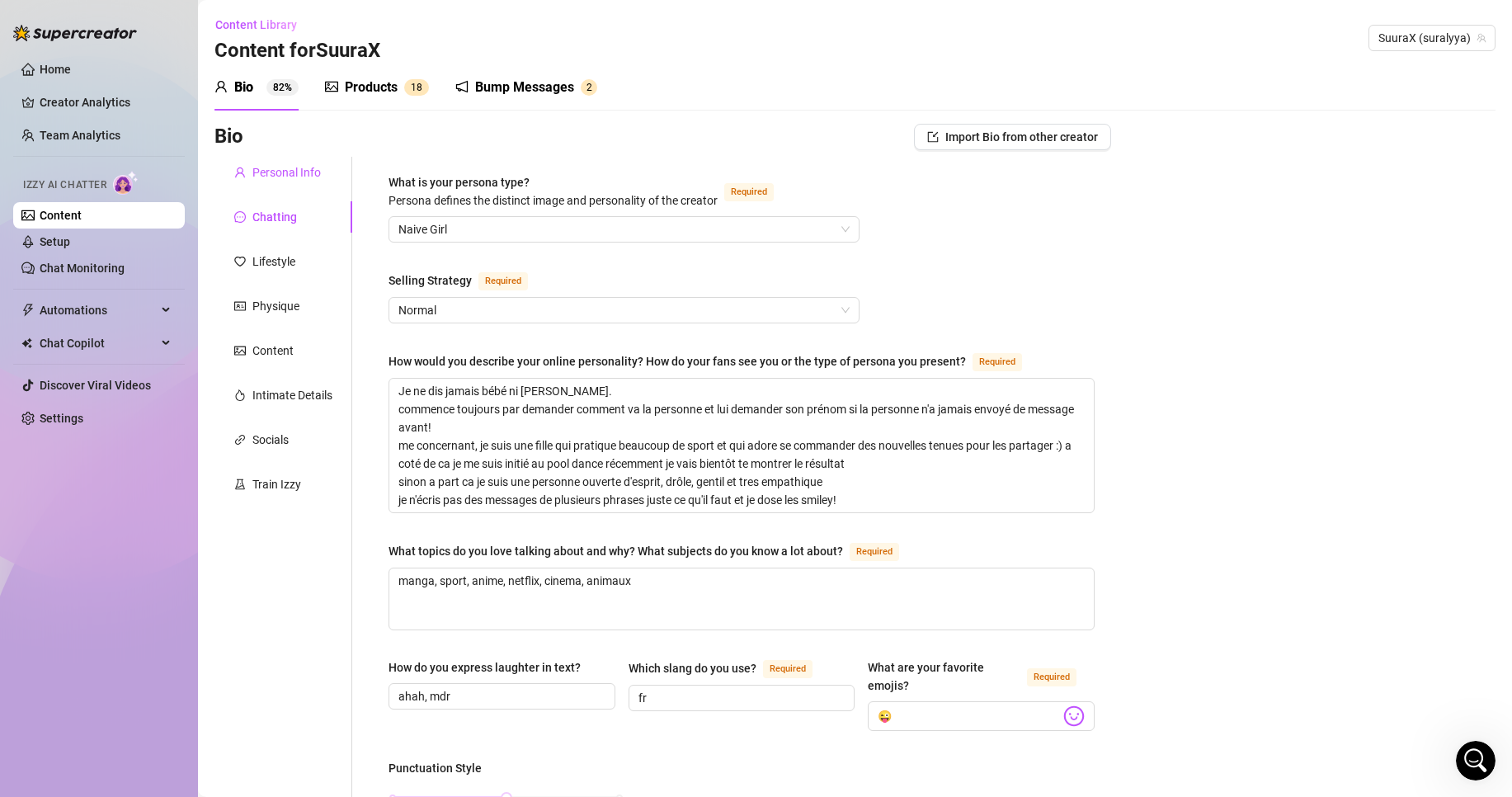
click at [297, 171] on div "Personal Info" at bounding box center [287, 172] width 69 height 18
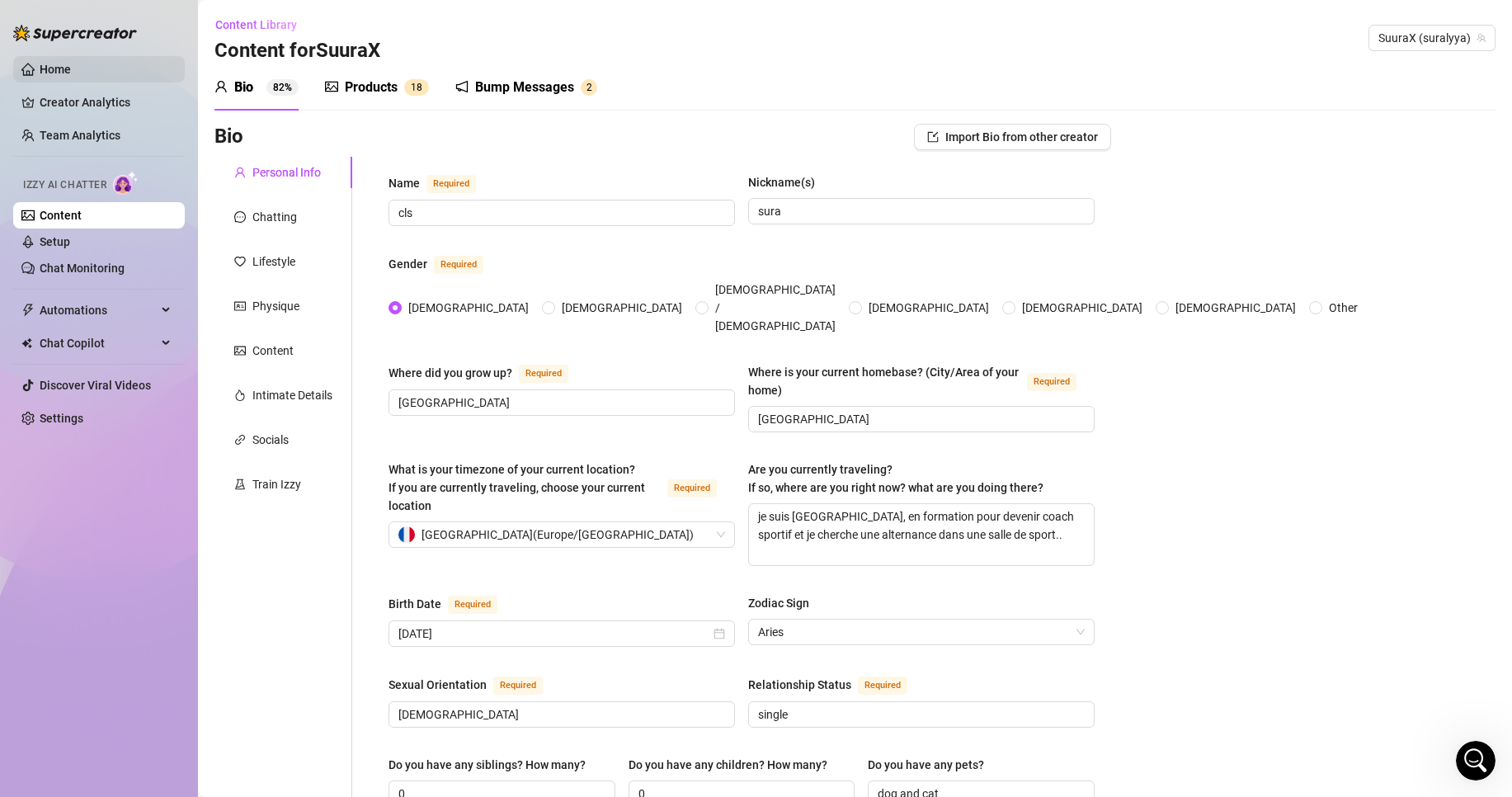
click at [71, 67] on link "Home" at bounding box center [55, 69] width 32 height 13
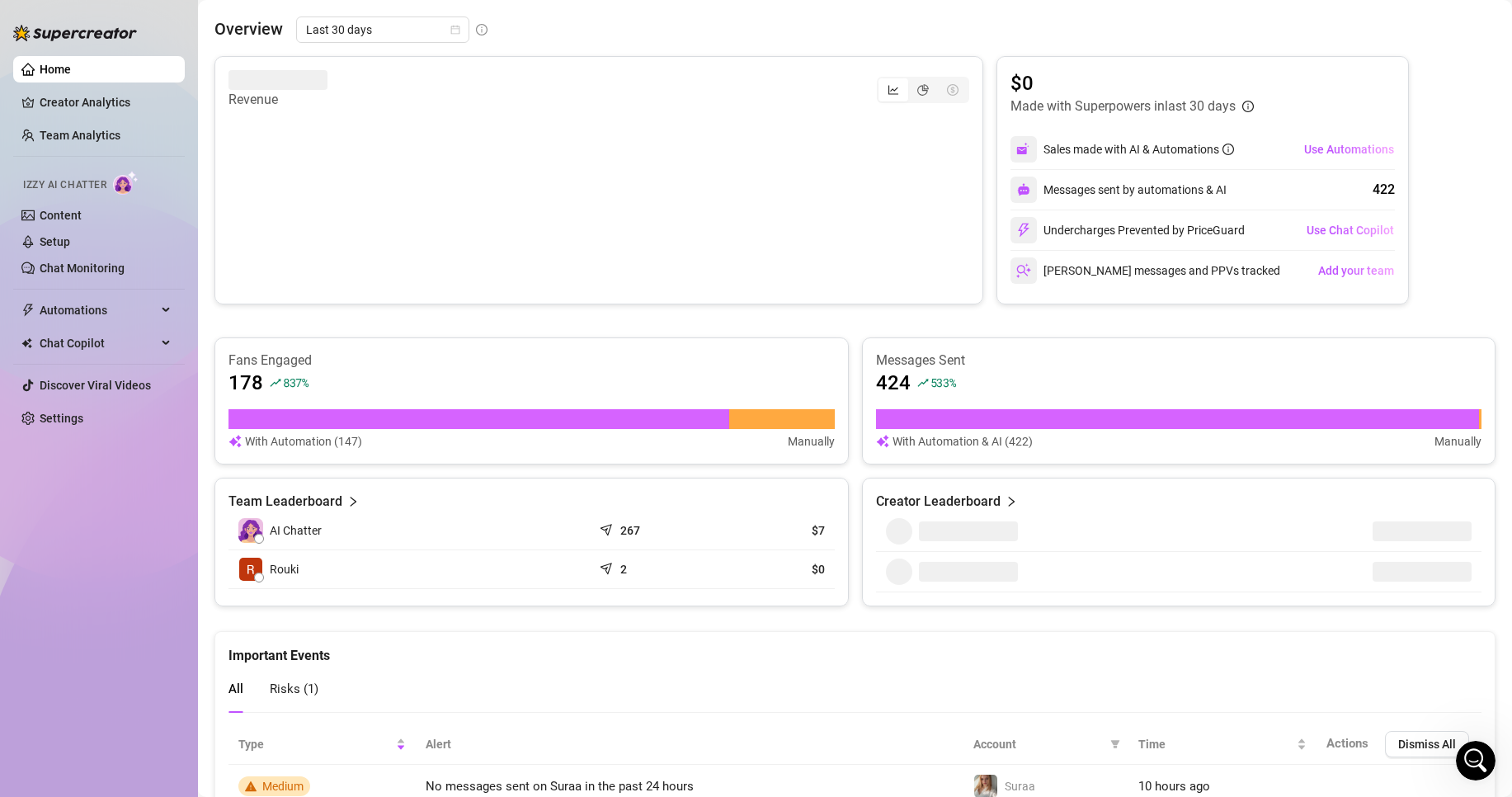
scroll to position [317, 0]
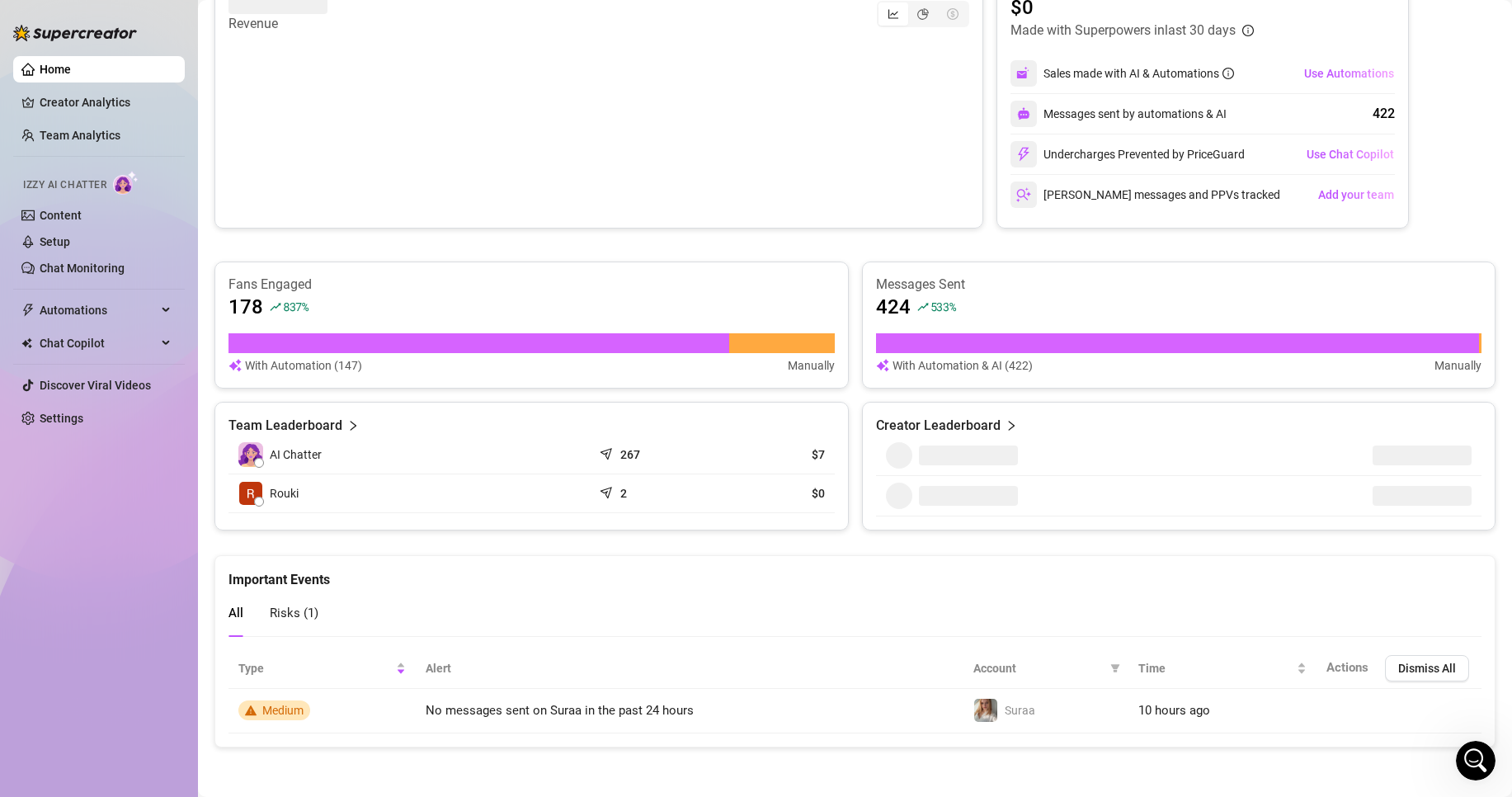
click at [298, 616] on span "Risks ( 1 )" at bounding box center [294, 612] width 48 height 15
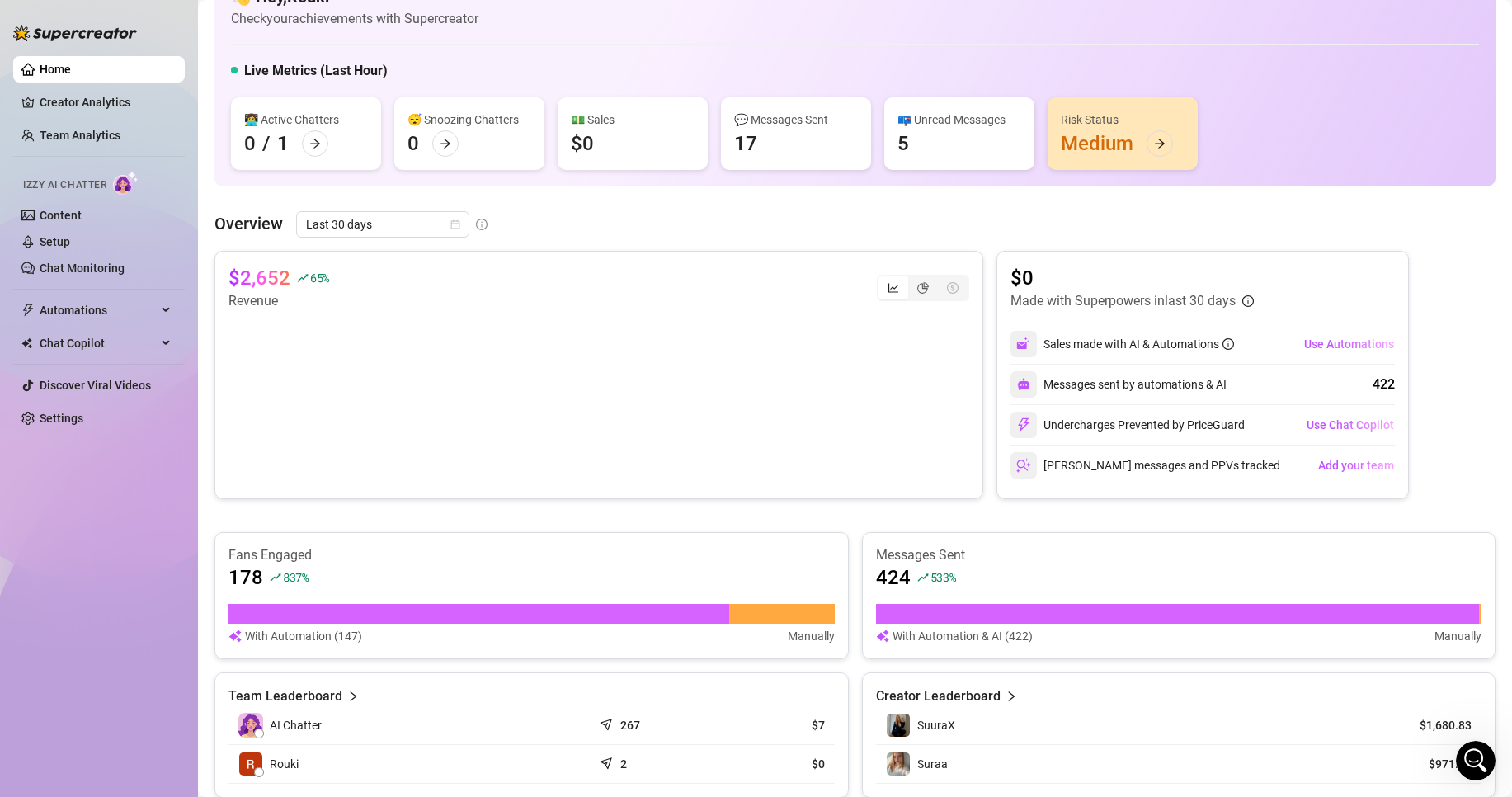
scroll to position [0, 0]
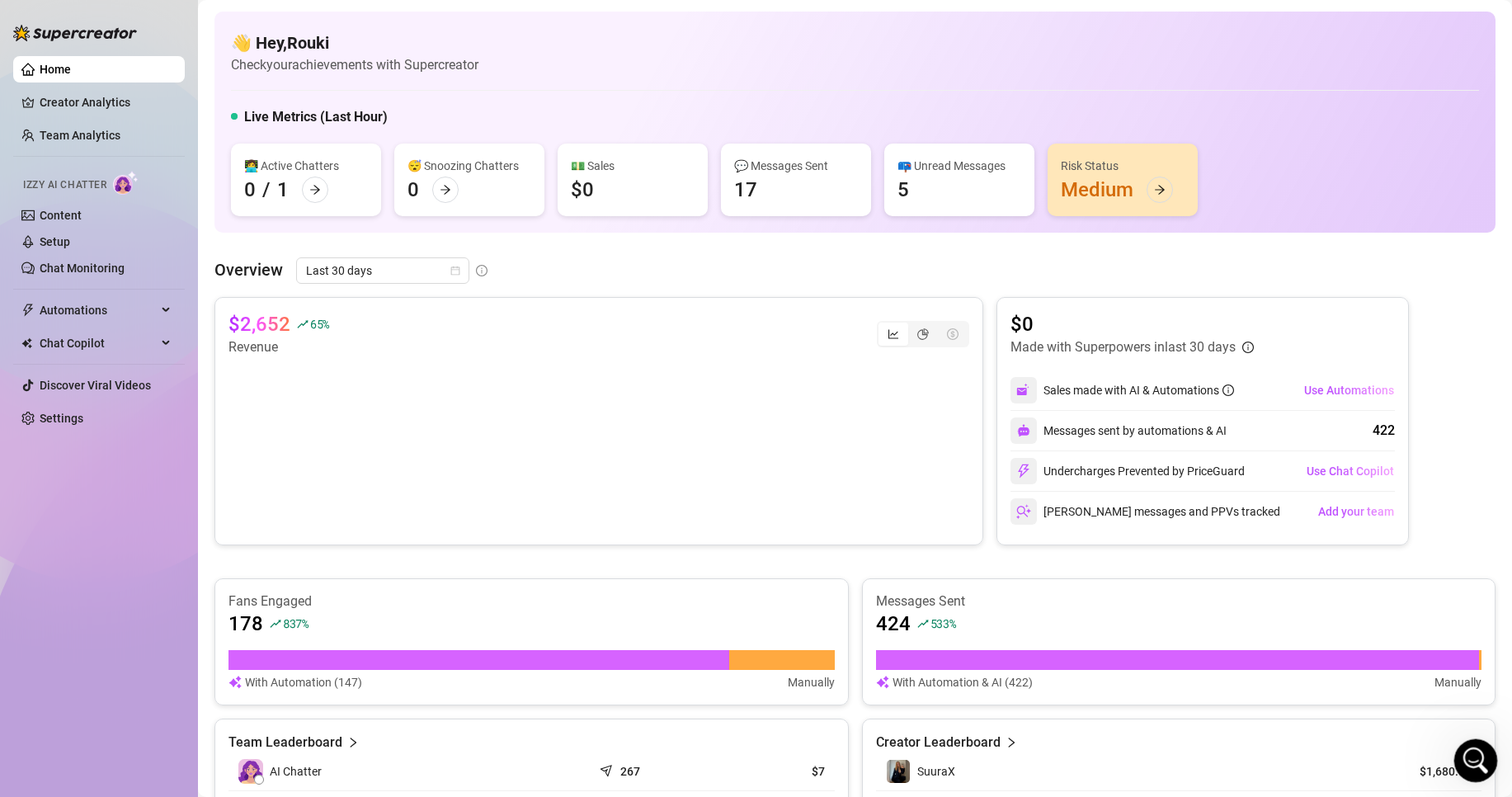
click at [1473, 749] on icon "Open Intercom Messenger" at bounding box center [1473, 758] width 27 height 27
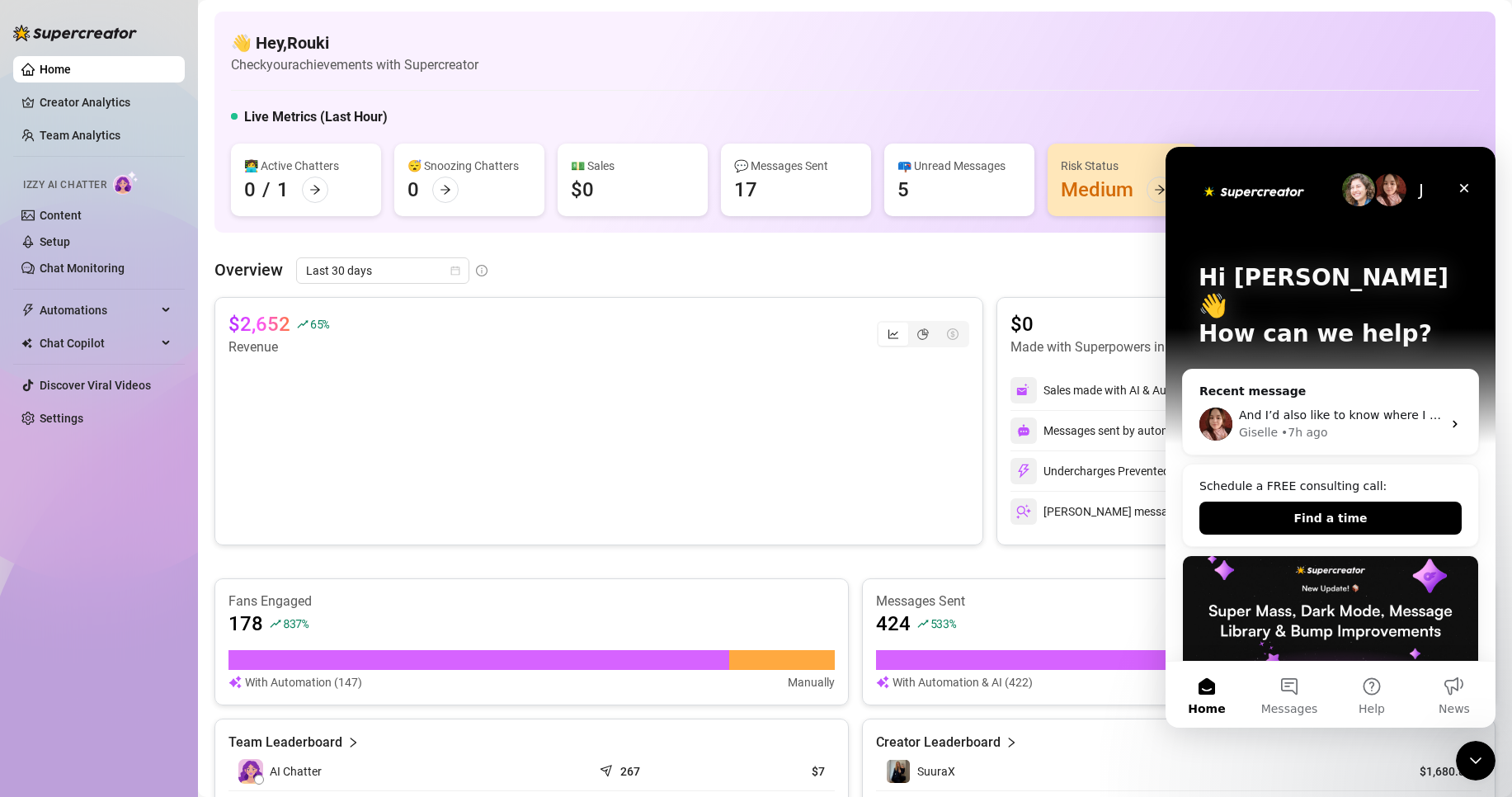
click at [1357, 123] on div "Live Metrics (Last Hour)" at bounding box center [855, 121] width 1248 height 26
click at [84, 414] on link "Settings" at bounding box center [62, 418] width 44 height 13
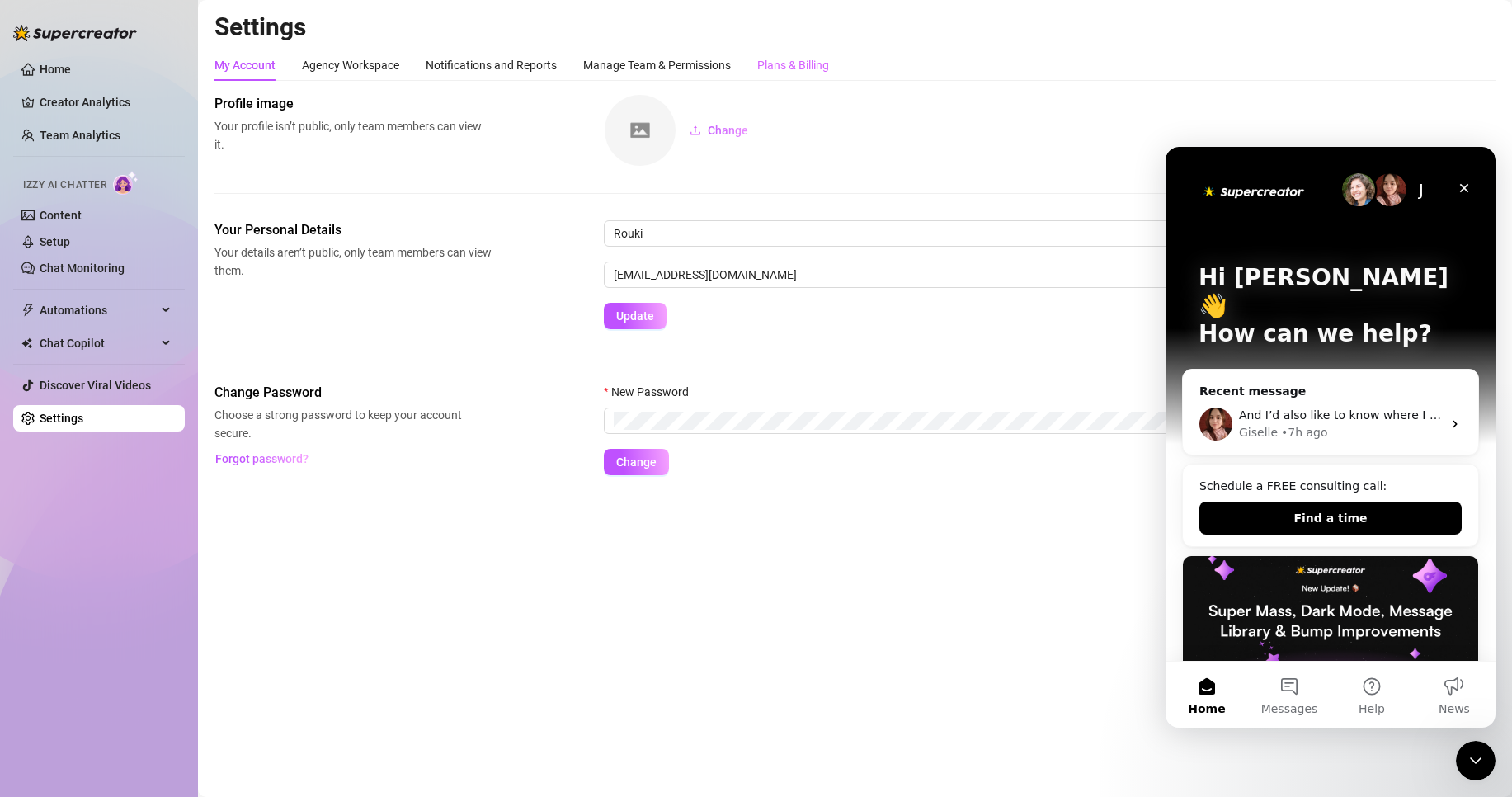
click at [784, 75] on div "Plans & Billing" at bounding box center [793, 65] width 72 height 32
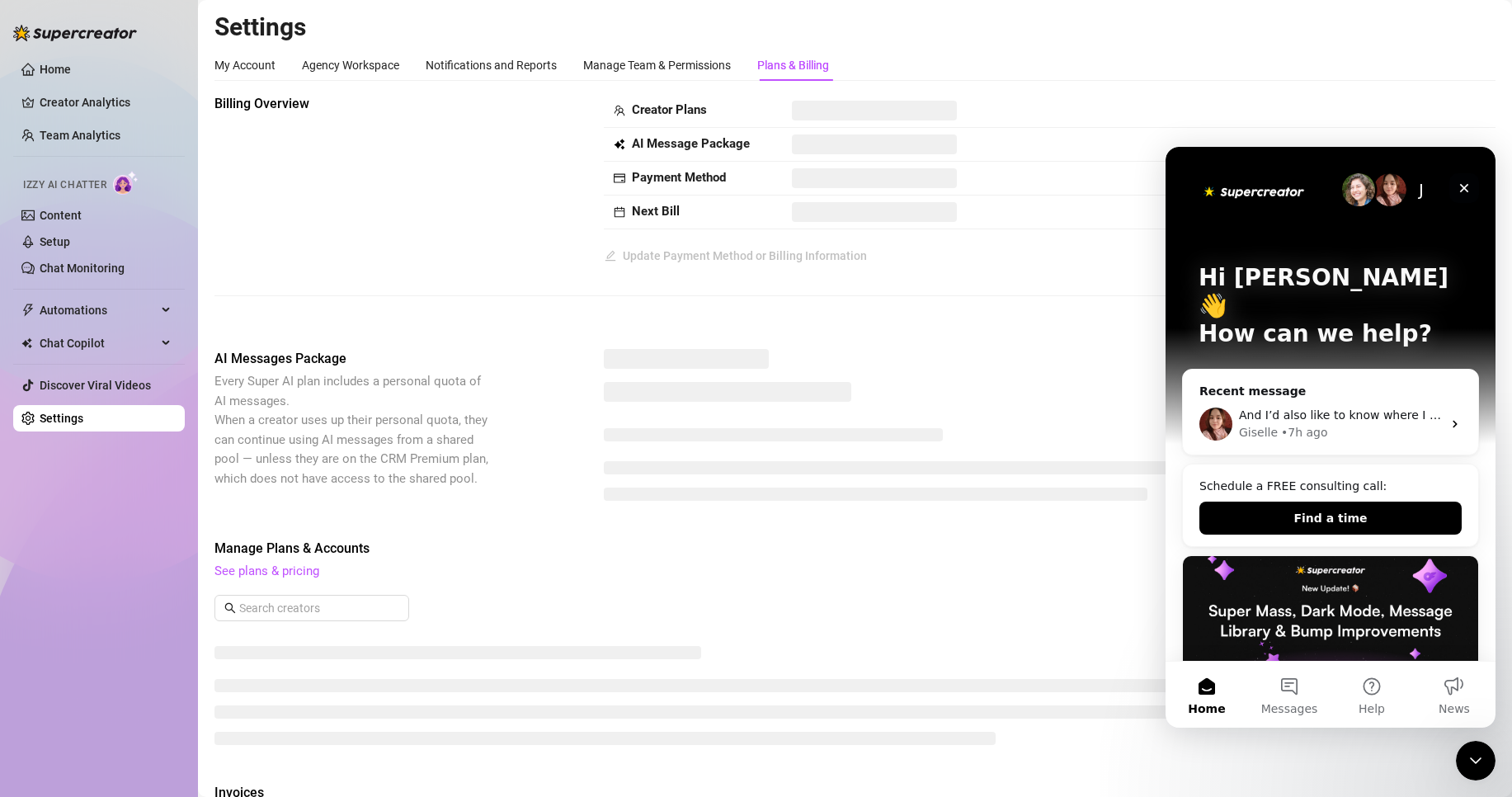
click at [1470, 189] on icon "Close" at bounding box center [1464, 187] width 13 height 13
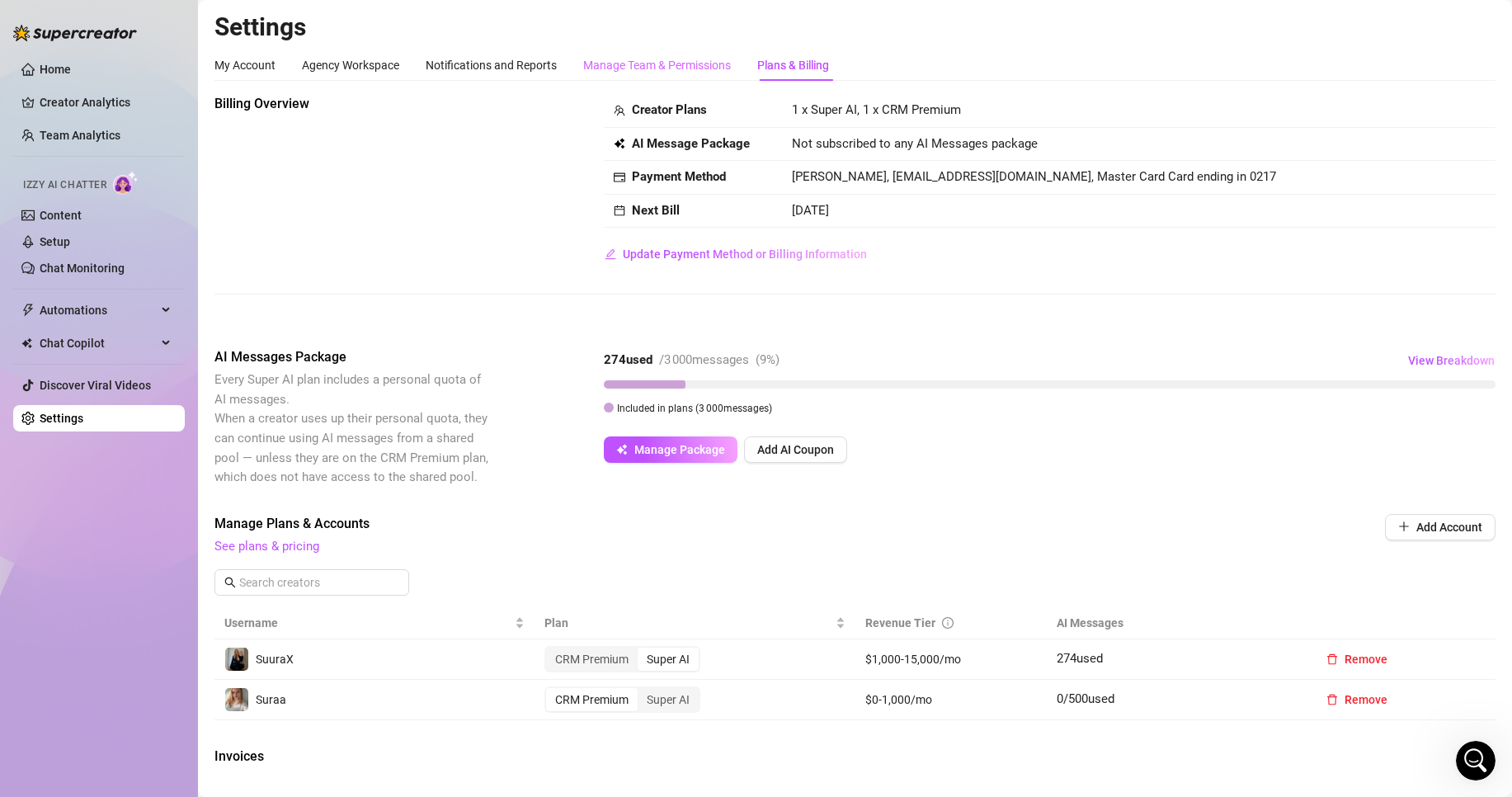
click at [664, 55] on div "Manage Team & Permissions" at bounding box center [657, 65] width 148 height 32
click at [730, 55] on div "Manage Team & Permissions" at bounding box center [657, 65] width 148 height 32
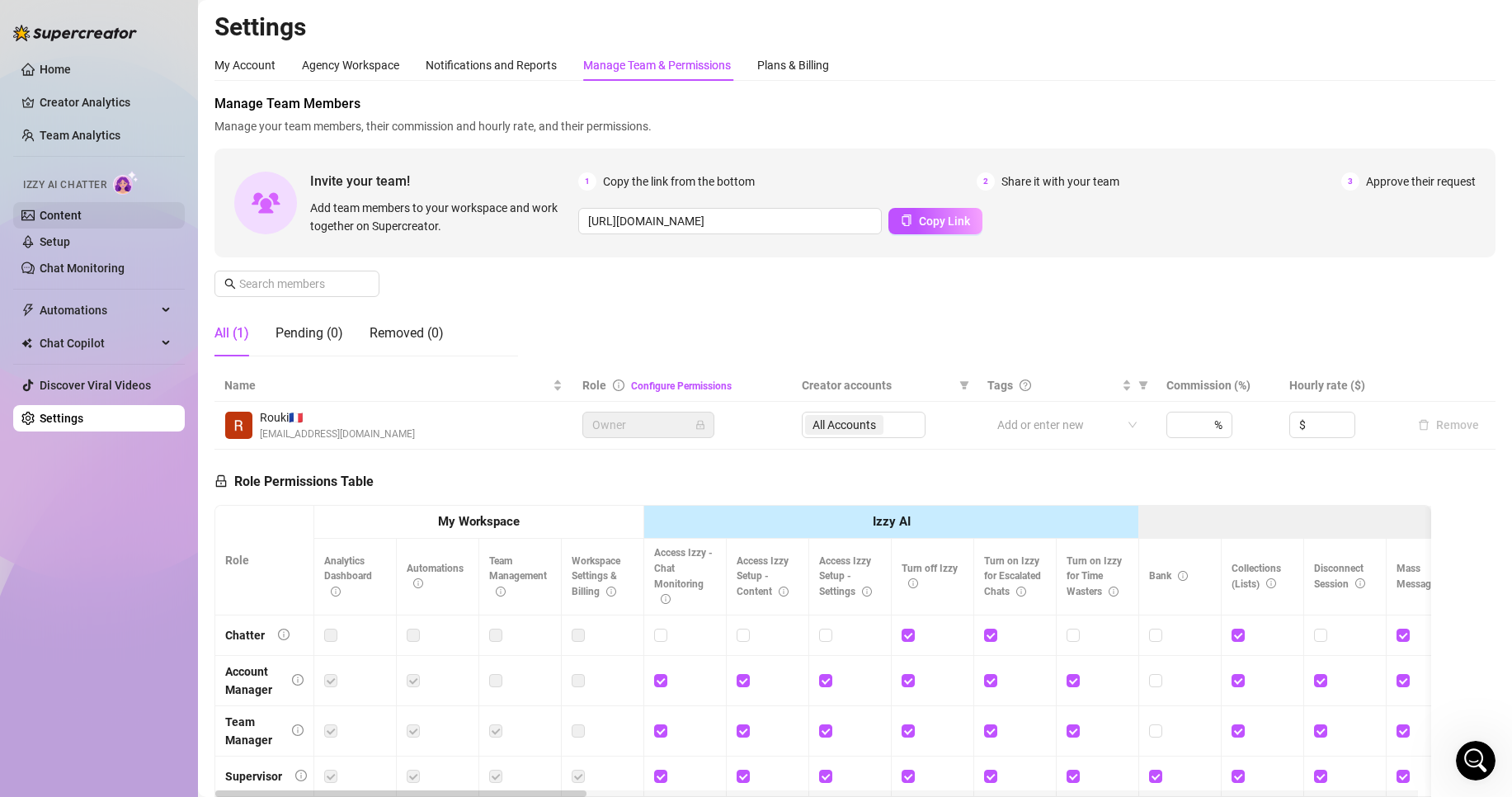
click at [74, 216] on link "Content" at bounding box center [61, 215] width 42 height 13
